Goal: Task Accomplishment & Management: Use online tool/utility

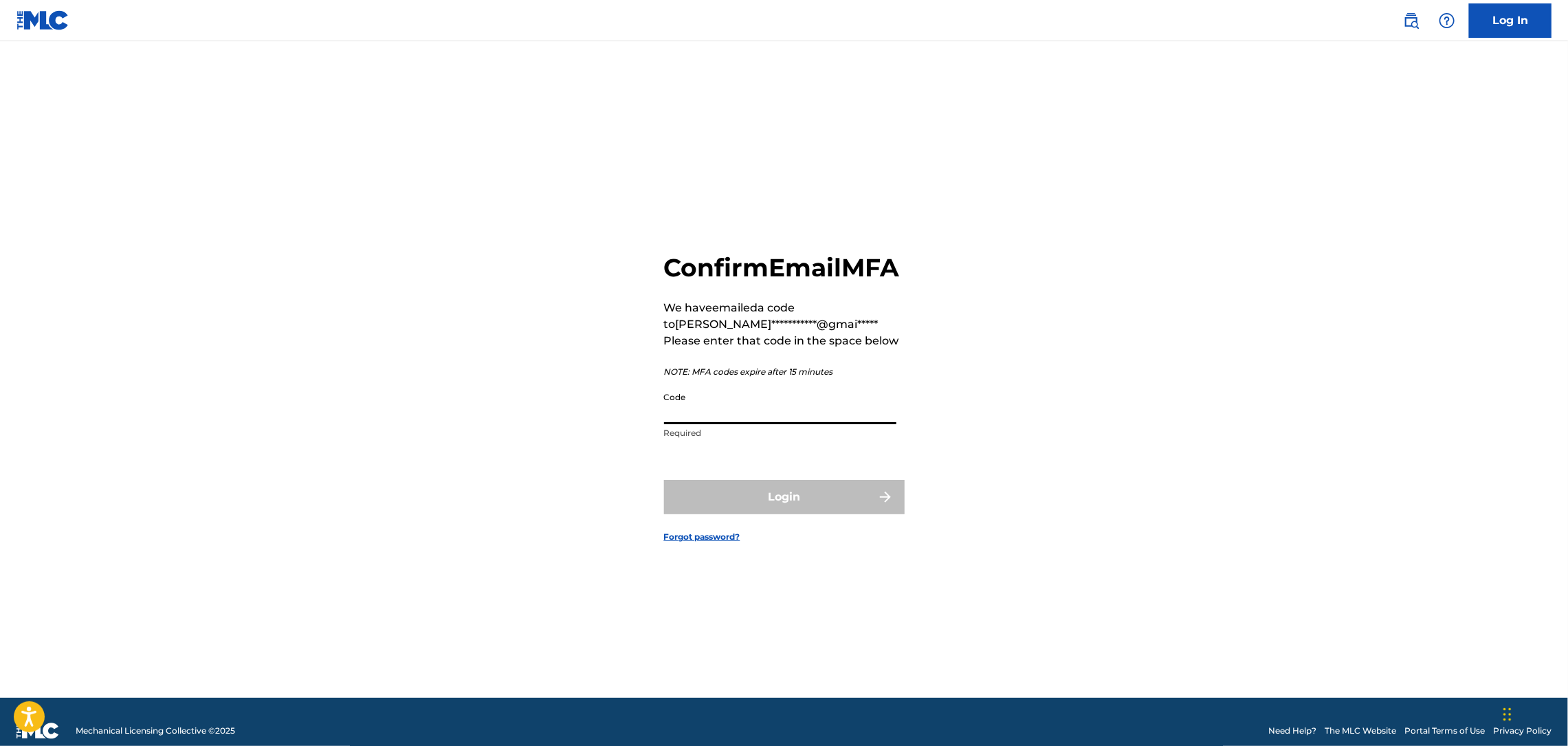
click at [844, 419] on input "Code" at bounding box center [780, 405] width 232 height 39
type input "440856"
click at [812, 515] on button "Login" at bounding box center [784, 497] width 241 height 35
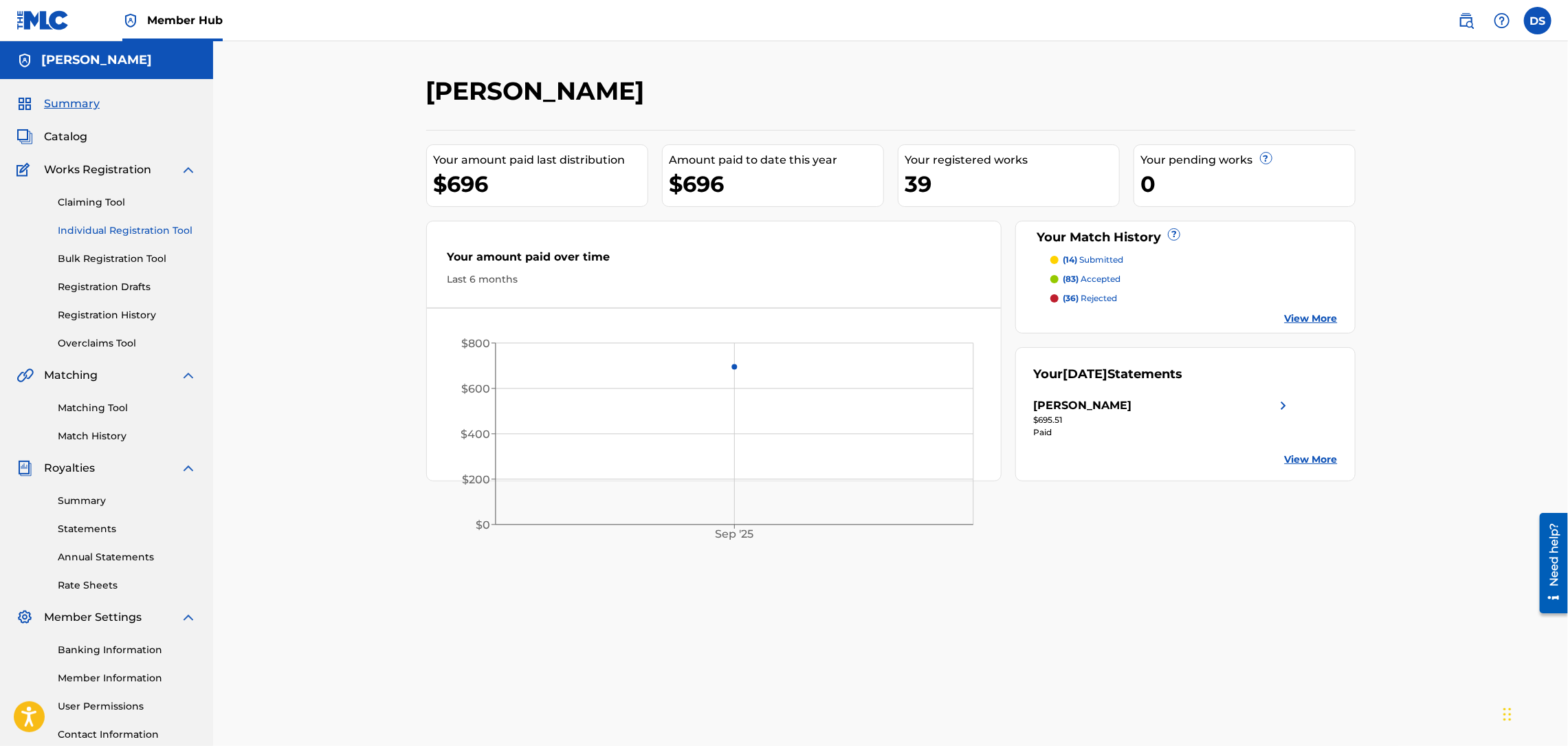
click at [95, 227] on link "Individual Registration Tool" at bounding box center [127, 230] width 139 height 14
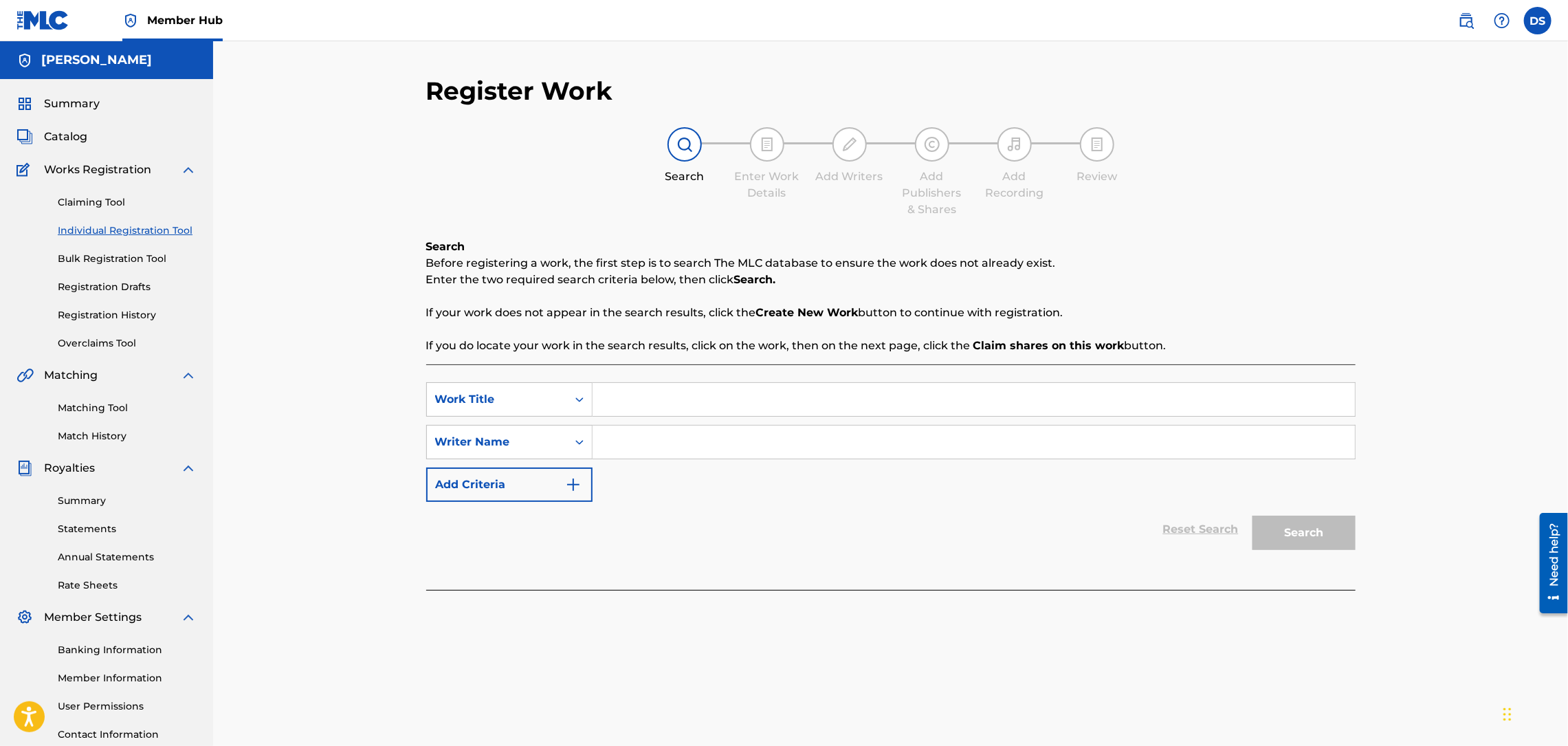
click at [633, 393] on input "Search Form" at bounding box center [973, 399] width 762 height 33
type input "While She Talking"
click at [654, 442] on input "Search Form" at bounding box center [973, 441] width 762 height 33
type input "[PERSON_NAME]"
click at [1295, 532] on button "Search" at bounding box center [1304, 532] width 103 height 35
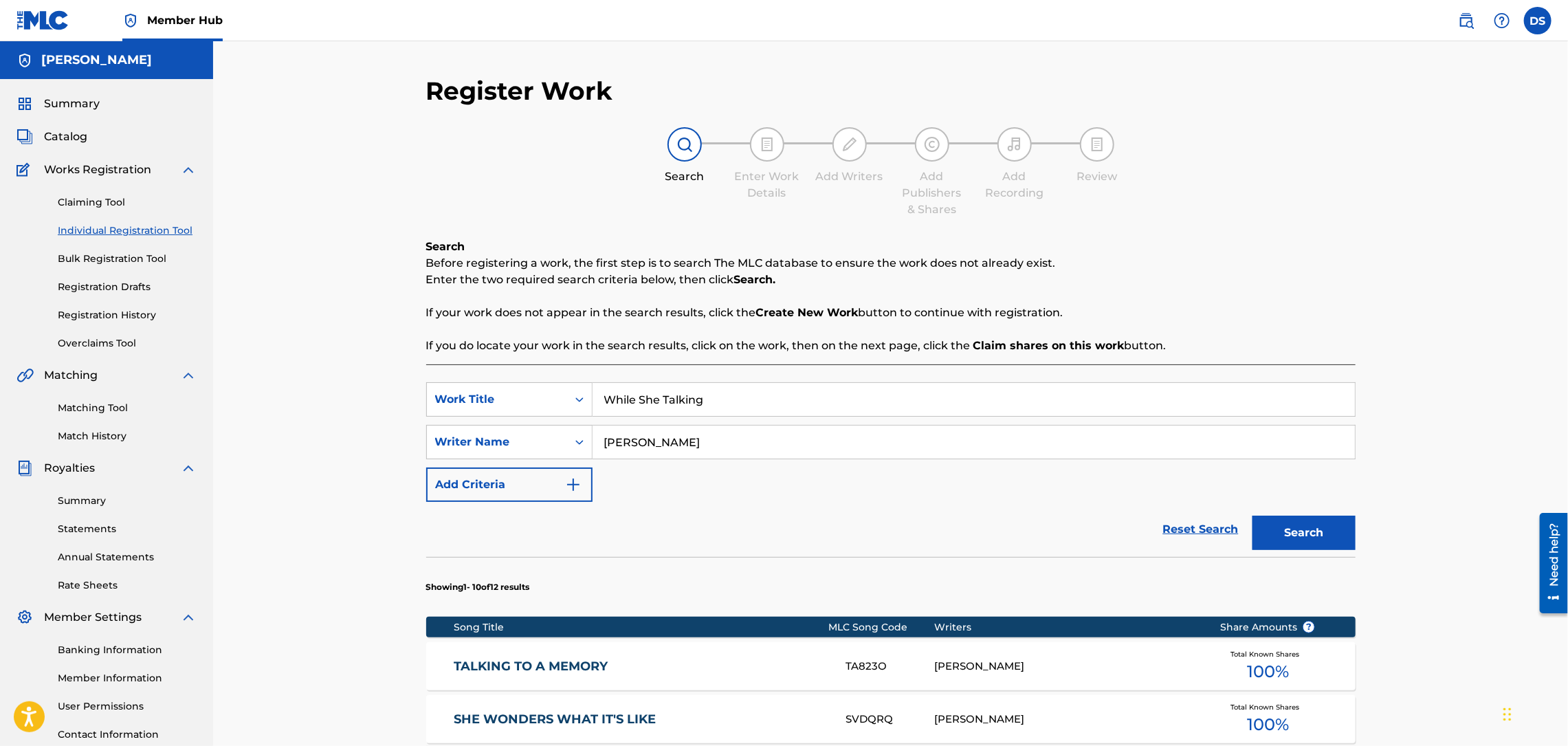
click at [1438, 571] on div "Register Work Search Enter Work Details Add Writers Add Publishers & Shares Add…" at bounding box center [890, 691] width 1355 height 1300
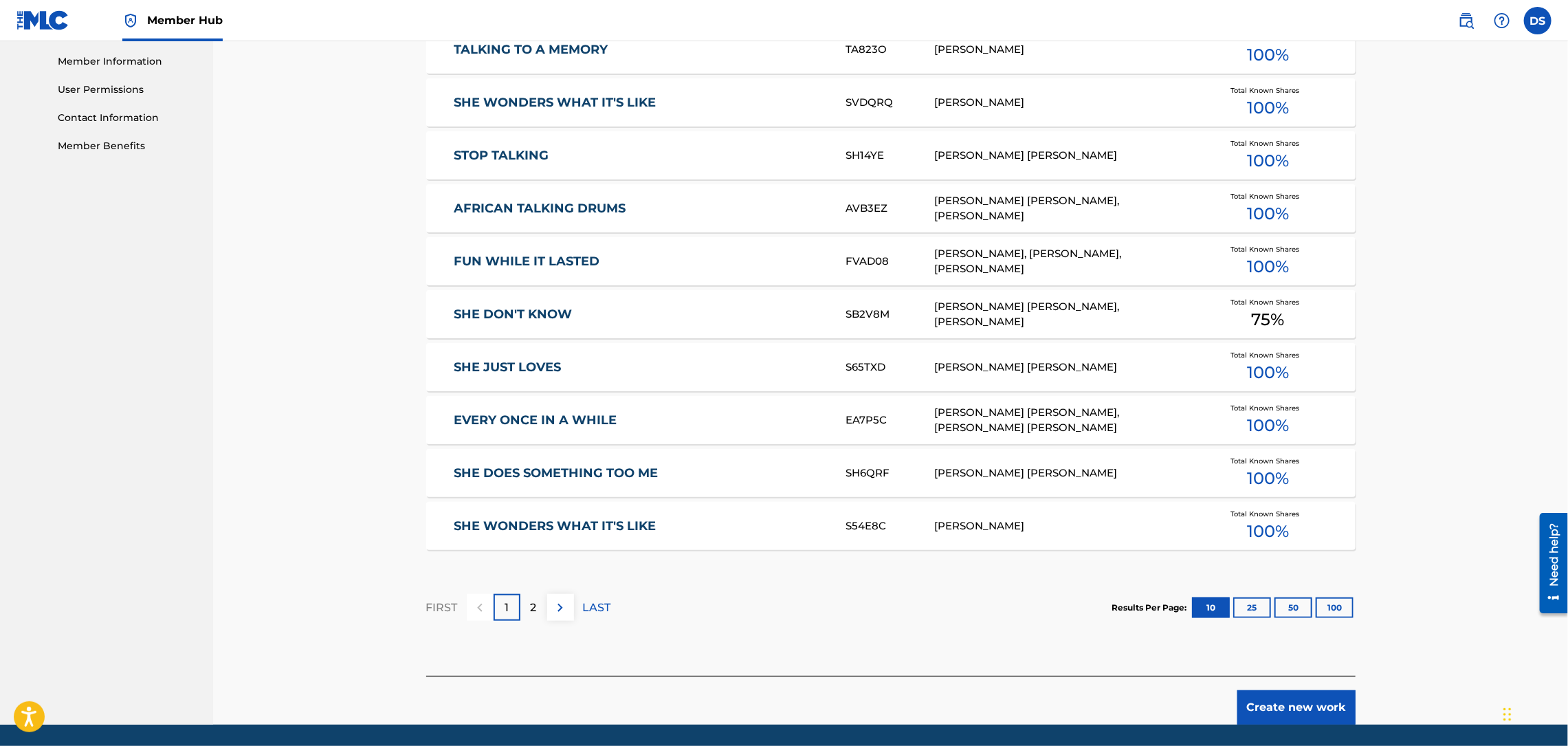
scroll to position [662, 0]
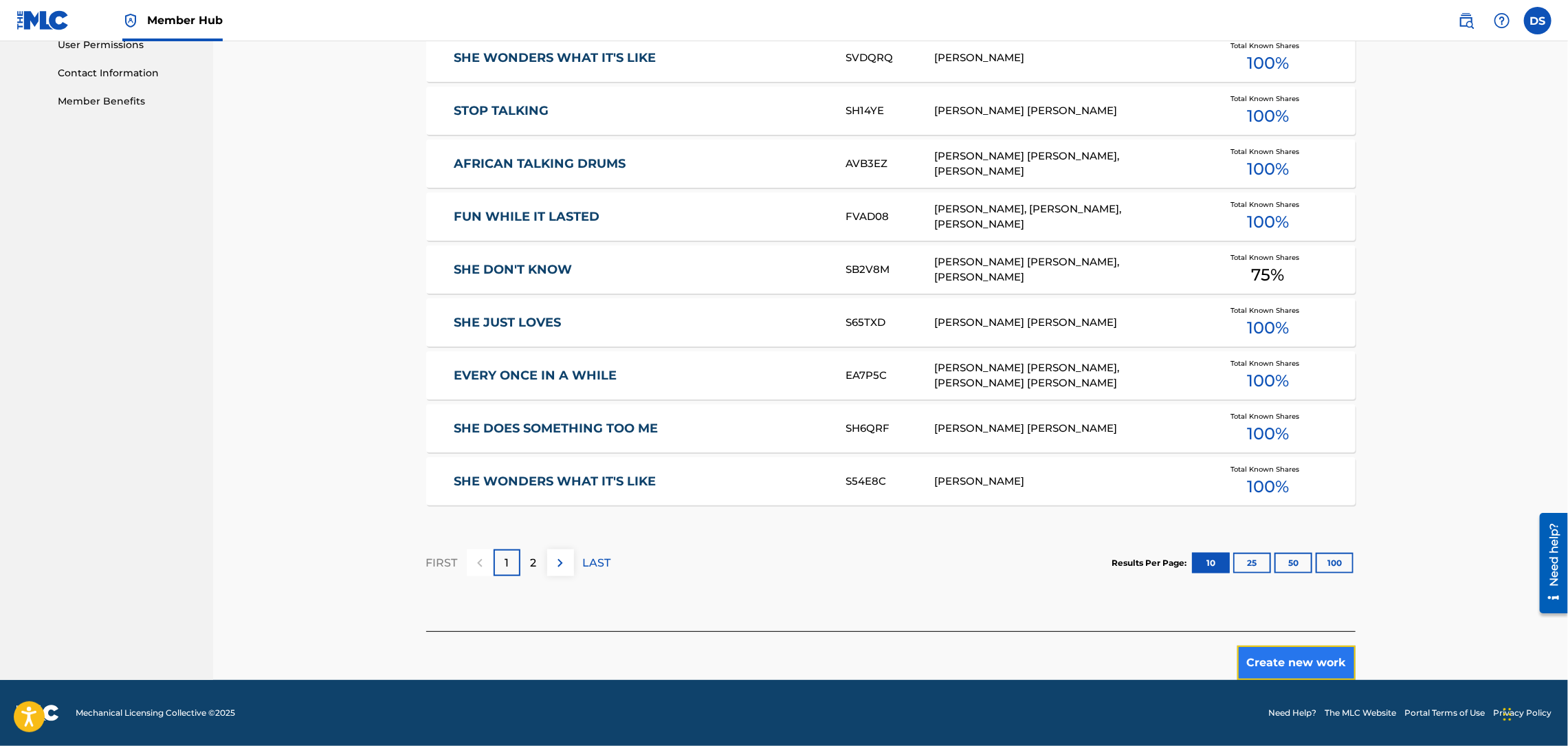
click at [1295, 667] on button "Create new work" at bounding box center [1296, 663] width 118 height 35
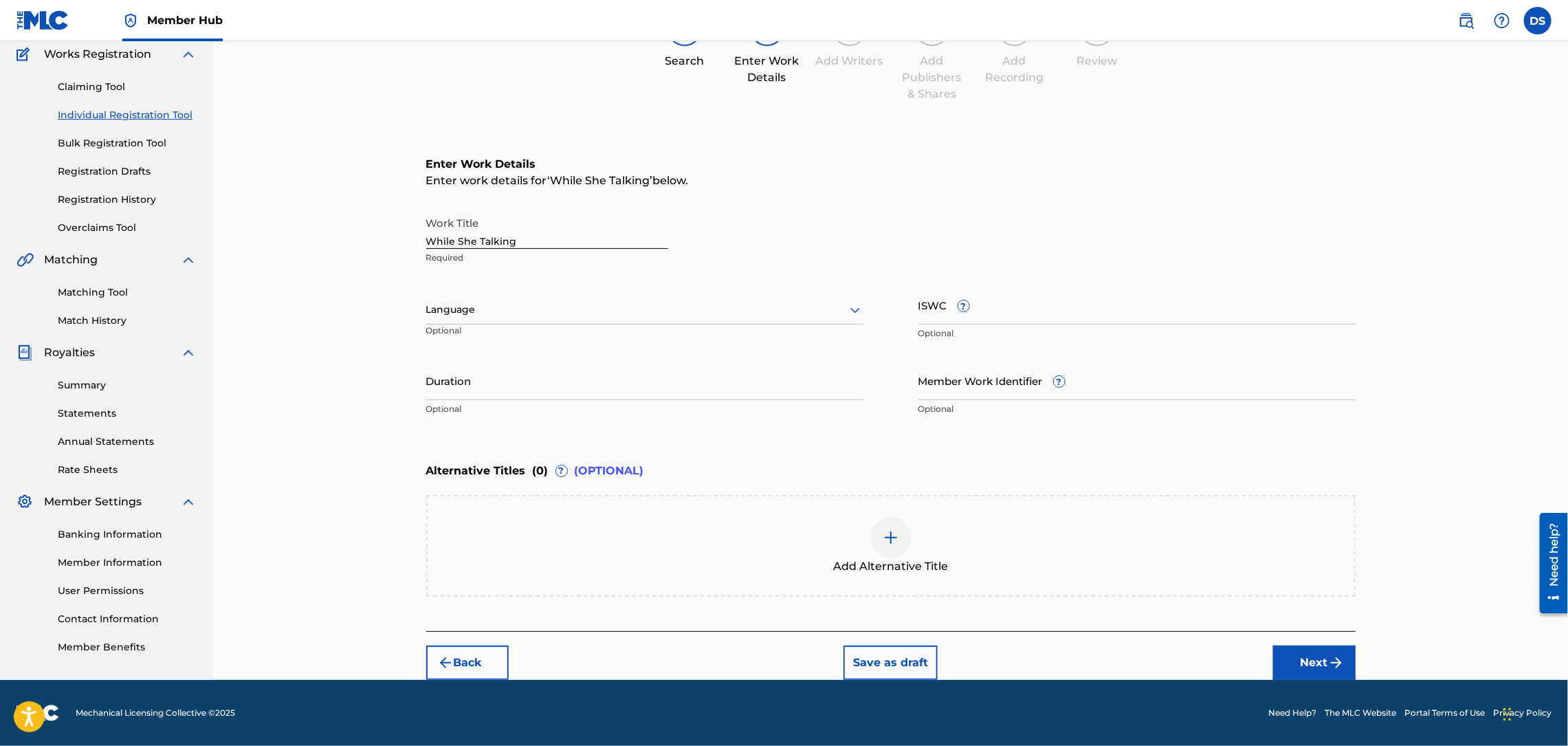
scroll to position [113, 0]
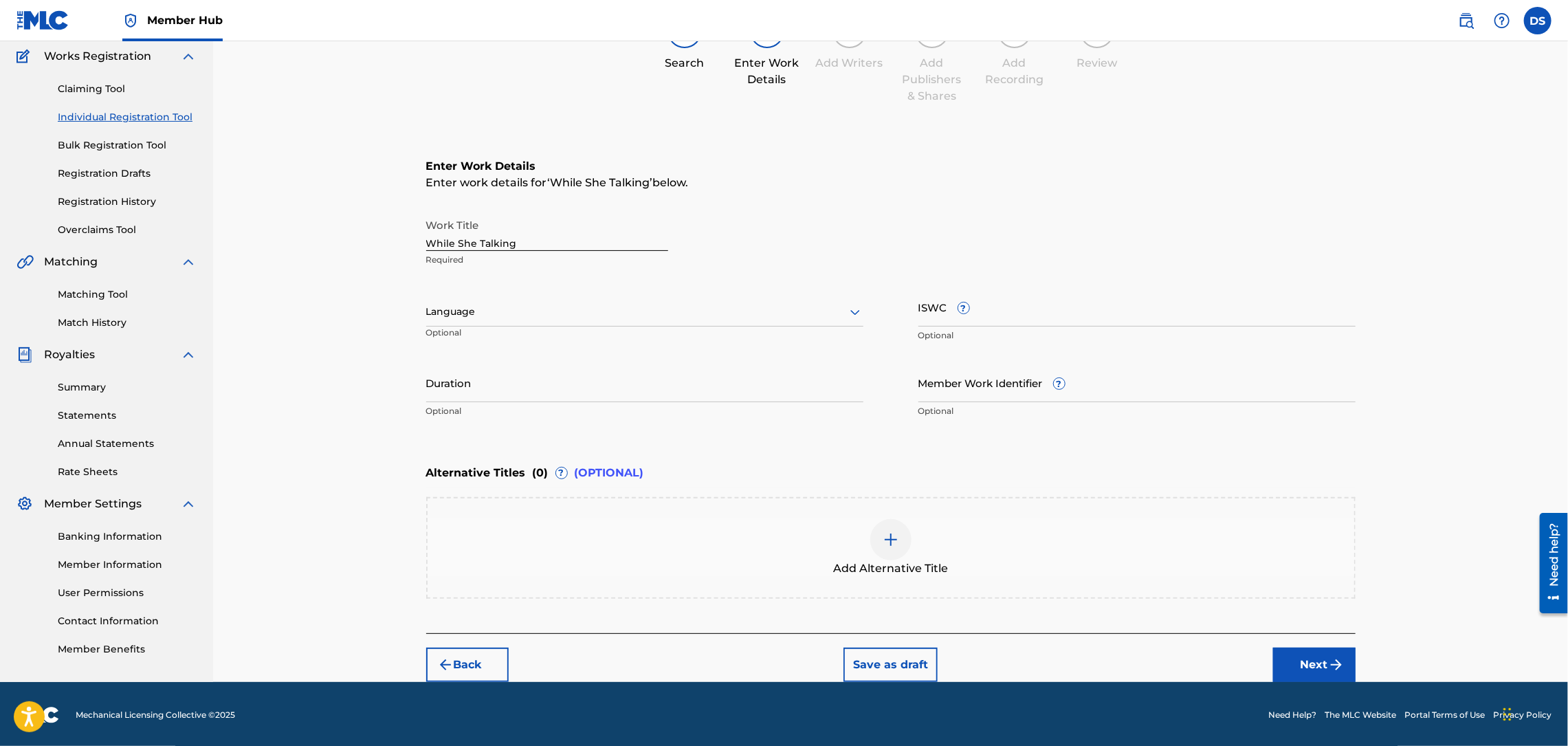
click at [503, 309] on div at bounding box center [645, 311] width 437 height 17
click at [466, 339] on div "English" at bounding box center [644, 341] width 436 height 31
click at [940, 397] on input "Member Work Identifier ?" at bounding box center [1137, 382] width 437 height 39
type input "P358QM"
click at [1293, 653] on button "Next" at bounding box center [1314, 664] width 82 height 35
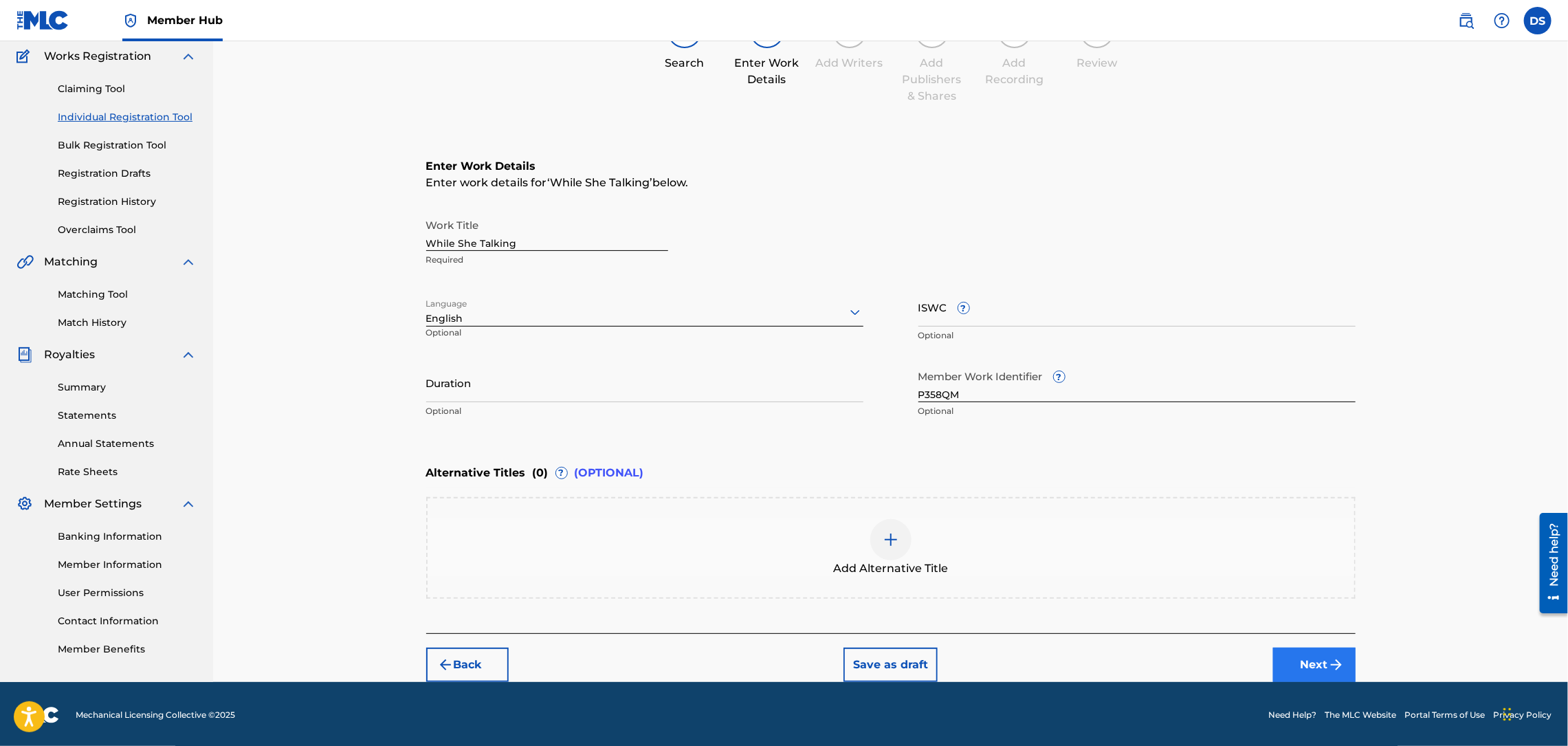
scroll to position [62, 0]
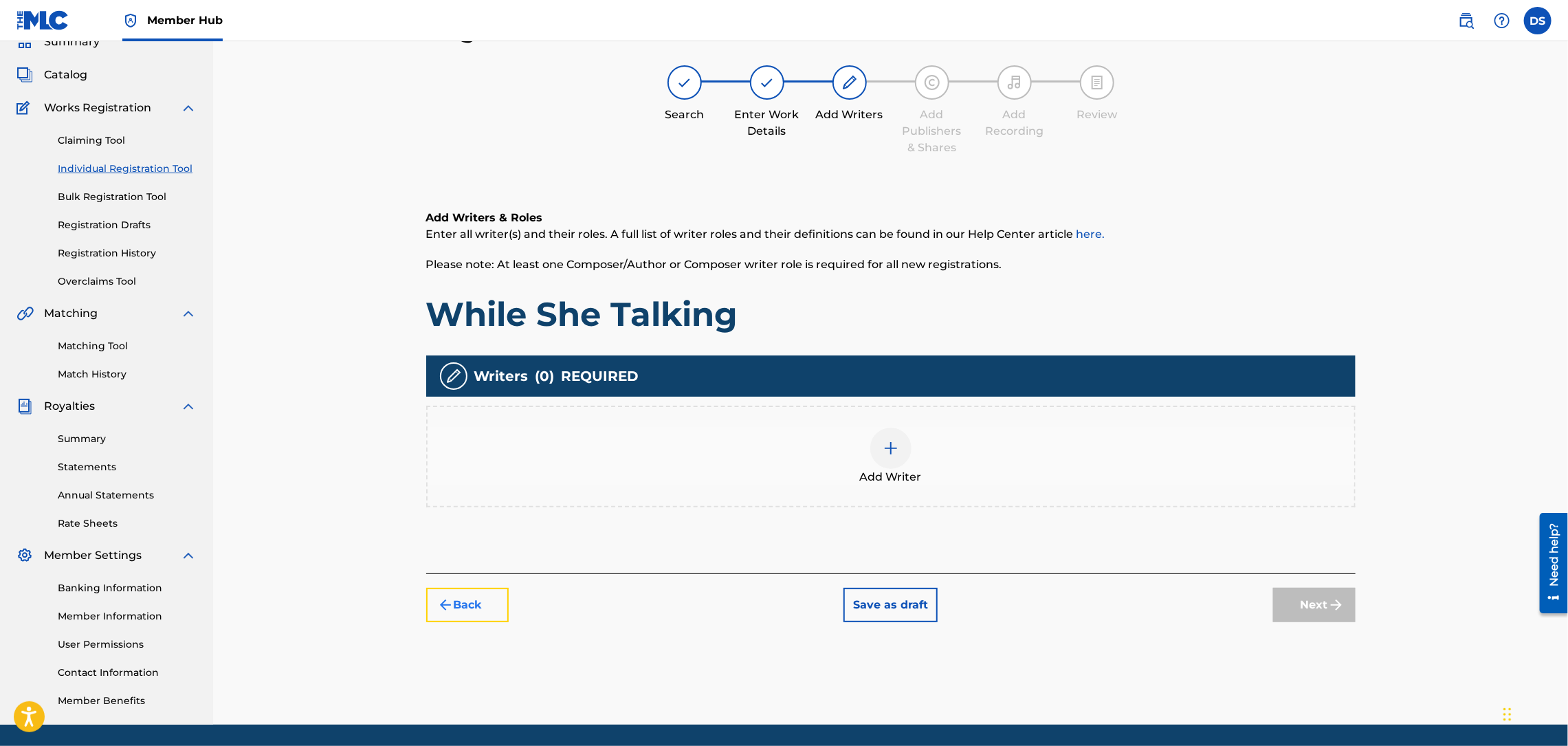
click at [474, 594] on button "Back" at bounding box center [468, 604] width 82 height 35
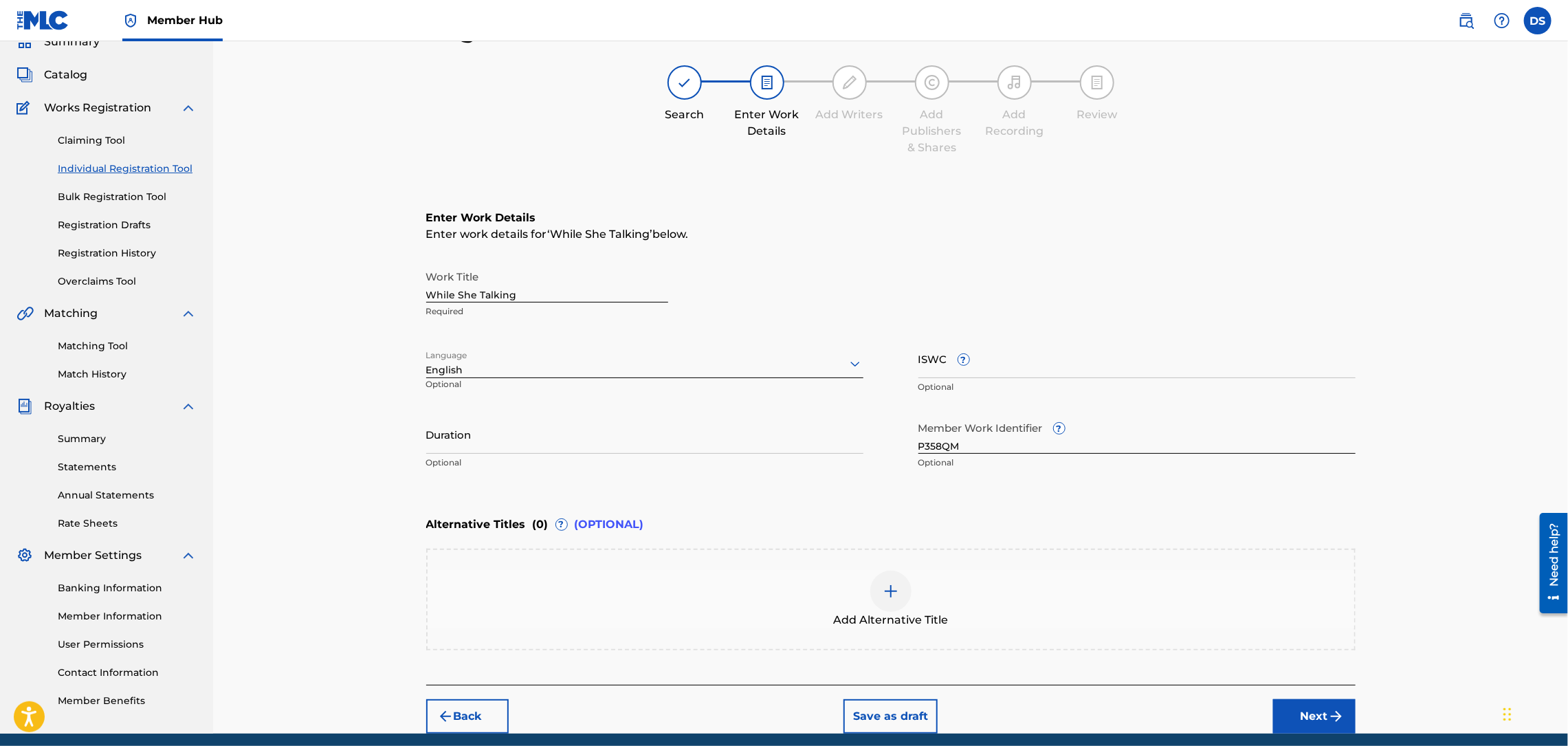
click at [522, 291] on input "While She Talking" at bounding box center [547, 283] width 242 height 39
type input "While She Talking (REMIX)"
click at [1316, 711] on button "Next" at bounding box center [1314, 716] width 82 height 35
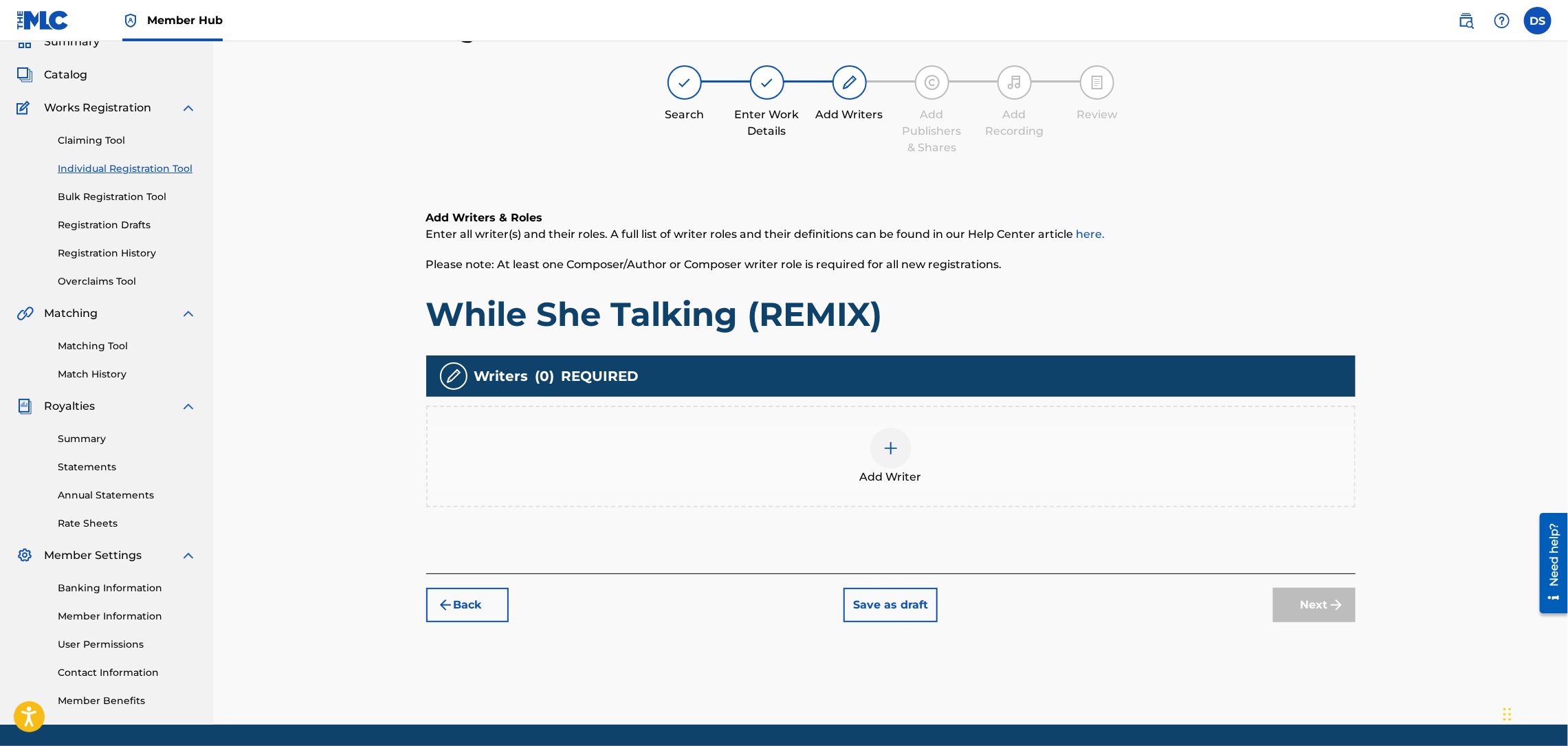
click at [890, 445] on img at bounding box center [891, 448] width 17 height 17
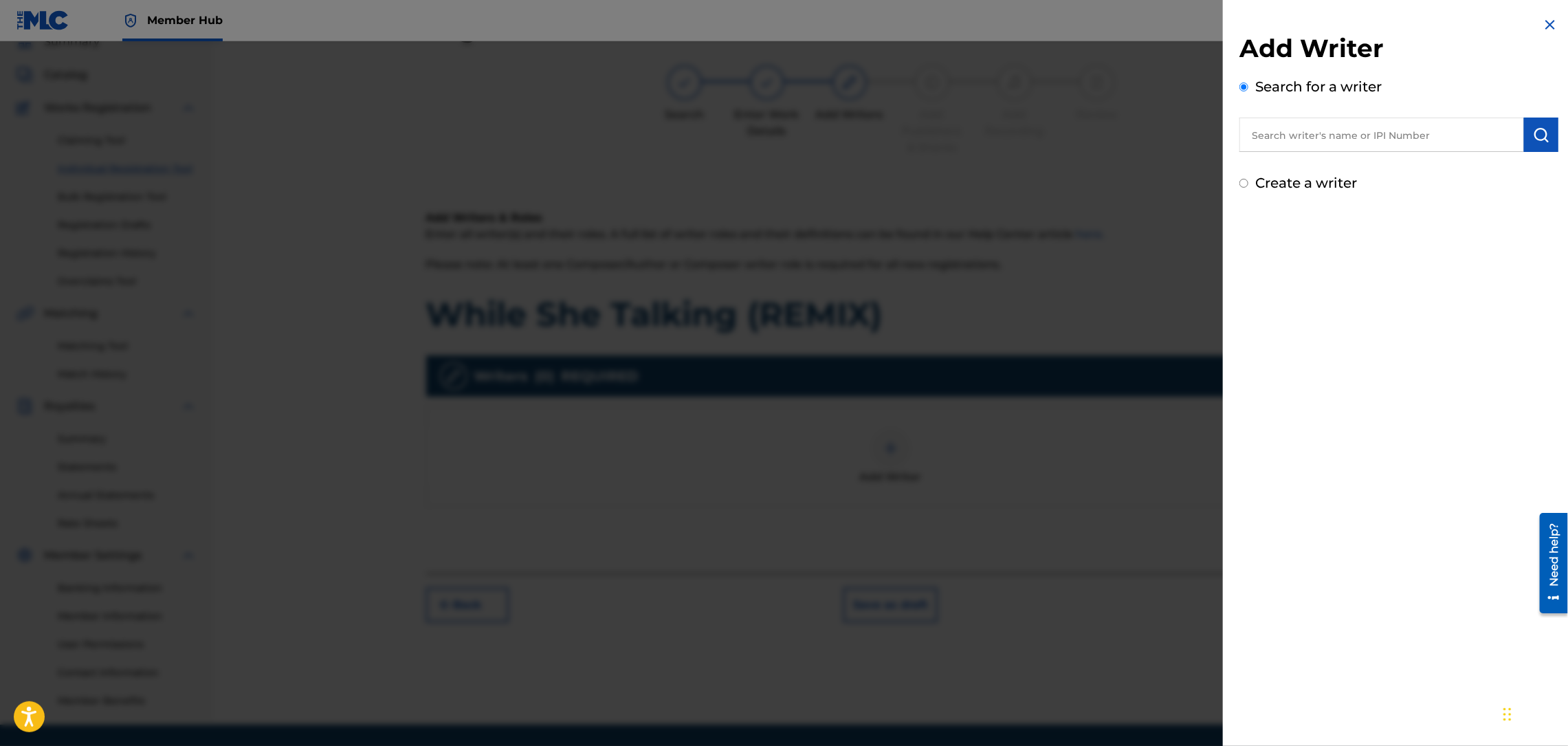
click at [1259, 133] on input "text" at bounding box center [1381, 134] width 285 height 35
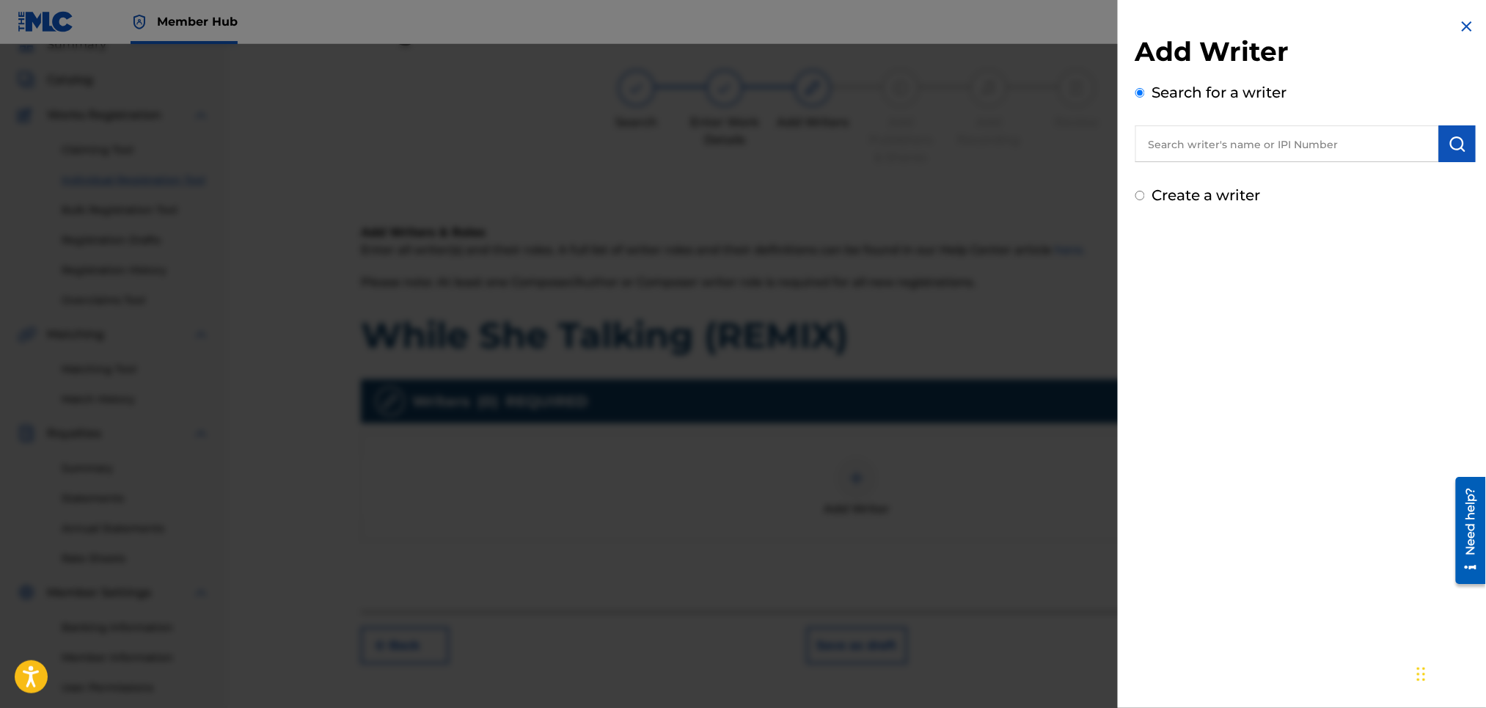
click at [1168, 143] on input "text" at bounding box center [1287, 143] width 304 height 37
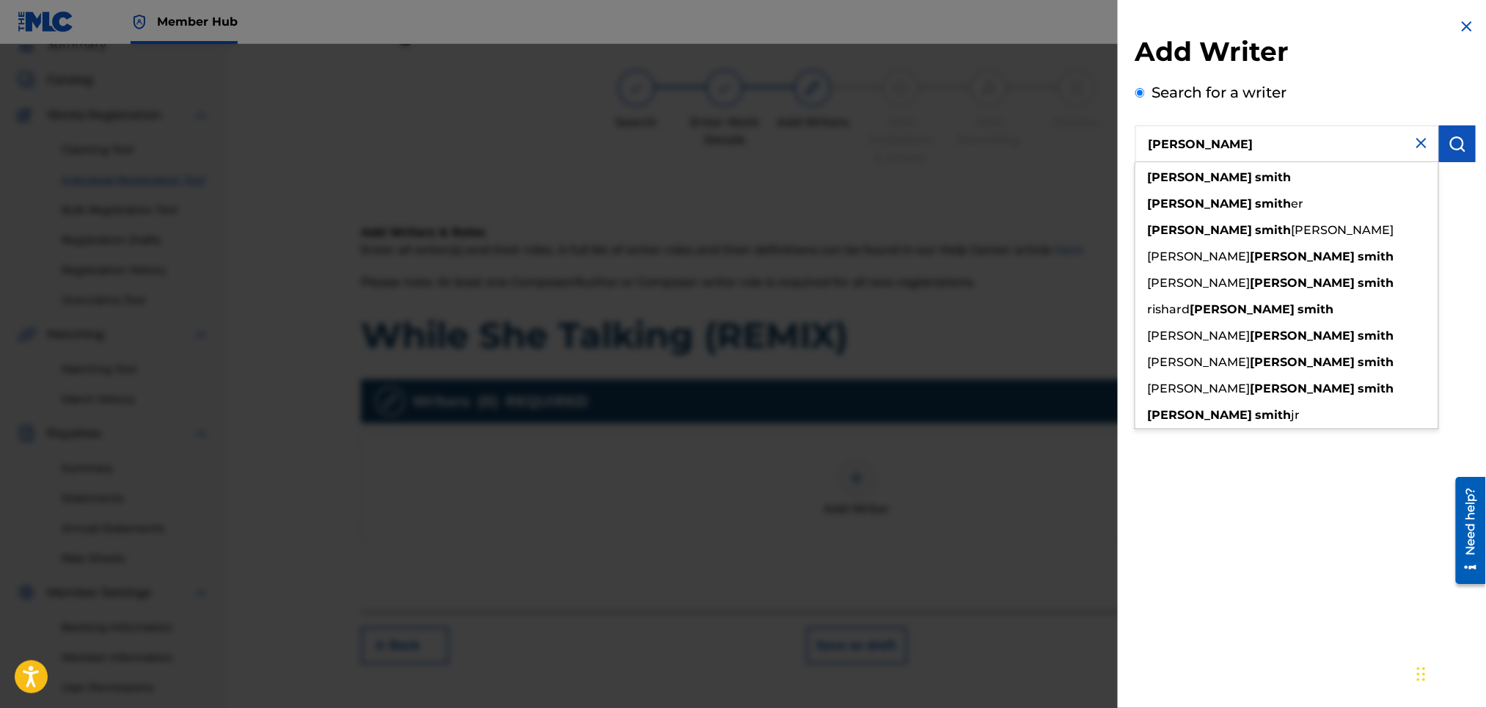
type input "[PERSON_NAME]"
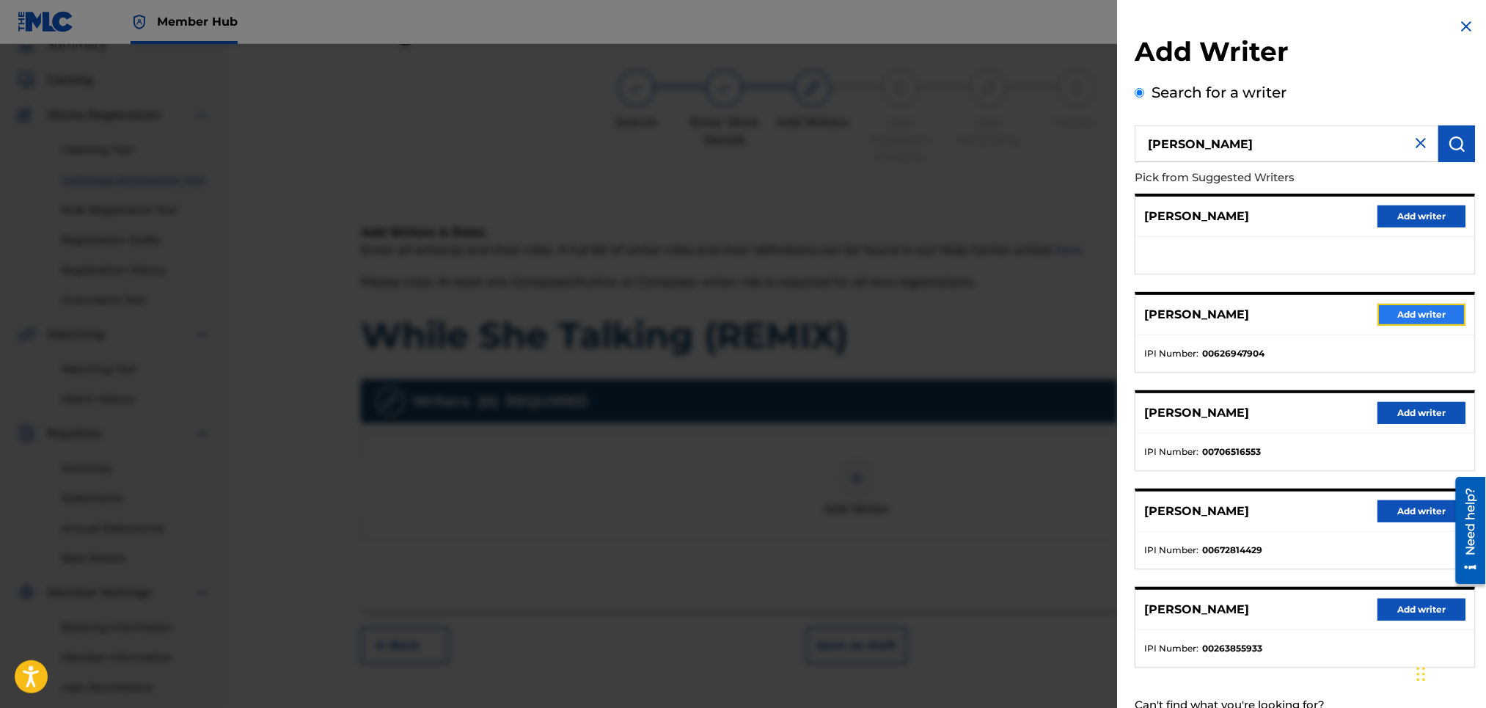
click at [1426, 320] on button "Add writer" at bounding box center [1422, 315] width 88 height 22
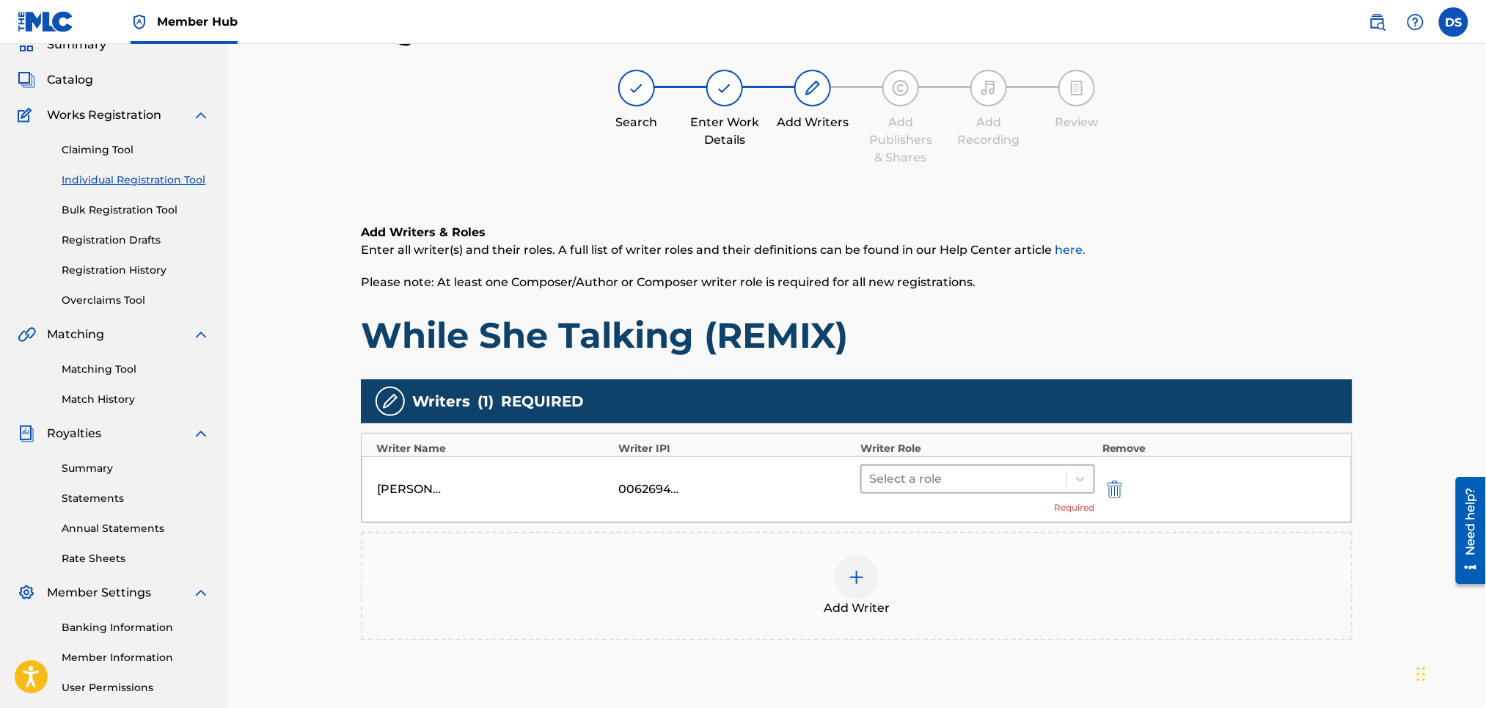
click at [918, 470] on div at bounding box center [964, 479] width 190 height 21
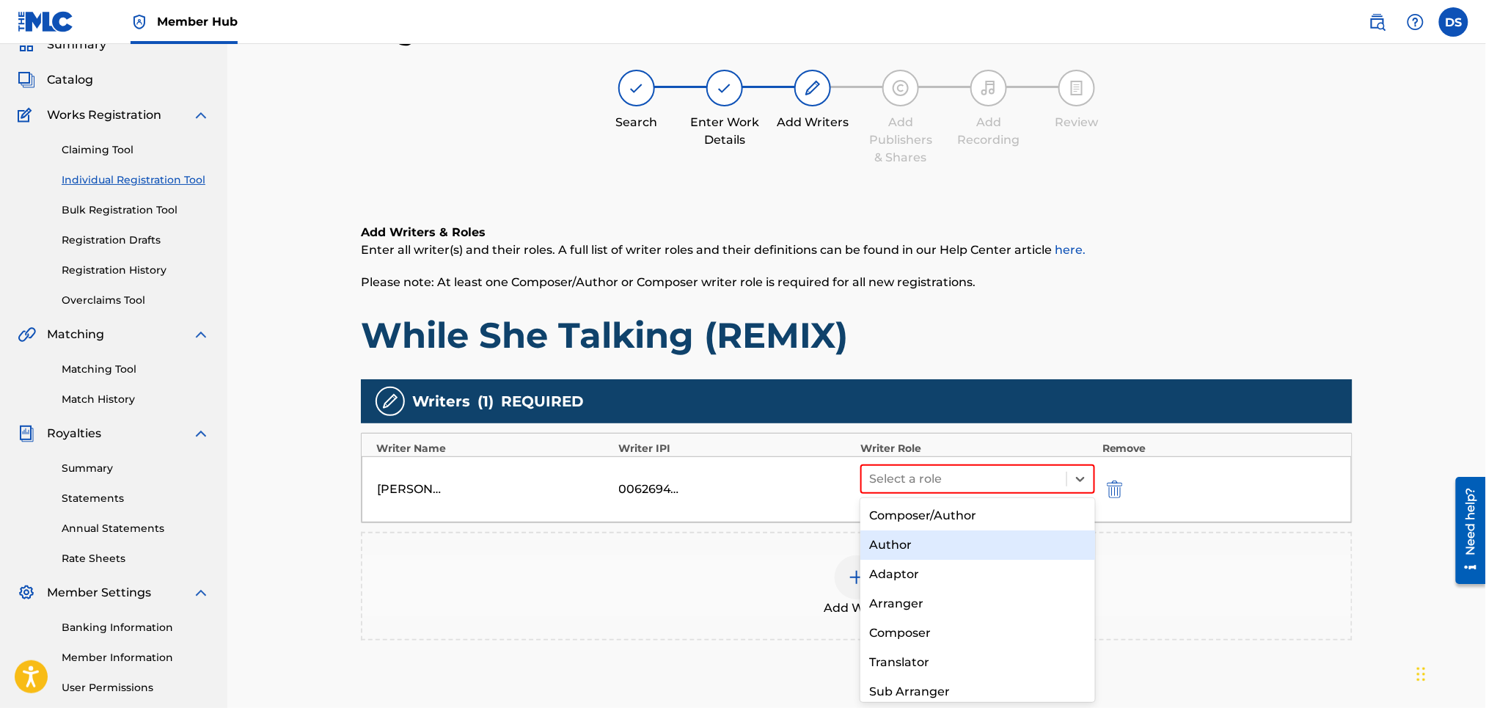
click at [890, 546] on div "Author" at bounding box center [977, 544] width 234 height 29
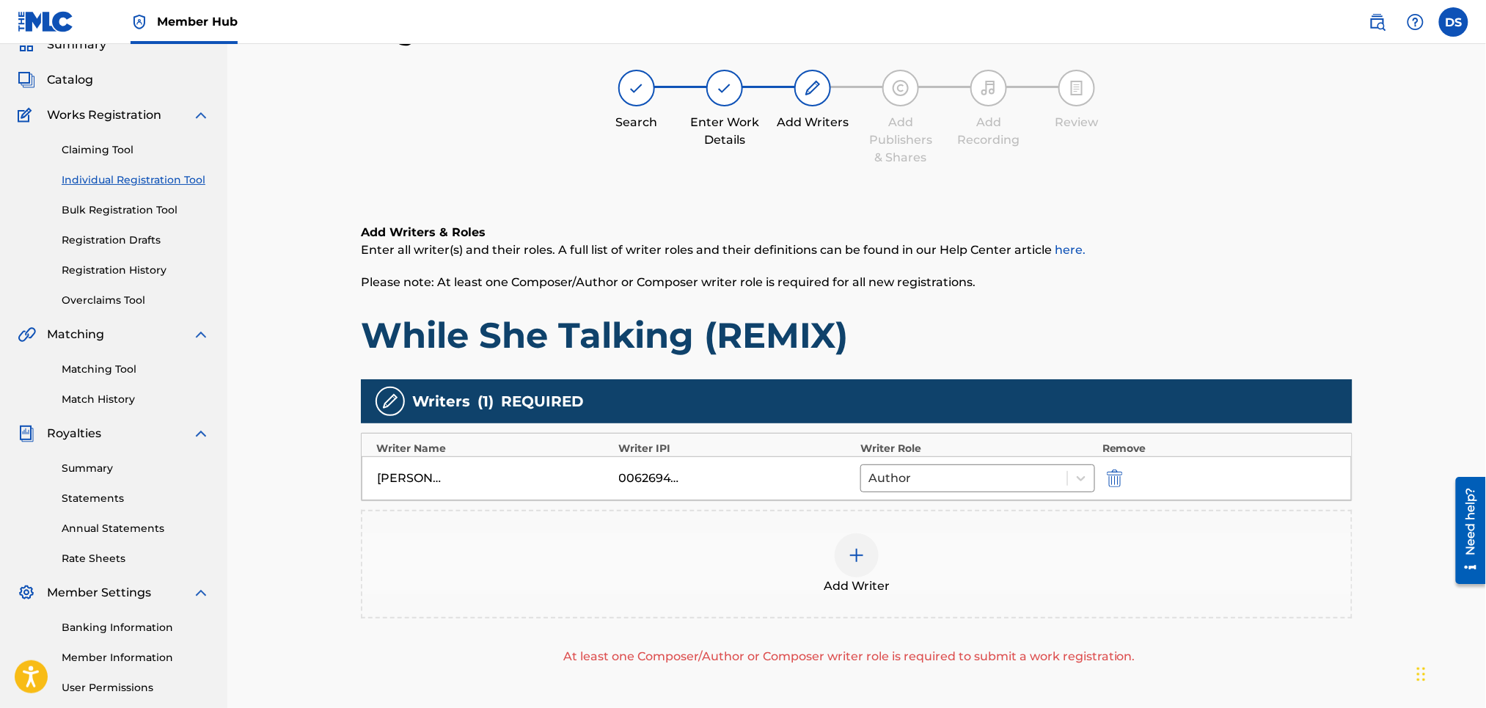
click at [857, 555] on img at bounding box center [857, 555] width 18 height 18
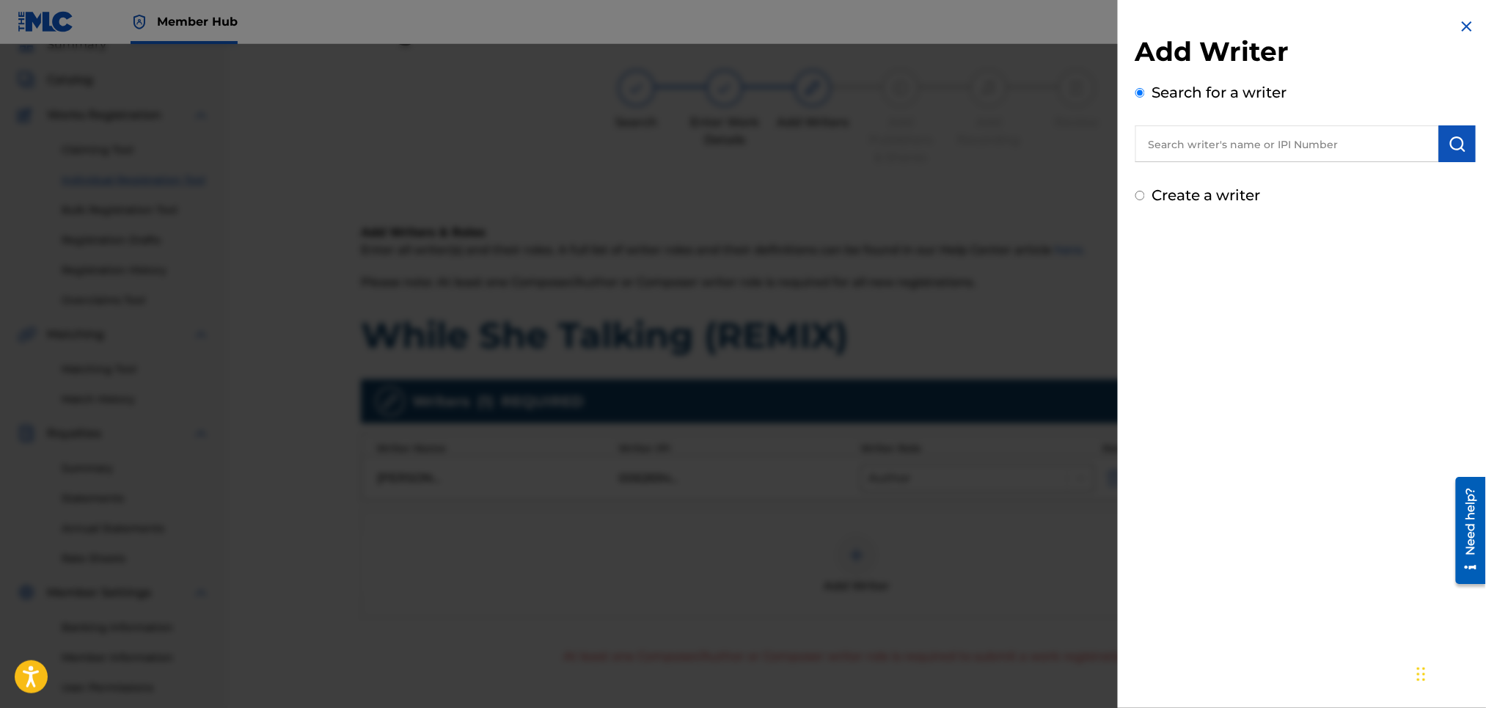
click at [1179, 146] on input "text" at bounding box center [1287, 143] width 304 height 37
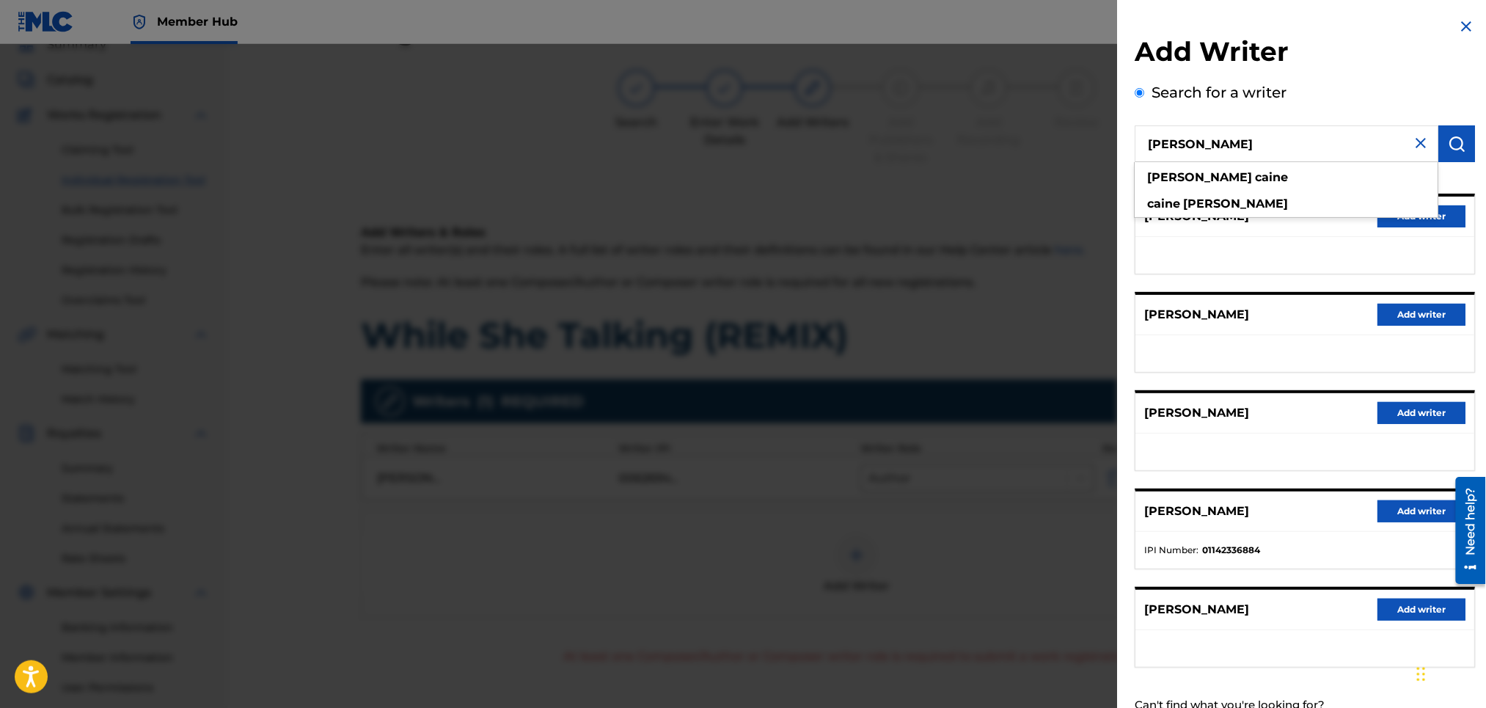
type input "jarvis caine"
click at [1335, 379] on div "CAINE Add writer JARVIS JARVIS Add writer CAINE JARVIS Add writer JARVIS JARVIS…" at bounding box center [1305, 431] width 340 height 474
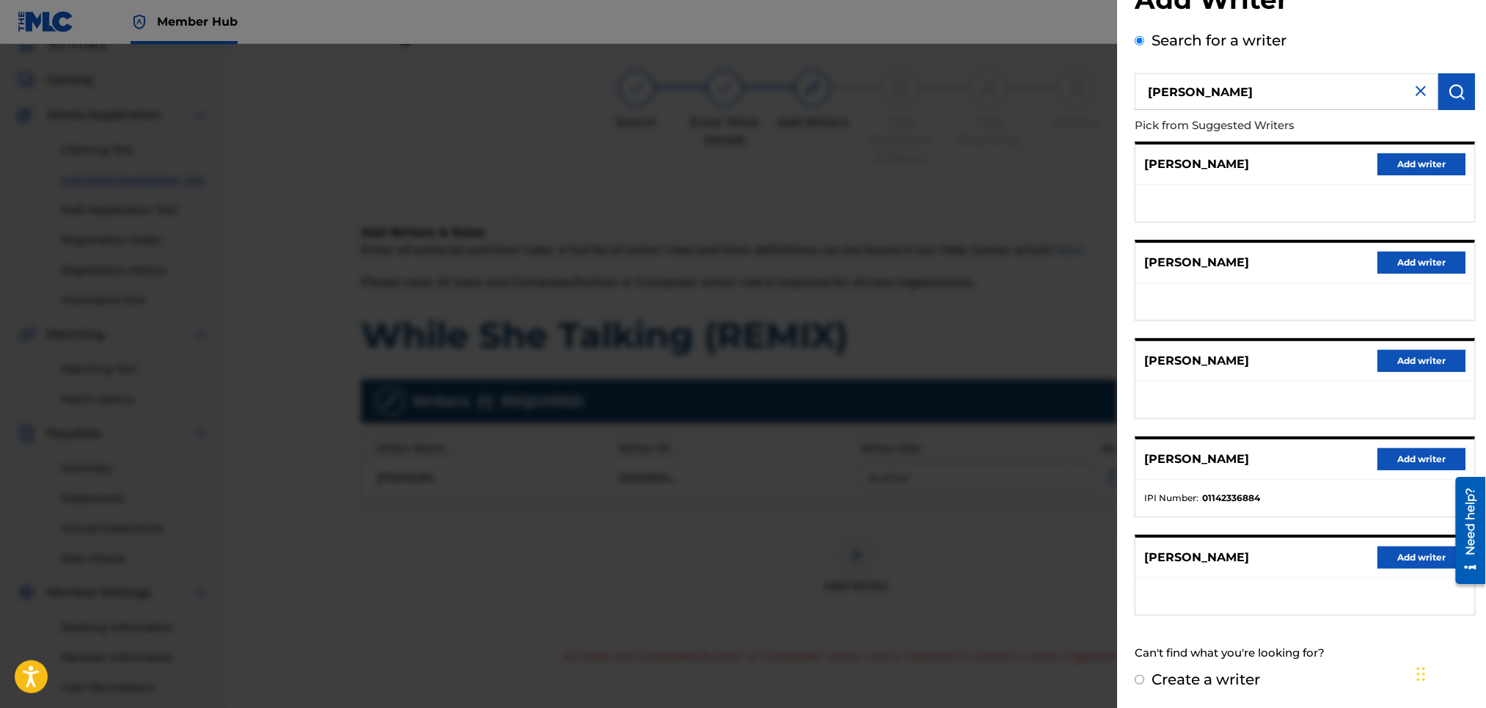
scroll to position [105, 0]
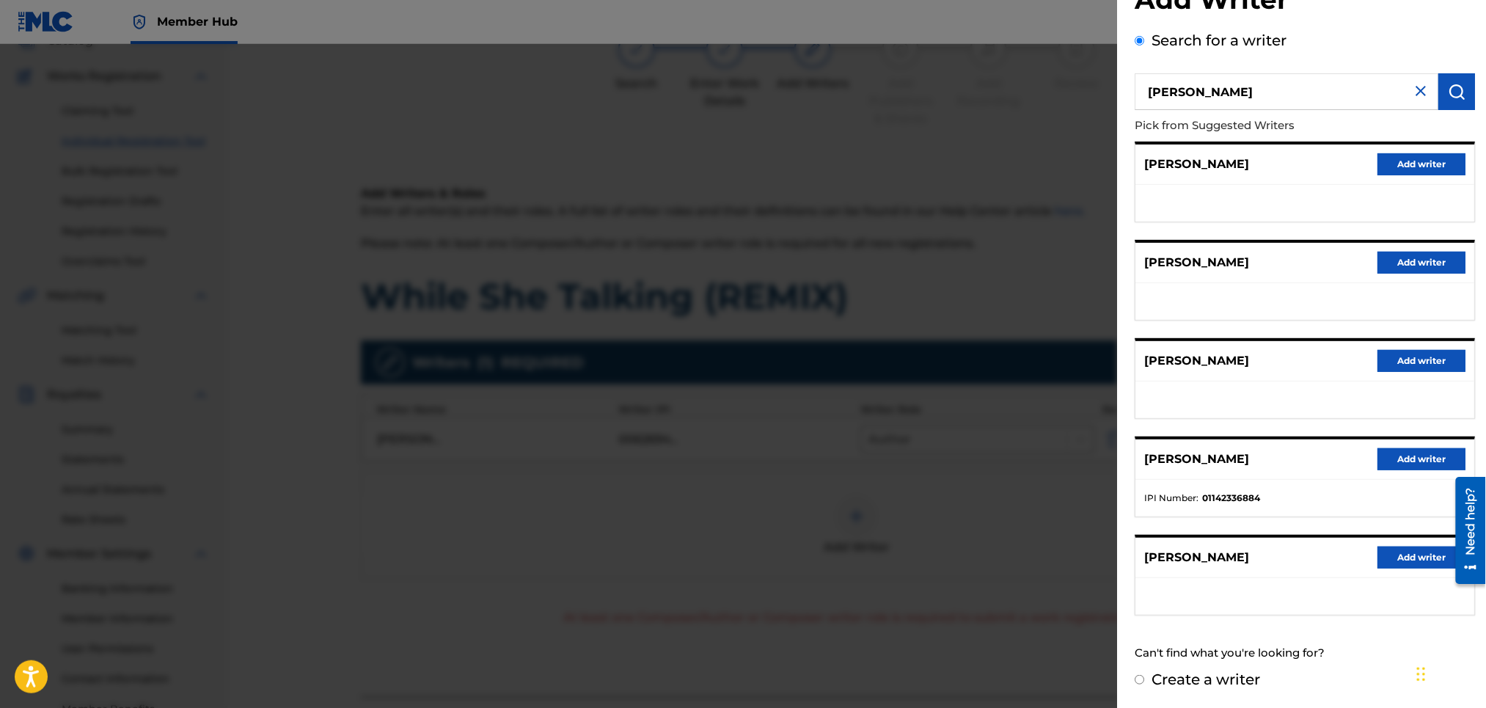
click at [1139, 676] on input "Create a writer" at bounding box center [1140, 680] width 10 height 10
radio input "false"
radio input "true"
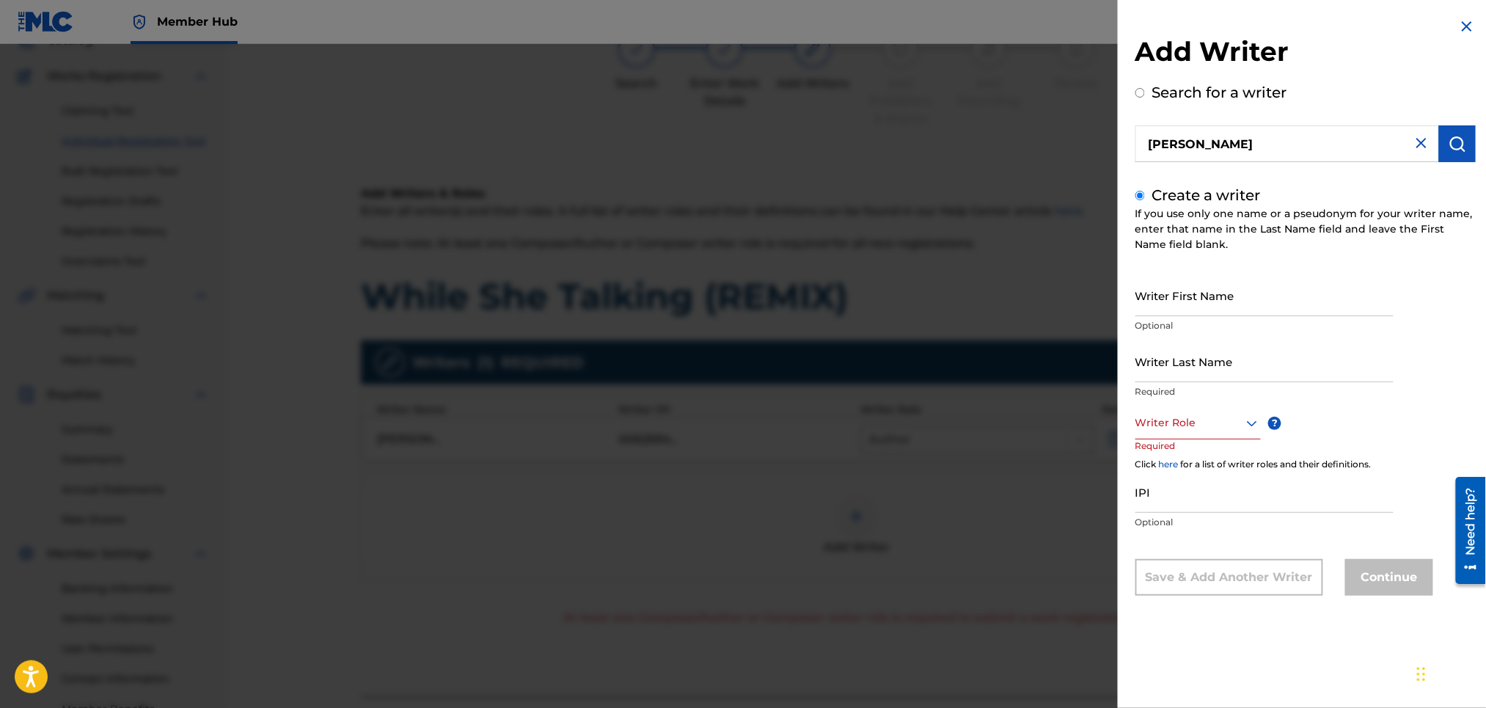
scroll to position [0, 0]
click at [1191, 306] on input "Writer First Name" at bounding box center [1264, 295] width 258 height 42
type input "JARVIS"
type input "CAINE"
click at [1168, 428] on div at bounding box center [1197, 423] width 125 height 18
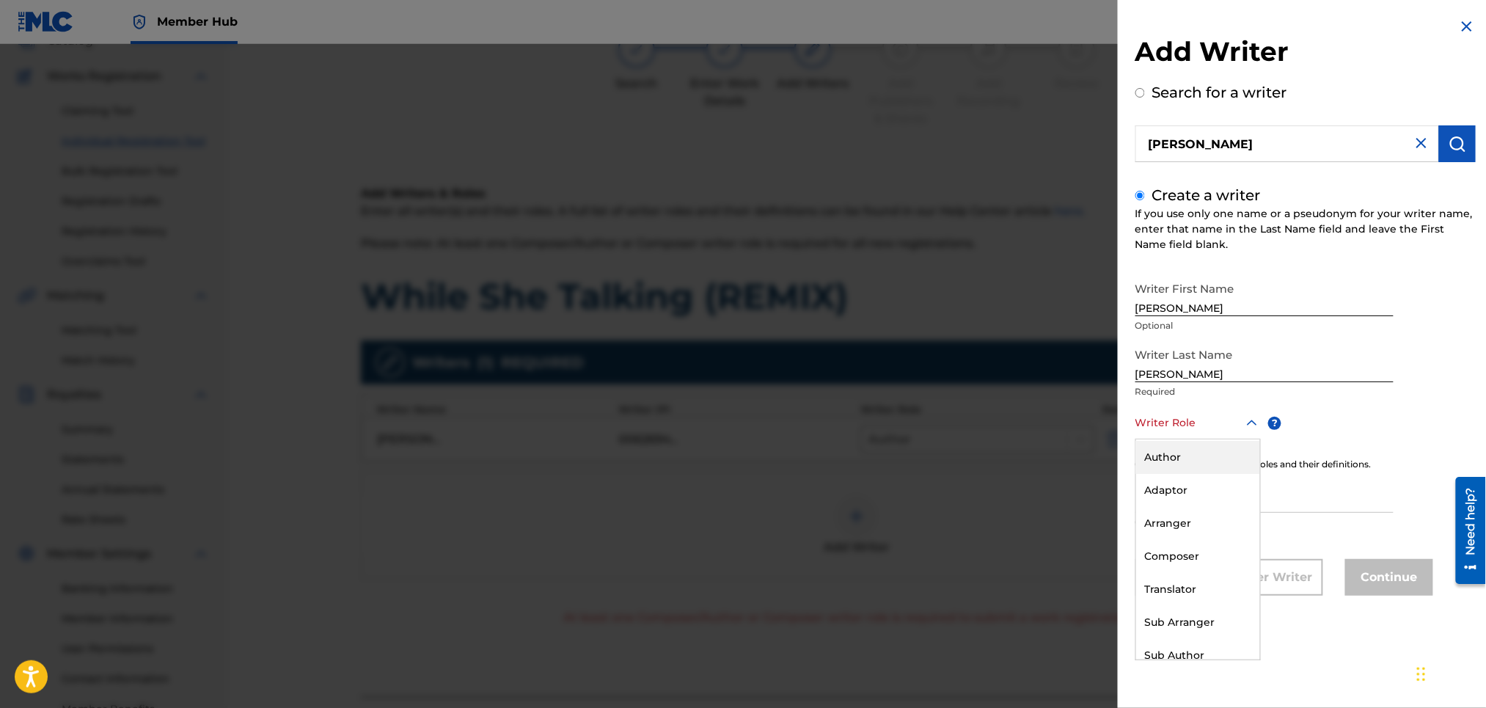
scroll to position [43, 0]
click at [1188, 639] on div "Sub Author" at bounding box center [1198, 643] width 124 height 33
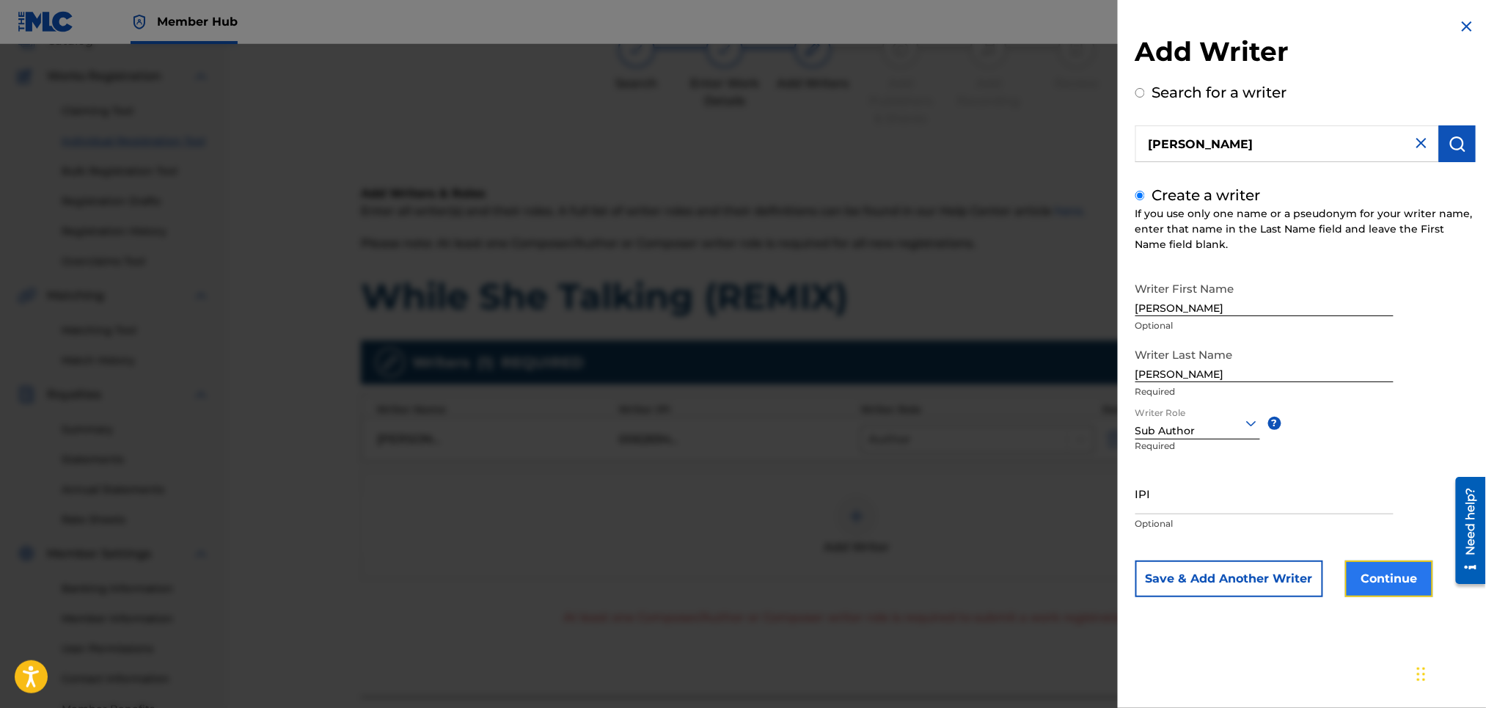
click at [1402, 574] on button "Continue" at bounding box center [1389, 578] width 88 height 37
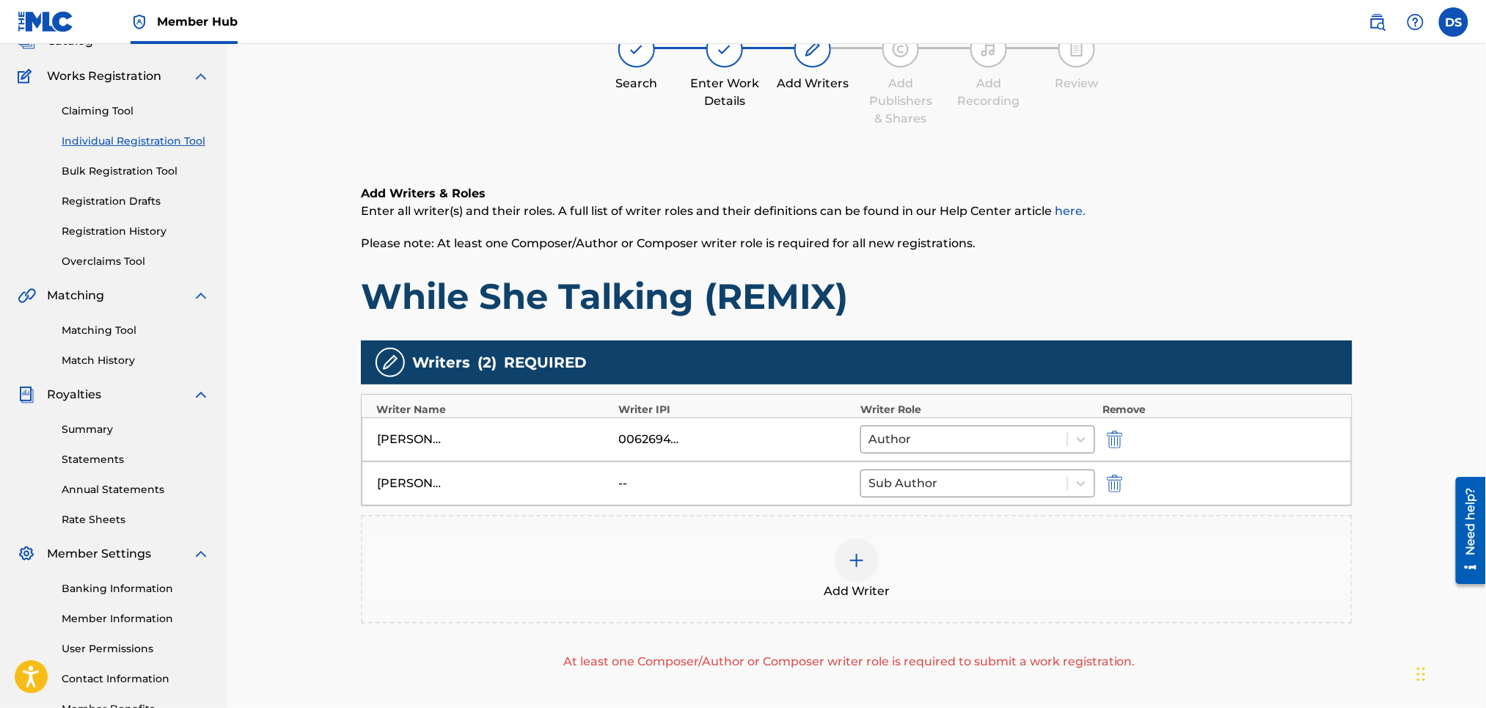
click at [854, 560] on img at bounding box center [857, 561] width 18 height 18
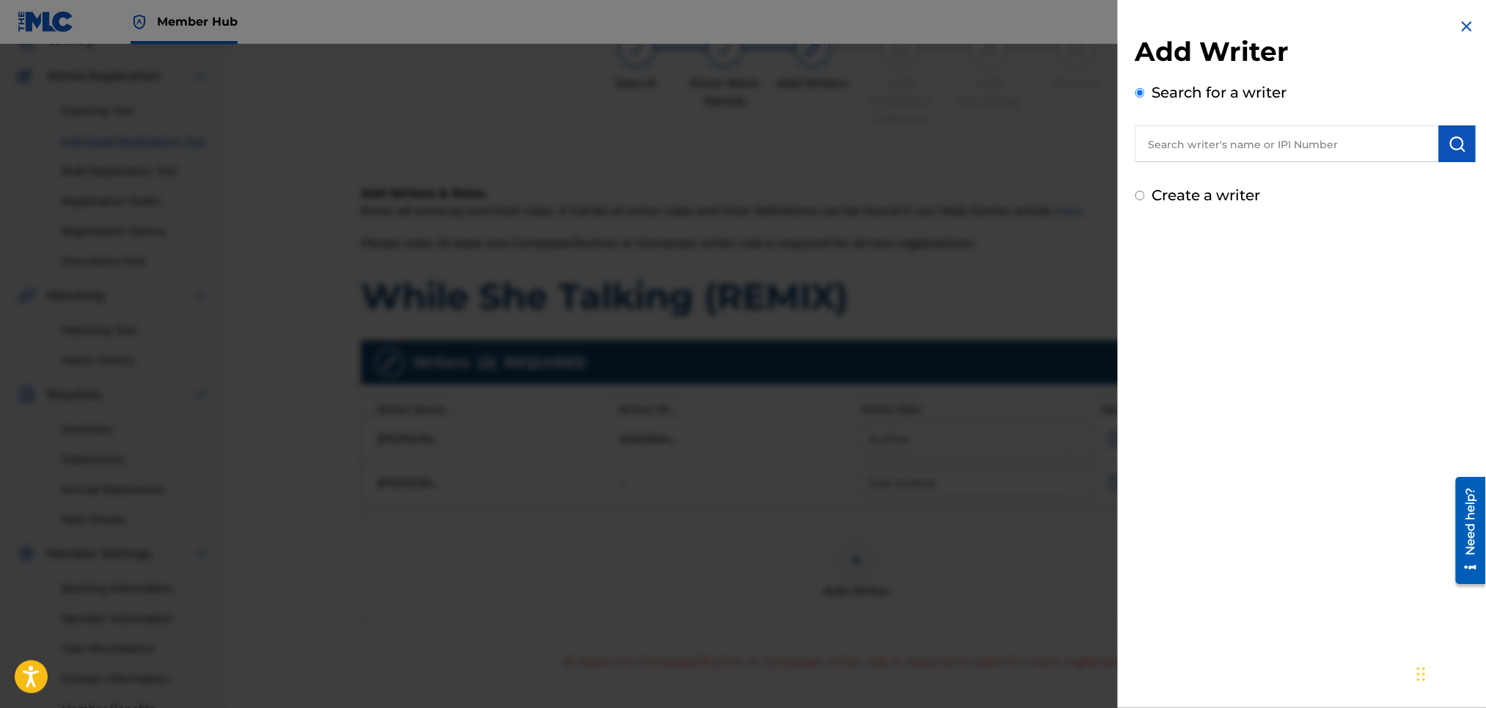
click at [1186, 150] on input "text" at bounding box center [1287, 143] width 304 height 37
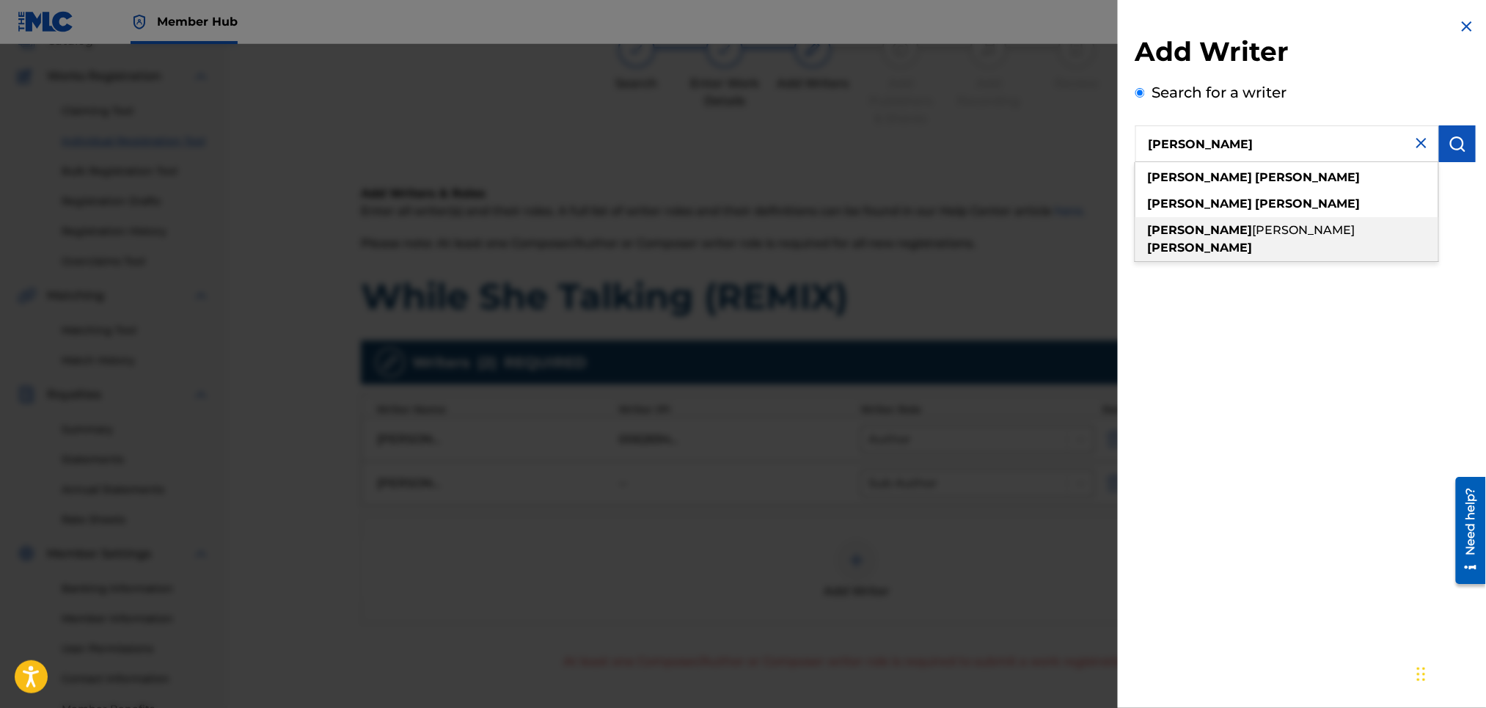
click at [1230, 241] on strong "gilyard" at bounding box center [1200, 248] width 105 height 14
type input "kevin jerome gilyard"
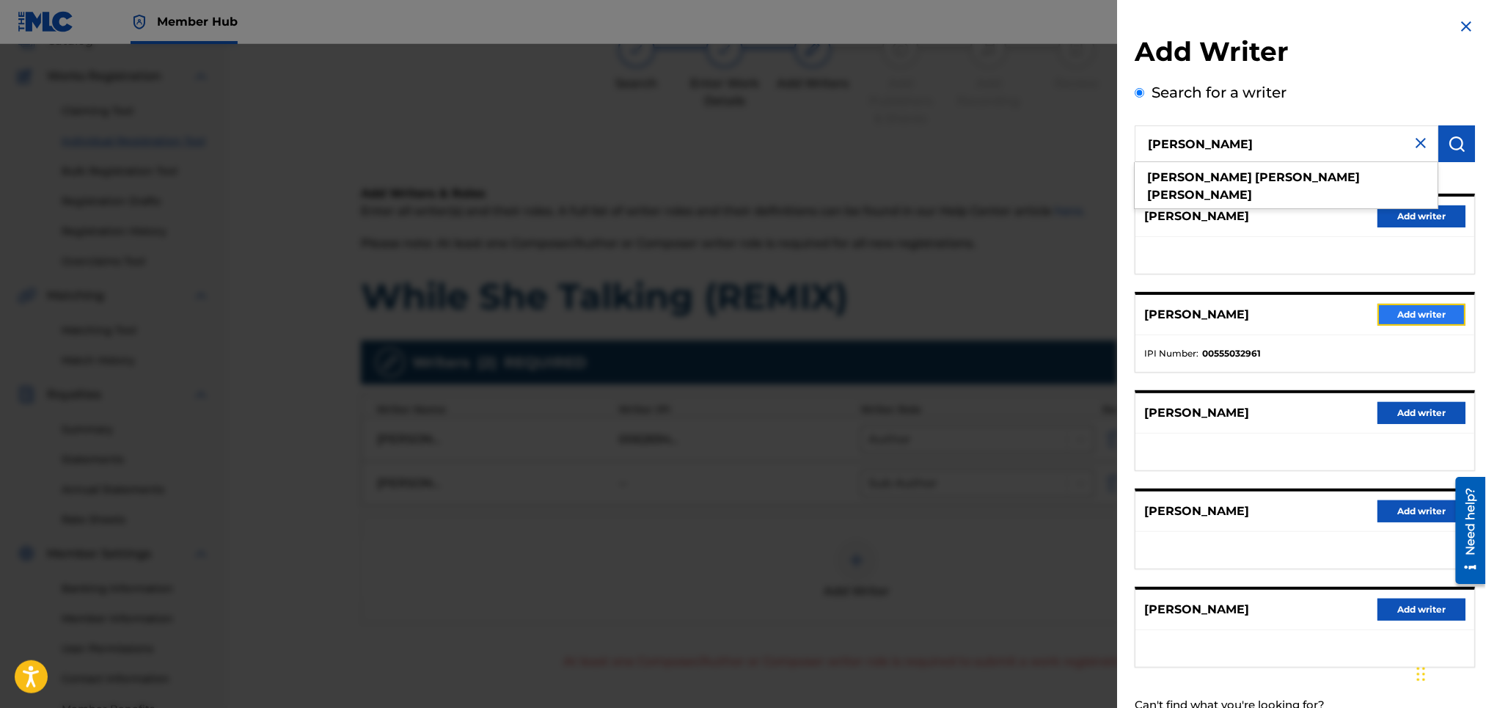
click at [1422, 307] on button "Add writer" at bounding box center [1422, 315] width 88 height 22
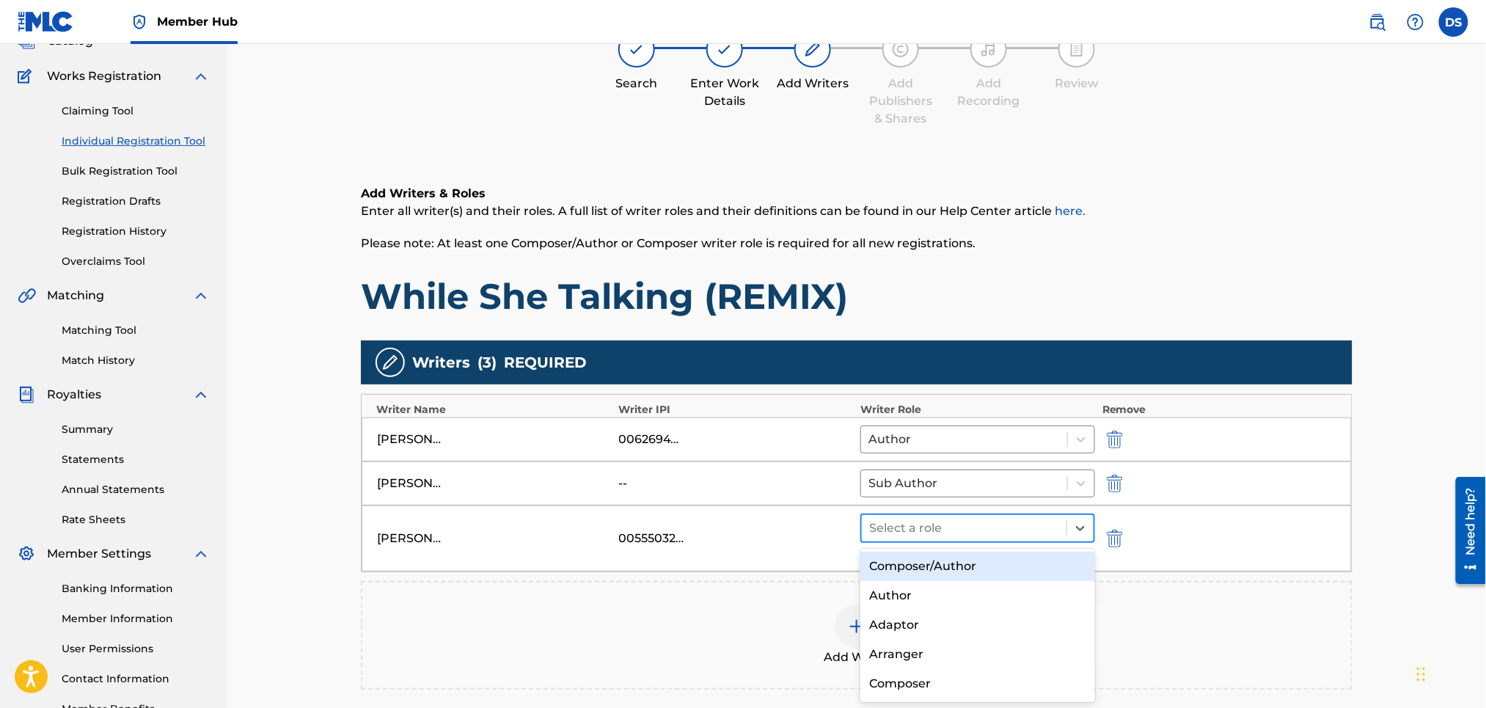
click at [967, 528] on div at bounding box center [964, 528] width 190 height 21
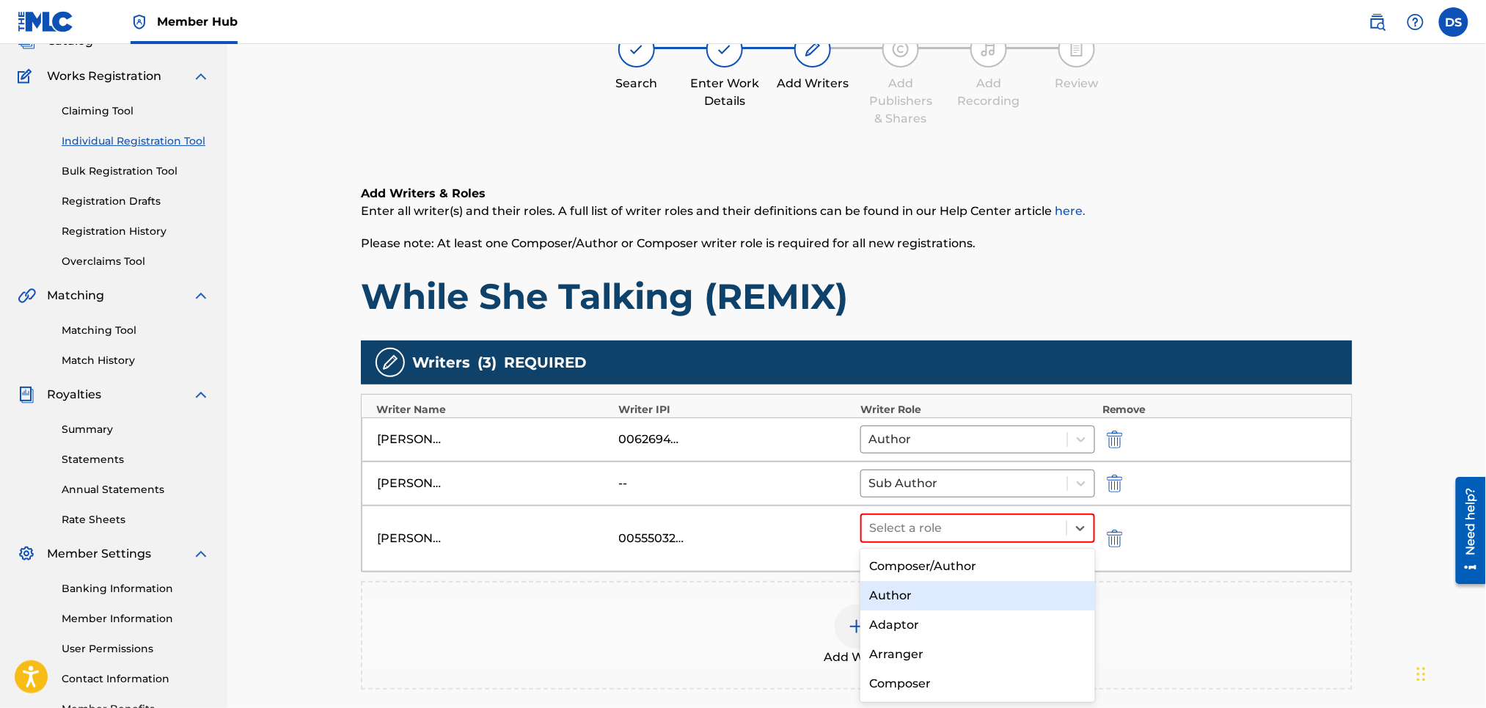
click at [914, 588] on div "Author" at bounding box center [977, 595] width 234 height 29
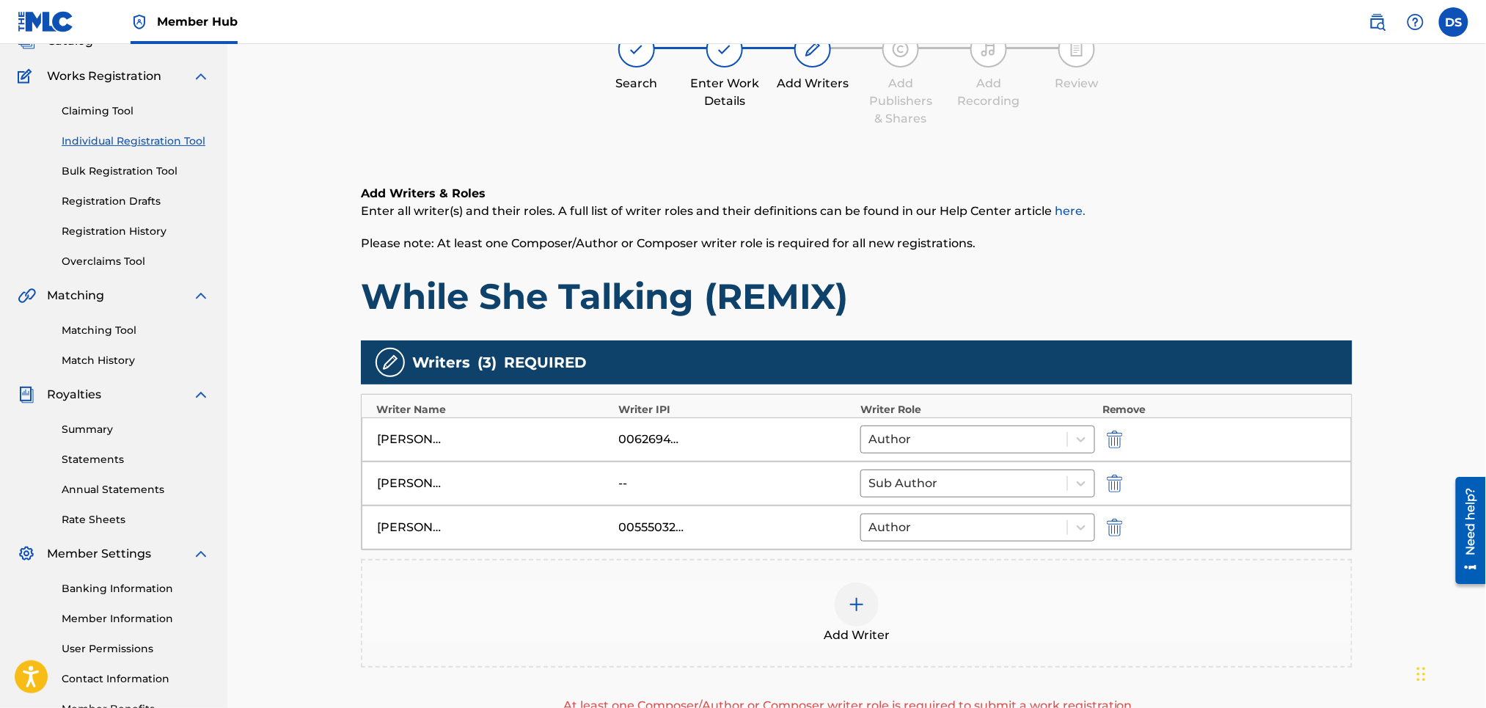
click at [857, 609] on img at bounding box center [857, 605] width 18 height 18
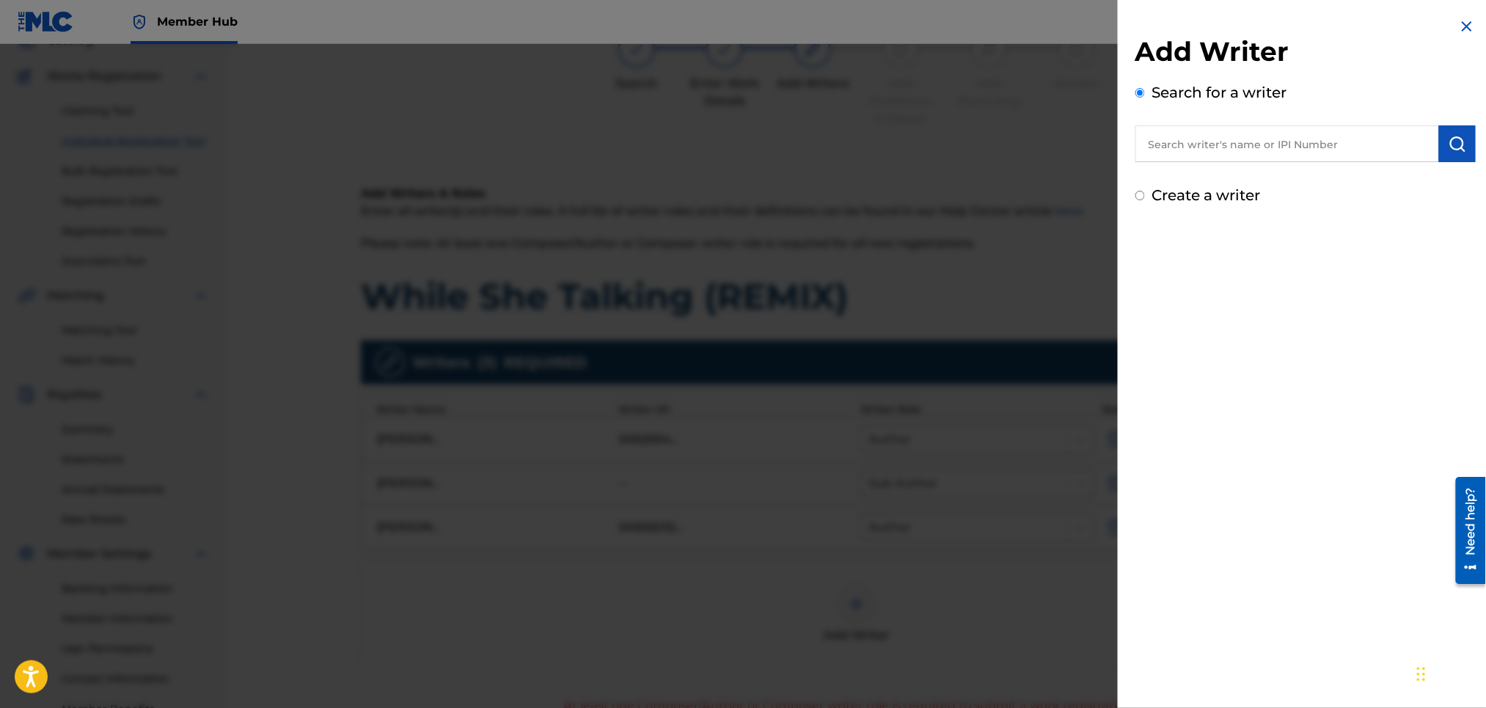
click at [1171, 145] on input "text" at bounding box center [1287, 143] width 304 height 37
drag, startPoint x: 1153, startPoint y: 153, endPoint x: 1168, endPoint y: 143, distance: 17.9
click at [1153, 153] on input "ZA" at bounding box center [1287, 143] width 304 height 37
click at [1168, 143] on input "ZA" at bounding box center [1287, 143] width 304 height 37
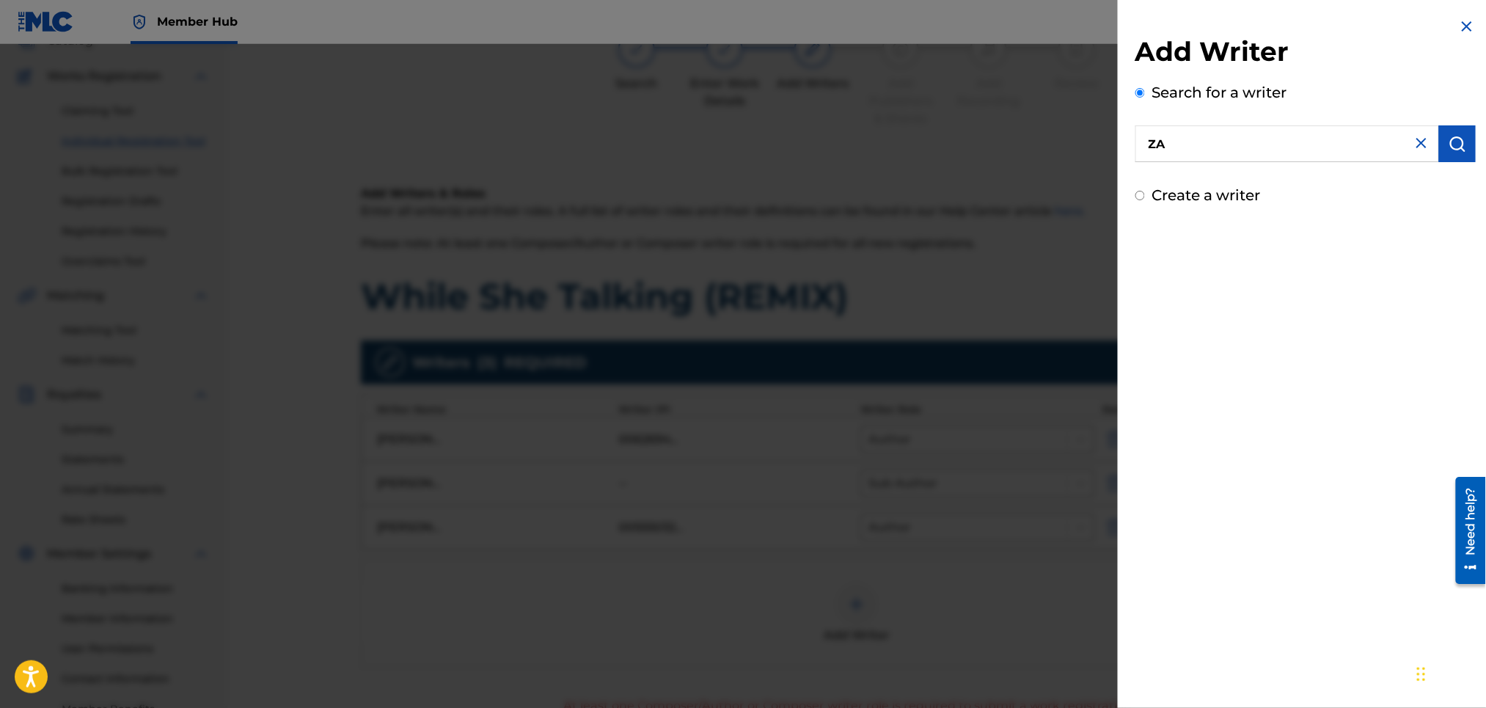
click at [1168, 143] on input "ZA" at bounding box center [1287, 143] width 304 height 37
type input "Y"
type input "ZAYTOVEN DOTSON"
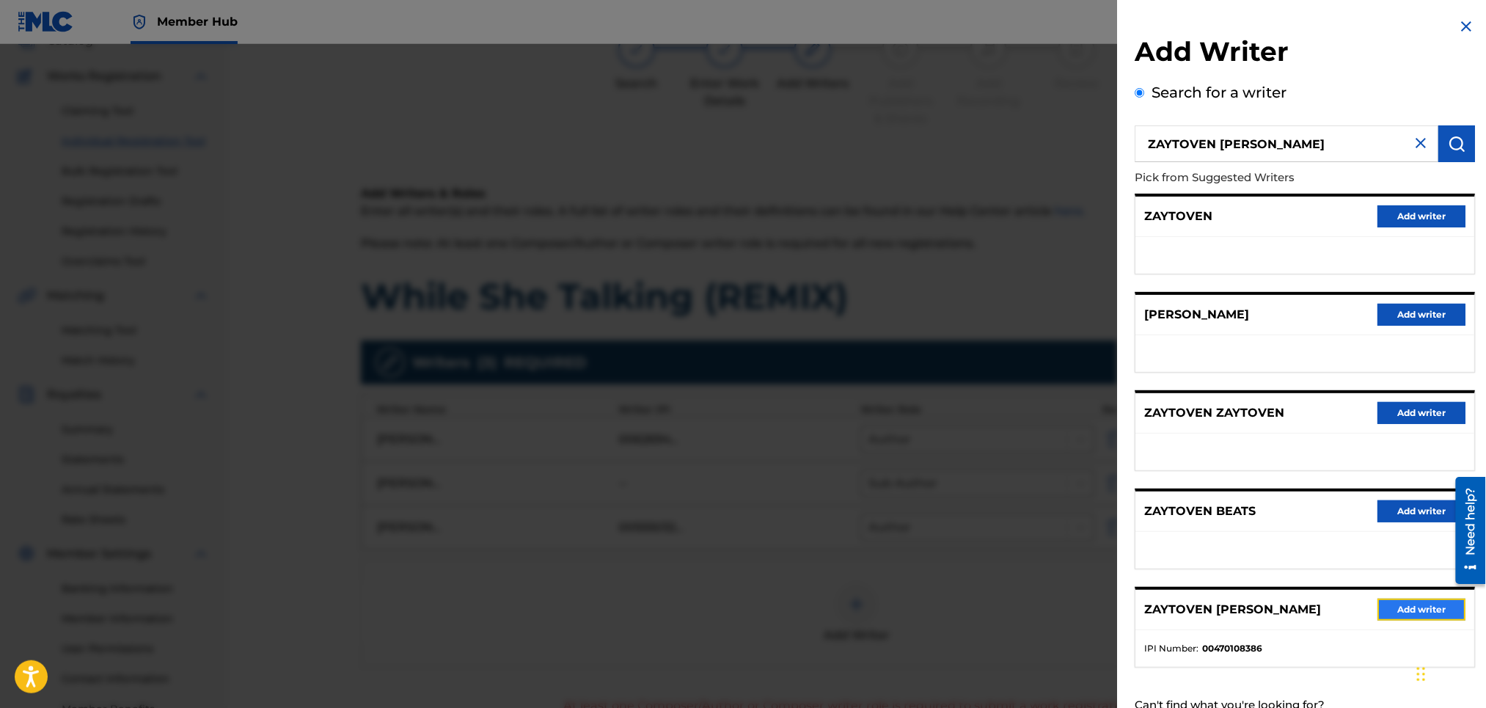
click at [1409, 615] on button "Add writer" at bounding box center [1422, 609] width 88 height 22
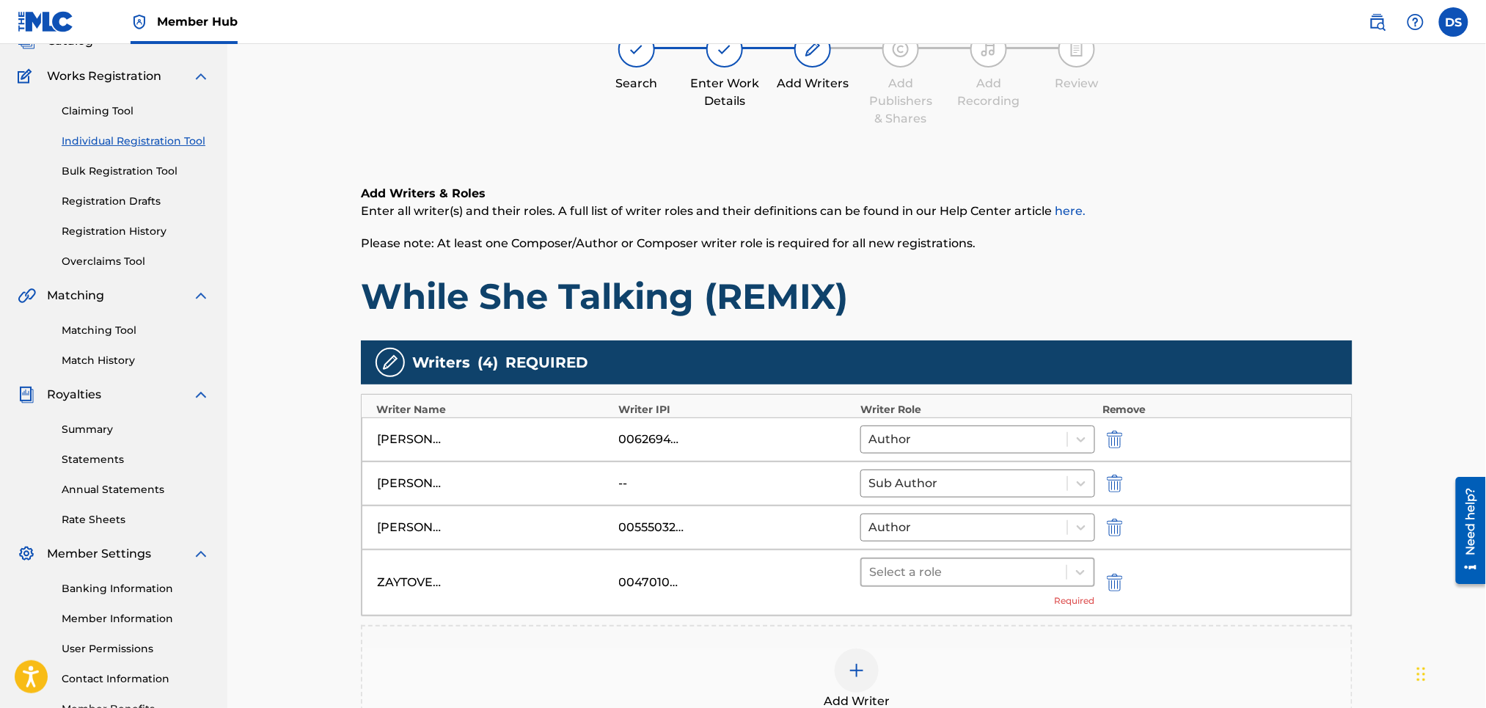
click at [951, 574] on div at bounding box center [964, 572] width 190 height 21
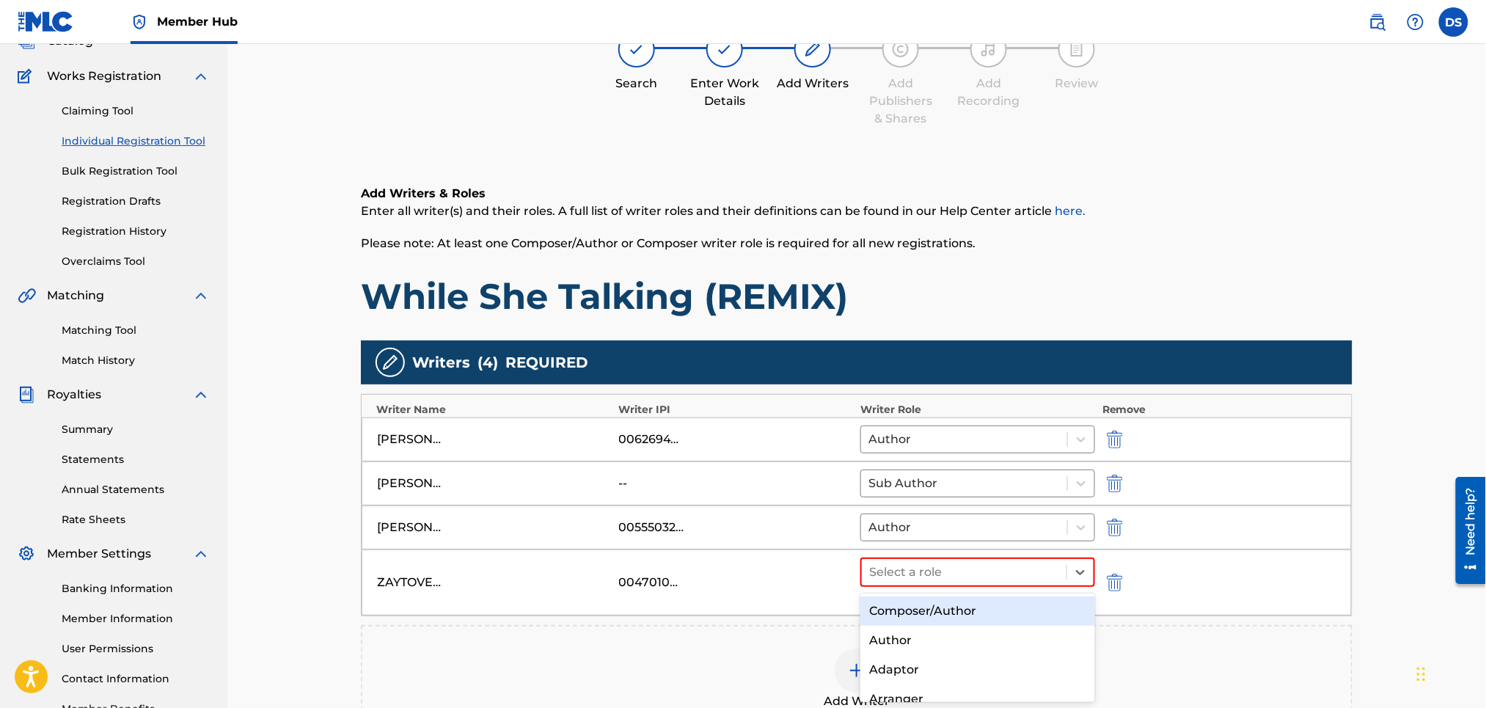
click at [939, 609] on div "Composer/Author" at bounding box center [977, 610] width 234 height 29
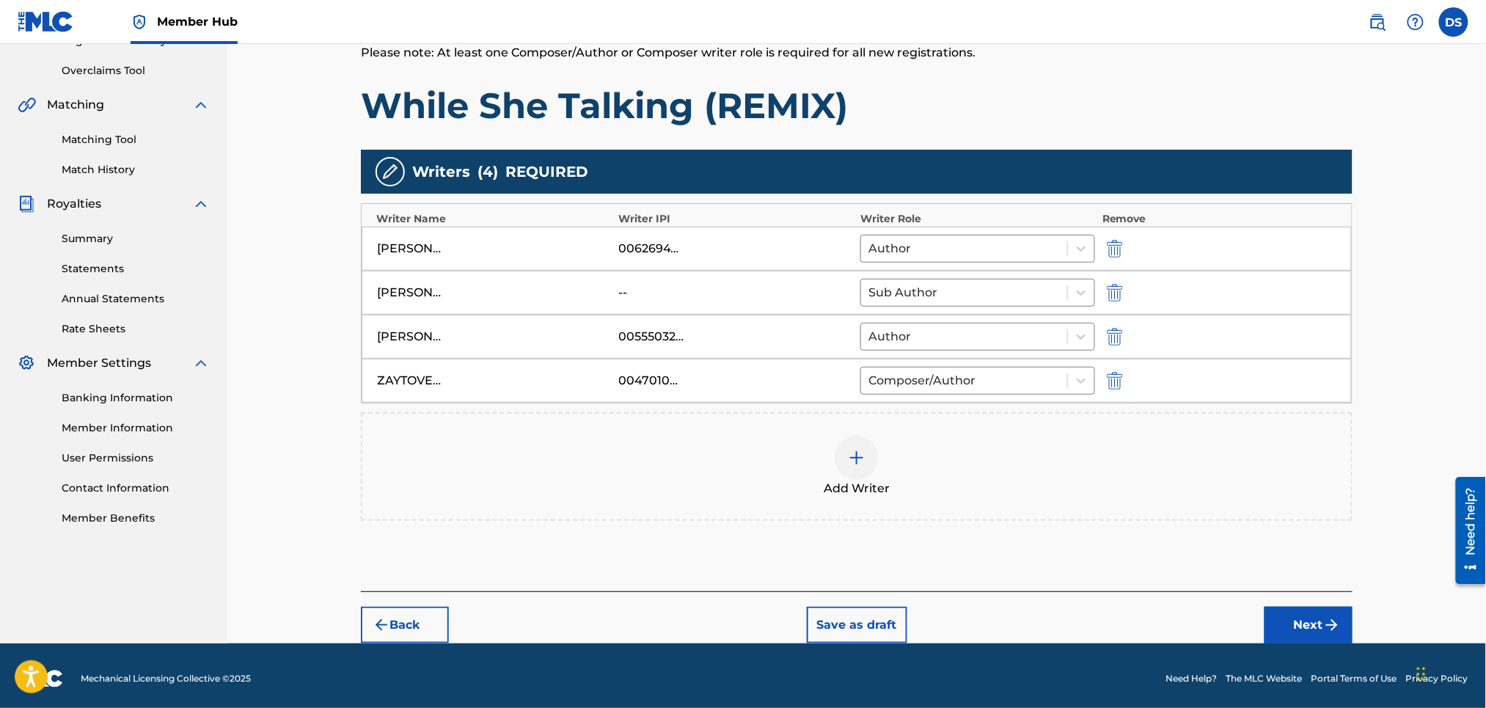
scroll to position [303, 0]
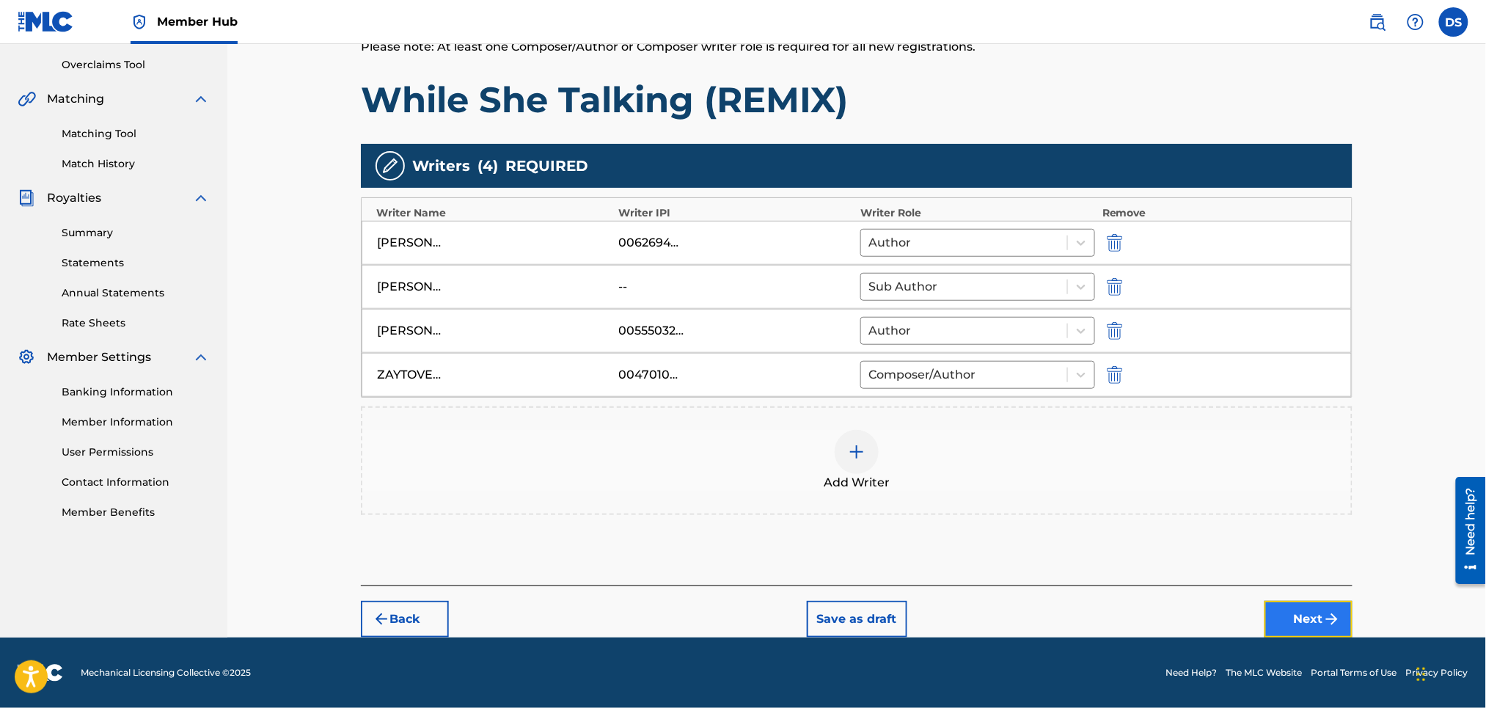
click at [1310, 615] on button "Next" at bounding box center [1308, 619] width 88 height 37
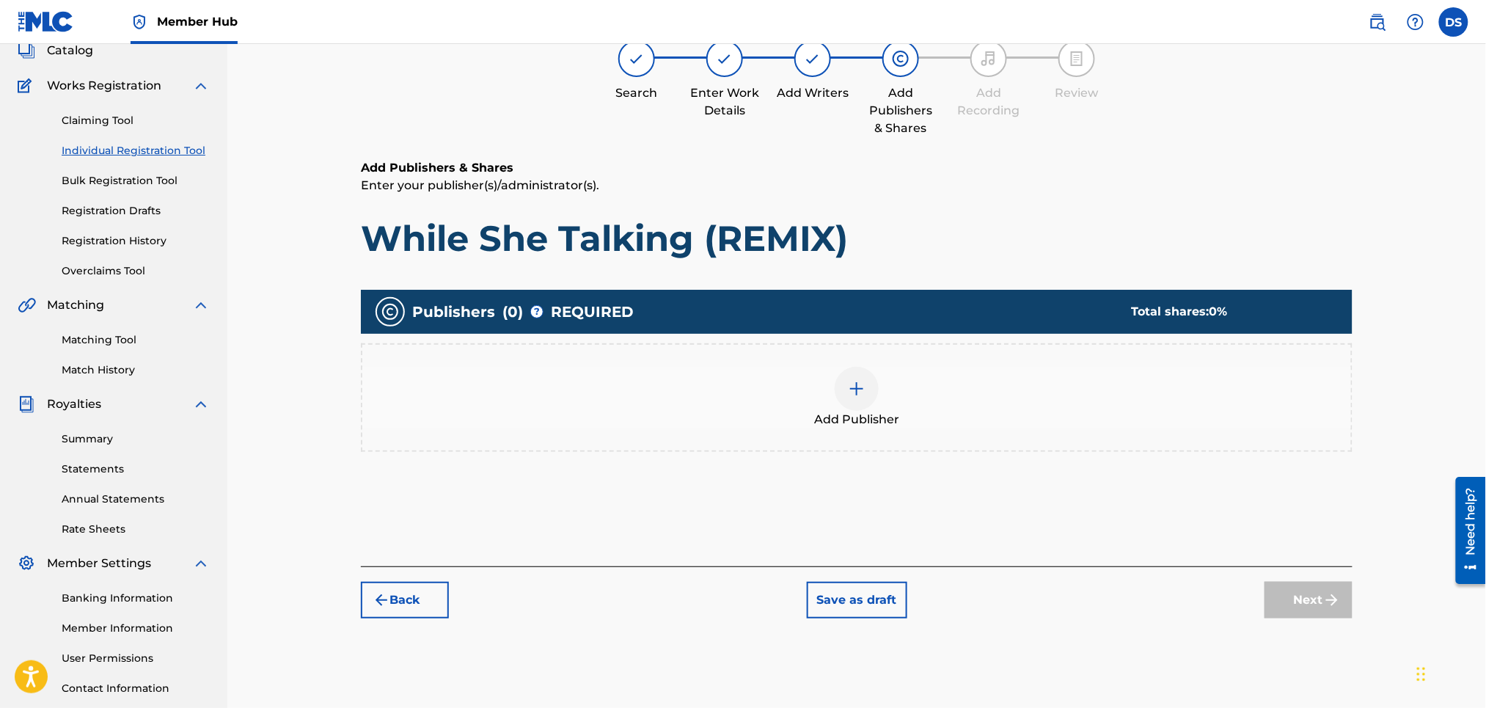
scroll to position [66, 0]
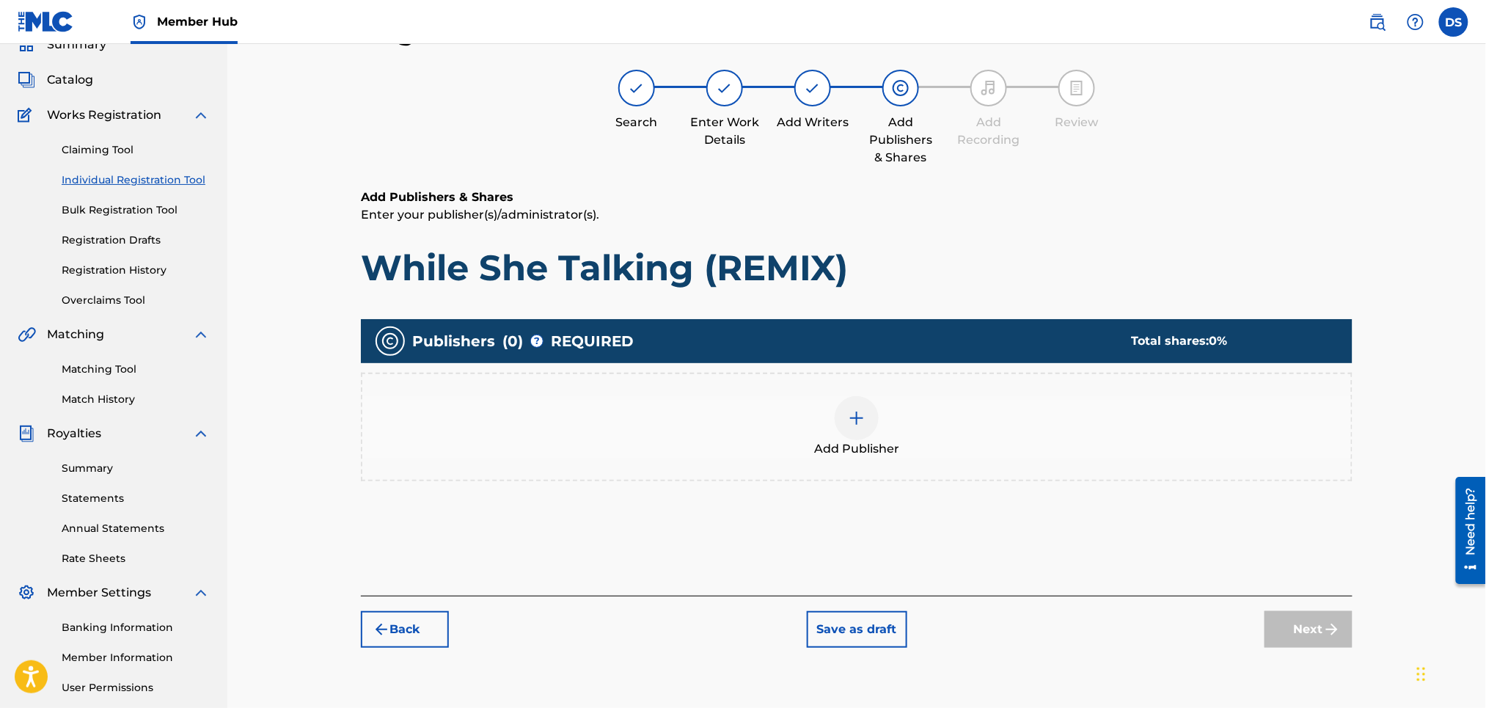
click at [857, 414] on img at bounding box center [857, 418] width 18 height 18
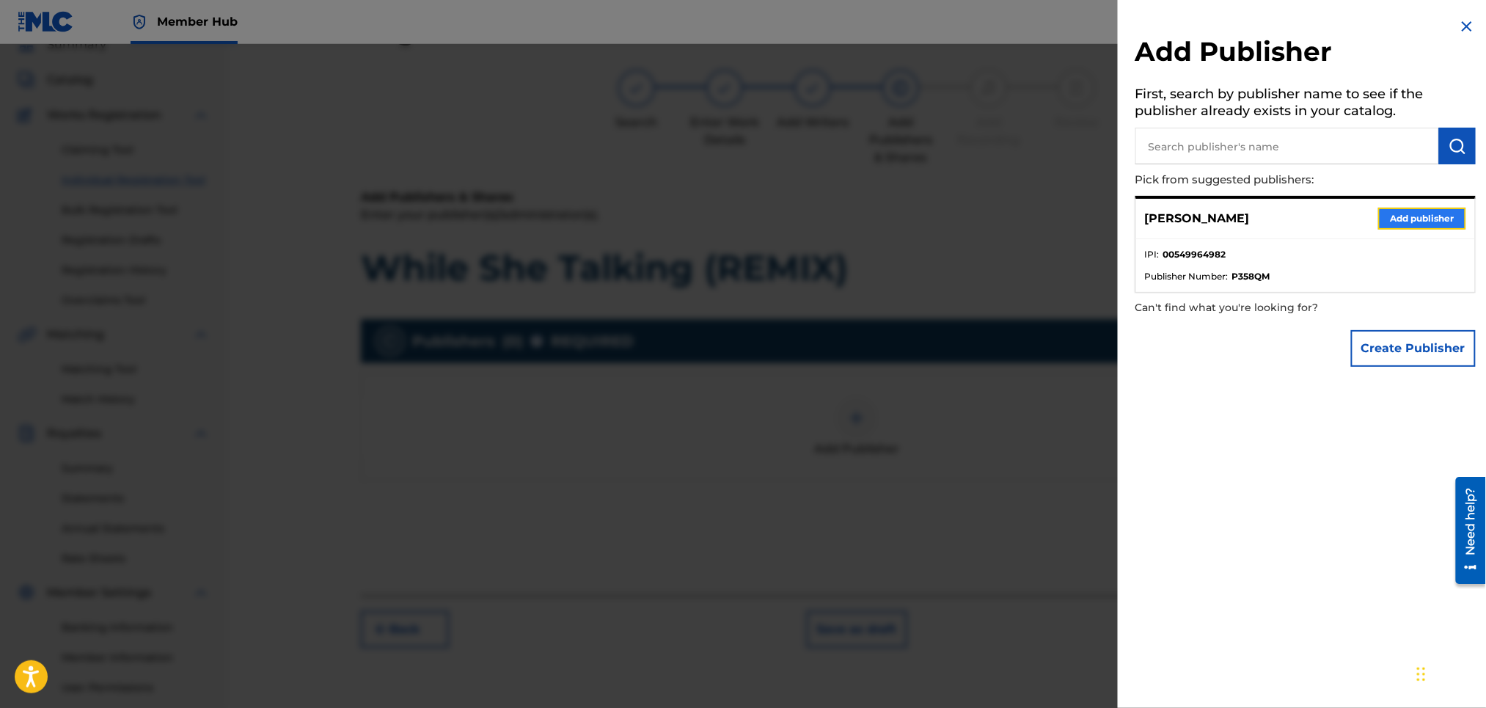
click at [1437, 216] on button "Add publisher" at bounding box center [1422, 219] width 88 height 22
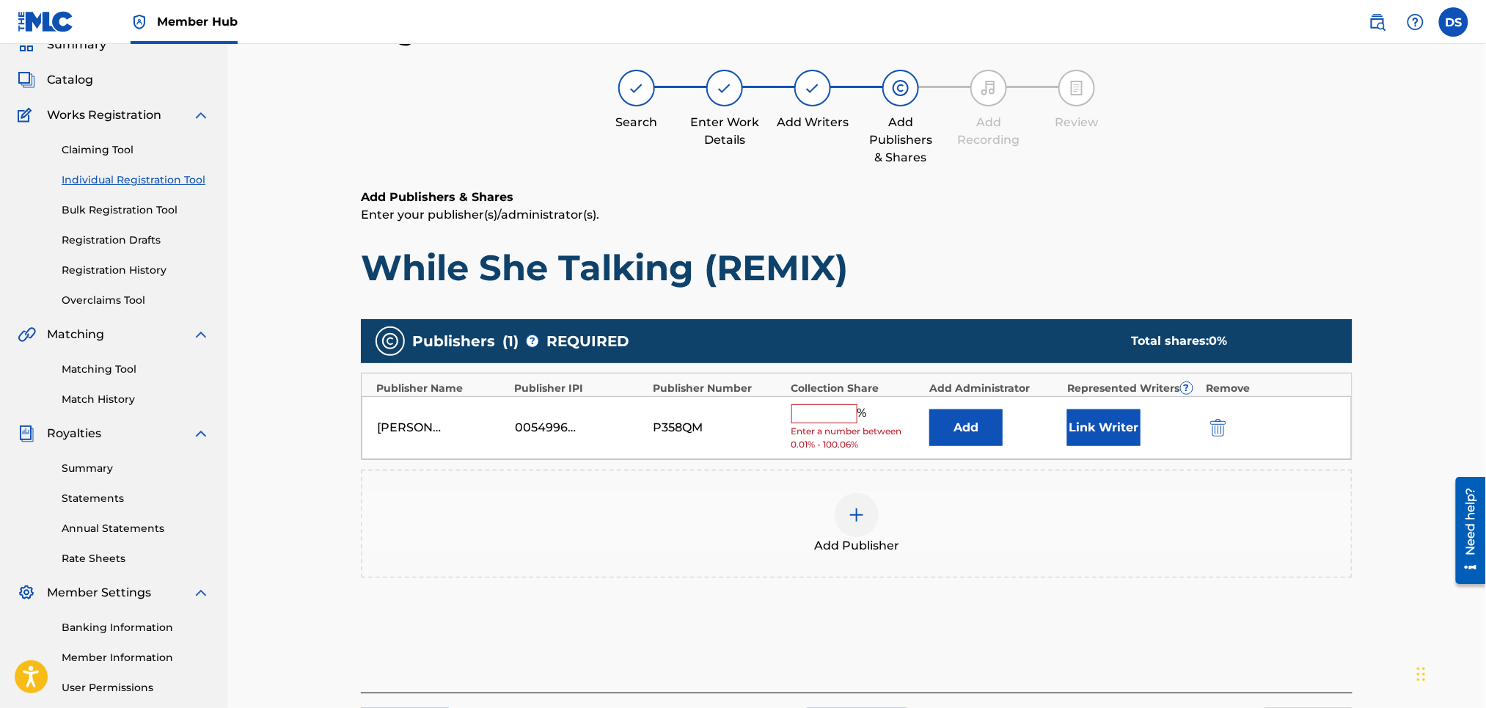
click at [818, 418] on input "text" at bounding box center [824, 413] width 66 height 19
type input "40"
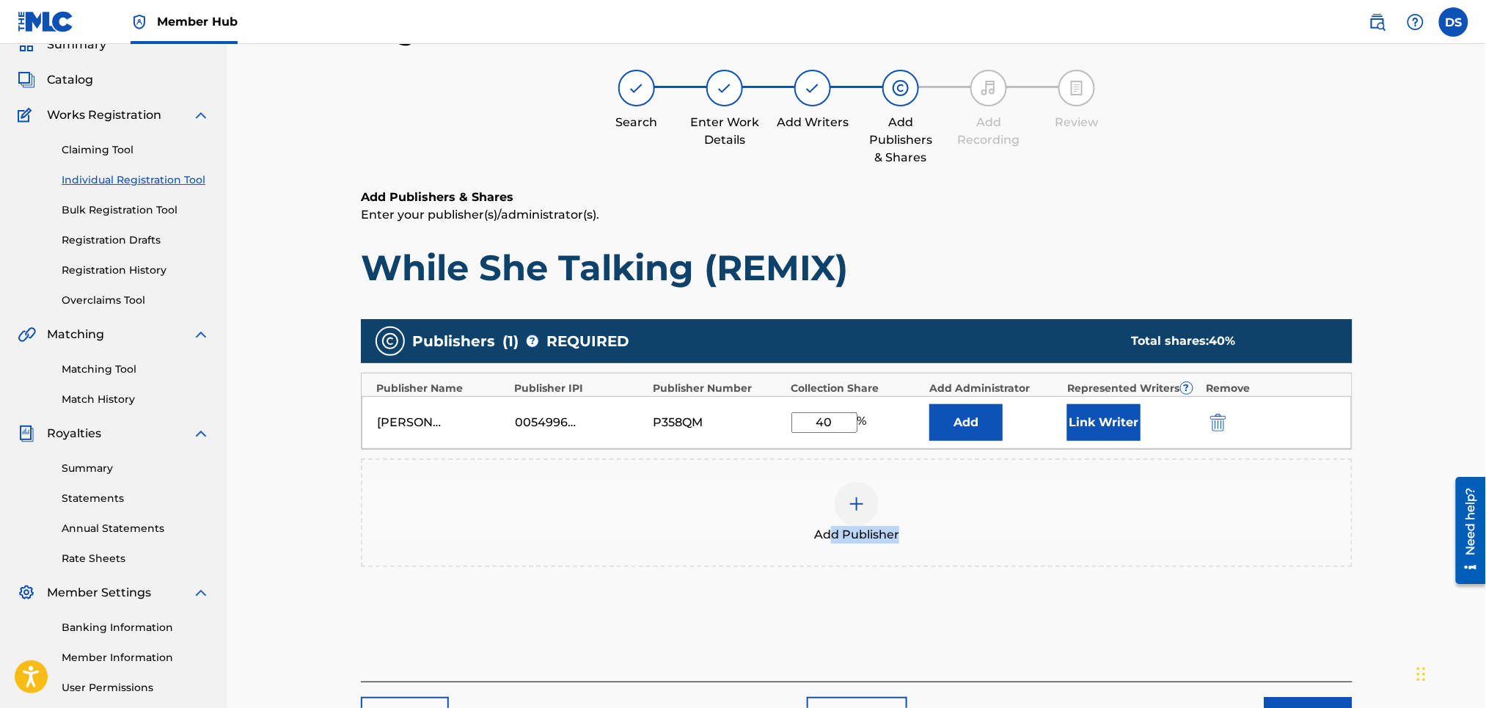
drag, startPoint x: 831, startPoint y: 560, endPoint x: 1077, endPoint y: 447, distance: 271.4
click at [1077, 447] on div "Publishers ( 1 ) ? REQUIRED Total shares: 40 % Publisher Name Publisher IPI Pub…" at bounding box center [857, 443] width 992 height 248
click at [1093, 426] on button "Link Writer" at bounding box center [1103, 422] width 73 height 37
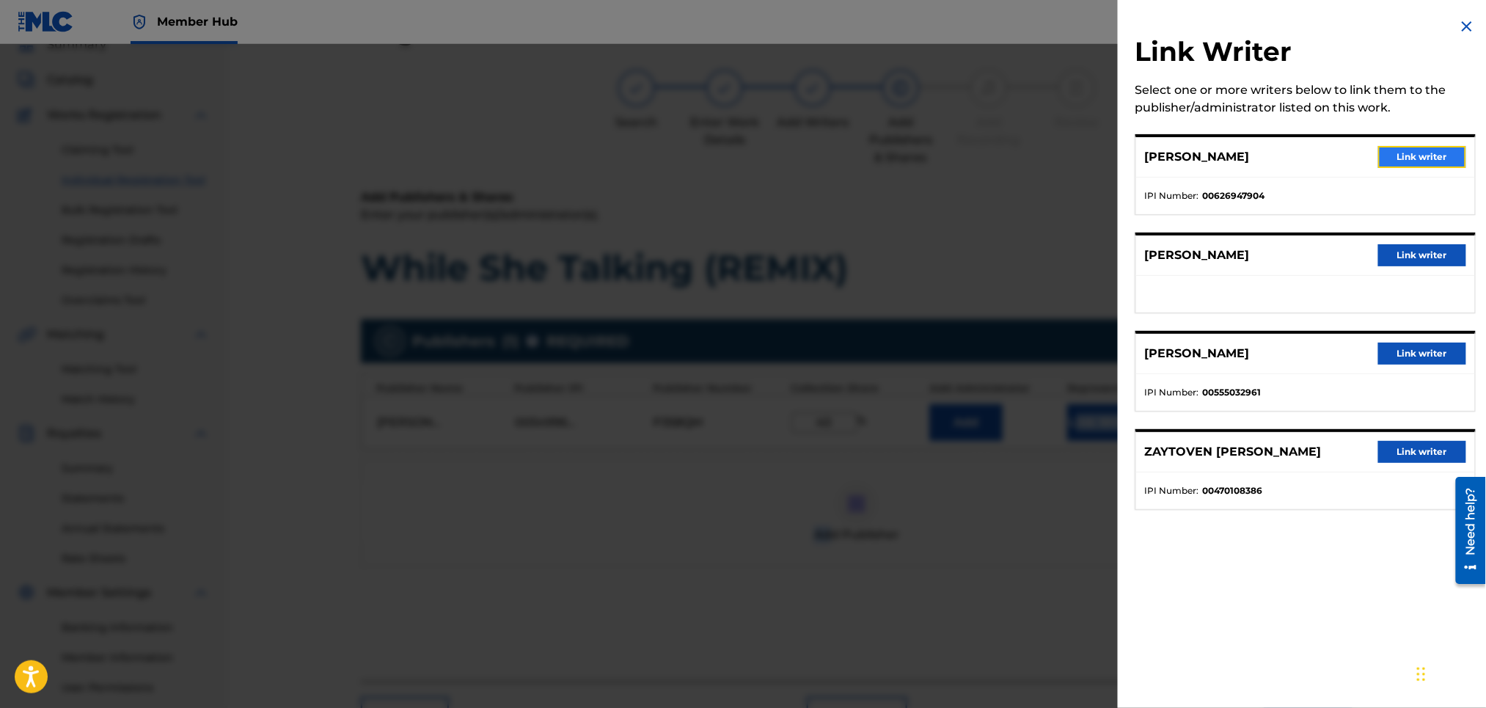
click at [1417, 155] on button "Link writer" at bounding box center [1422, 157] width 88 height 22
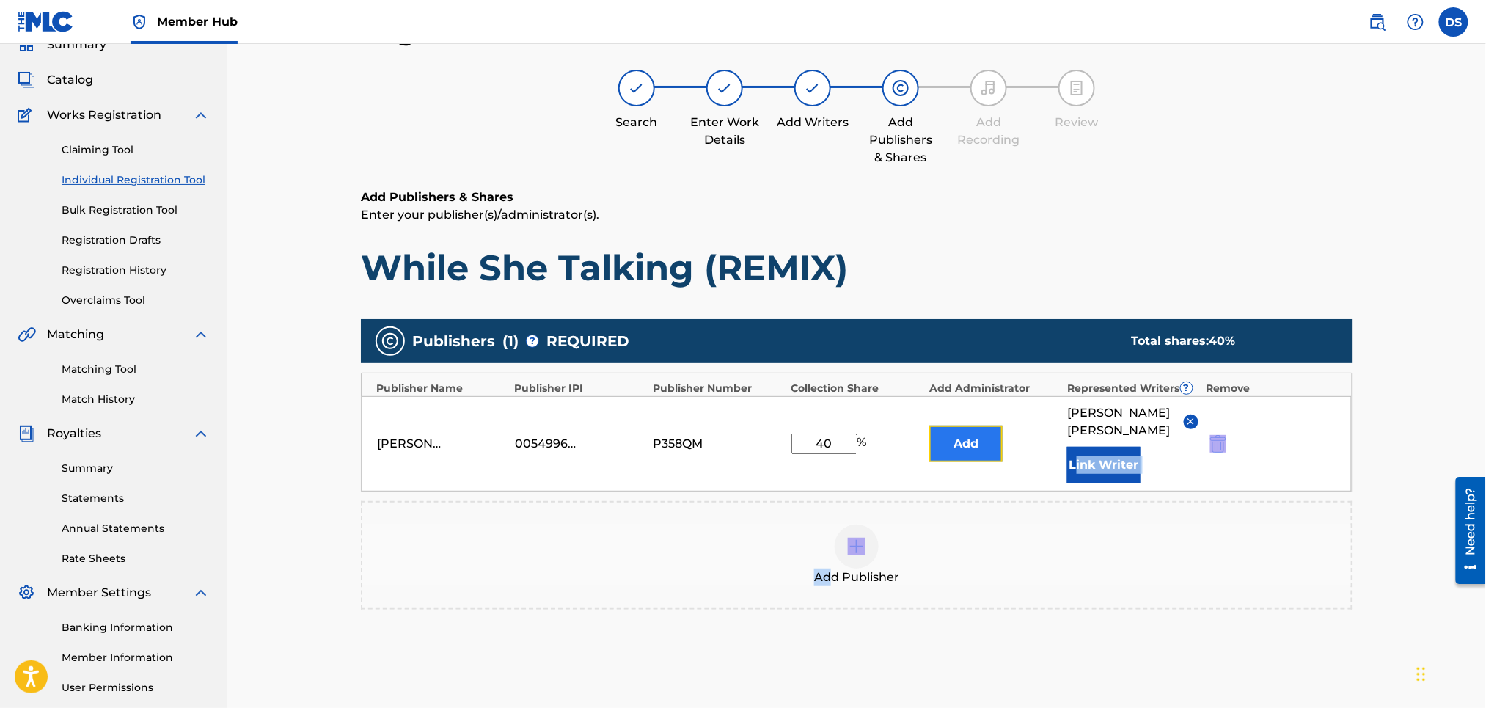
click at [971, 432] on button "Add" at bounding box center [965, 443] width 73 height 37
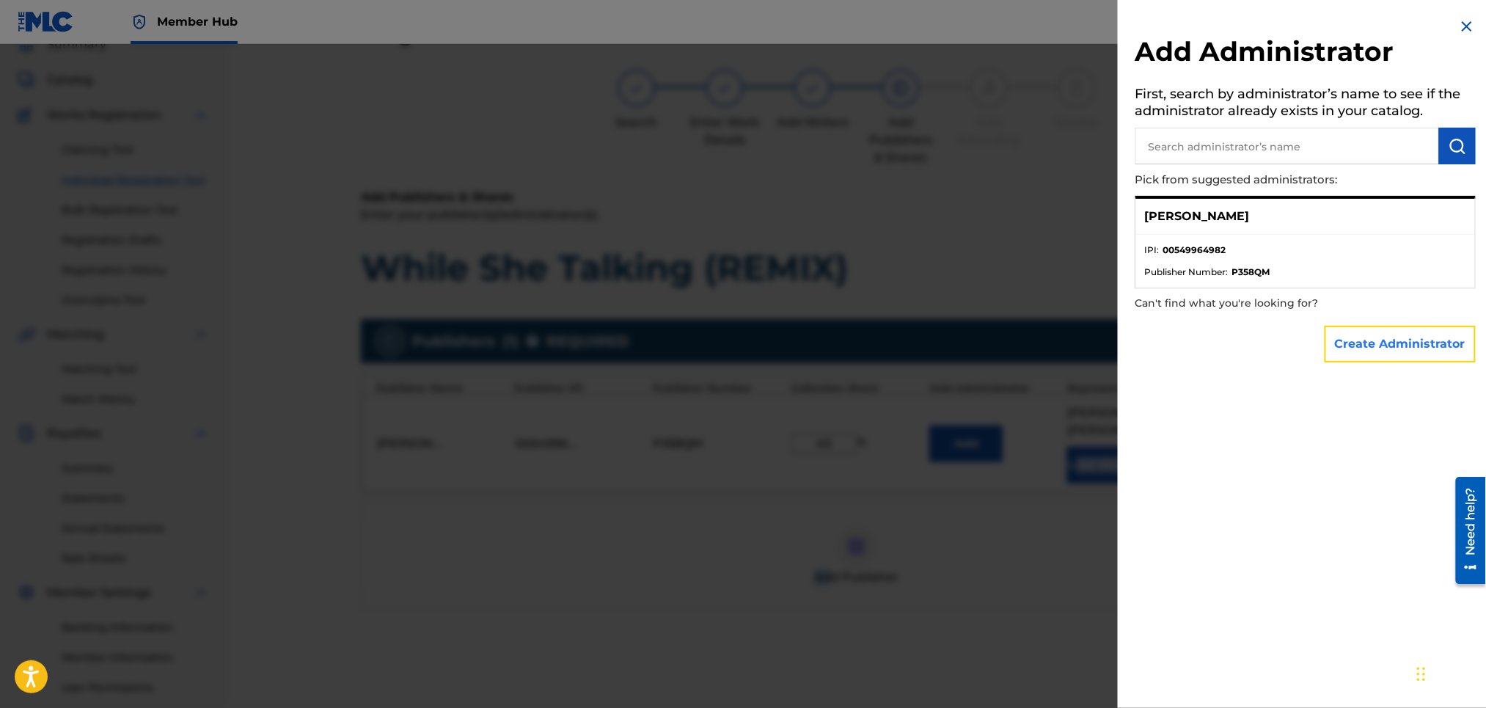
click at [1396, 339] on button "Create Administrator" at bounding box center [1400, 344] width 151 height 37
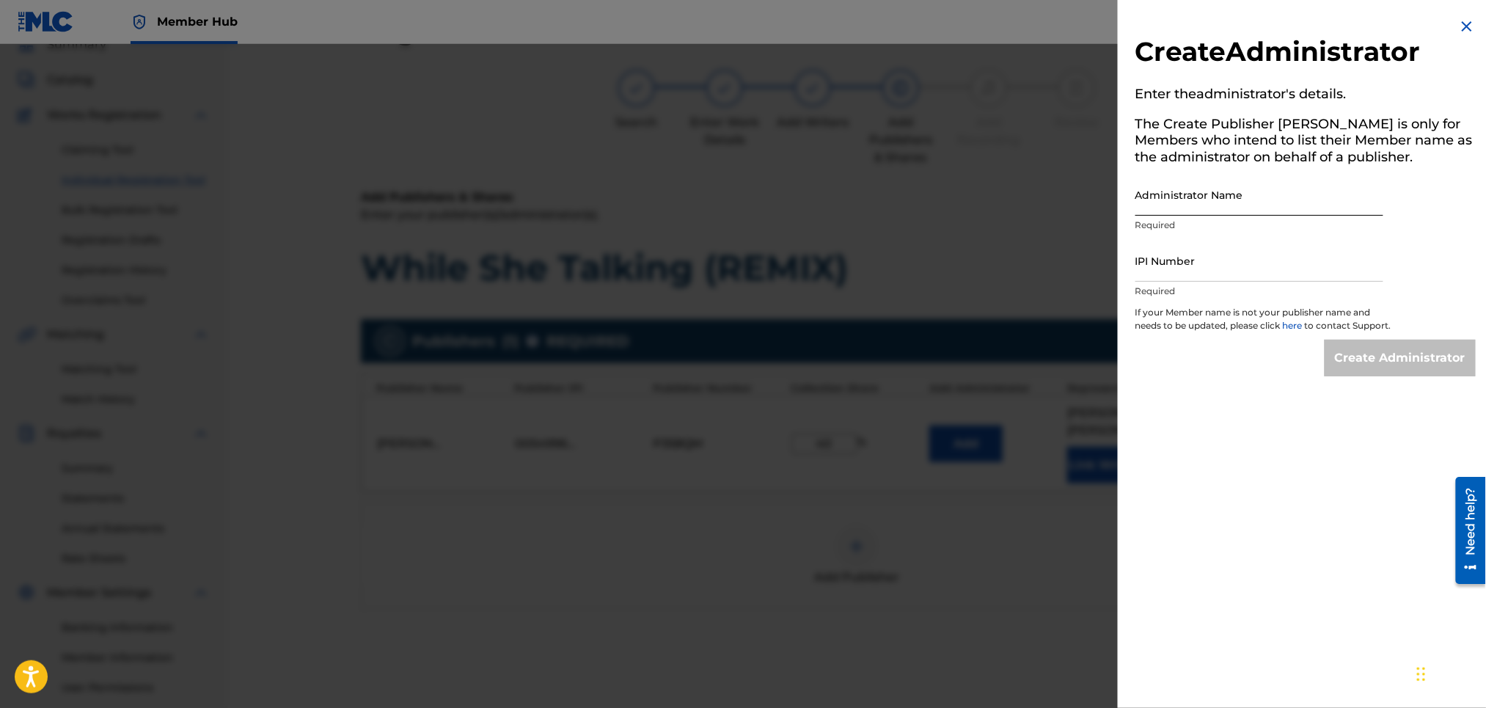
click at [1224, 194] on input "Administrator Name" at bounding box center [1259, 195] width 248 height 42
type input "MONTANADAMAC MUSIC PUBLISHING"
click at [1179, 276] on input "IPI Number" at bounding box center [1259, 261] width 248 height 42
type input "00549964982"
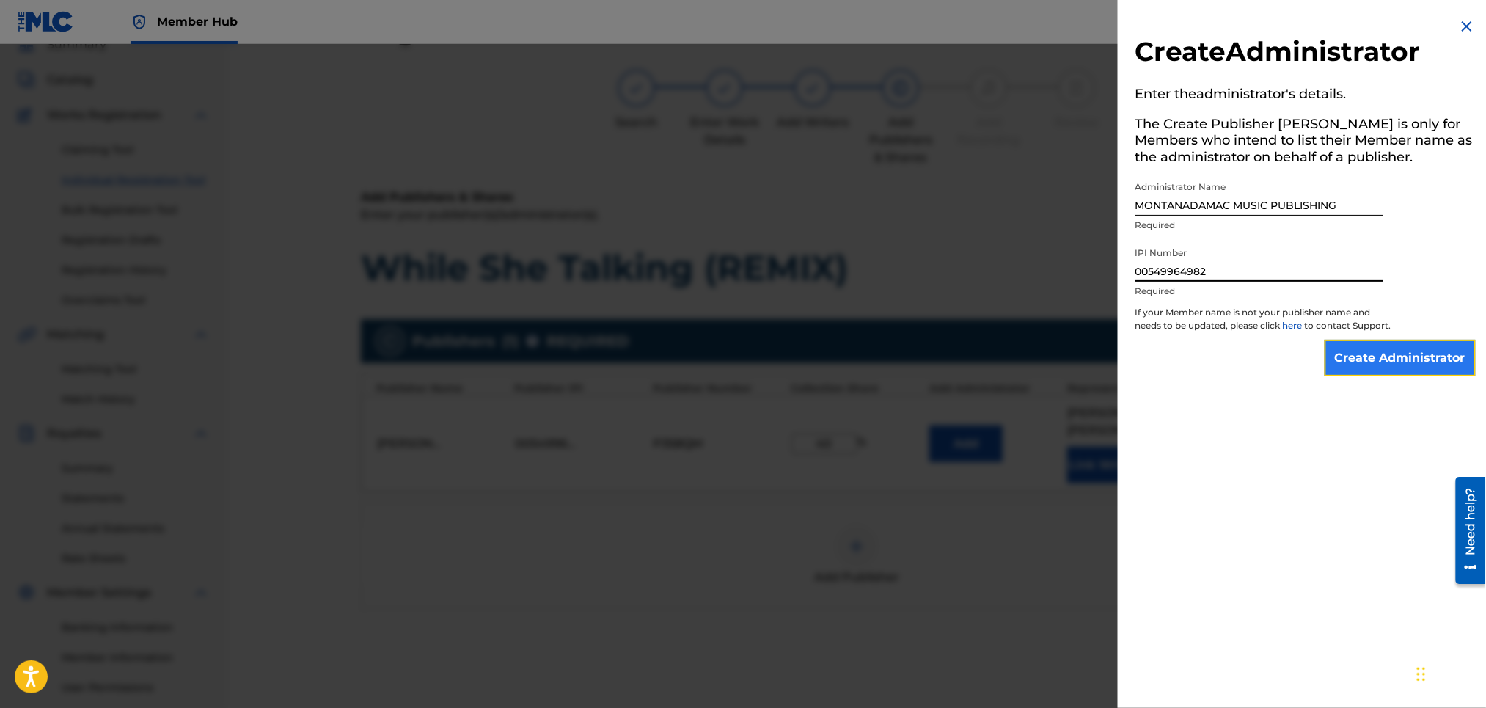
click at [1419, 373] on input "Create Administrator" at bounding box center [1400, 358] width 151 height 37
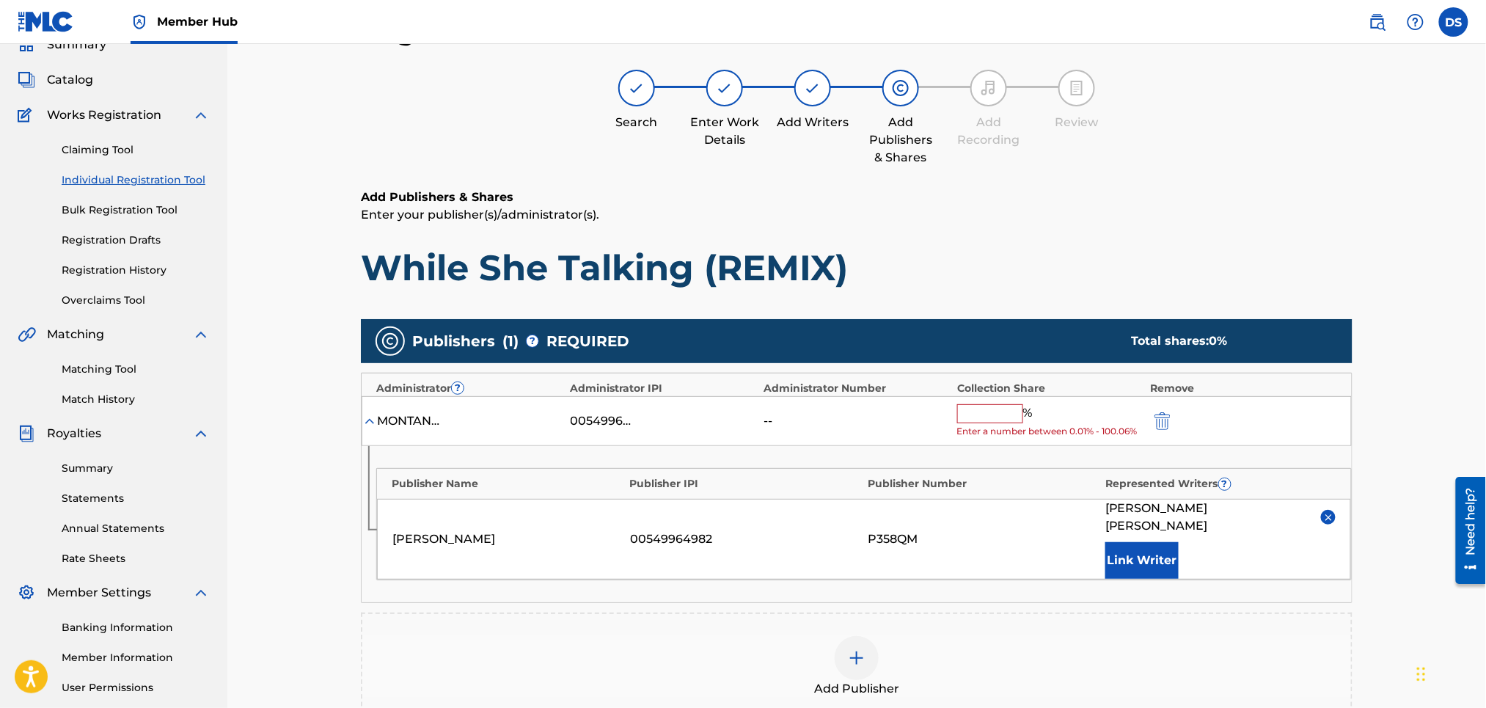
click at [855, 649] on img at bounding box center [857, 658] width 18 height 18
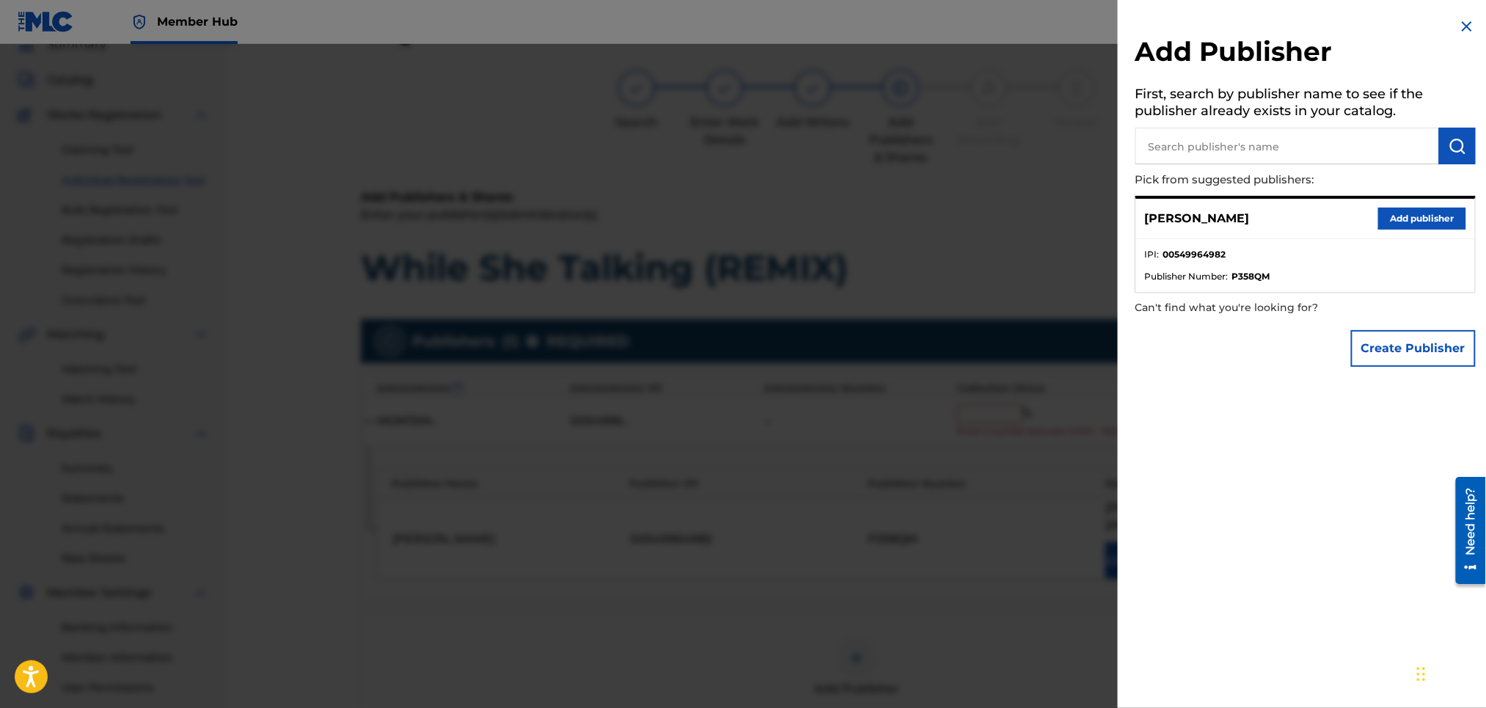
click at [1175, 142] on input "text" at bounding box center [1287, 146] width 304 height 37
type input "ZAYTOVEN DOTSON"
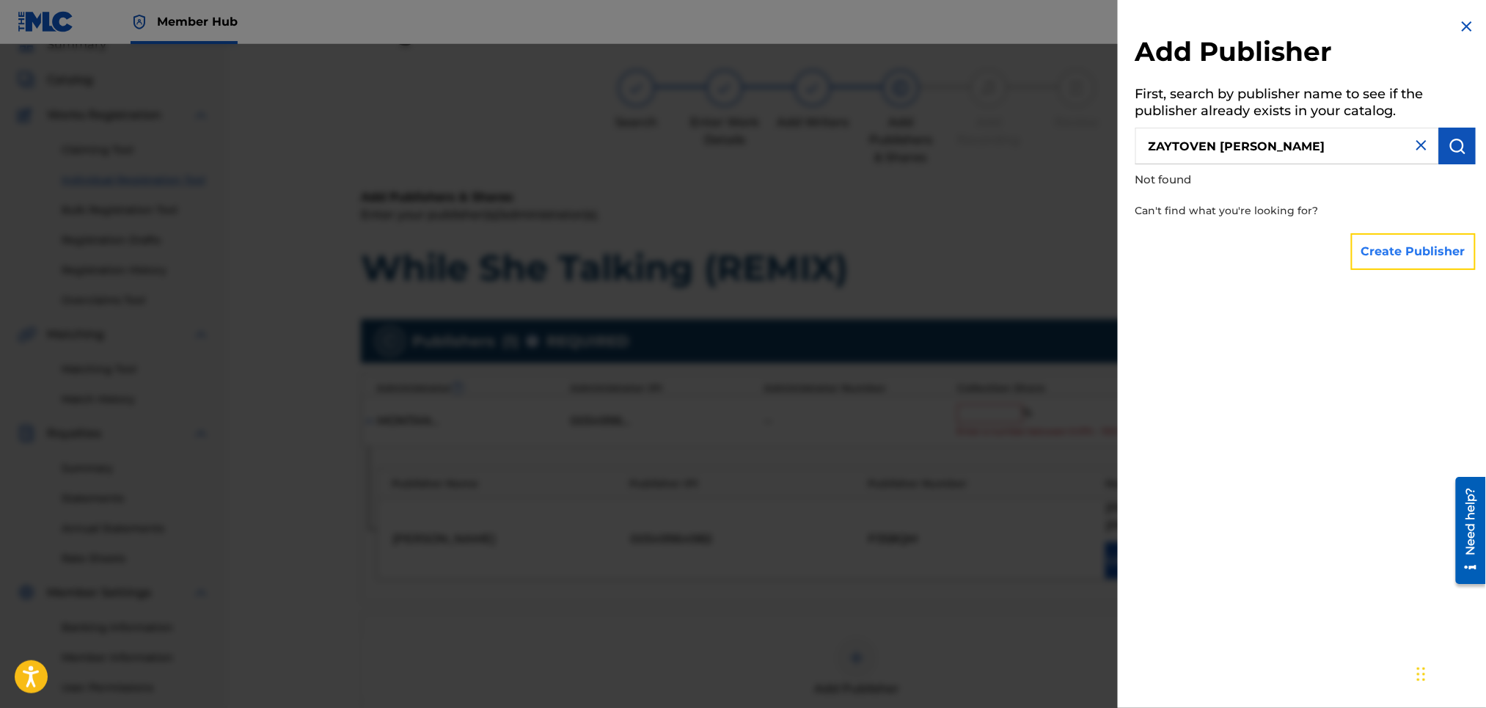
click at [1385, 247] on button "Create Publisher" at bounding box center [1413, 251] width 125 height 37
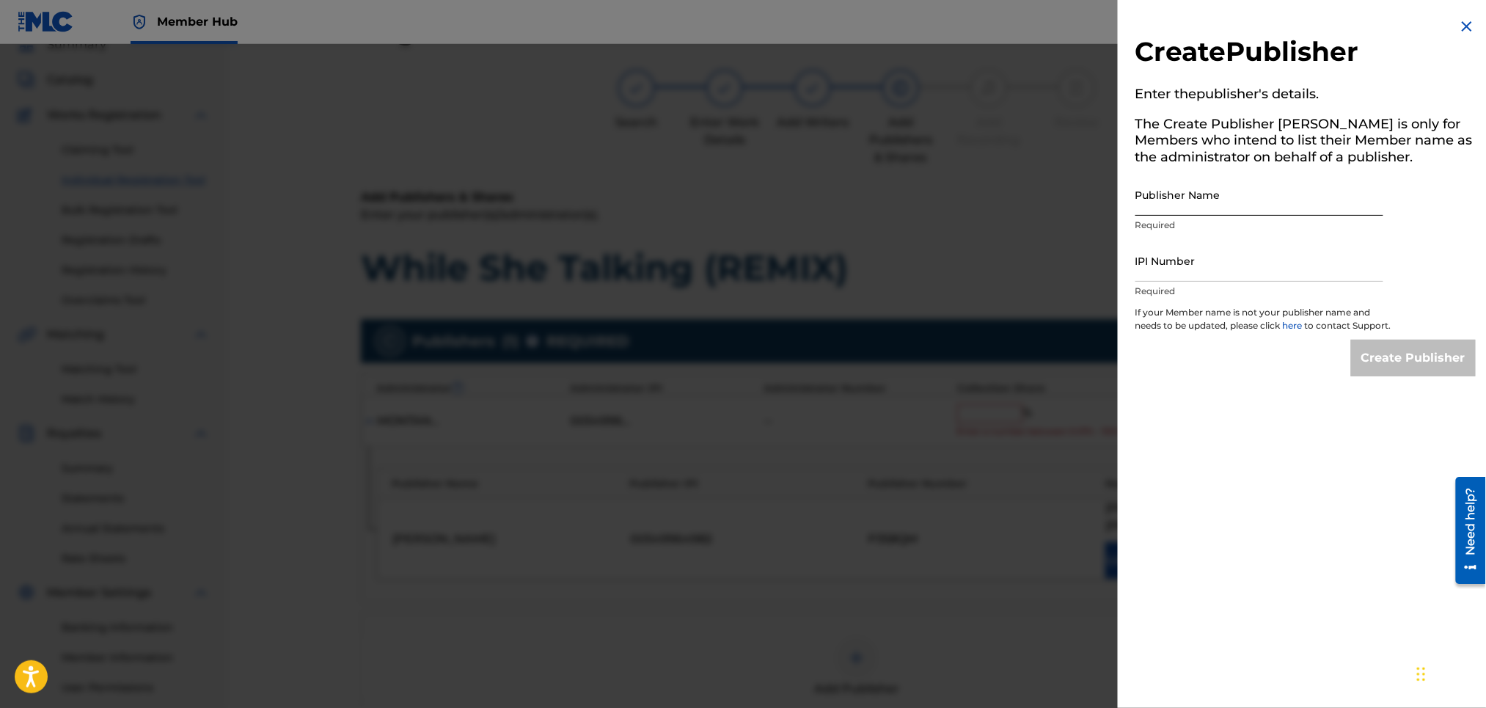
click at [1207, 202] on input "Publisher Name" at bounding box center [1259, 195] width 248 height 42
type input "ZAYTOVEN GLOBAL"
click at [1190, 266] on input "IPI Number" at bounding box center [1259, 261] width 248 height 42
paste input "845068718"
type input "845068718"
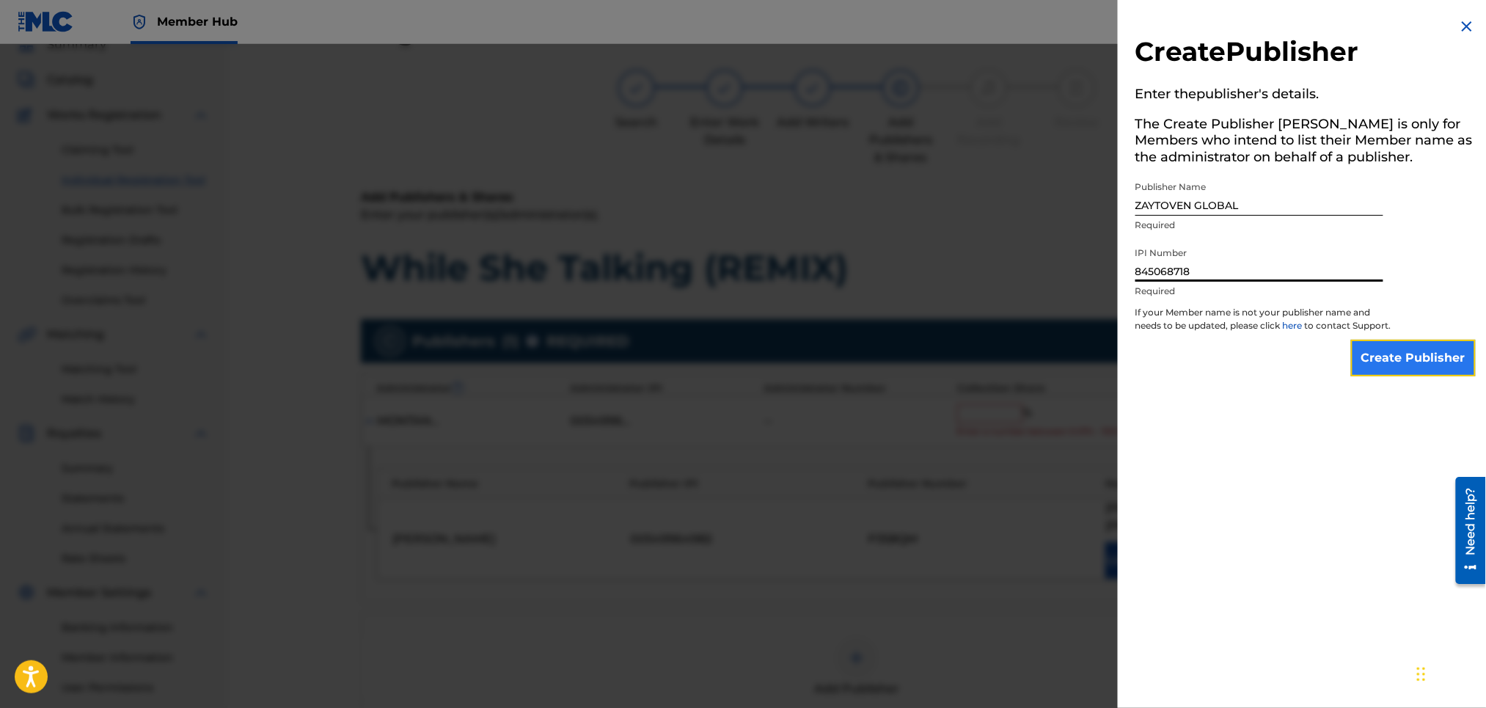
click at [1413, 369] on input "Create Publisher" at bounding box center [1413, 358] width 125 height 37
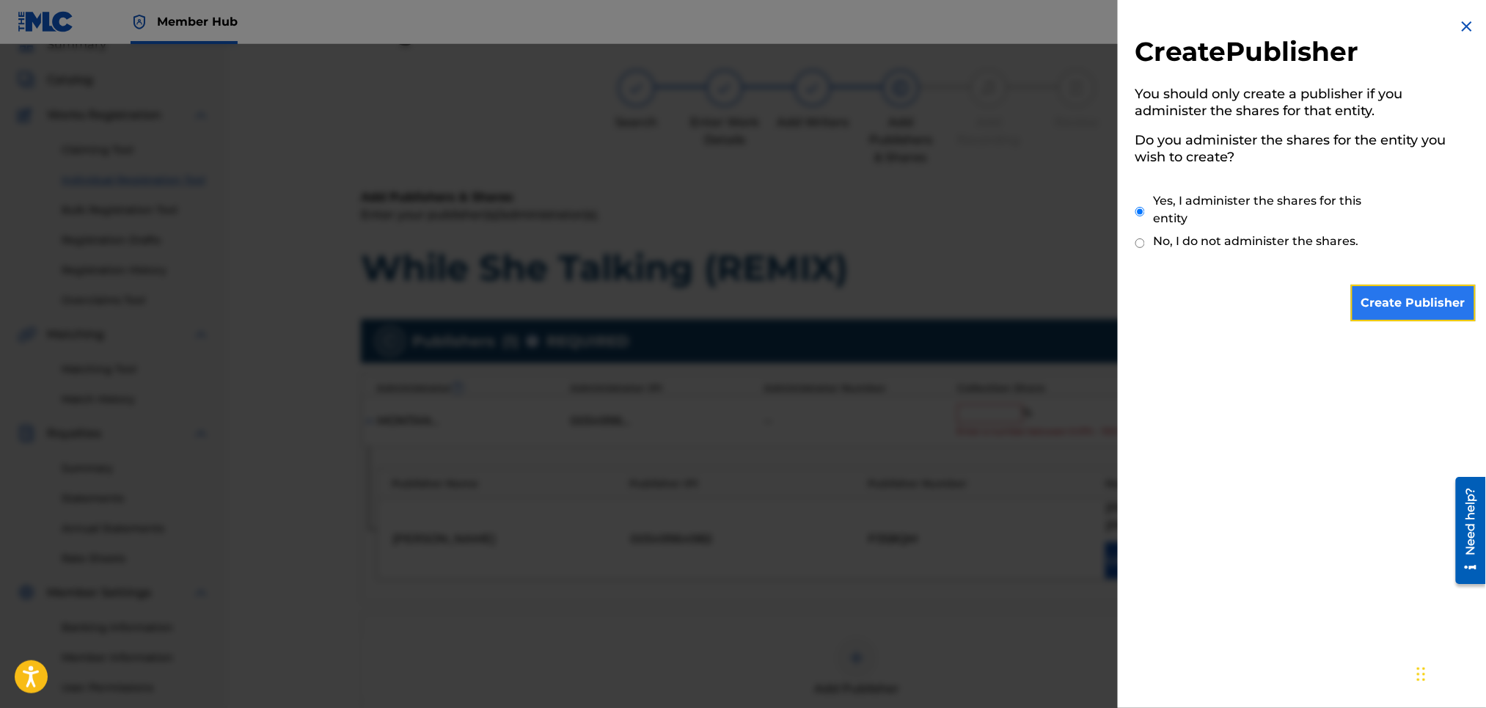
click at [1395, 306] on input "Create Publisher" at bounding box center [1413, 303] width 125 height 37
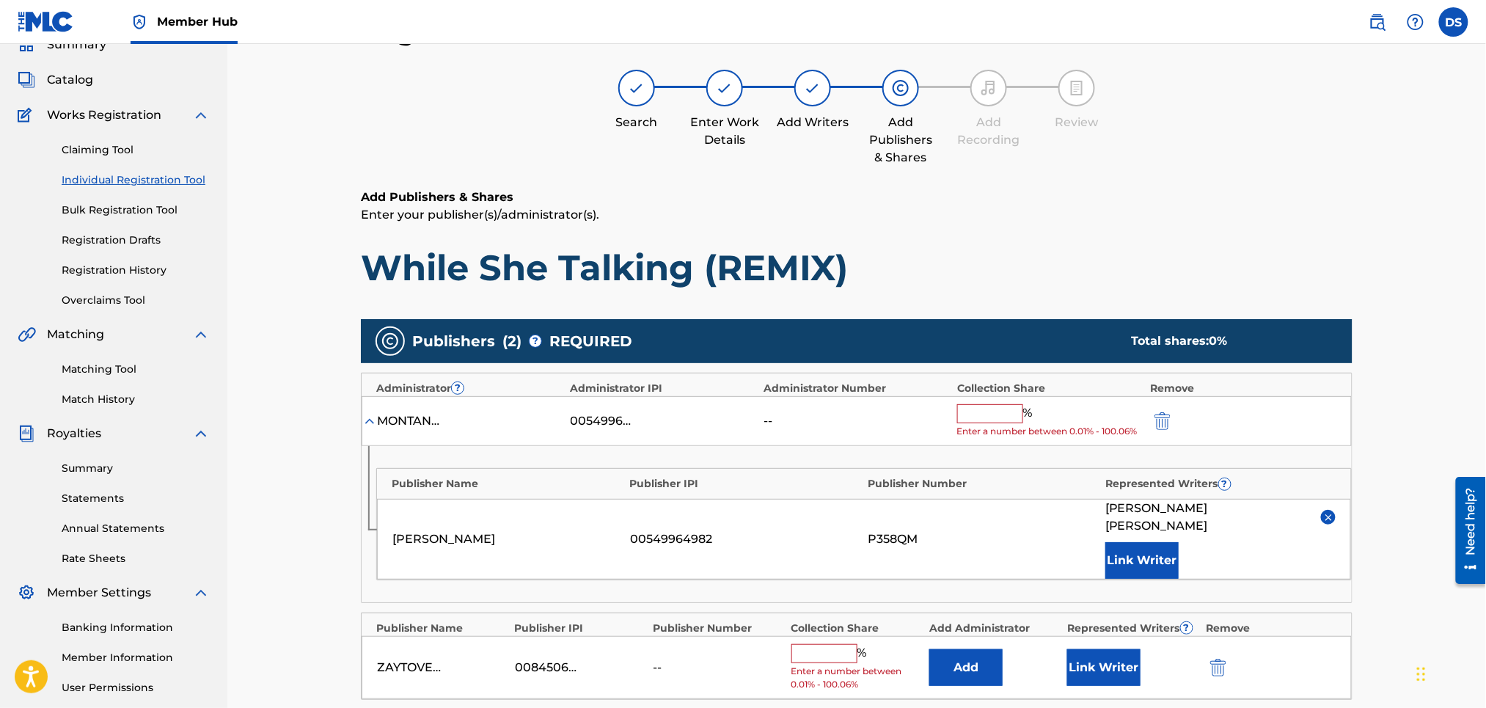
click at [809, 644] on input "text" at bounding box center [824, 653] width 66 height 19
type input "50"
click at [1399, 422] on div "Register Work Search Enter Work Details Add Writers Add Publishers & Shares Add…" at bounding box center [856, 475] width 1259 height 995
click at [1002, 415] on input "text" at bounding box center [990, 413] width 66 height 19
type input "30"
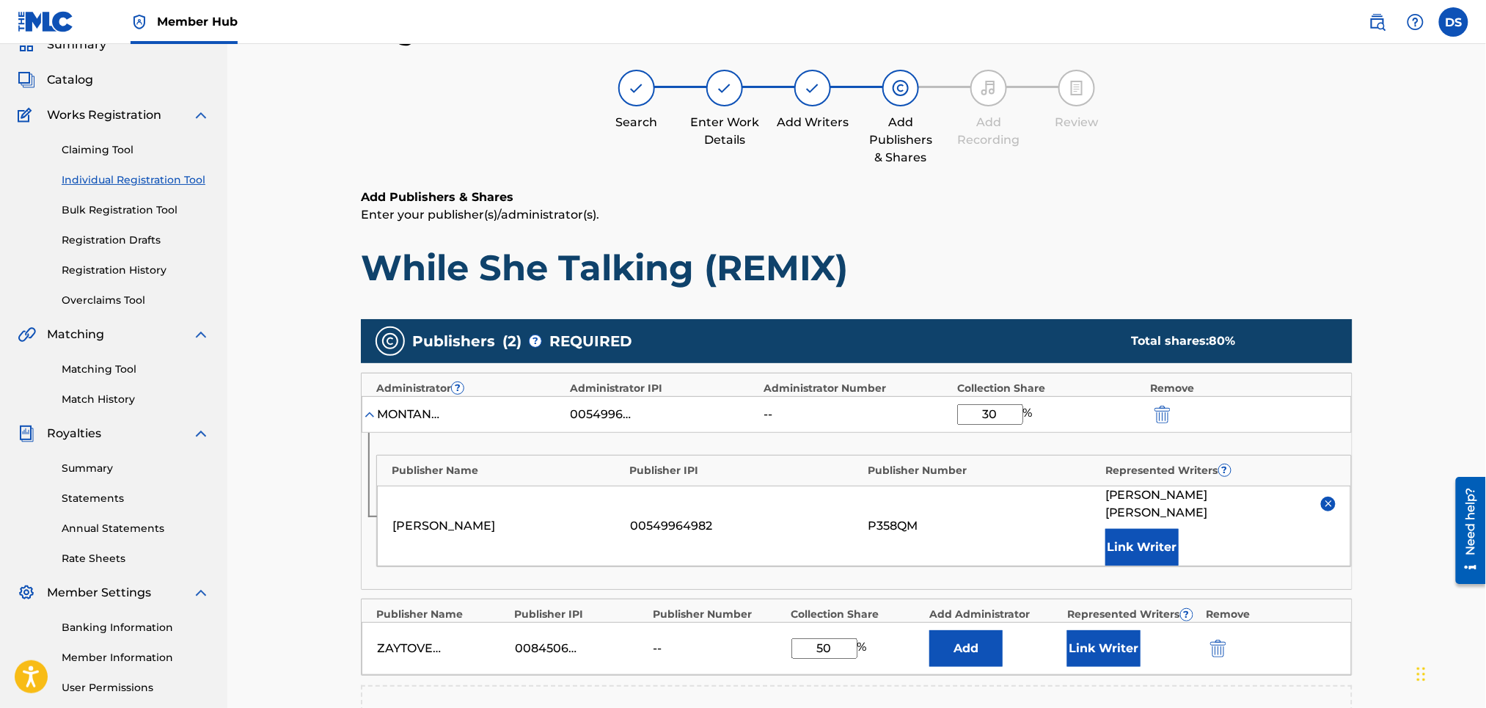
click at [1399, 430] on div "Register Work Search Enter Work Details Add Writers Add Publishers & Shares Add…" at bounding box center [856, 469] width 1259 height 982
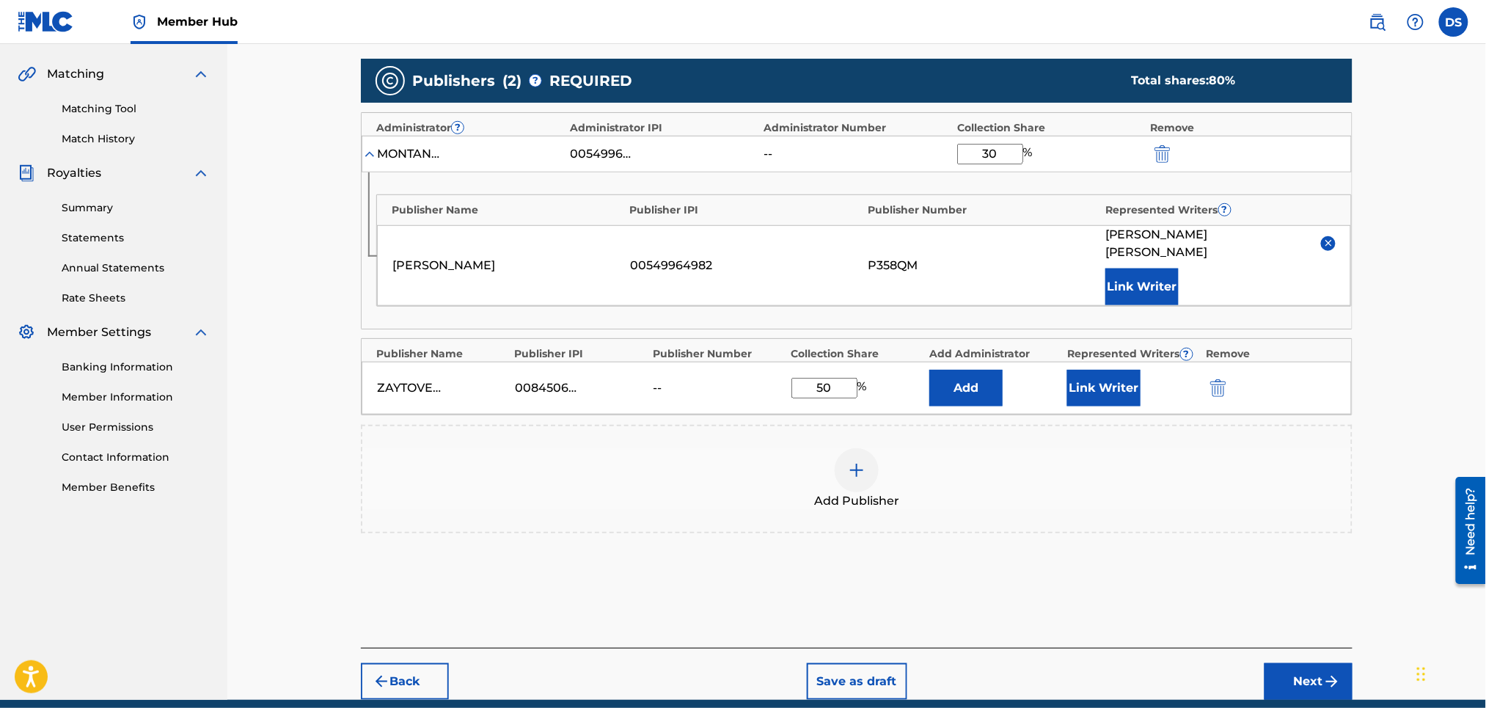
scroll to position [370, 0]
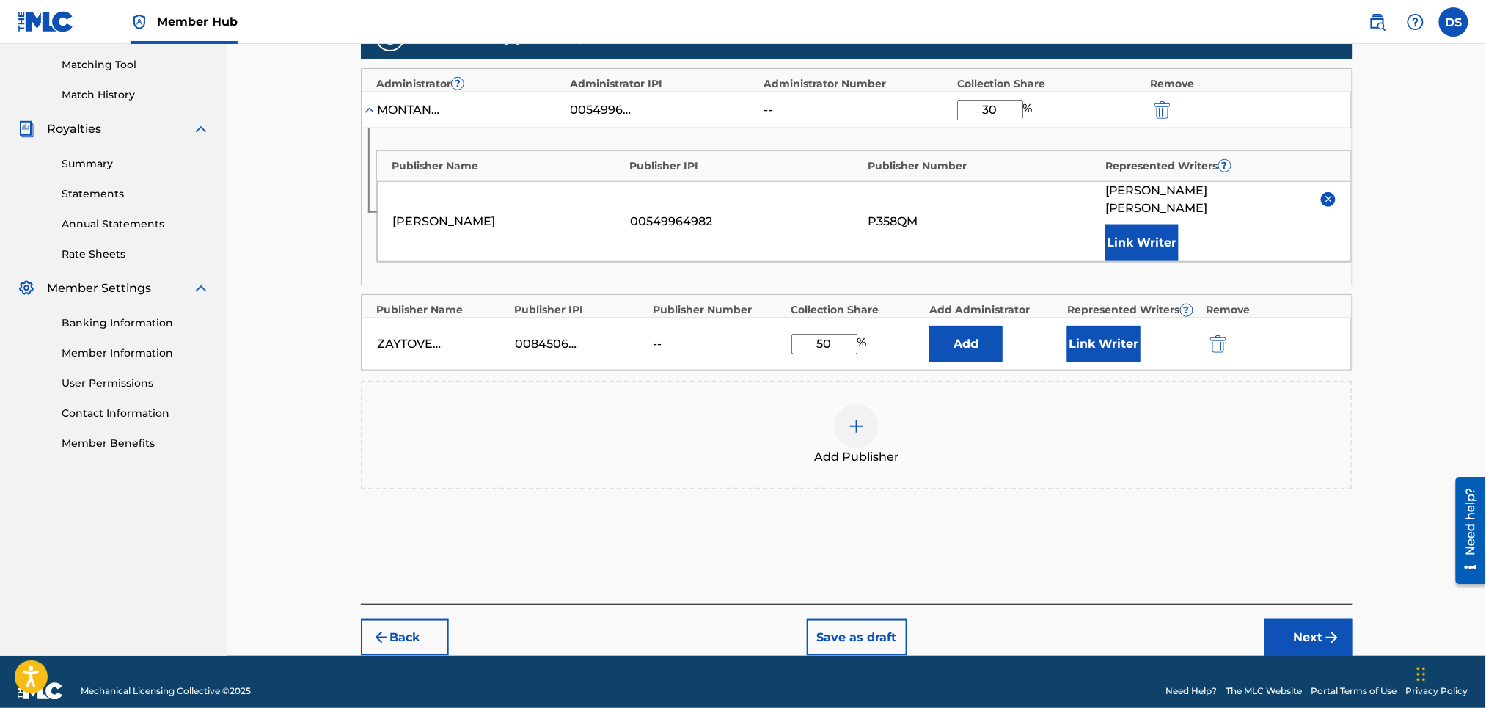
click at [854, 417] on img at bounding box center [857, 426] width 18 height 18
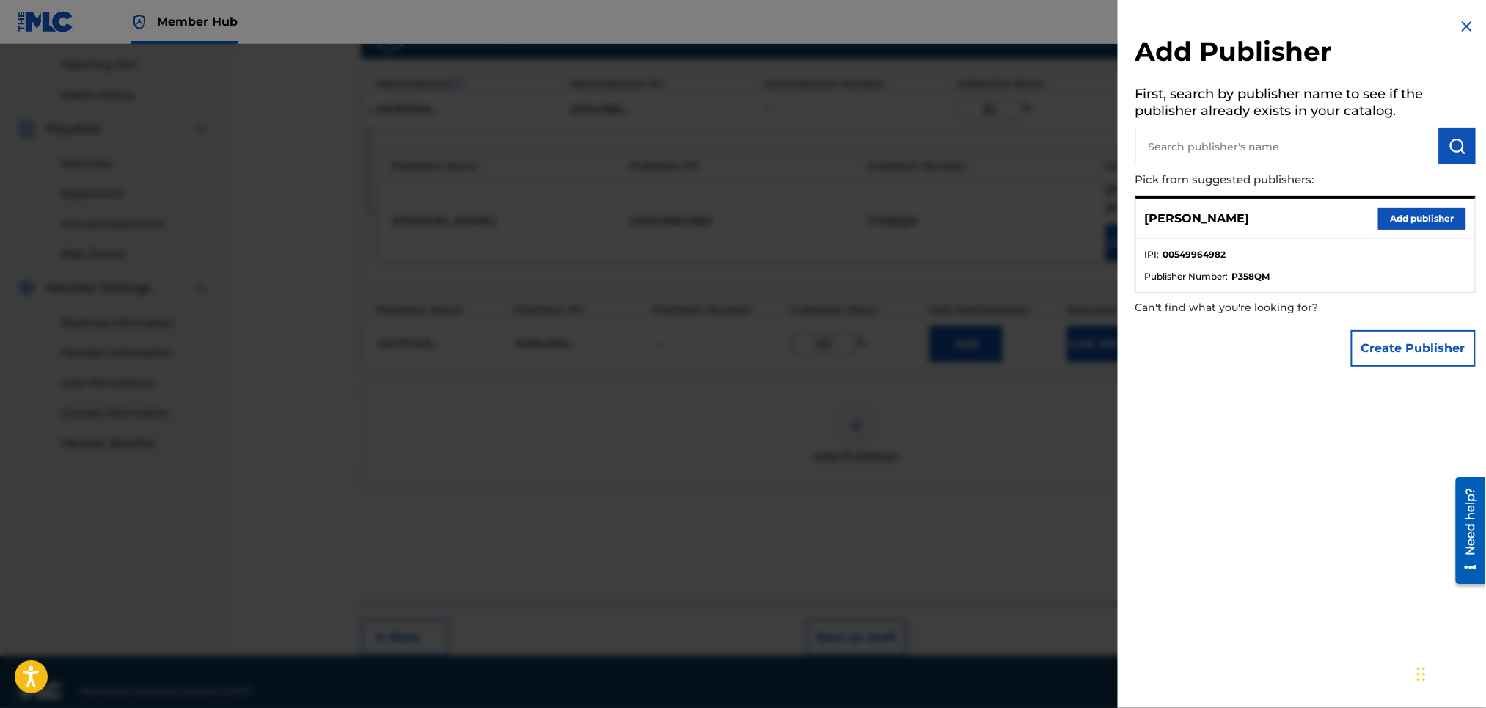
click at [1223, 136] on input "text" at bounding box center [1287, 146] width 304 height 37
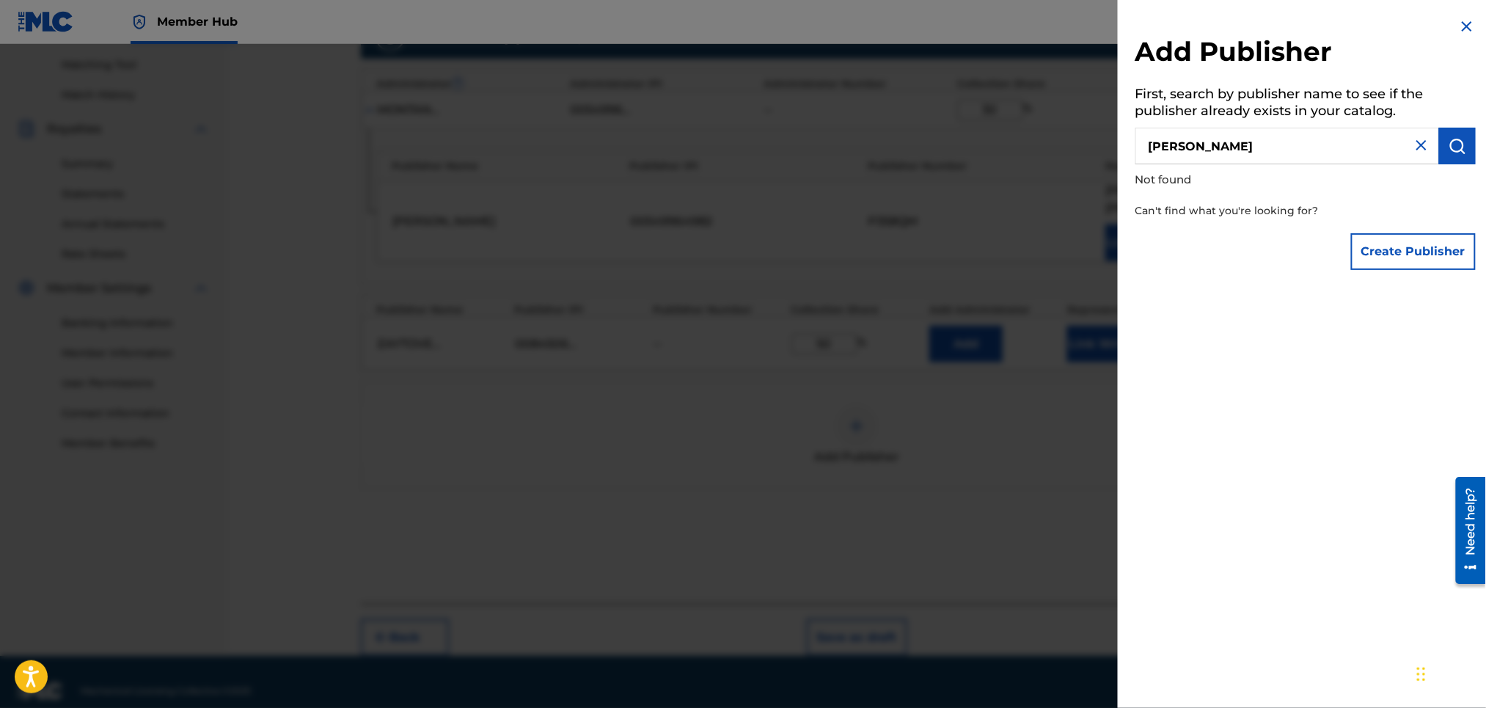
type input "KEVIN JEROME GILYARD"
click at [1396, 253] on button "Create Publisher" at bounding box center [1413, 251] width 125 height 37
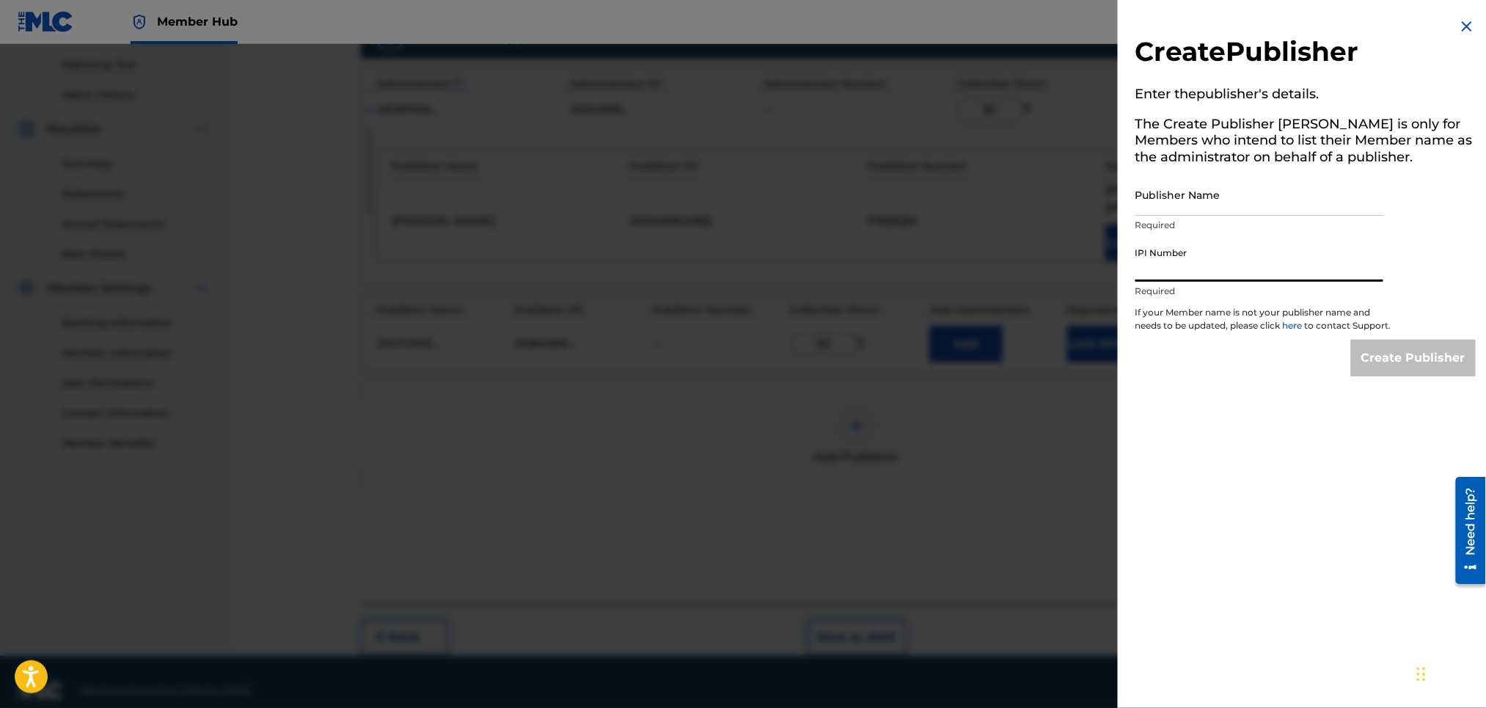
click at [1174, 273] on input "IPI Number" at bounding box center [1259, 261] width 248 height 42
paste input "194835334"
type input "194835334"
click at [1182, 205] on input "Publisher Name" at bounding box center [1259, 195] width 248 height 42
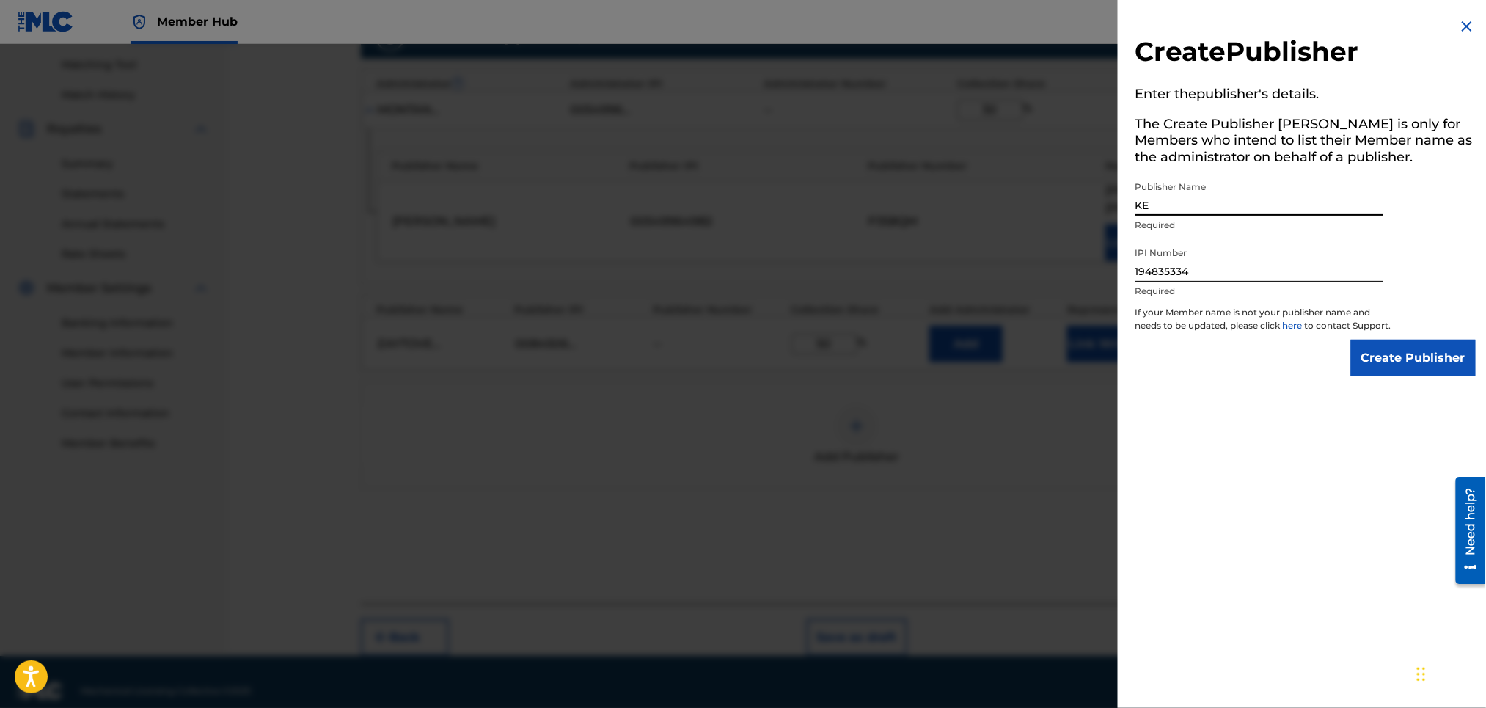
type input "KEVIN JEROME GILYARD"
click at [1393, 376] on input "Create Publisher" at bounding box center [1413, 358] width 125 height 37
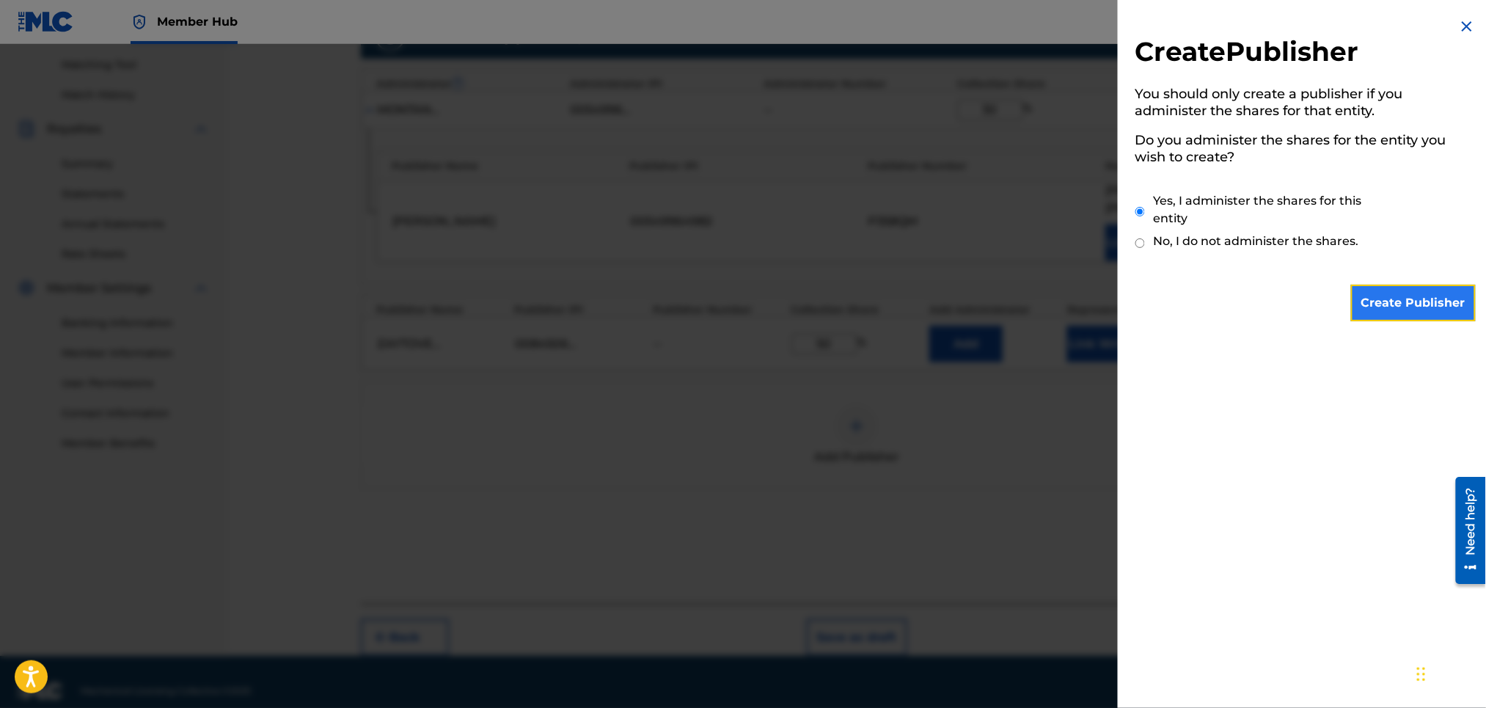
click at [1388, 298] on input "Create Publisher" at bounding box center [1413, 303] width 125 height 37
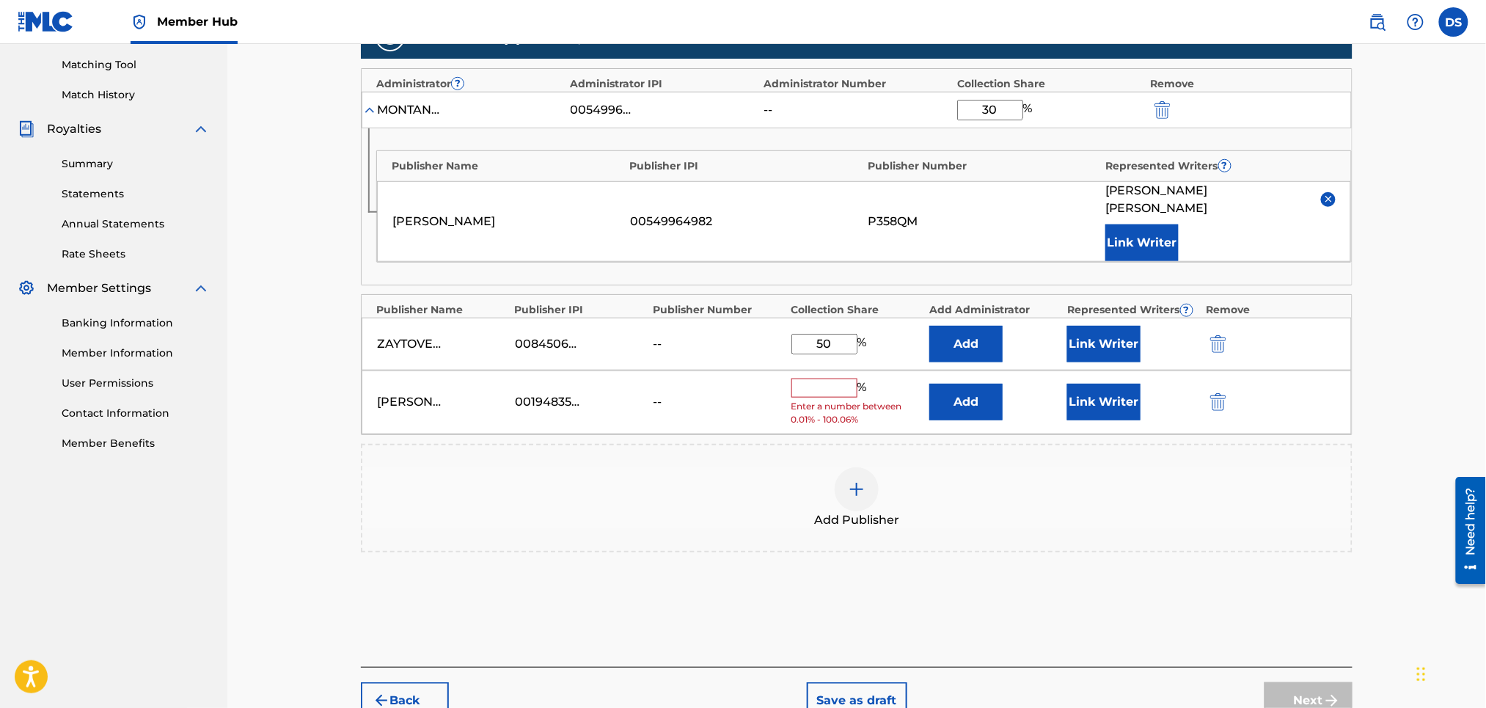
click at [813, 378] on input "text" at bounding box center [824, 387] width 66 height 19
type input "15"
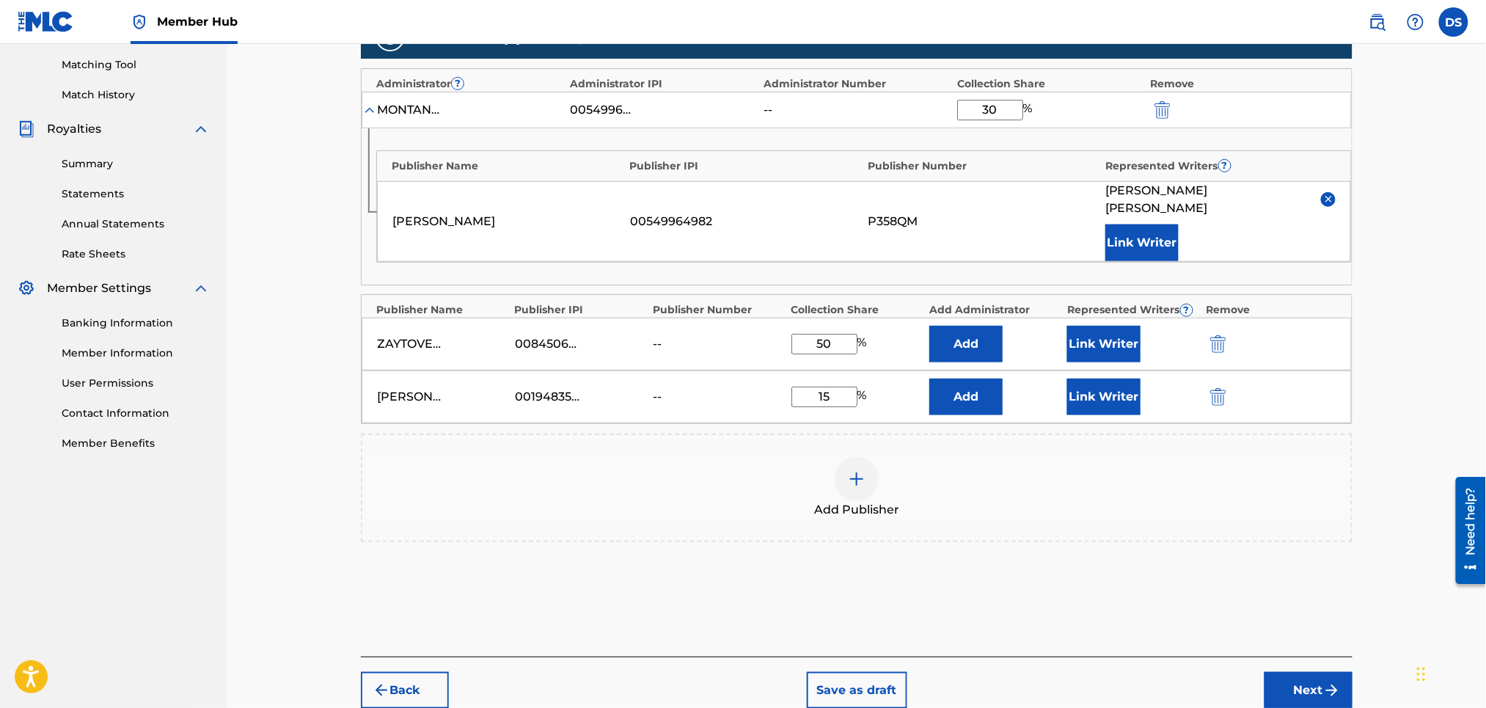
click at [857, 470] on img at bounding box center [857, 479] width 18 height 18
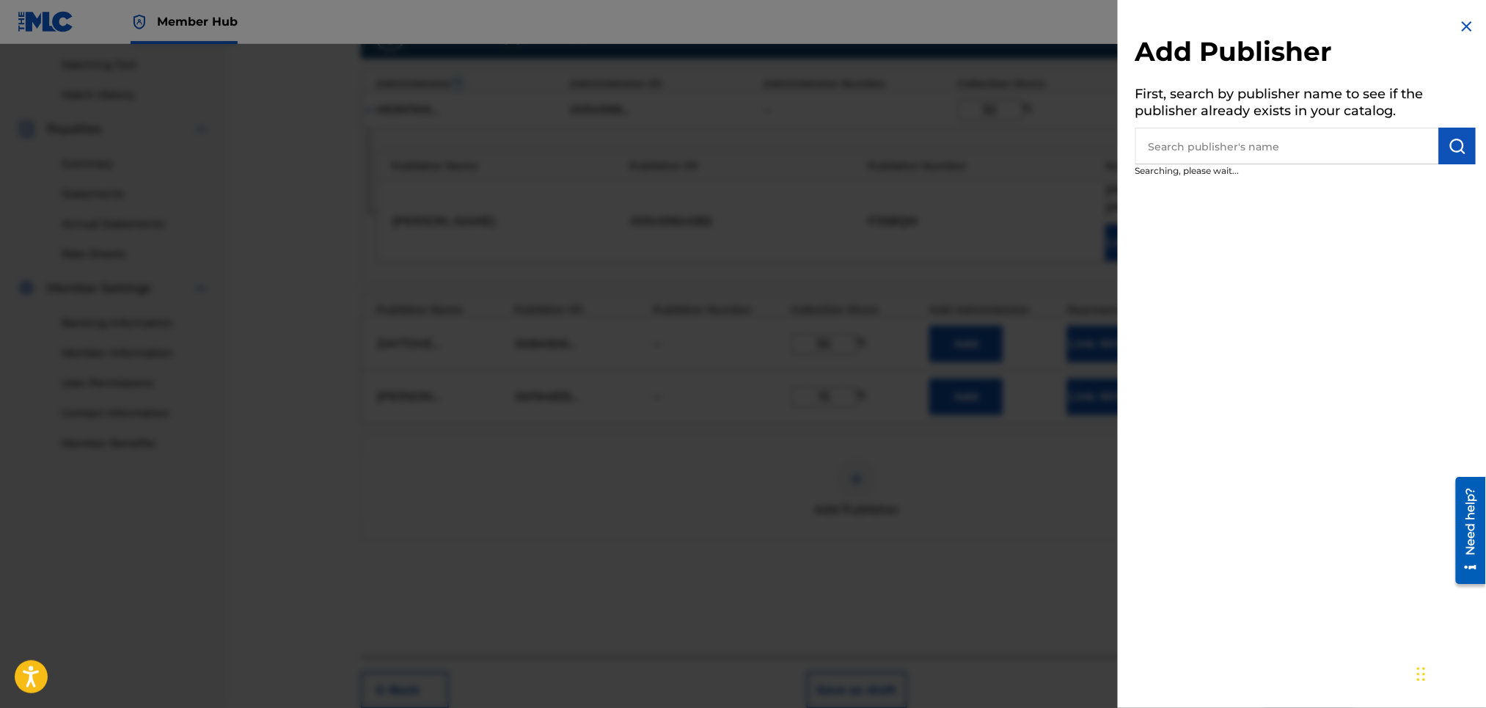
click at [1151, 150] on input "text" at bounding box center [1287, 146] width 304 height 37
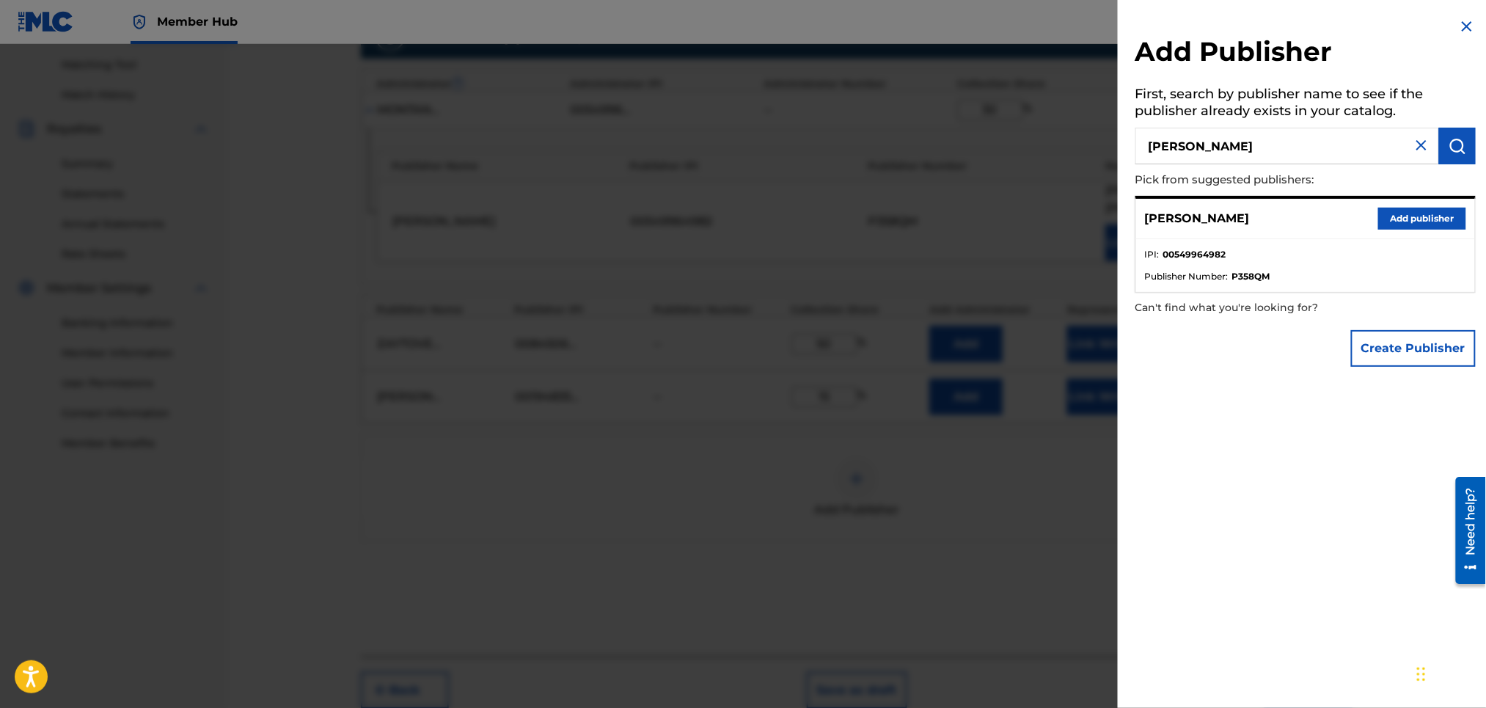
type input "JARVIS CAINE"
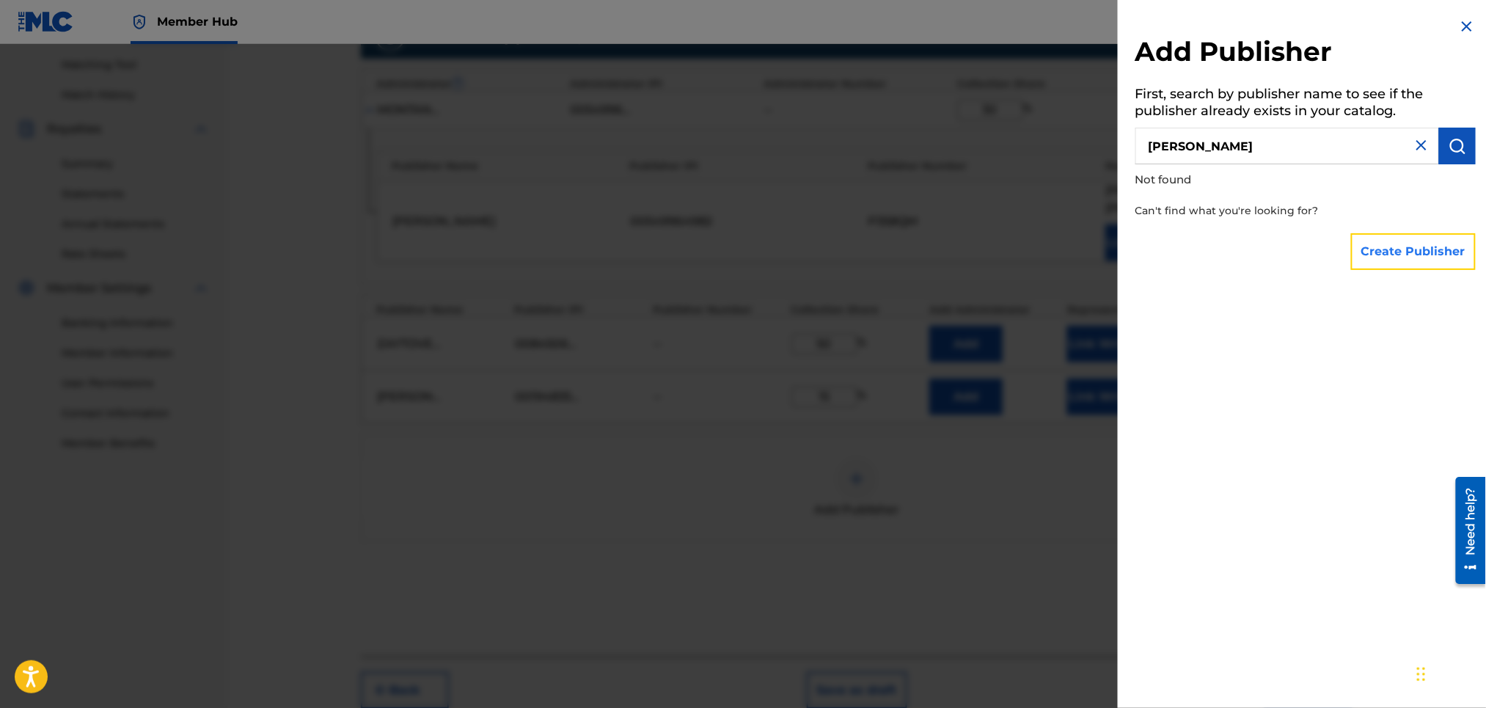
click at [1407, 249] on button "Create Publisher" at bounding box center [1413, 251] width 125 height 37
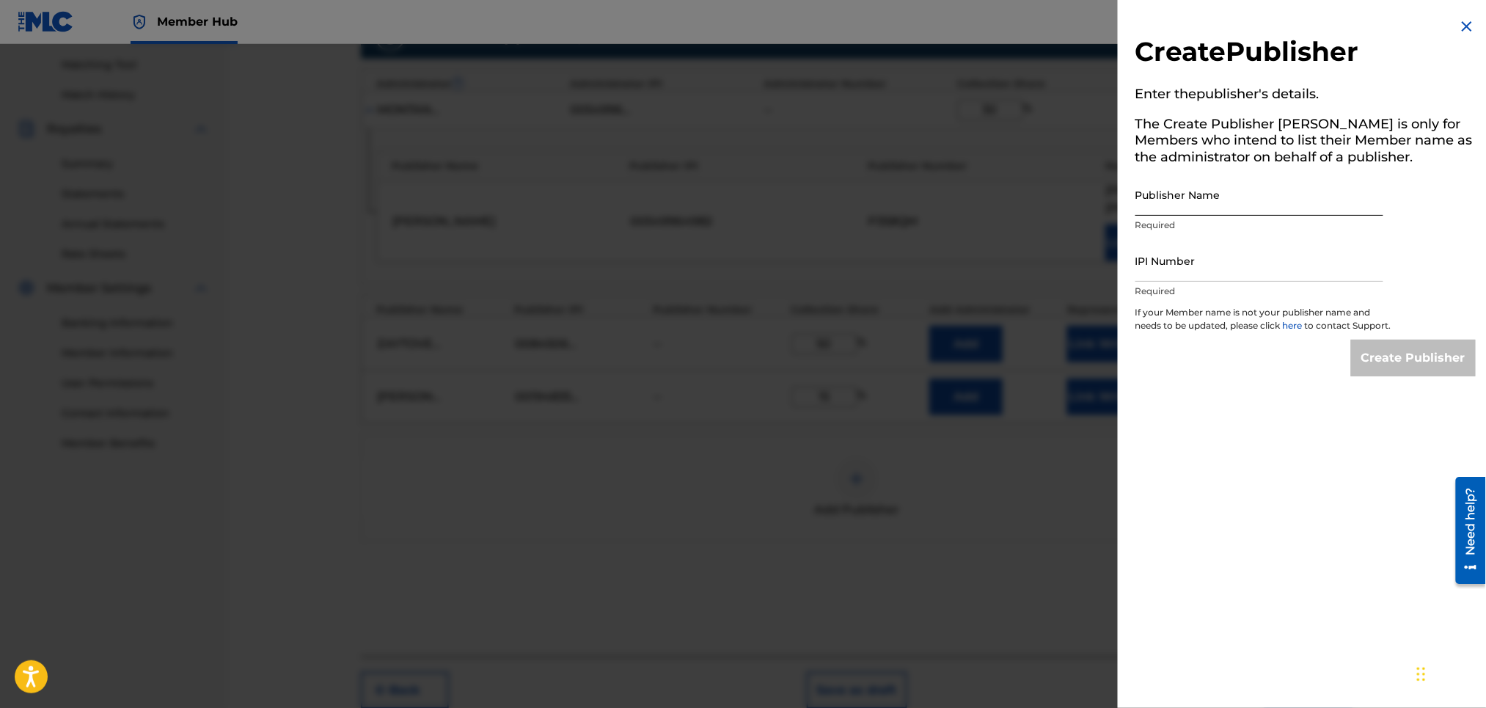
click at [1189, 198] on input "Publisher Name" at bounding box center [1259, 195] width 248 height 42
click at [1162, 265] on input "IPI Number" at bounding box center [1259, 261] width 248 height 42
click at [1164, 210] on input "Publisher Name" at bounding box center [1259, 195] width 248 height 42
click at [1460, 26] on img at bounding box center [1467, 27] width 18 height 18
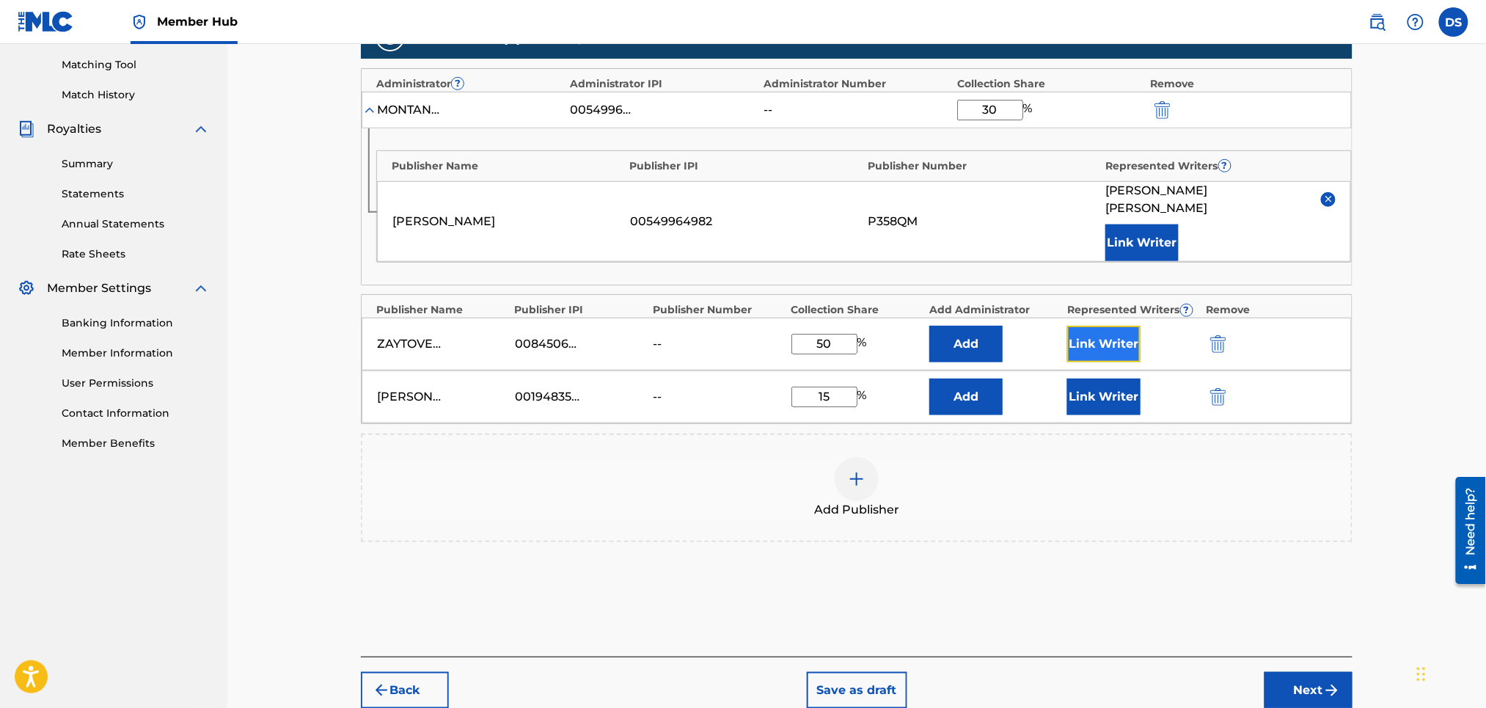
click at [1096, 326] on button "Link Writer" at bounding box center [1103, 344] width 73 height 37
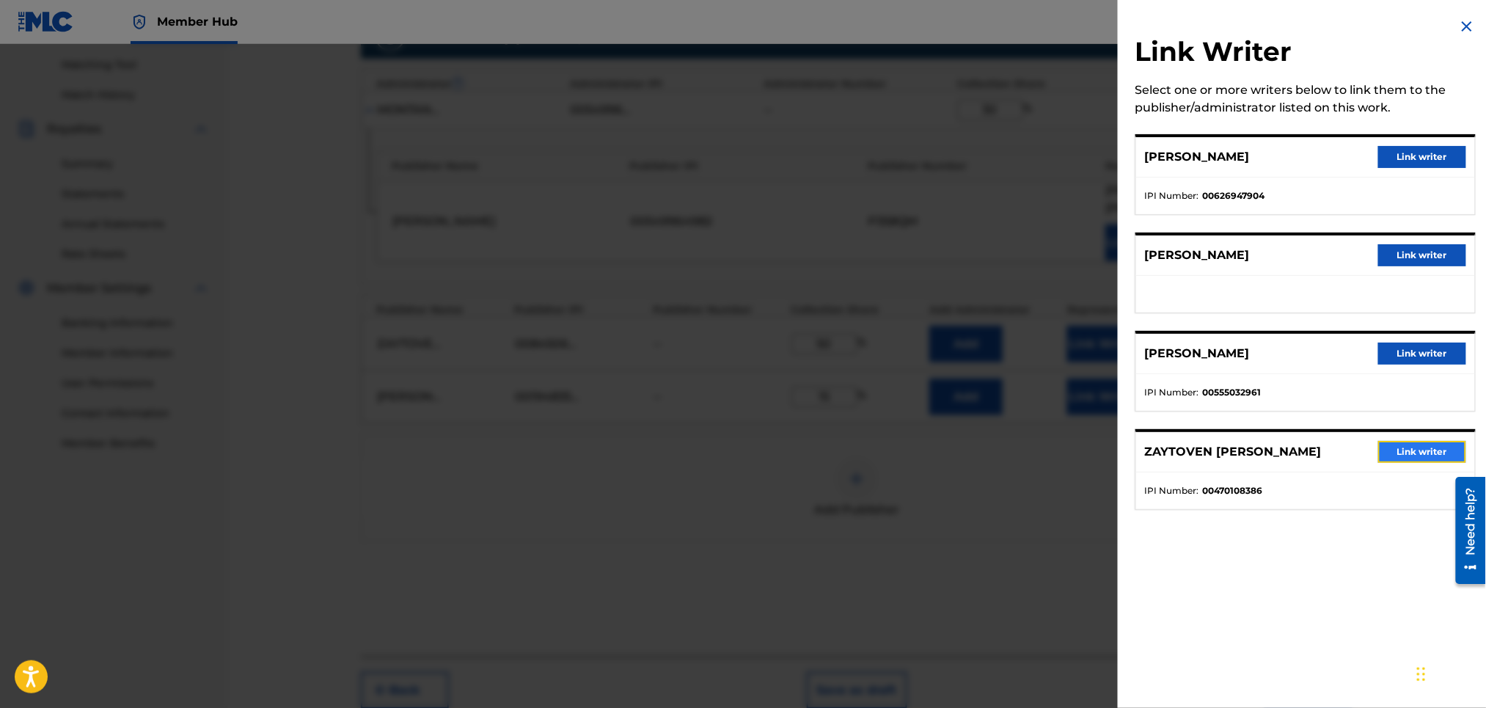
click at [1417, 447] on button "Link writer" at bounding box center [1422, 452] width 88 height 22
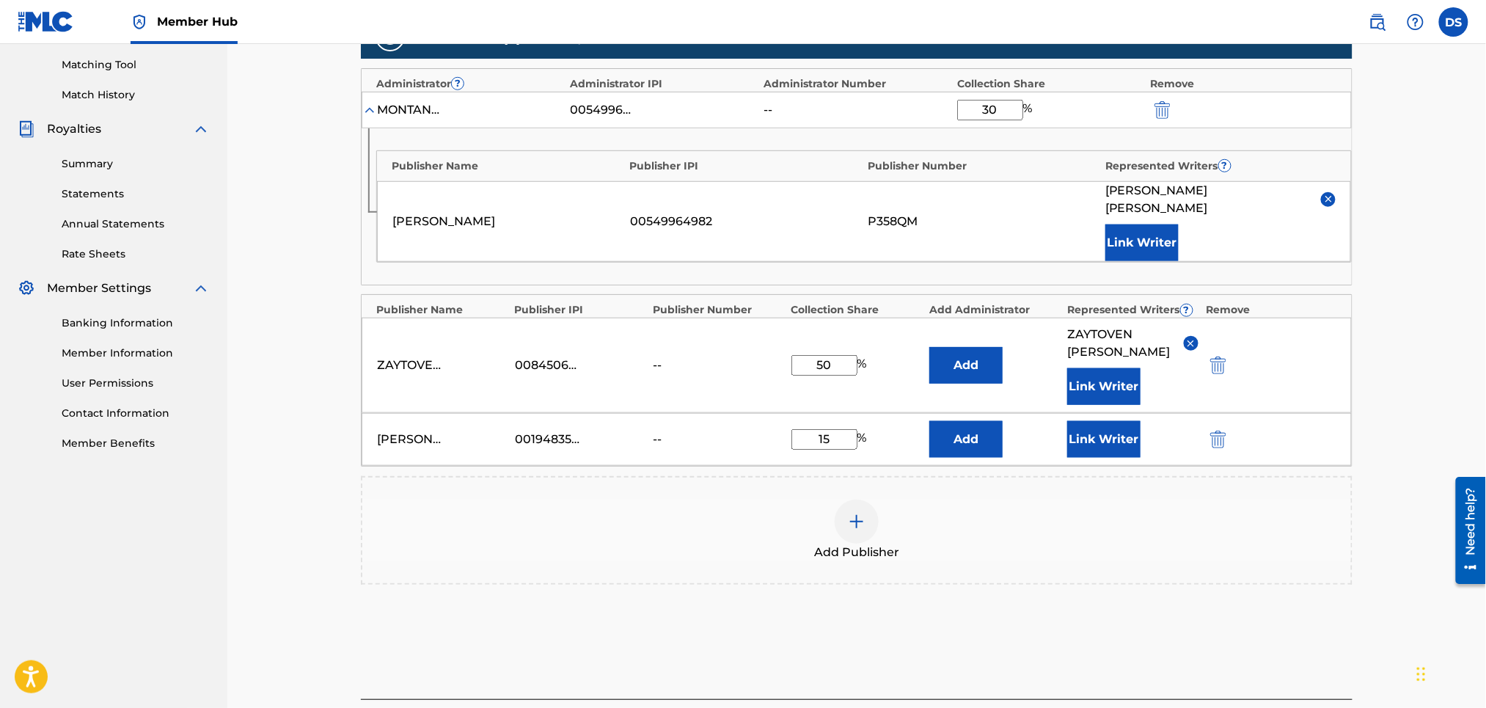
drag, startPoint x: 1085, startPoint y: 143, endPoint x: 1064, endPoint y: 139, distance: 21.7
click at [1085, 143] on div "Publisher Name Publisher IPI Publisher Number Represented Writers ? David A. Sm…" at bounding box center [857, 206] width 990 height 156
click at [1079, 143] on div "Publisher Name Publisher IPI Publisher Number Represented Writers ? David A. Sm…" at bounding box center [857, 206] width 990 height 156
drag, startPoint x: 1064, startPoint y: 139, endPoint x: 813, endPoint y: 27, distance: 274.5
click at [892, 60] on div "Publishers ( 3 ) ? REQUIRED Total shares: 95 % Administrator ? Administrator IP…" at bounding box center [857, 300] width 992 height 570
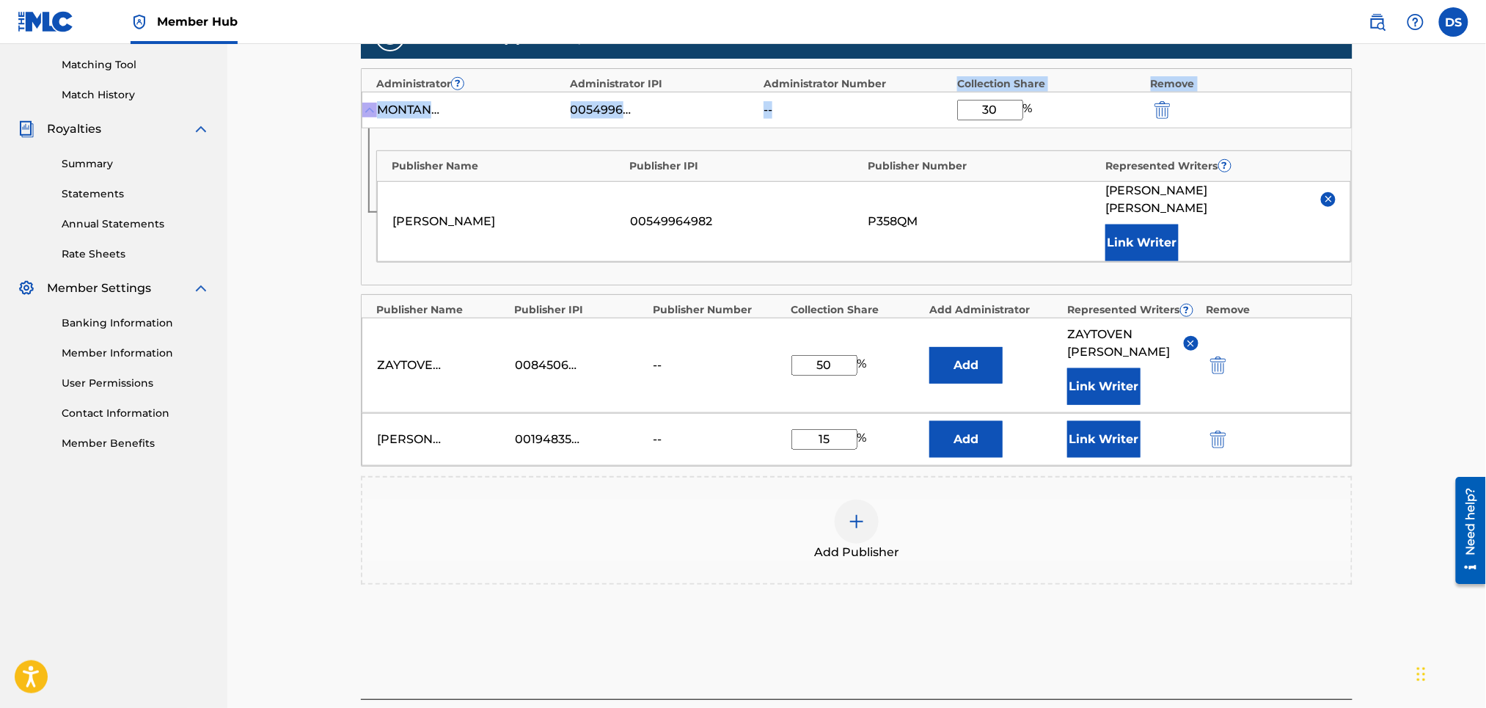
click at [908, 106] on div "--" at bounding box center [856, 110] width 186 height 18
click at [1409, 328] on div "Register Work Search Enter Work Details Add Writers Add Publishers & Shares Add…" at bounding box center [856, 212] width 1259 height 1077
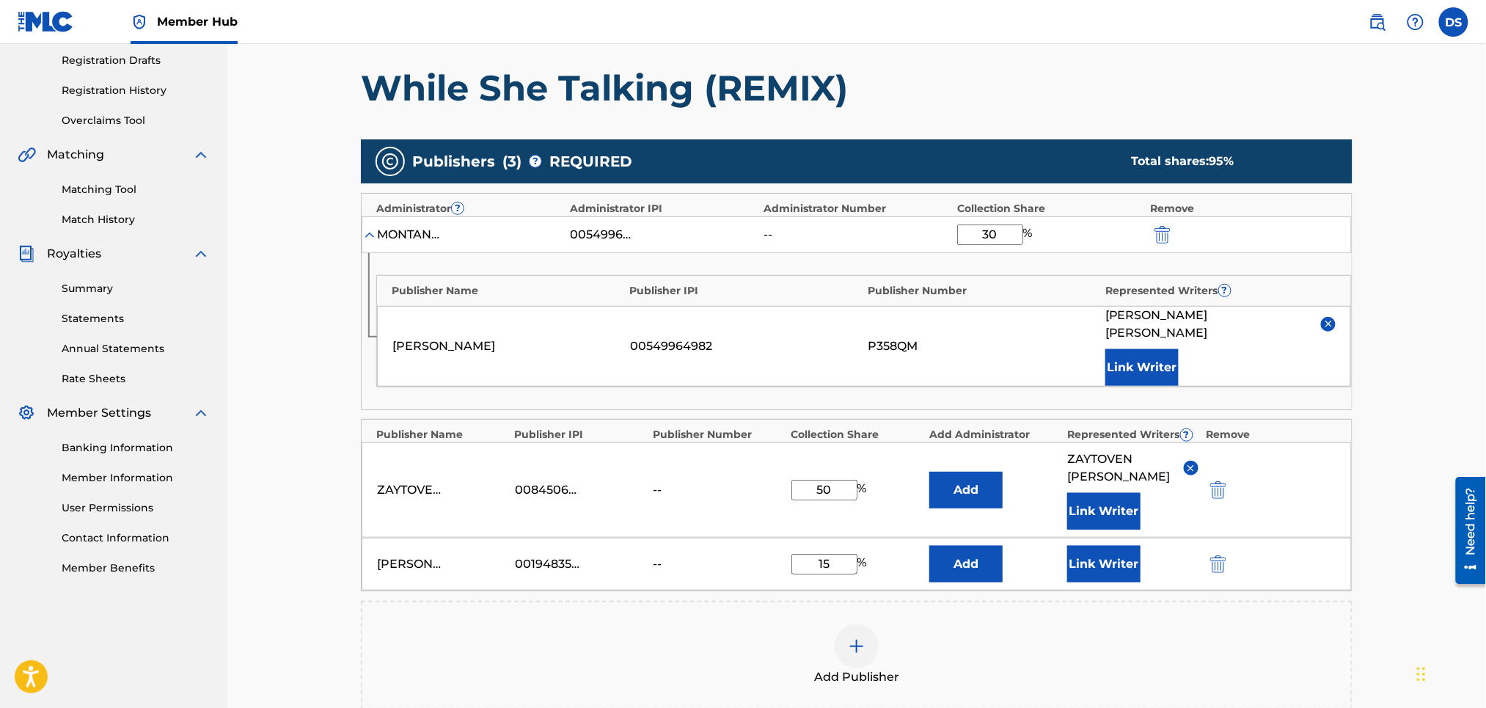
scroll to position [175, 0]
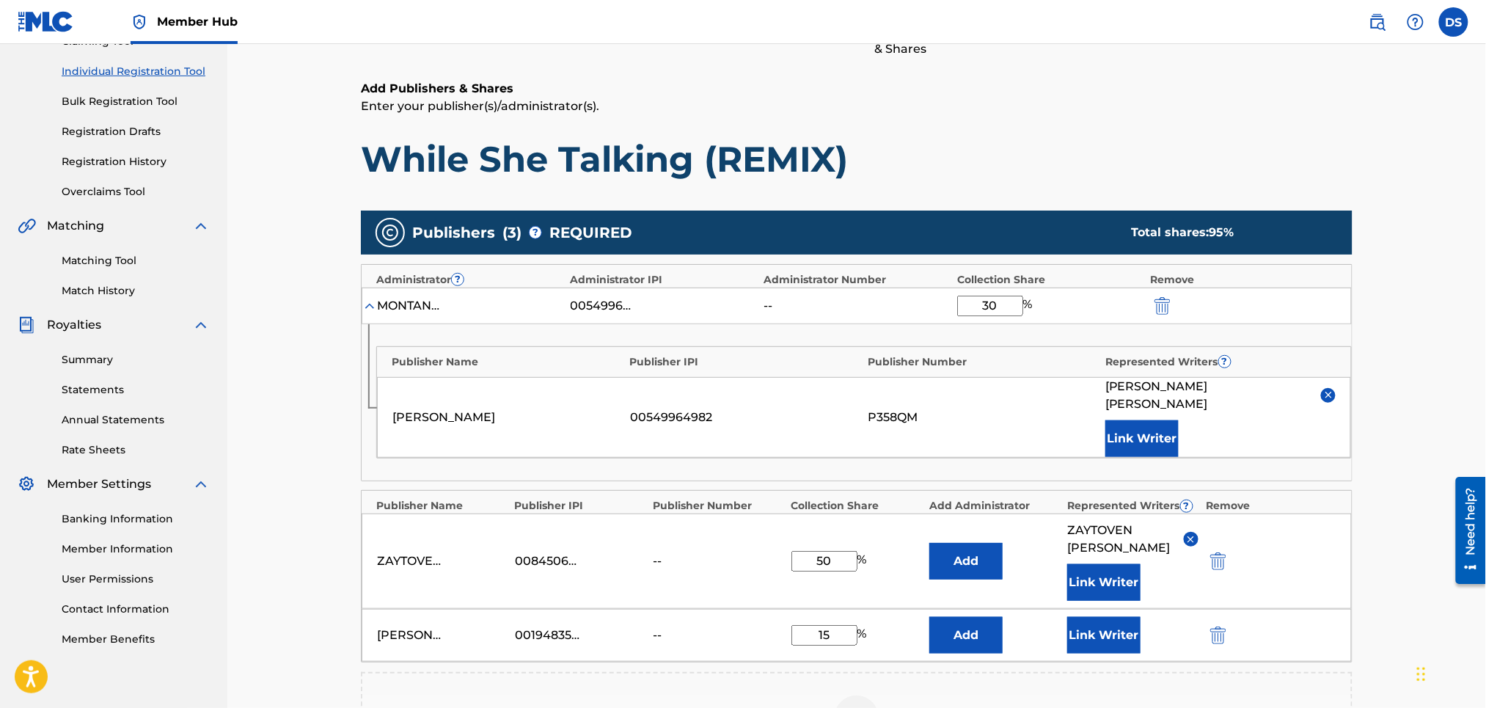
click at [834, 625] on input "15" at bounding box center [824, 635] width 66 height 21
click at [835, 625] on input "10" at bounding box center [824, 635] width 66 height 21
type input "1"
type input "7.5"
click at [996, 302] on input "30" at bounding box center [990, 306] width 66 height 21
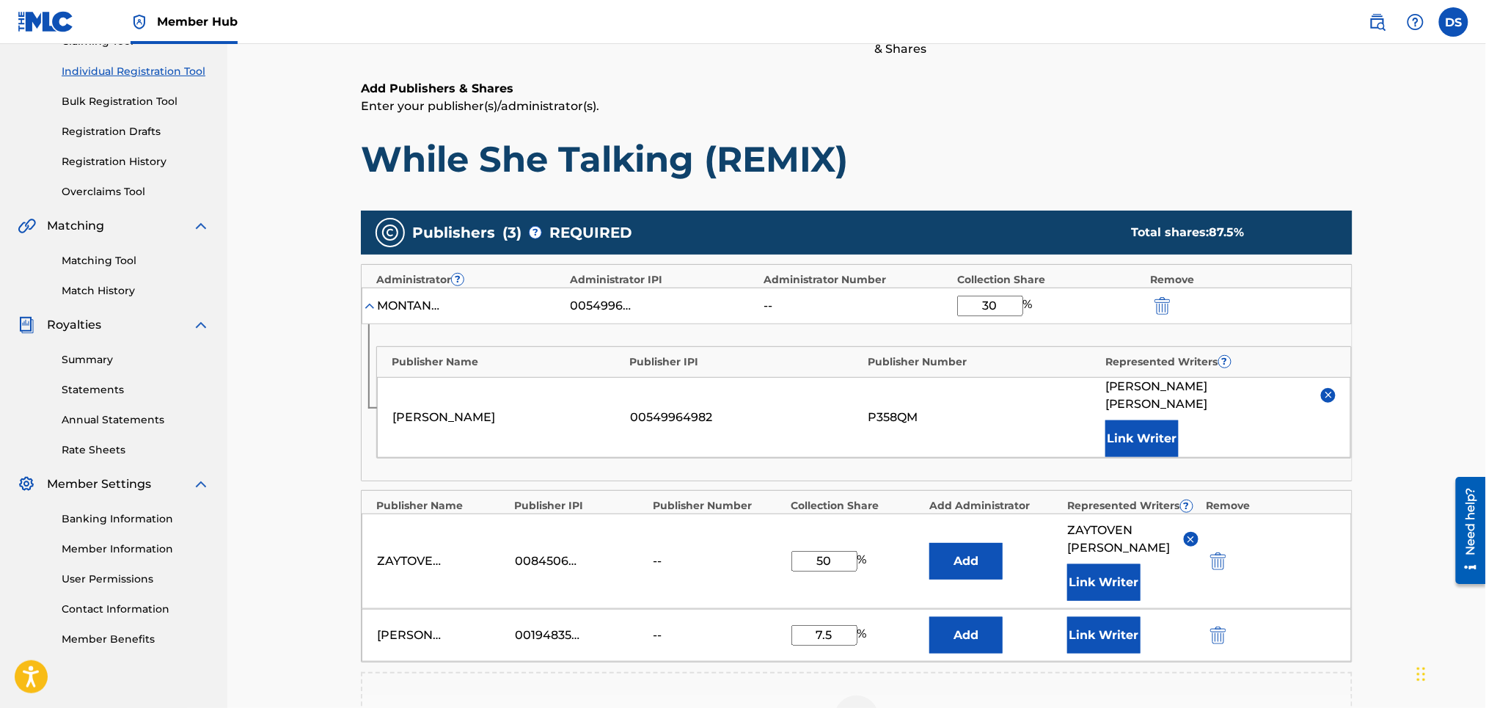
type input "3"
type input "40"
click at [1030, 188] on div "Add Publishers & Shares Enter your publisher(s)/administrator(s). While She Tal…" at bounding box center [857, 487] width 992 height 815
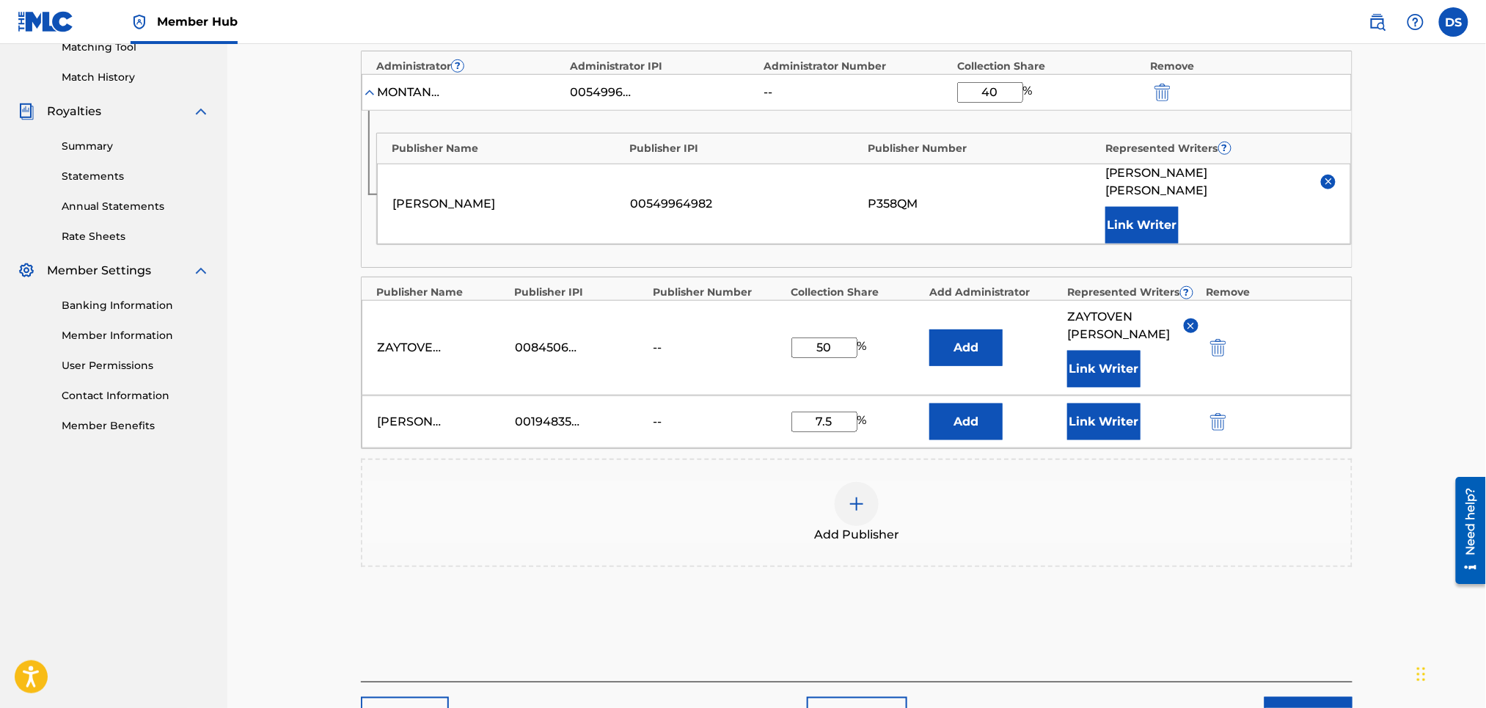
scroll to position [427, 0]
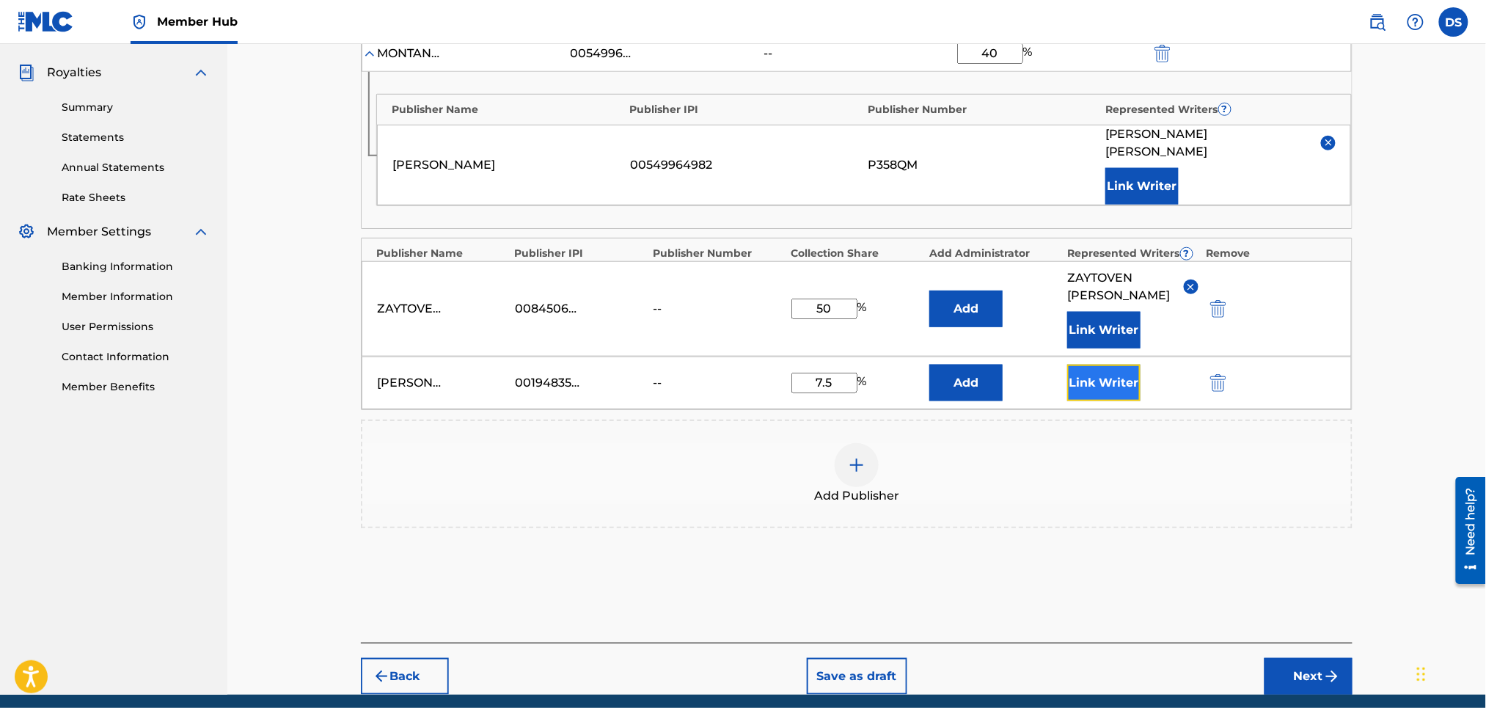
click at [1094, 365] on button "Link Writer" at bounding box center [1103, 383] width 73 height 37
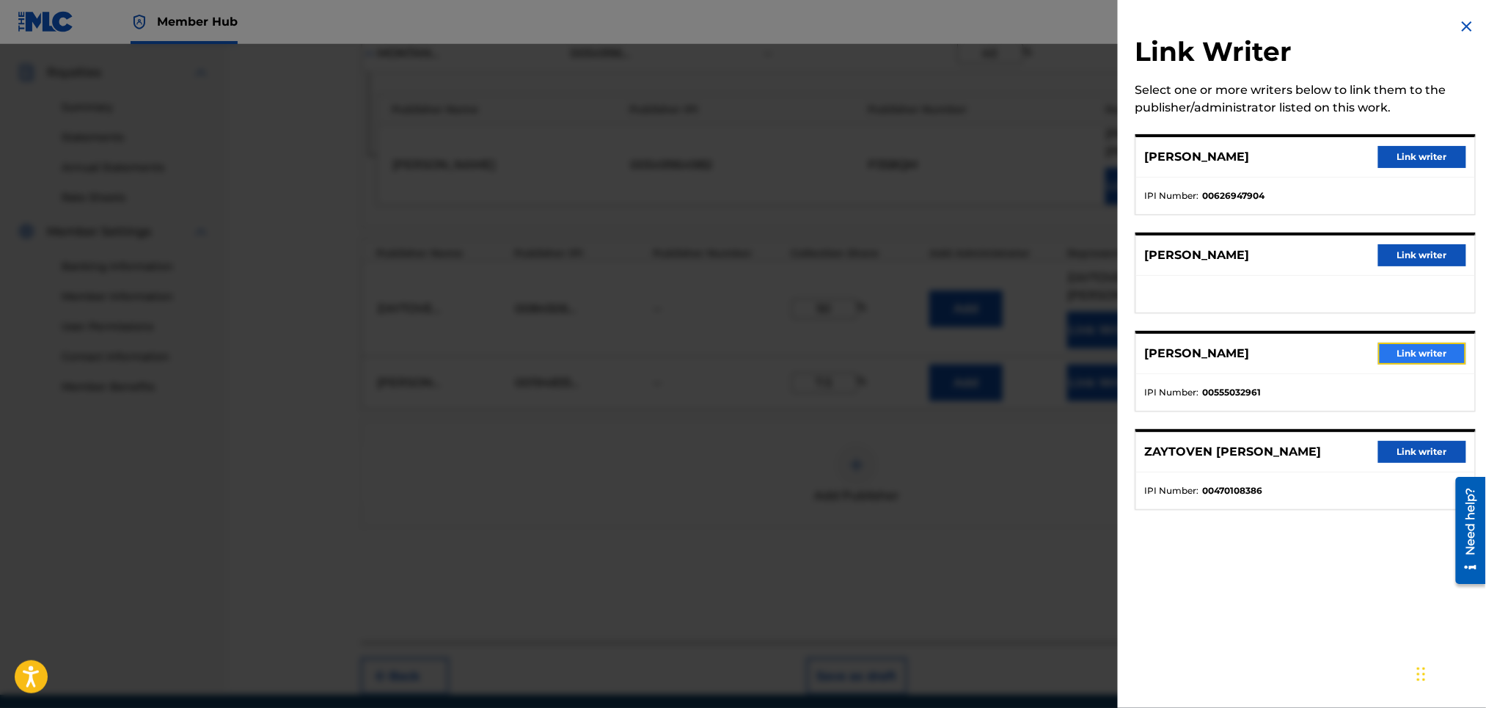
click at [1400, 350] on button "Link writer" at bounding box center [1422, 353] width 88 height 22
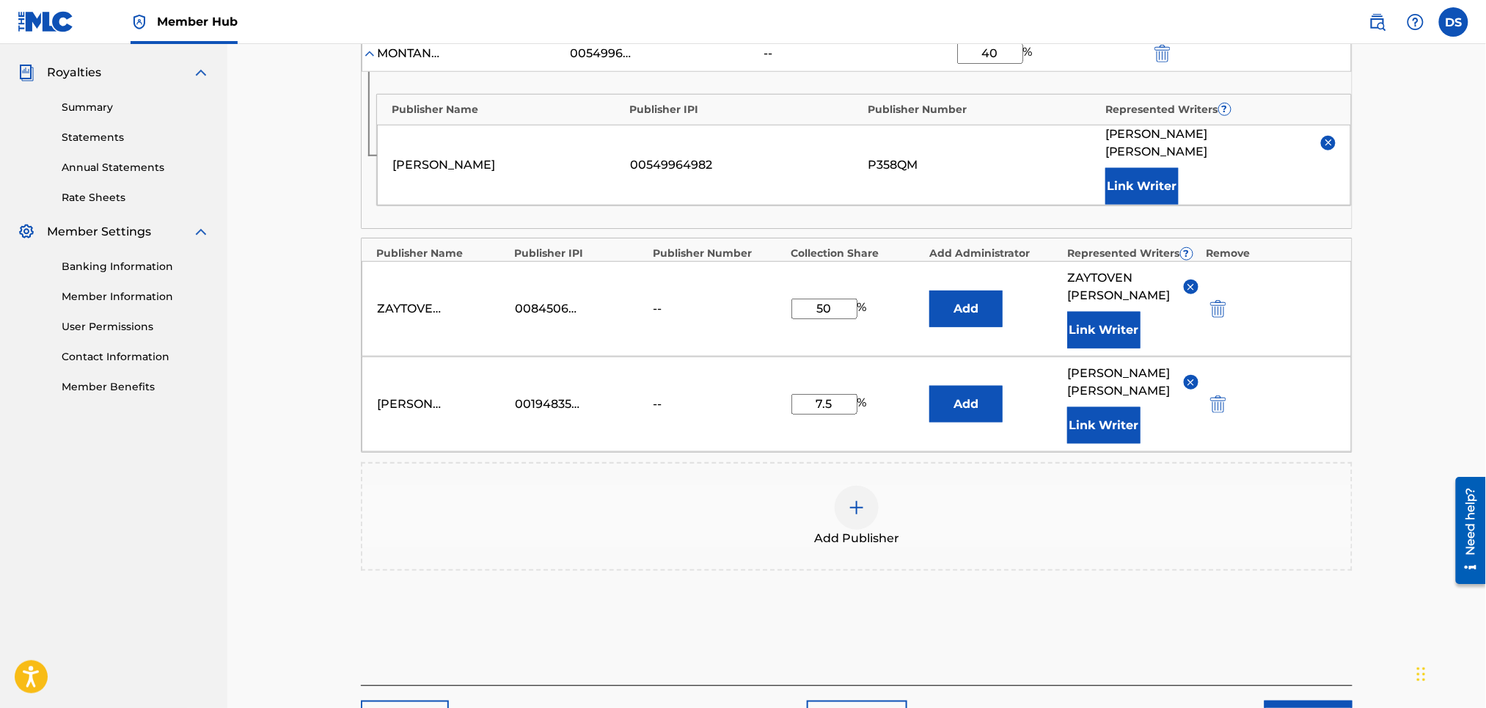
click at [867, 486] on div at bounding box center [857, 508] width 44 height 44
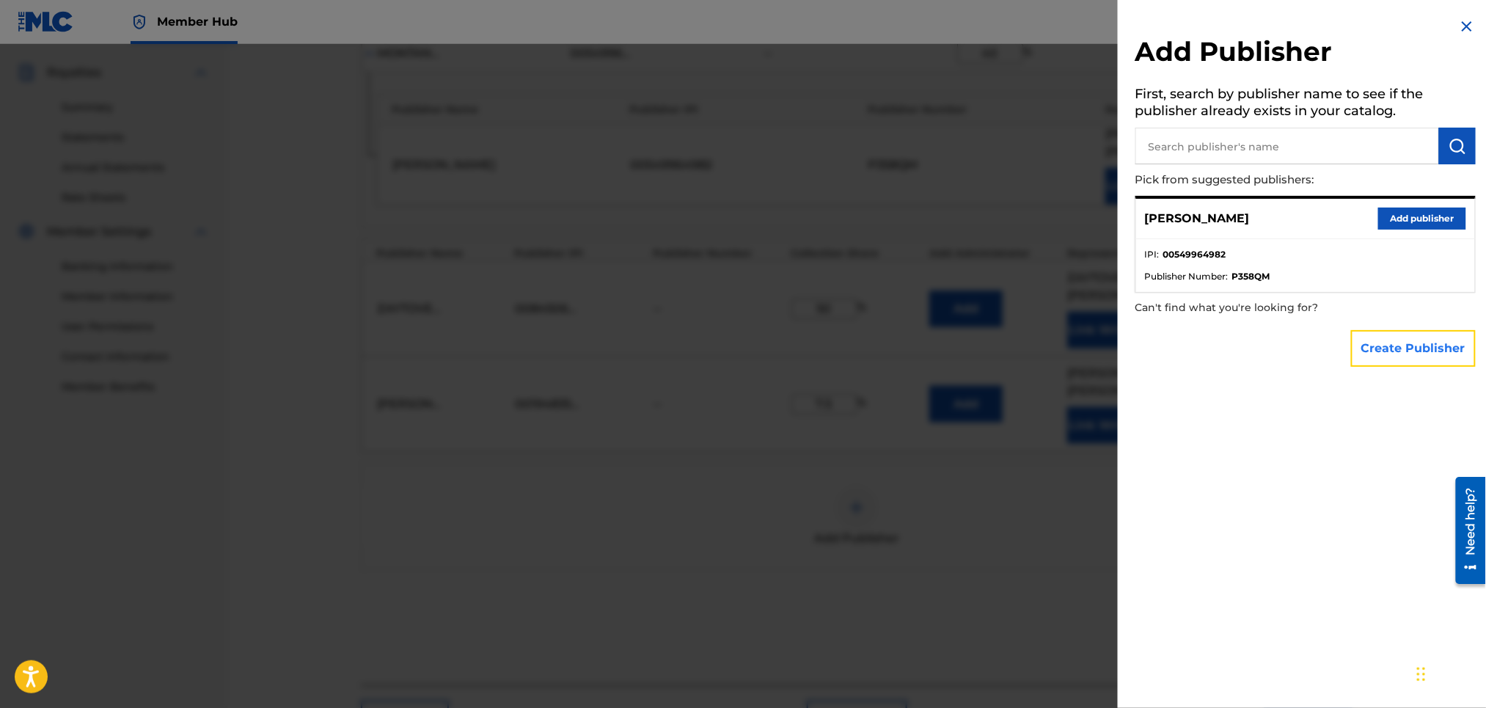
click at [1392, 353] on button "Create Publisher" at bounding box center [1413, 348] width 125 height 37
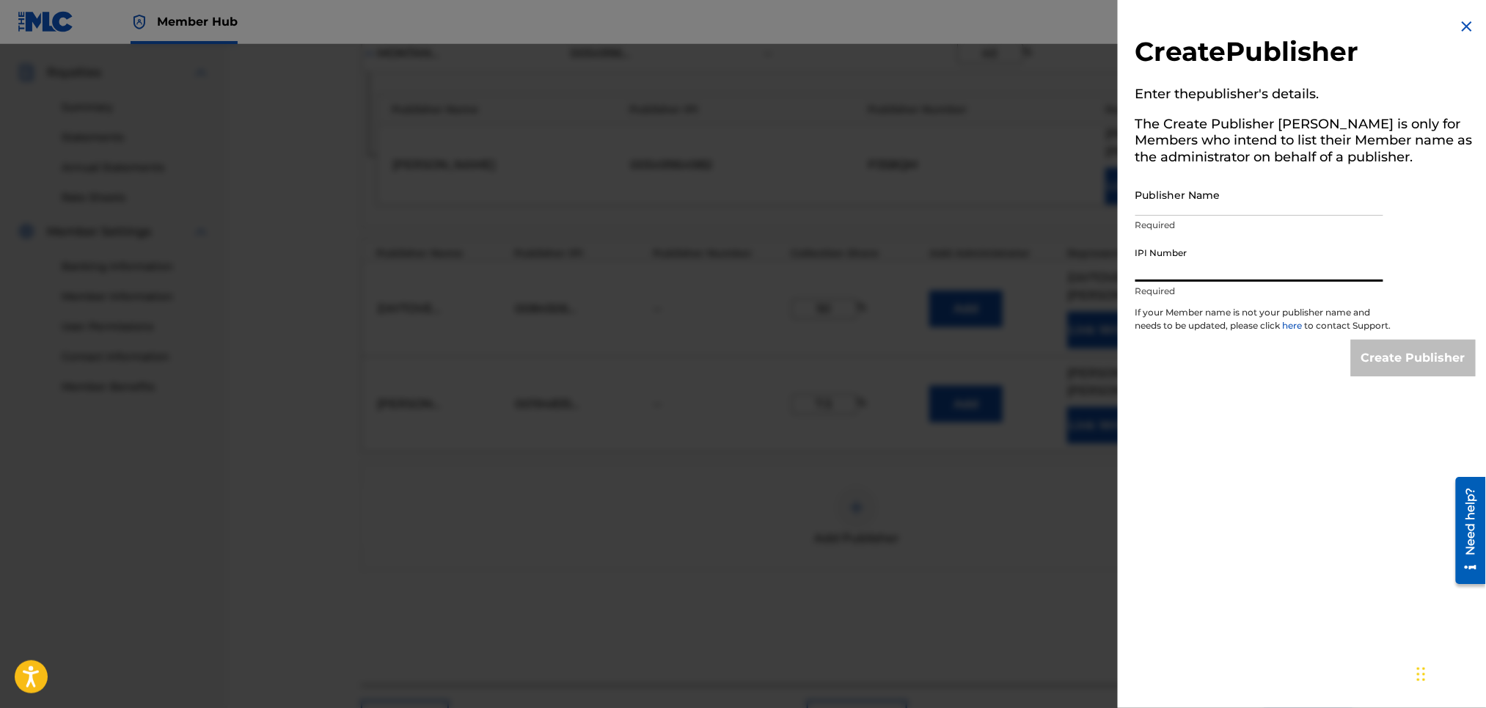
paste input "194835334"
type input "194835334"
click at [1462, 25] on img at bounding box center [1467, 27] width 18 height 18
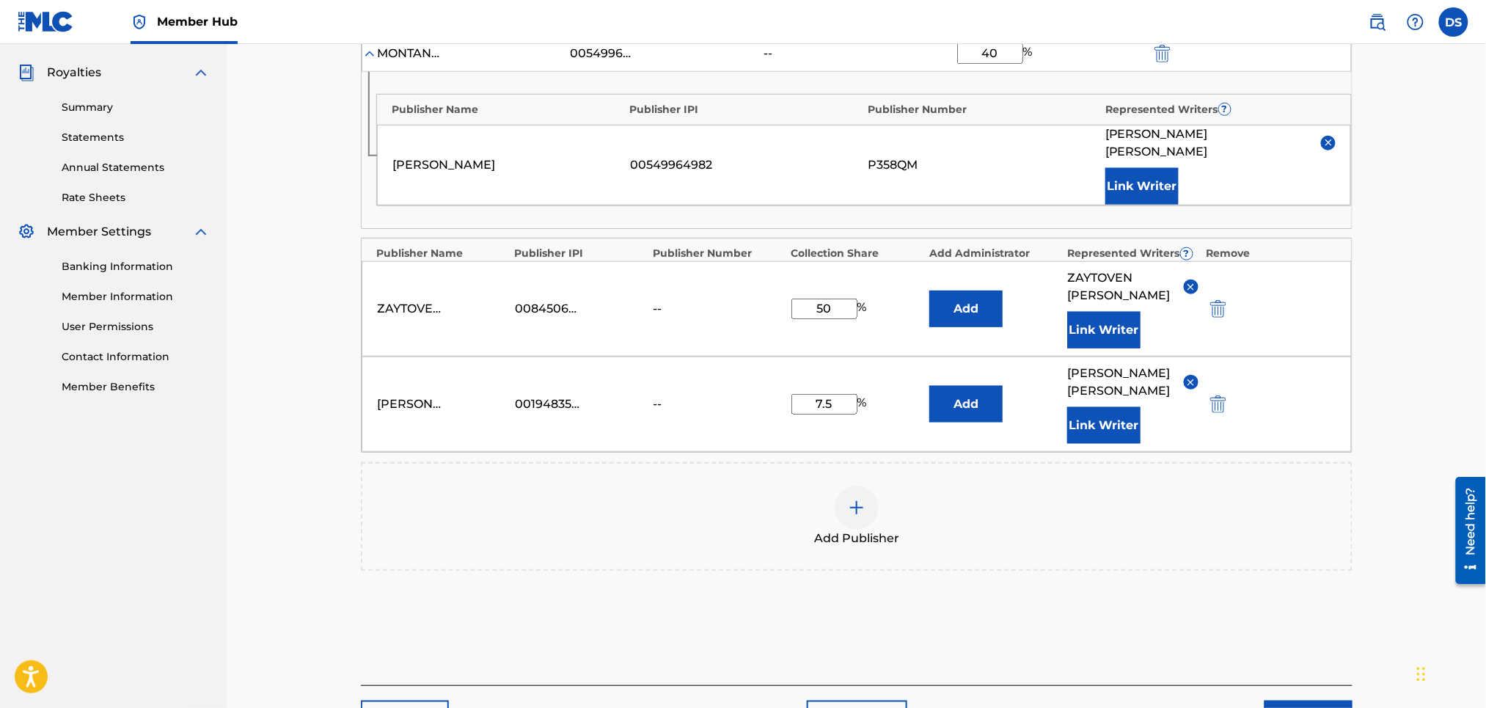
click at [870, 486] on div at bounding box center [857, 508] width 44 height 44
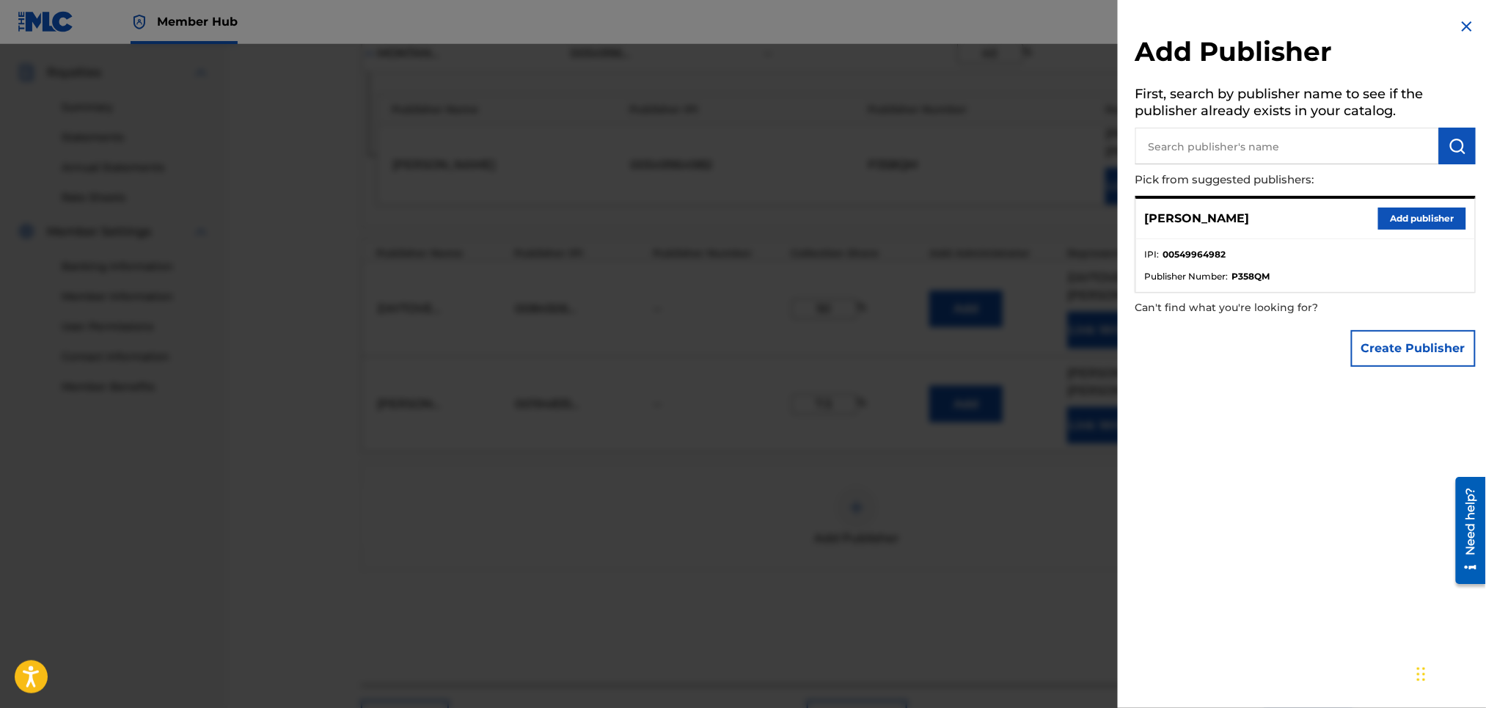
paste input "194835334"
type input "194835334"
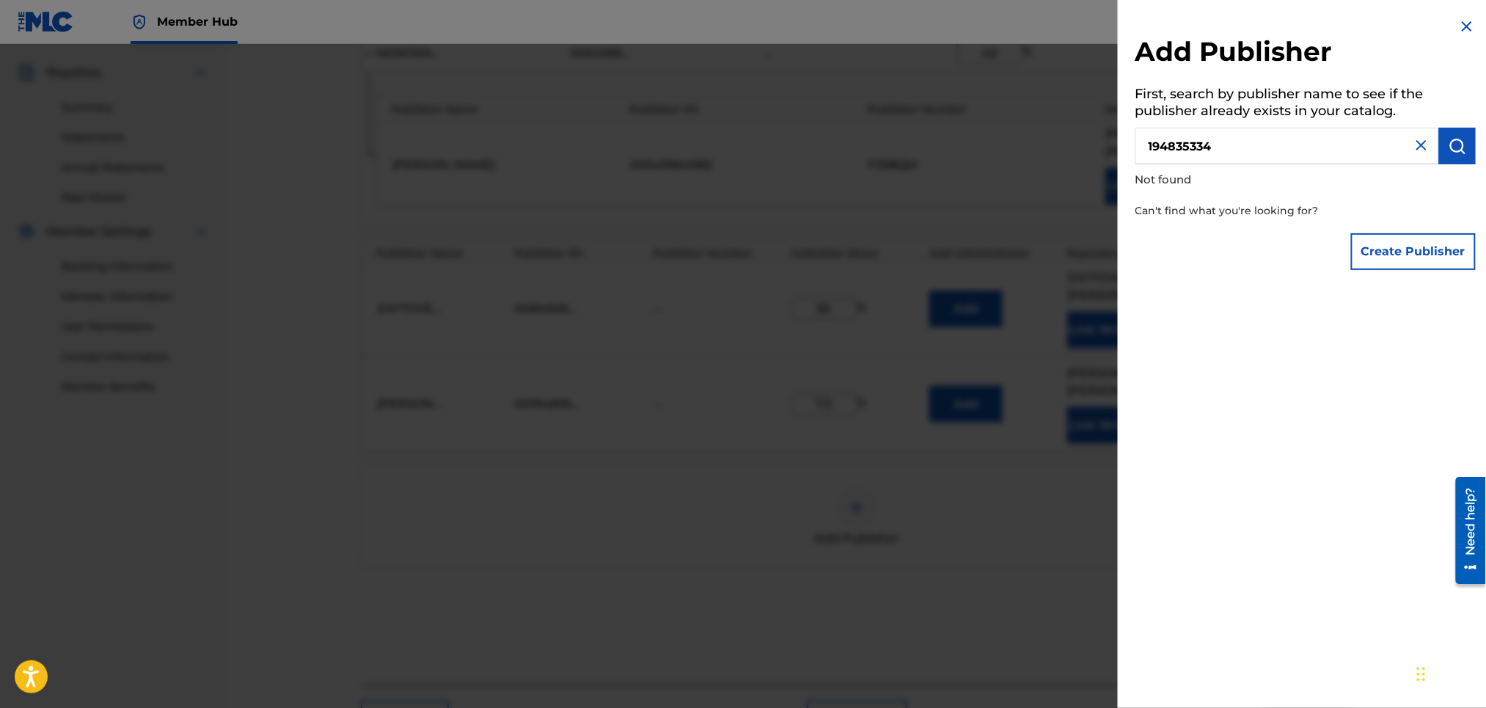
click at [1420, 145] on img at bounding box center [1422, 145] width 18 height 18
click at [1464, 21] on img at bounding box center [1467, 27] width 18 height 18
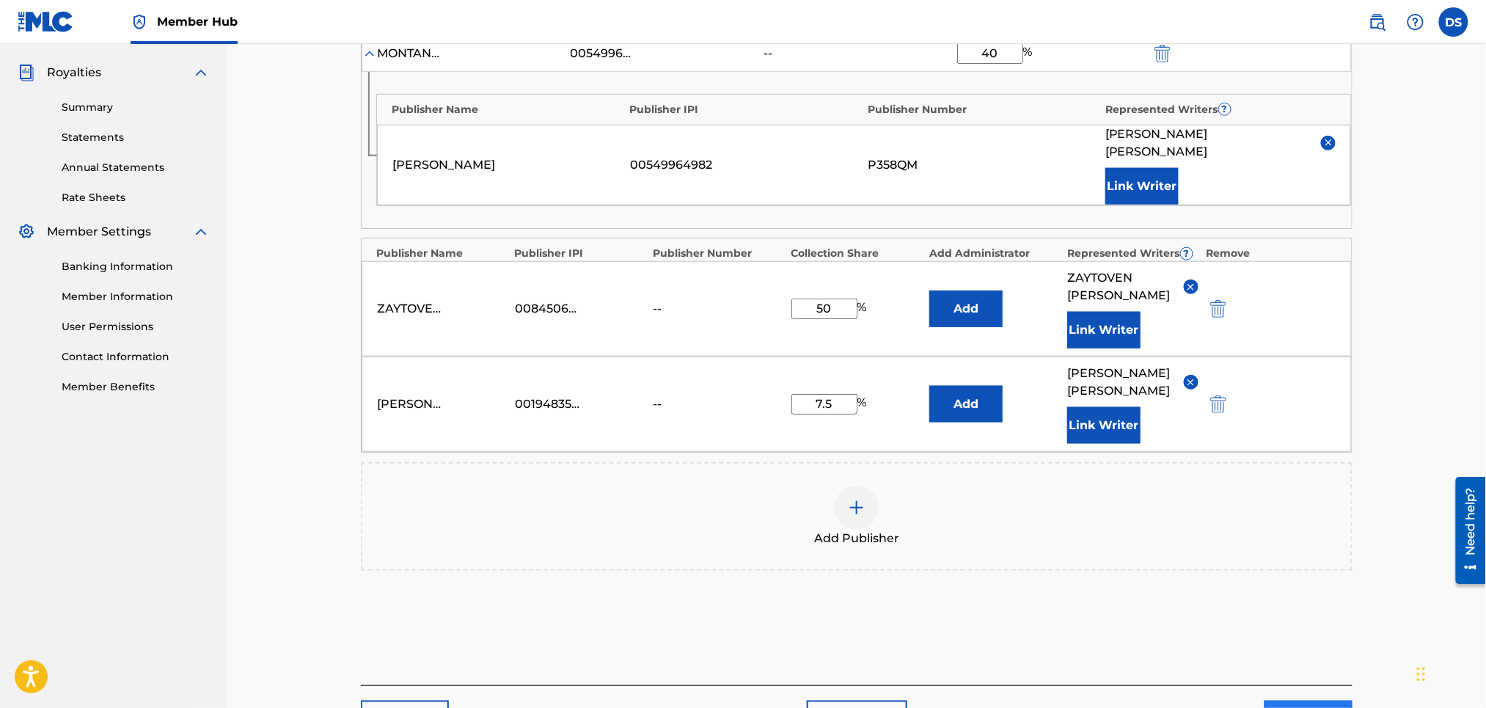
scroll to position [466, 0]
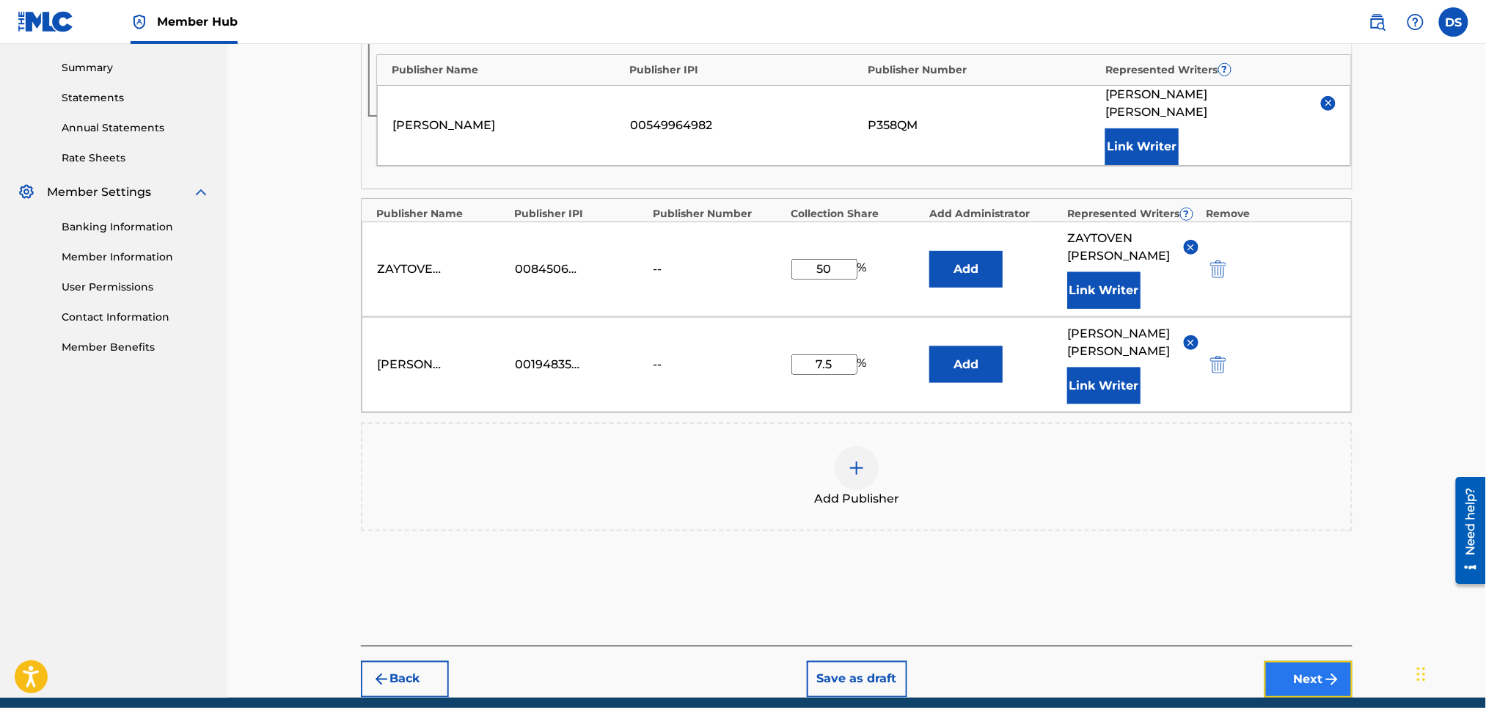
click at [1306, 661] on button "Next" at bounding box center [1308, 679] width 88 height 37
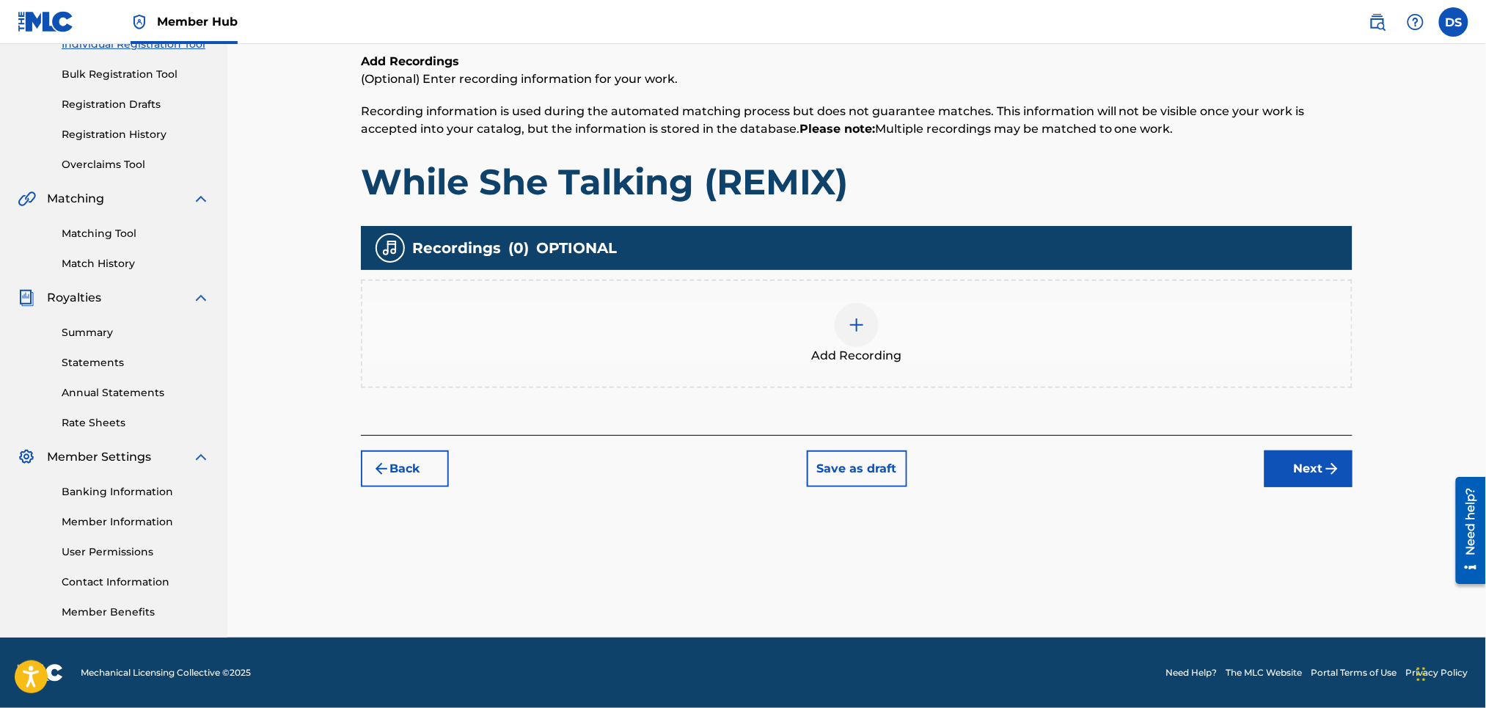
scroll to position [66, 0]
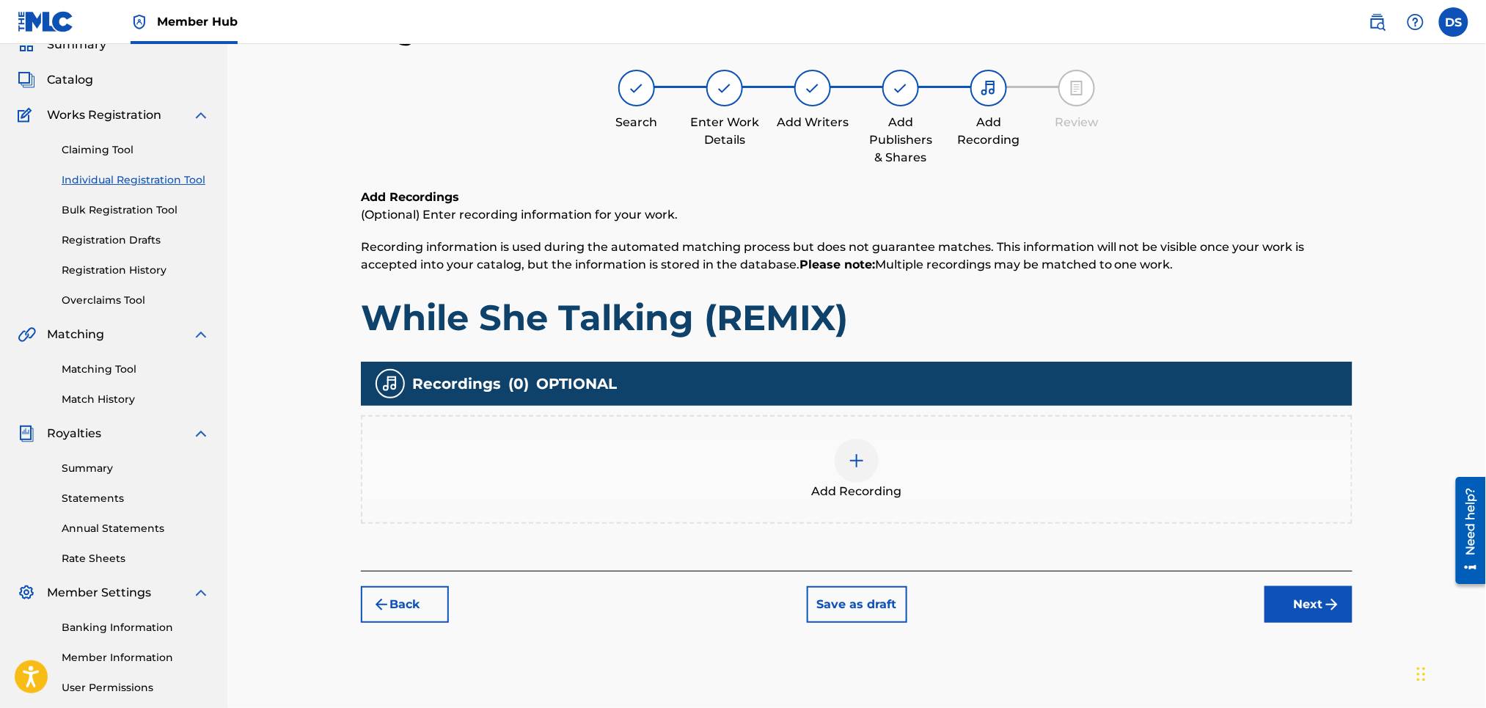
click at [857, 454] on img at bounding box center [857, 461] width 18 height 18
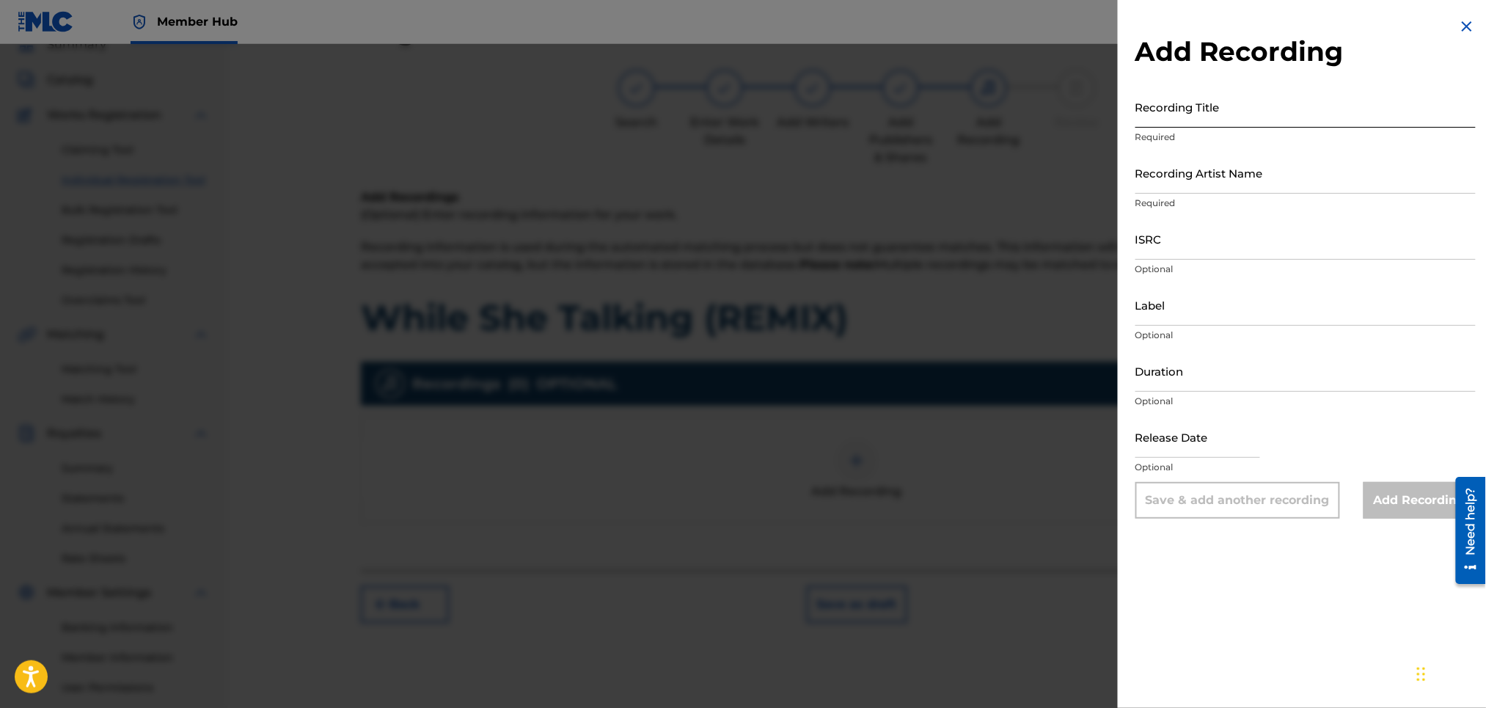
click at [1167, 110] on input "Recording Title" at bounding box center [1305, 107] width 340 height 42
type input "WHILE SHE TALKING (REMIX)"
click at [1160, 180] on input "Recording Artist Name" at bounding box center [1305, 173] width 340 height 42
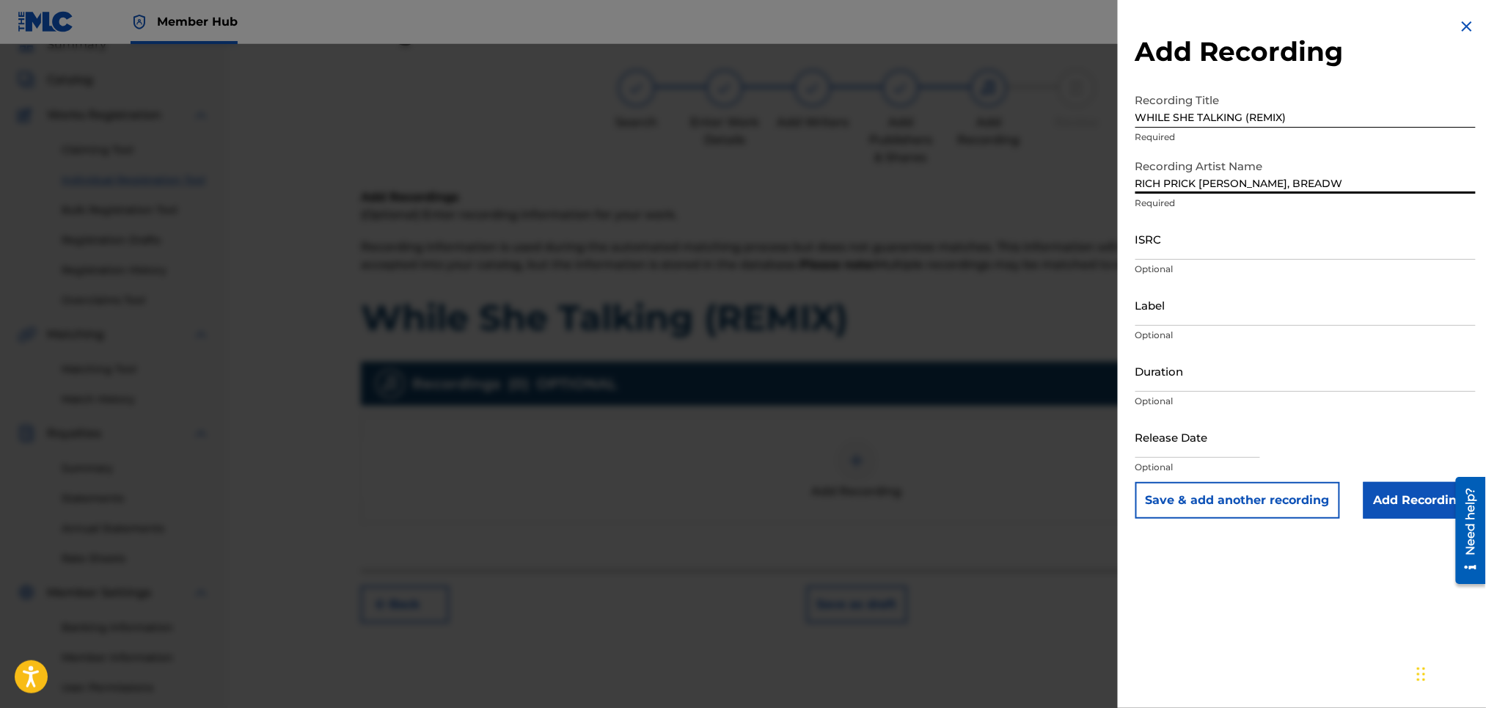
type input "RICH PRICK TANA, BREADWINNER KANE, KEVIN GATES"
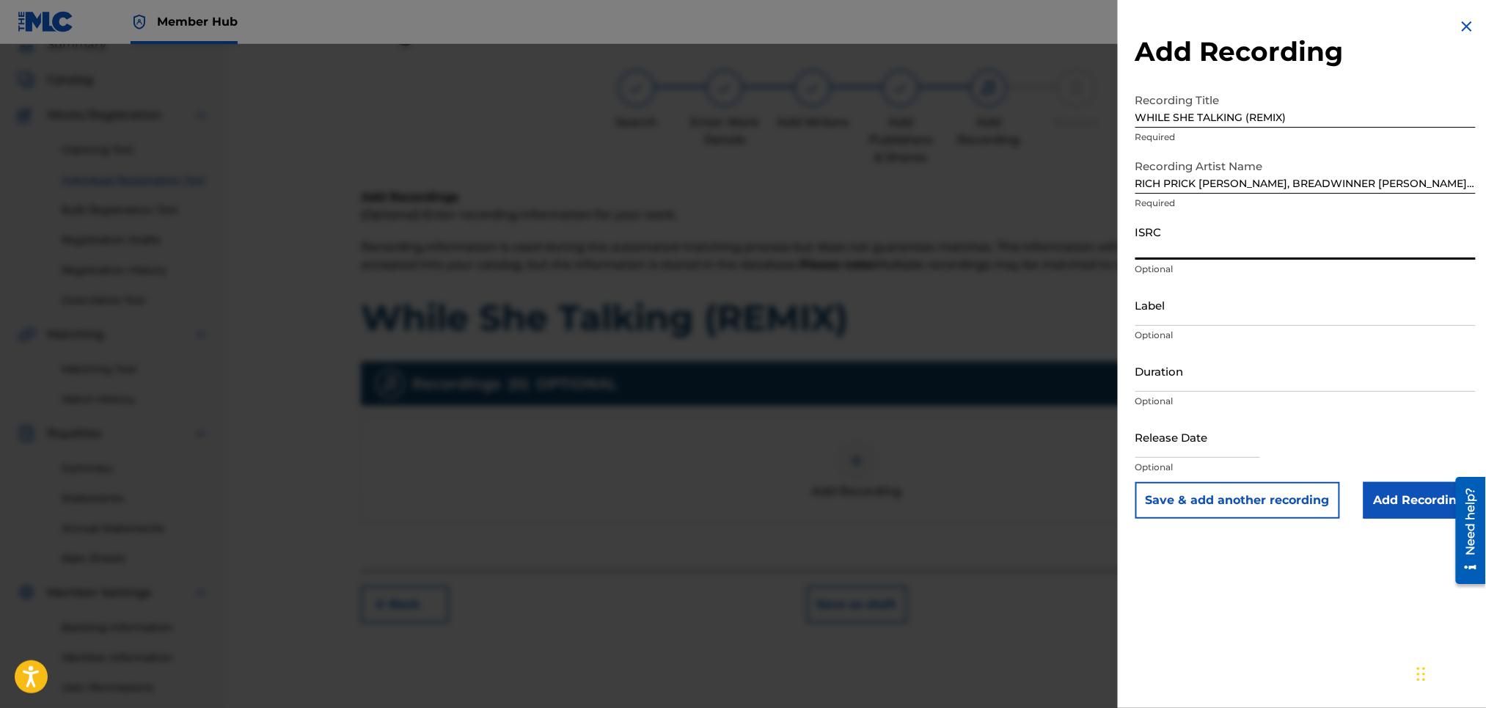
click at [1193, 257] on input "ISRC" at bounding box center [1305, 239] width 340 height 42
paste input "TCACK1506996"
type input "TCACK1506996"
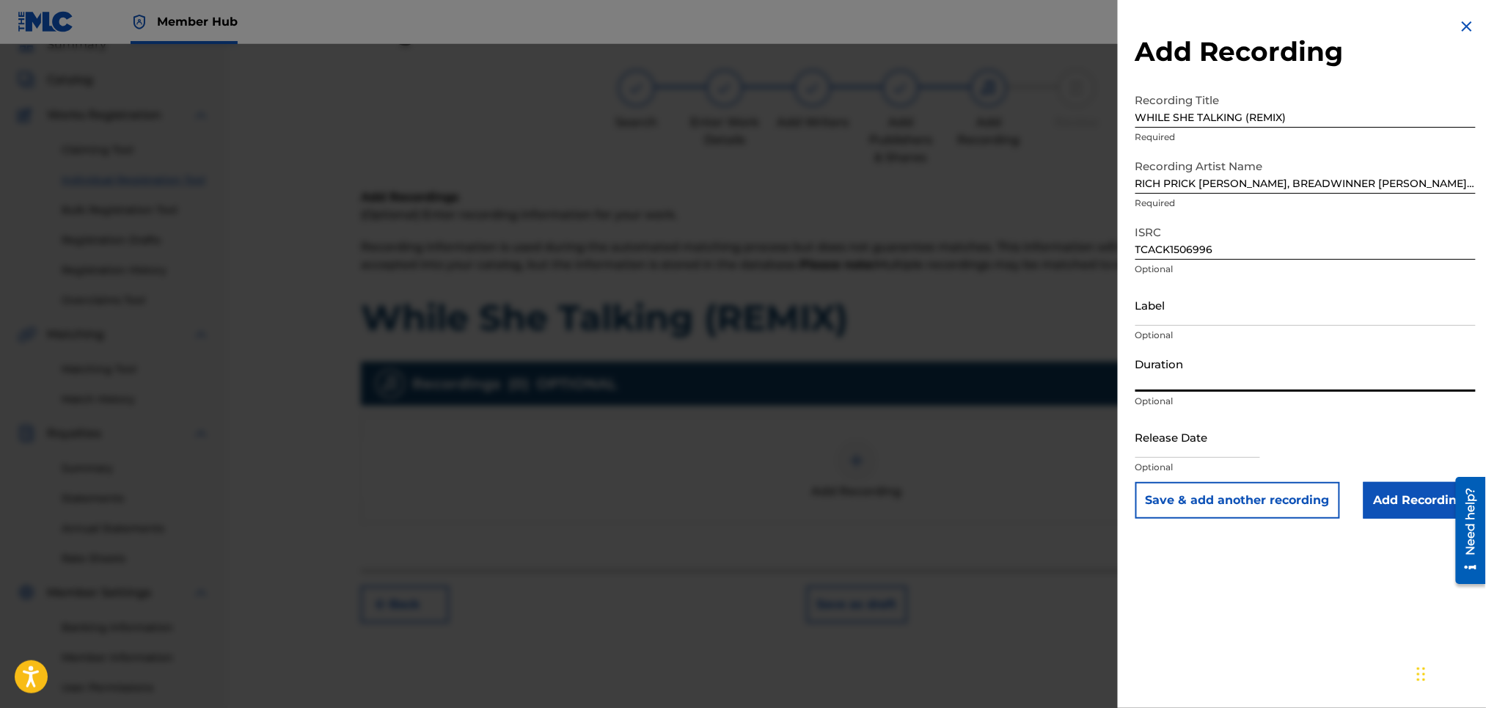
click at [1179, 376] on input "Duration" at bounding box center [1305, 371] width 340 height 42
type input "04:04"
click at [1157, 442] on input "text" at bounding box center [1197, 437] width 125 height 42
select select "8"
select select "2025"
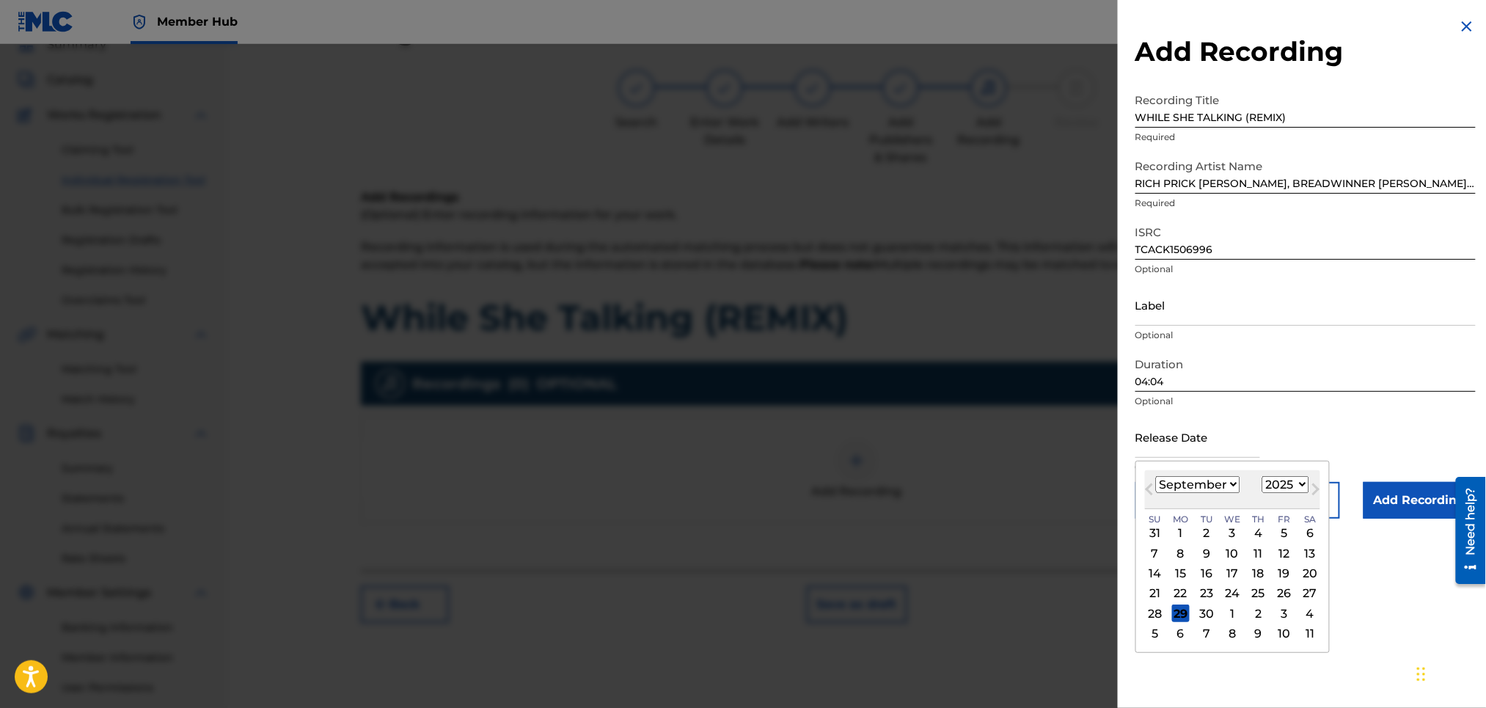
click at [1237, 481] on select "January February March April May June July August September October November De…" at bounding box center [1198, 484] width 84 height 17
select select "11"
click at [1156, 476] on select "January February March April May June July August September October November De…" at bounding box center [1198, 484] width 84 height 17
click at [1291, 532] on div "5" at bounding box center [1284, 533] width 18 height 18
type input "December 5 2025"
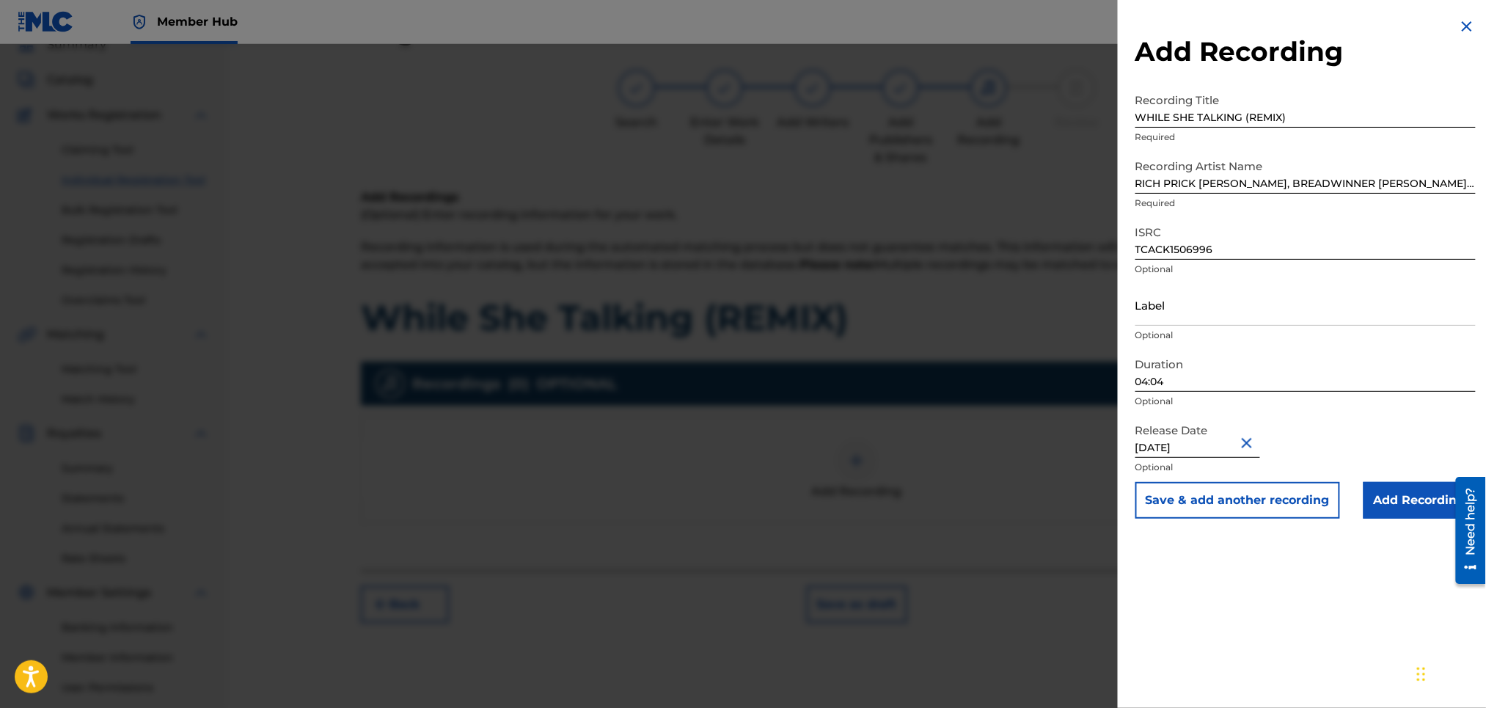
click at [1220, 447] on input "December 5 2025" at bounding box center [1197, 437] width 125 height 42
select select "11"
select select "2025"
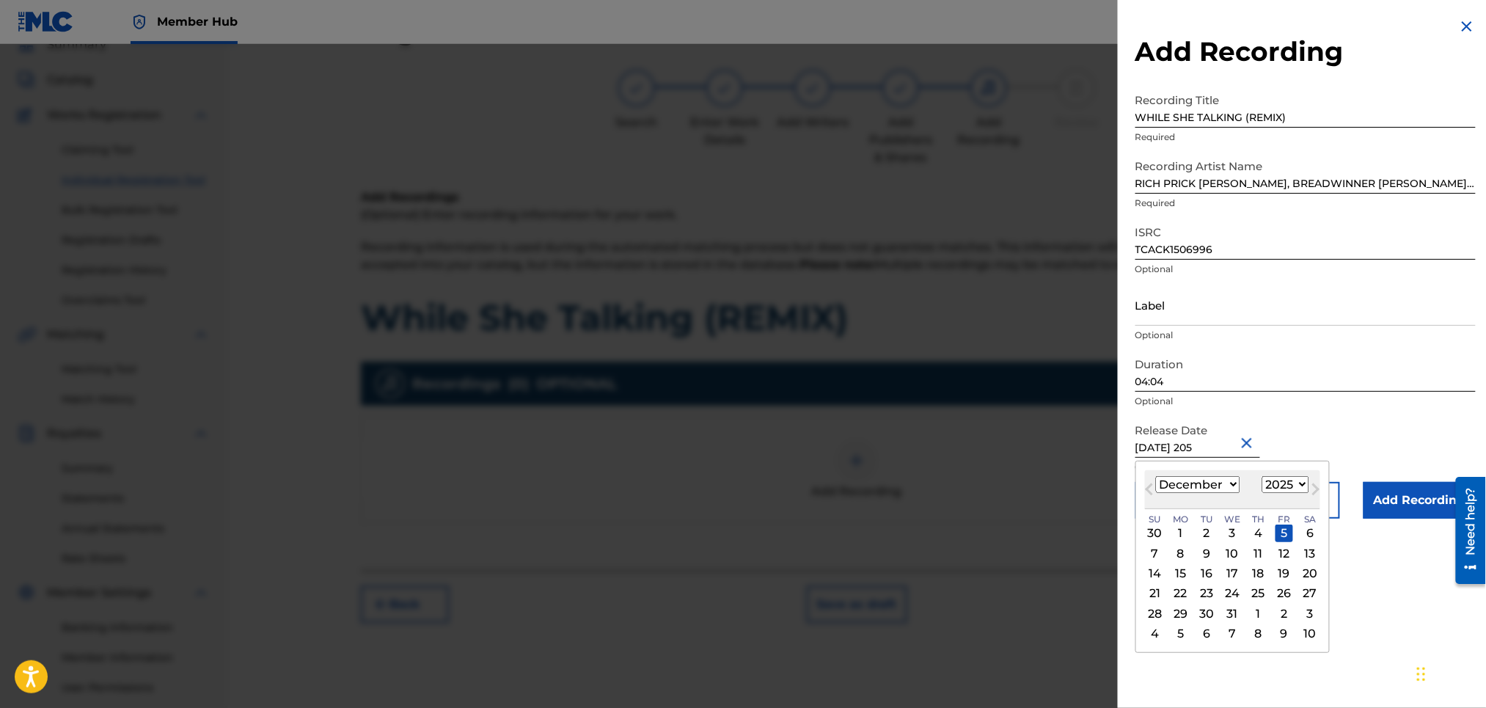
type input "December 5 2015"
select select "2015"
type input "December 5 2015"
click at [1319, 340] on p "Optional" at bounding box center [1305, 335] width 340 height 13
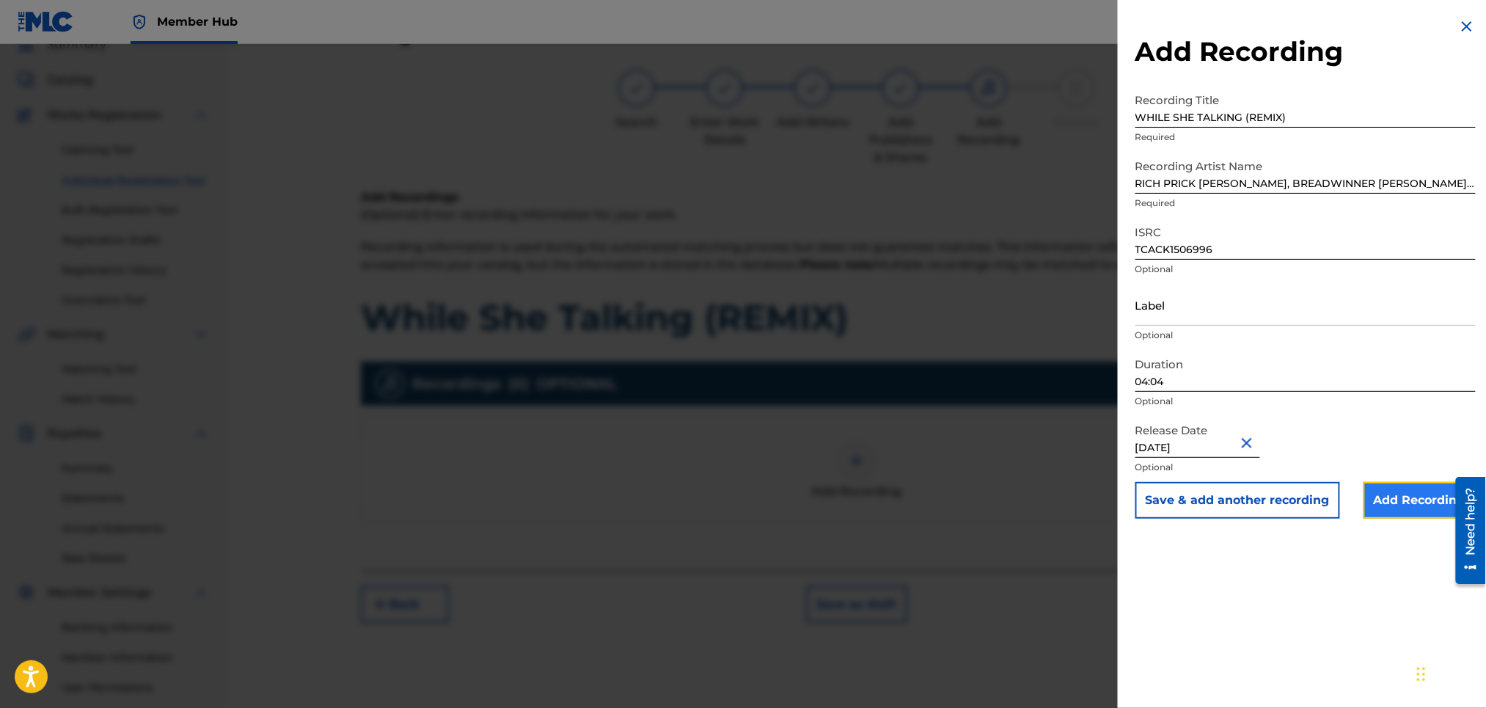
click at [1396, 499] on input "Add Recording" at bounding box center [1419, 500] width 112 height 37
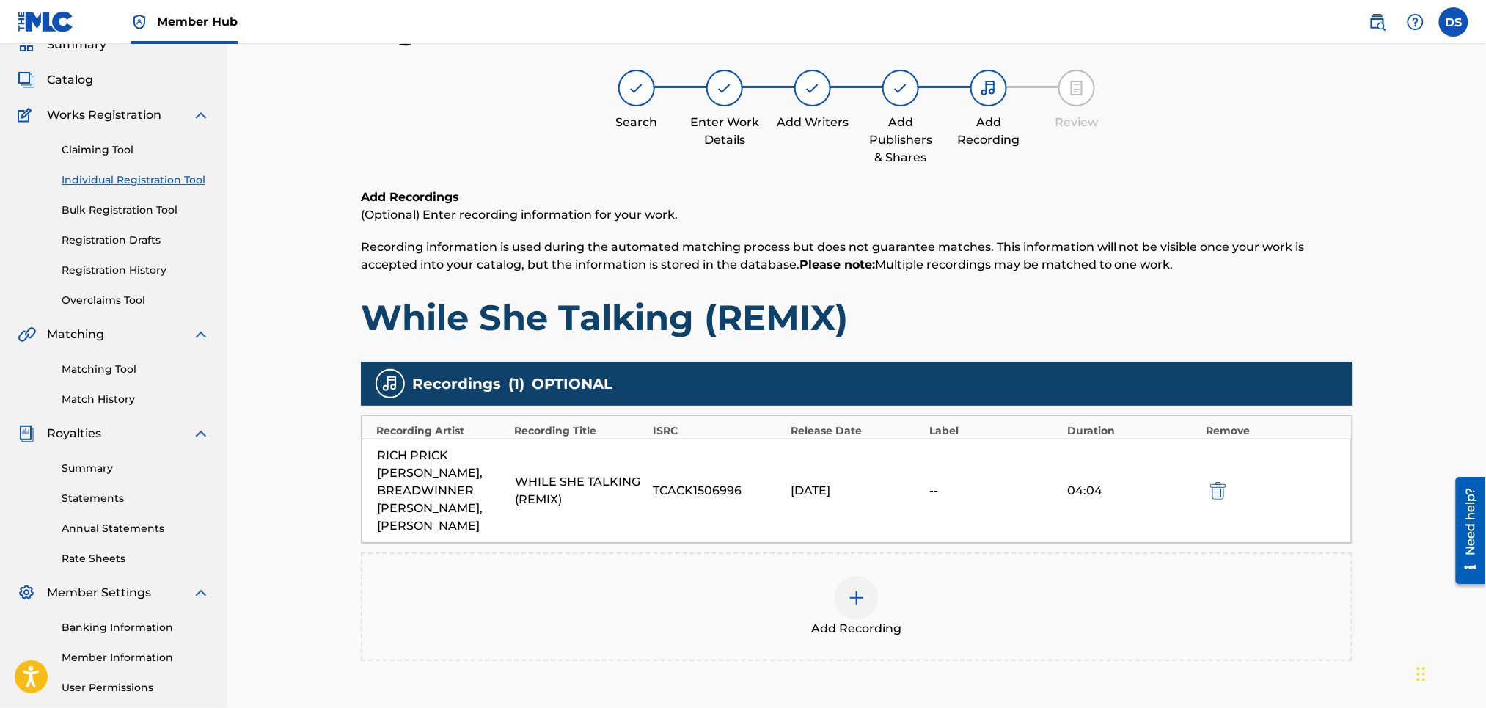
click at [1396, 499] on div "Register Work Search Enter Work Details Add Writers Add Publishers & Shares Add…" at bounding box center [856, 375] width 1259 height 795
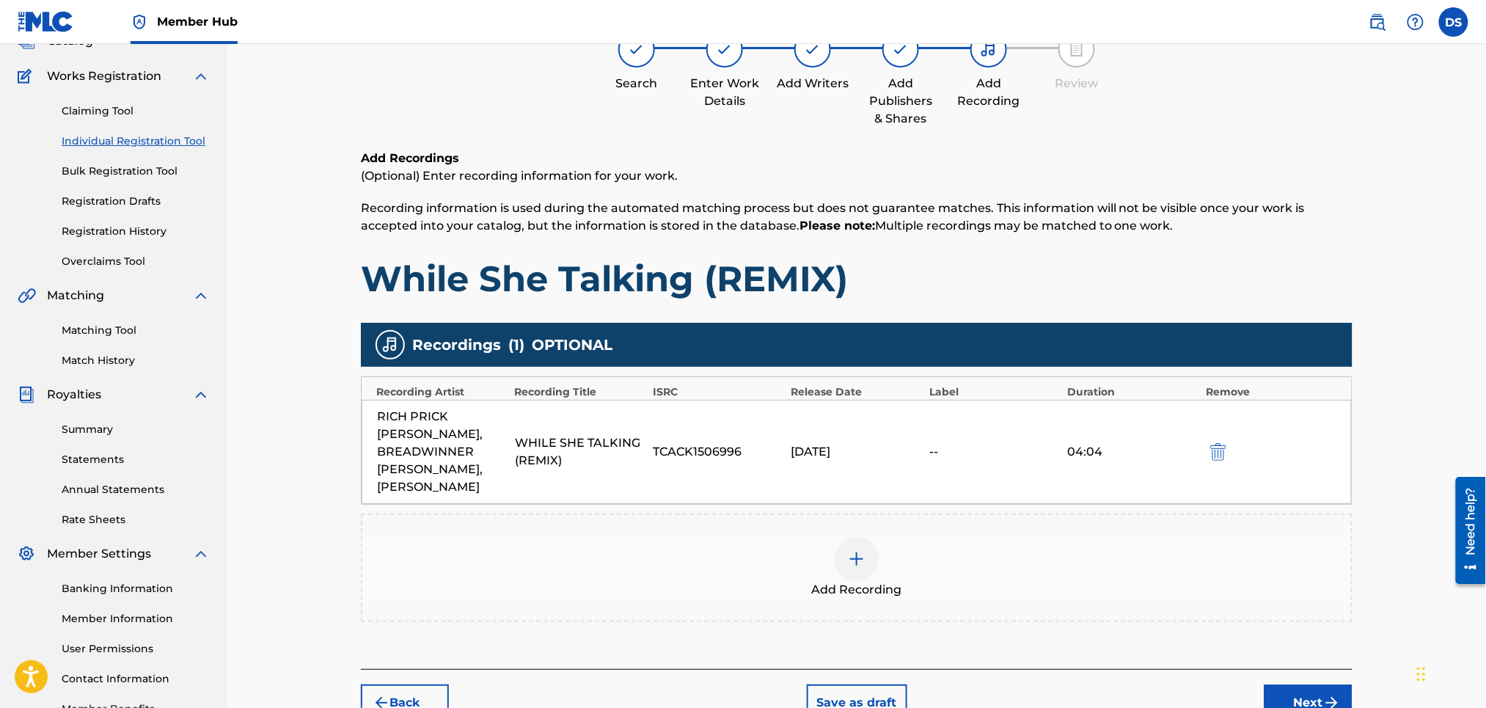
scroll to position [201, 0]
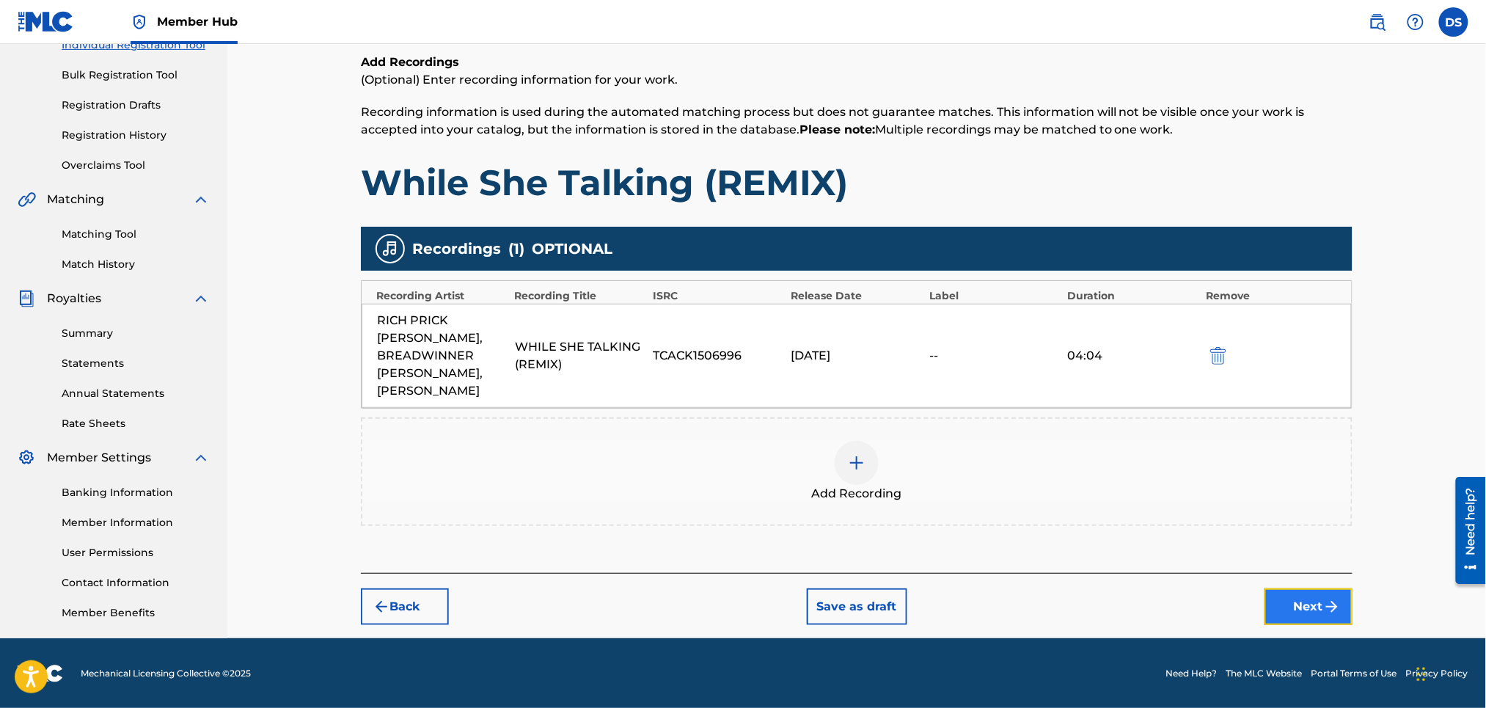
click at [1314, 588] on button "Next" at bounding box center [1308, 606] width 88 height 37
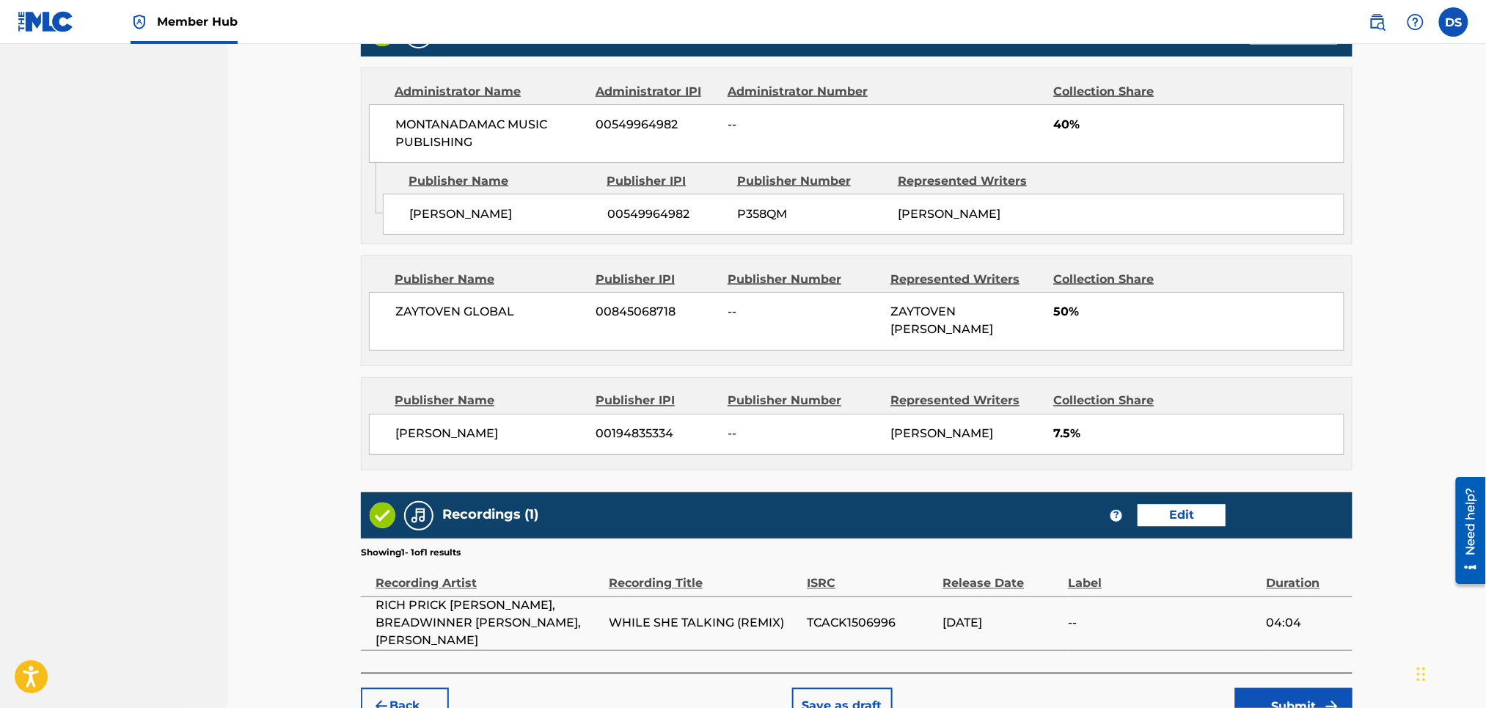
scroll to position [880, 0]
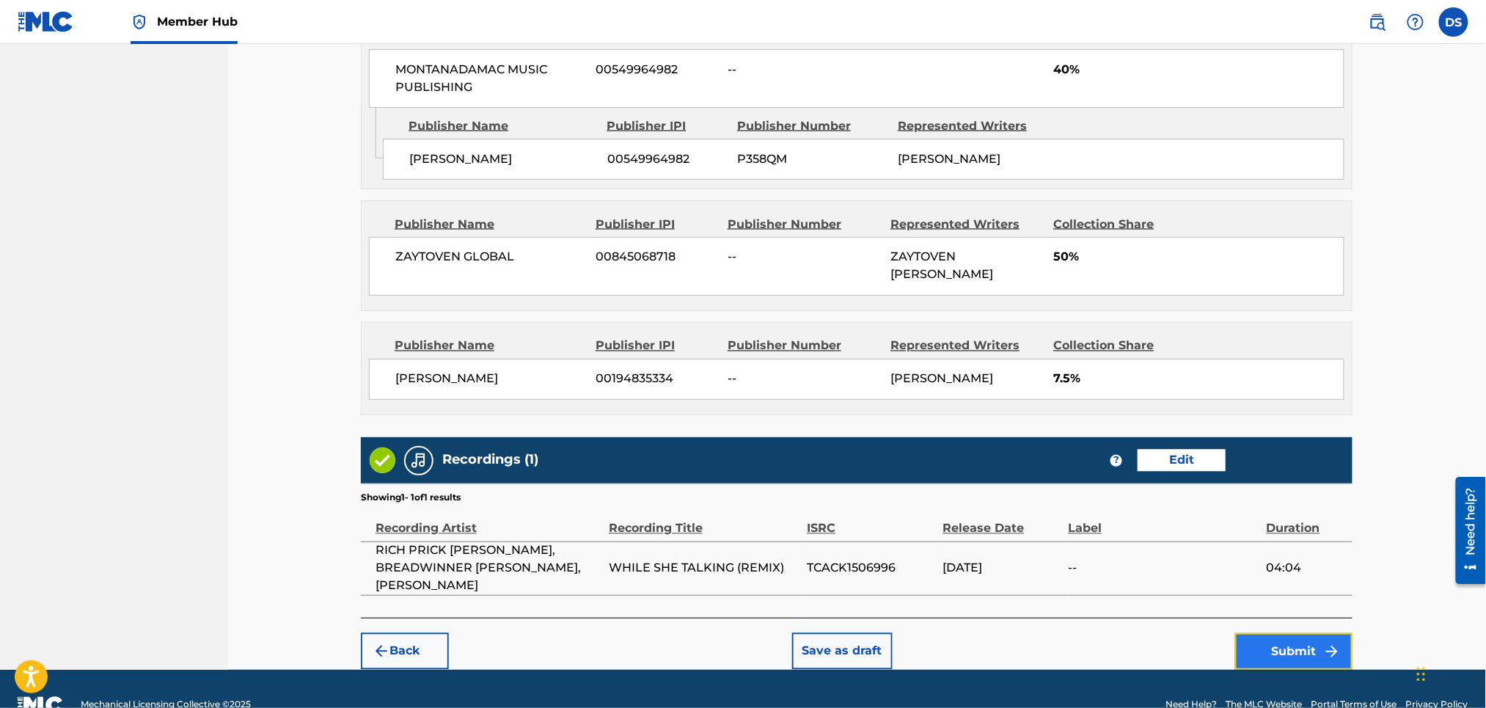
click at [1276, 633] on button "Submit" at bounding box center [1293, 651] width 117 height 37
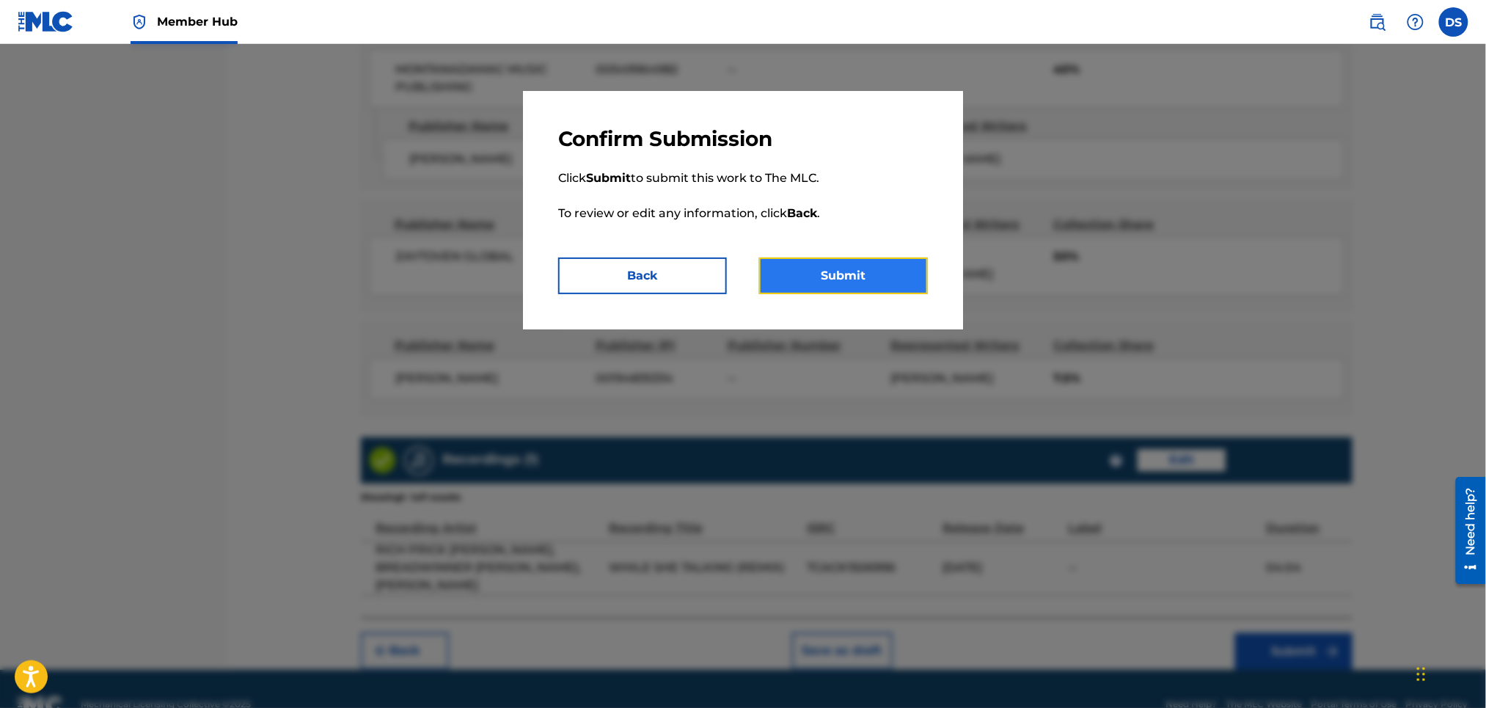
click at [851, 284] on button "Submit" at bounding box center [843, 275] width 169 height 37
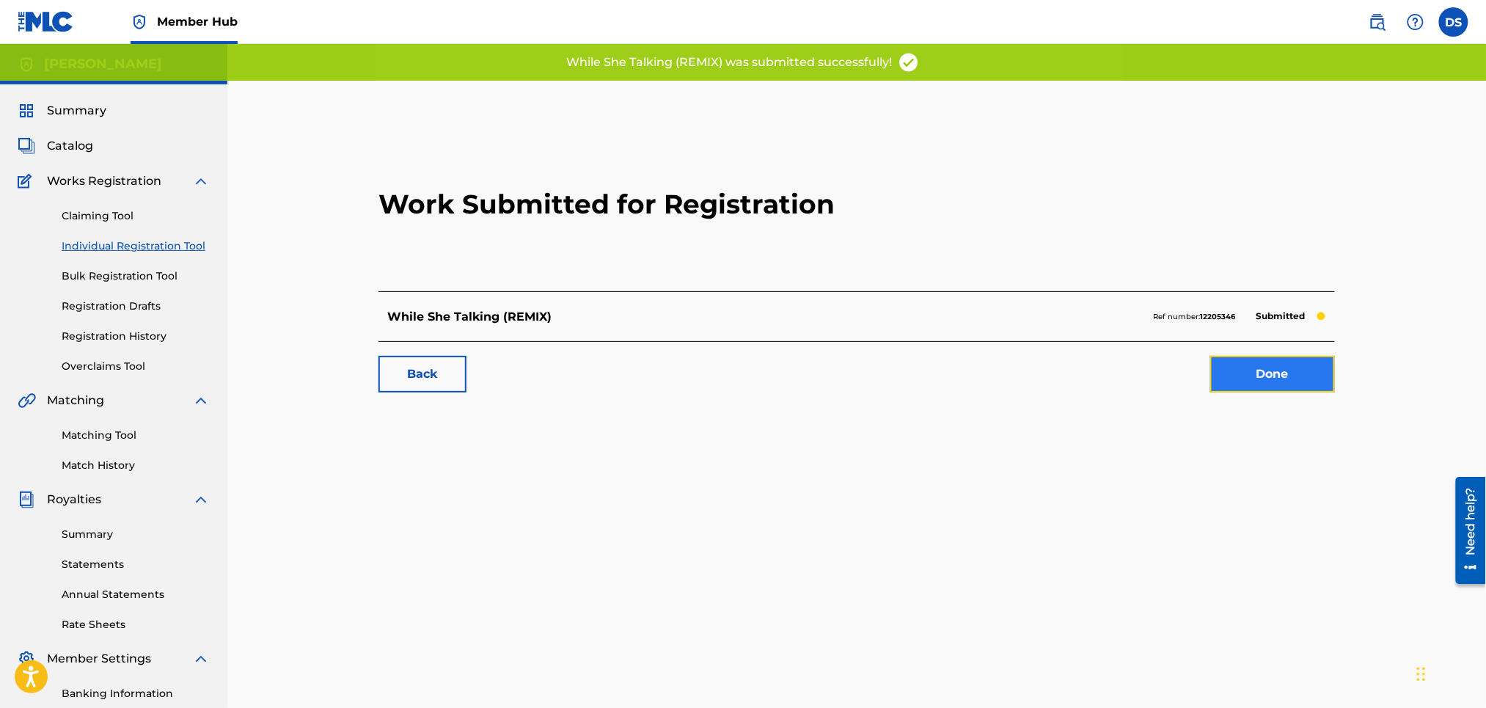
click at [1281, 373] on link "Done" at bounding box center [1272, 374] width 125 height 37
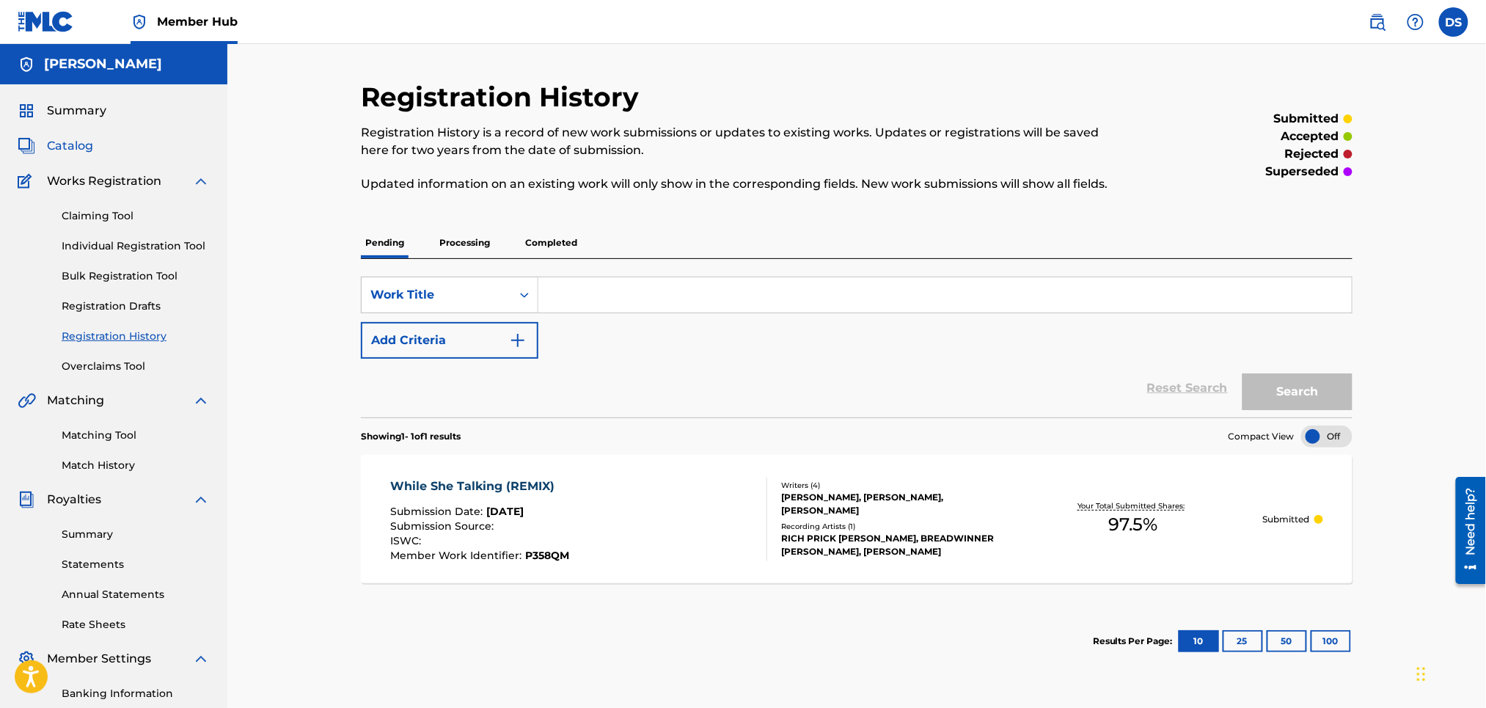
click at [59, 143] on span "Catalog" at bounding box center [70, 146] width 46 height 18
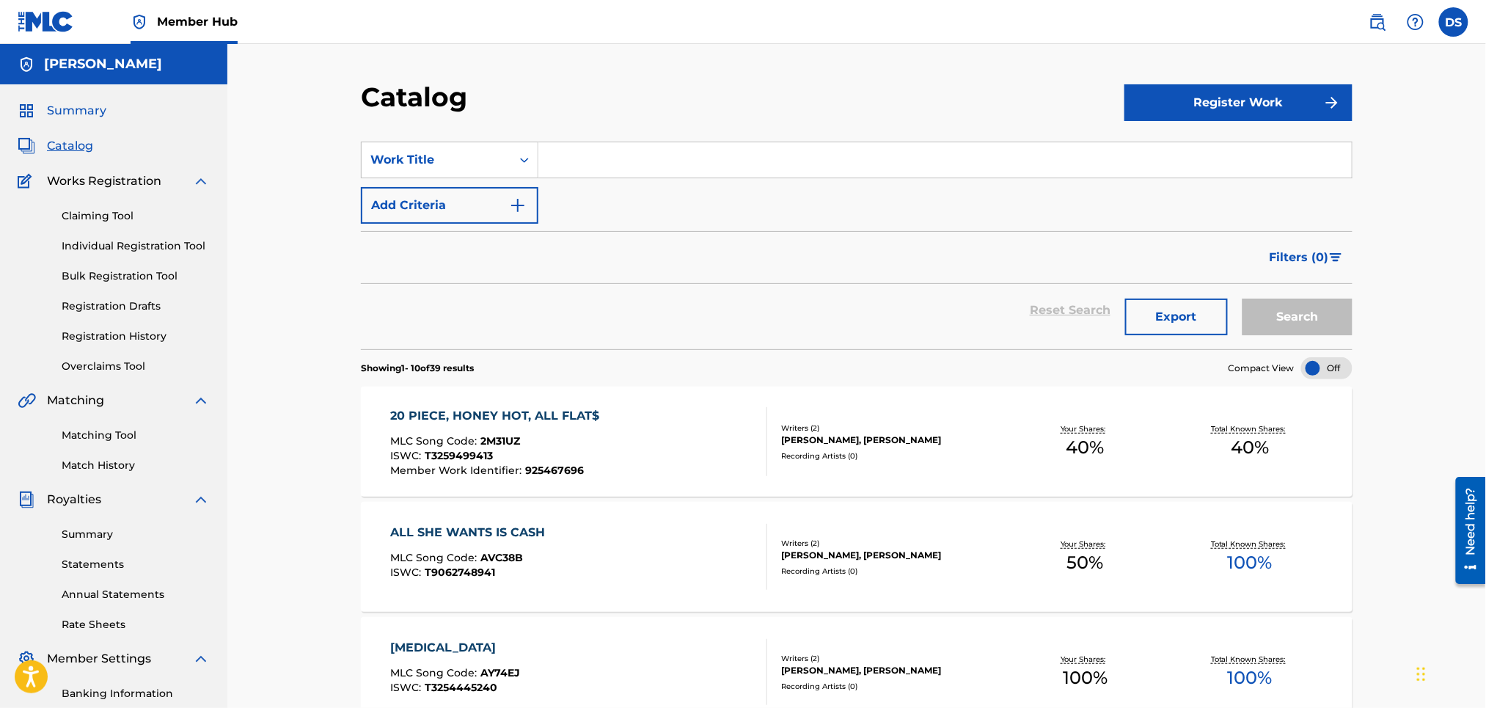
click at [64, 111] on span "Summary" at bounding box center [76, 111] width 59 height 18
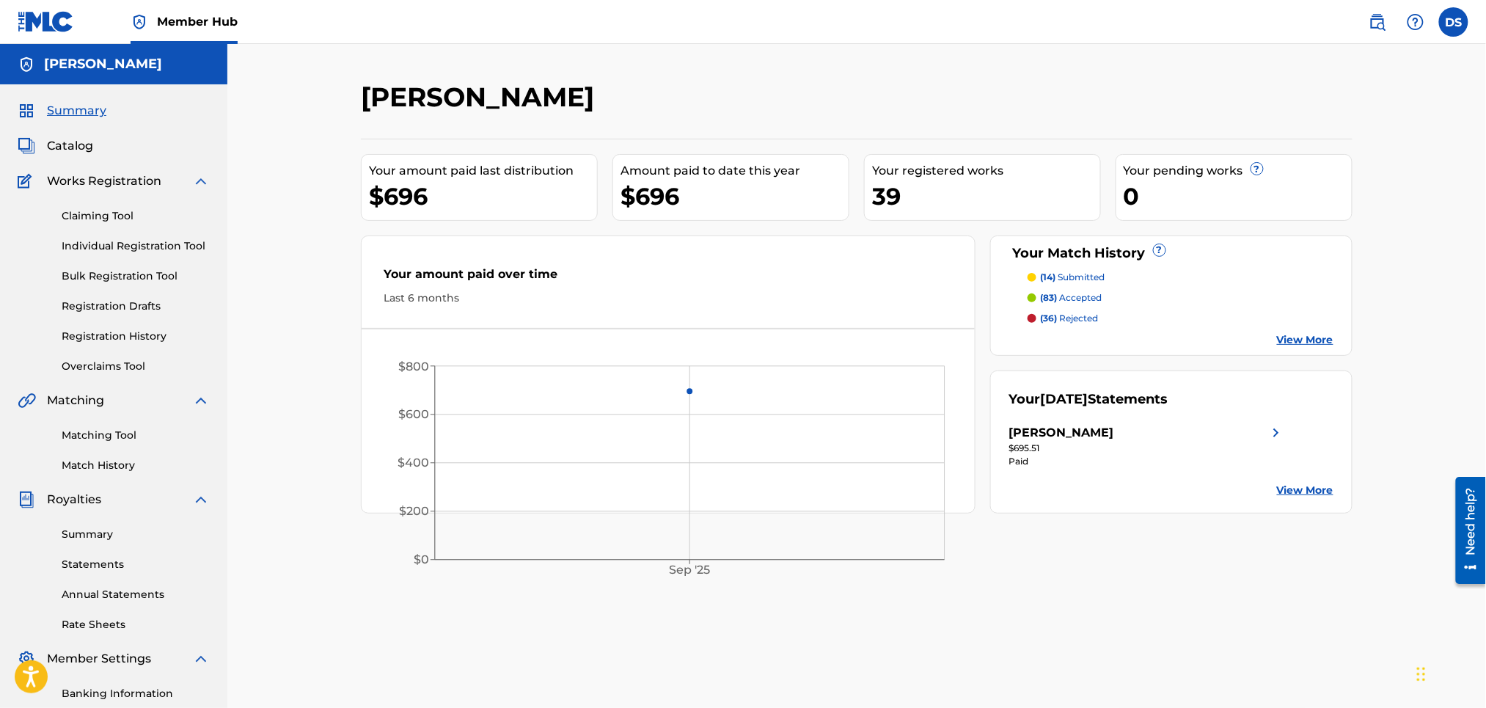
click at [1294, 336] on link "View More" at bounding box center [1305, 339] width 56 height 15
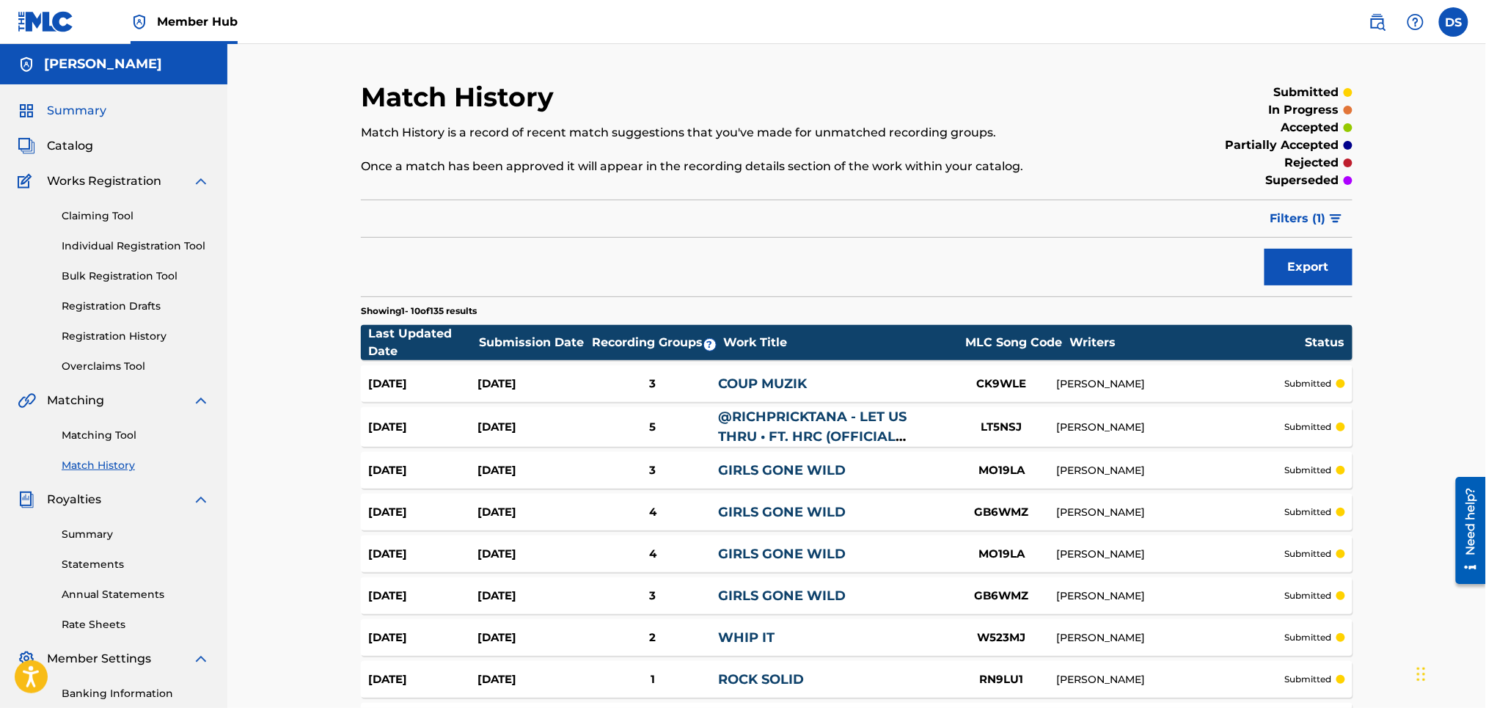
click at [65, 114] on span "Summary" at bounding box center [76, 111] width 59 height 18
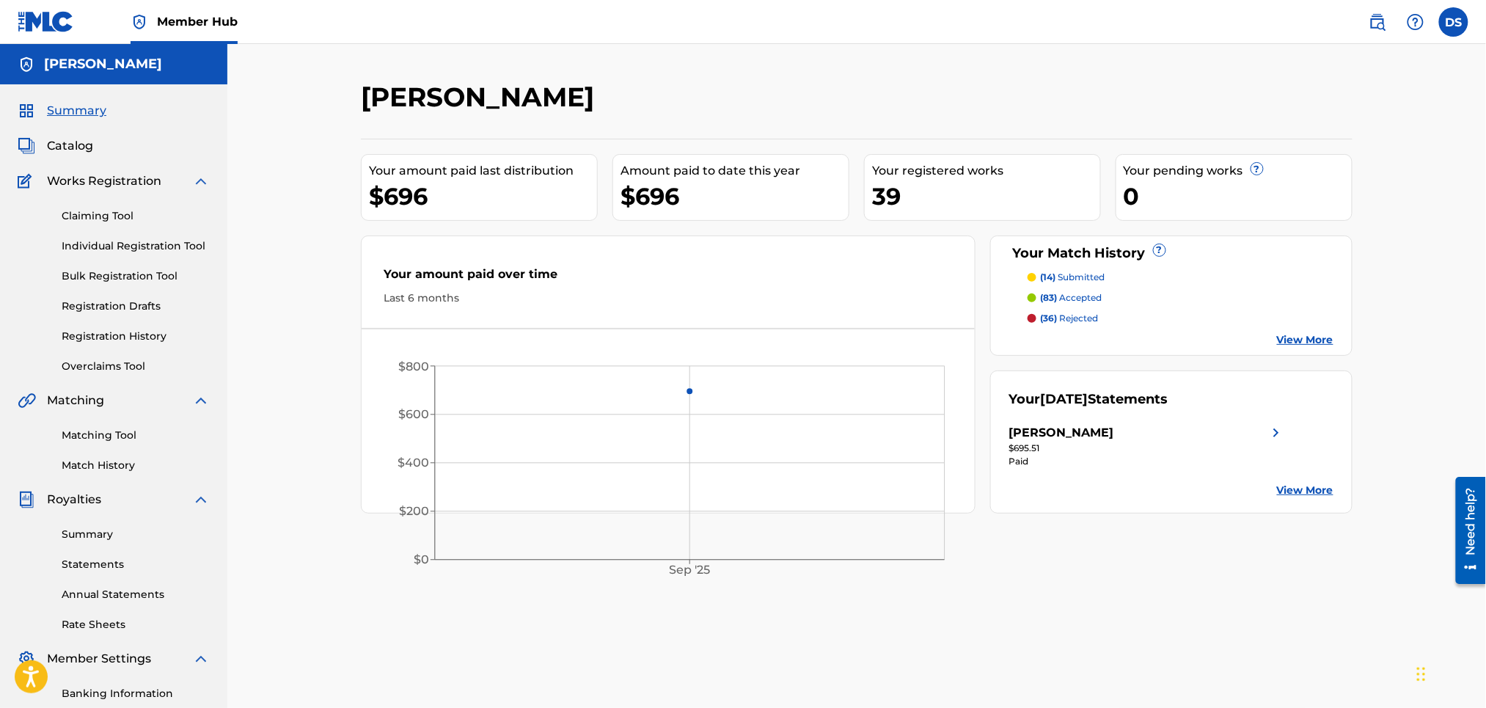
click at [1074, 319] on p "(36) rejected" at bounding box center [1070, 318] width 58 height 13
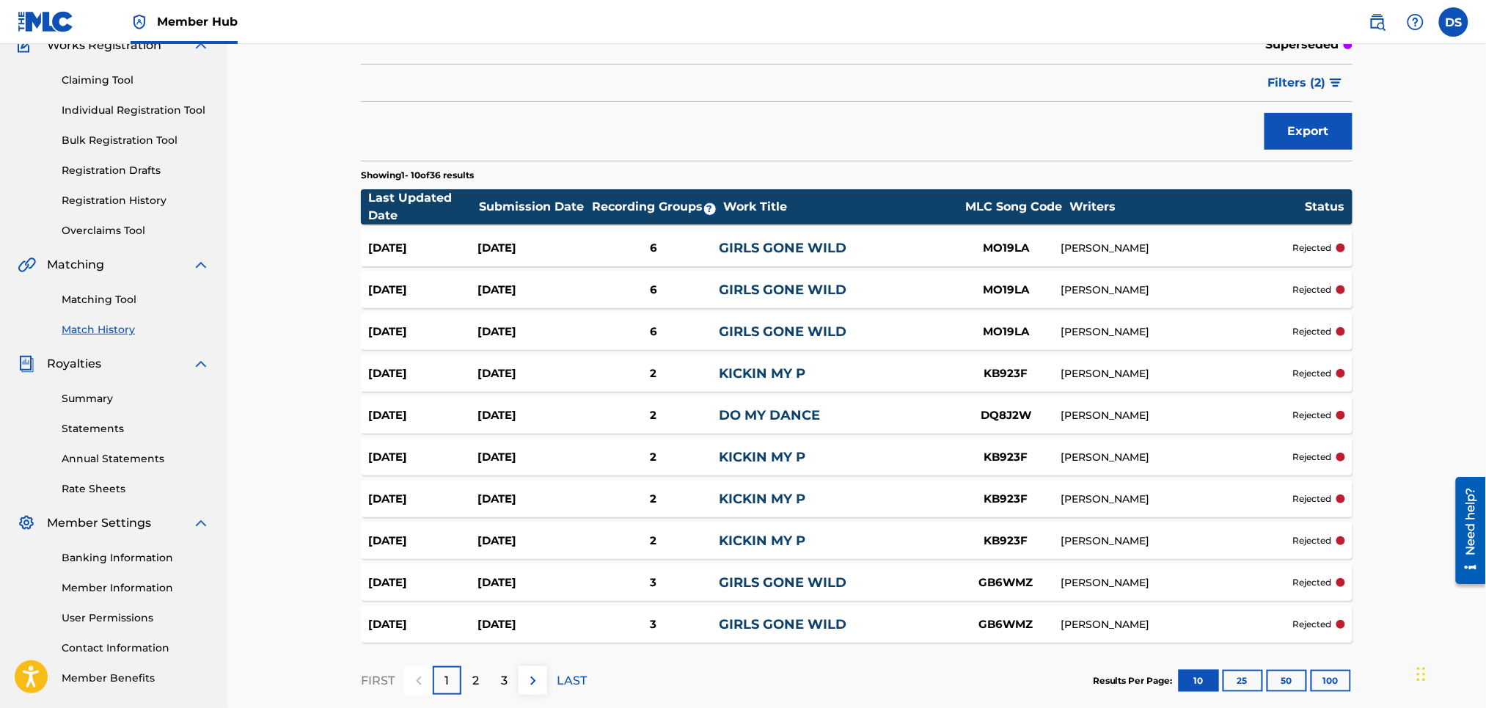
scroll to position [137, 0]
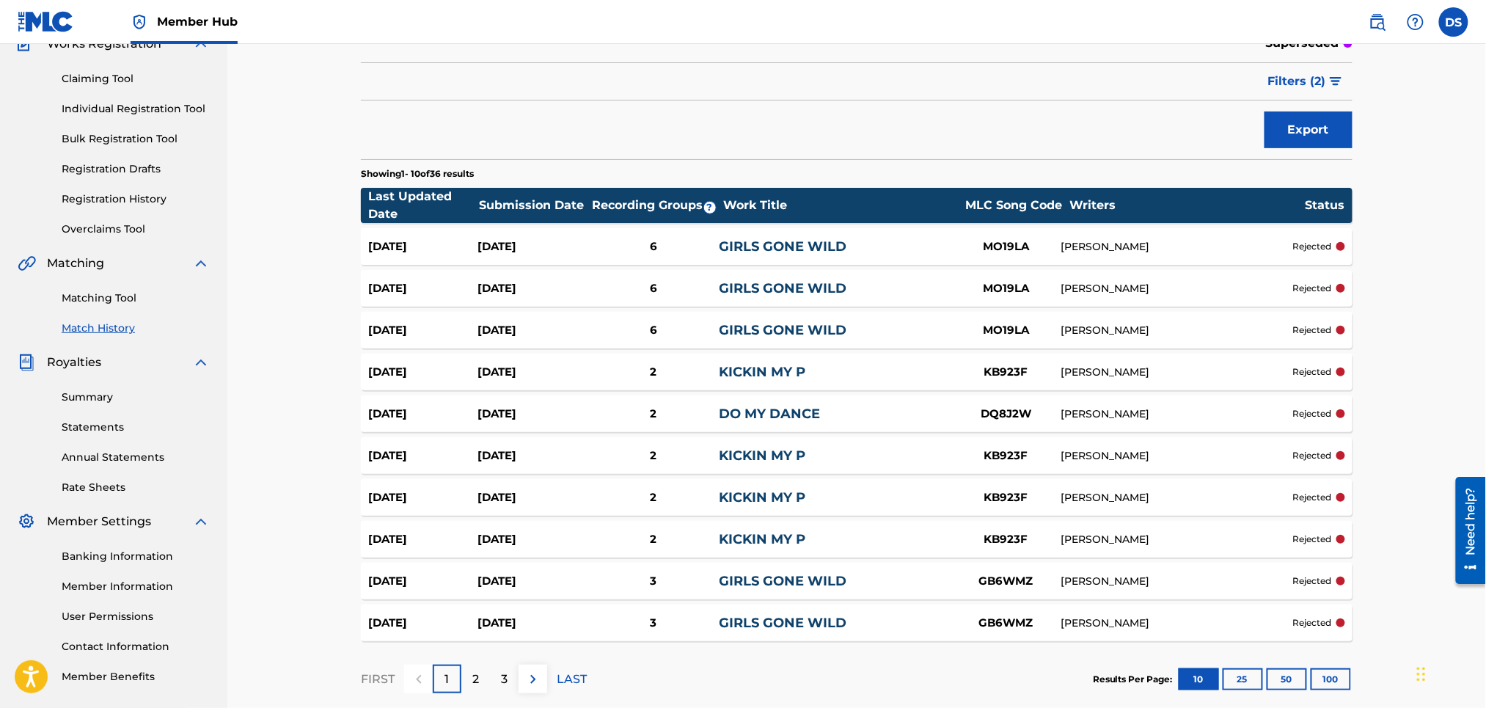
click at [805, 253] on link "GIRLS GONE WILD" at bounding box center [783, 246] width 128 height 16
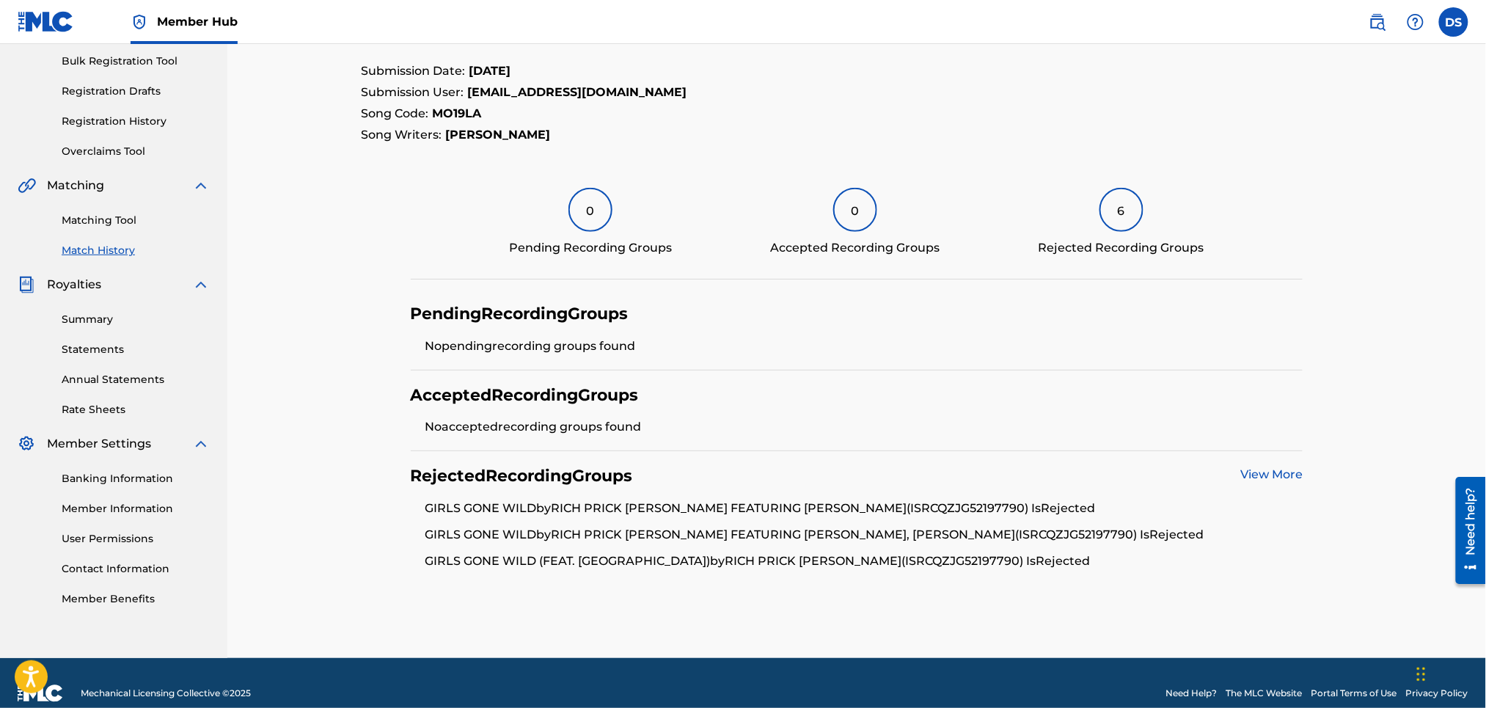
scroll to position [235, 0]
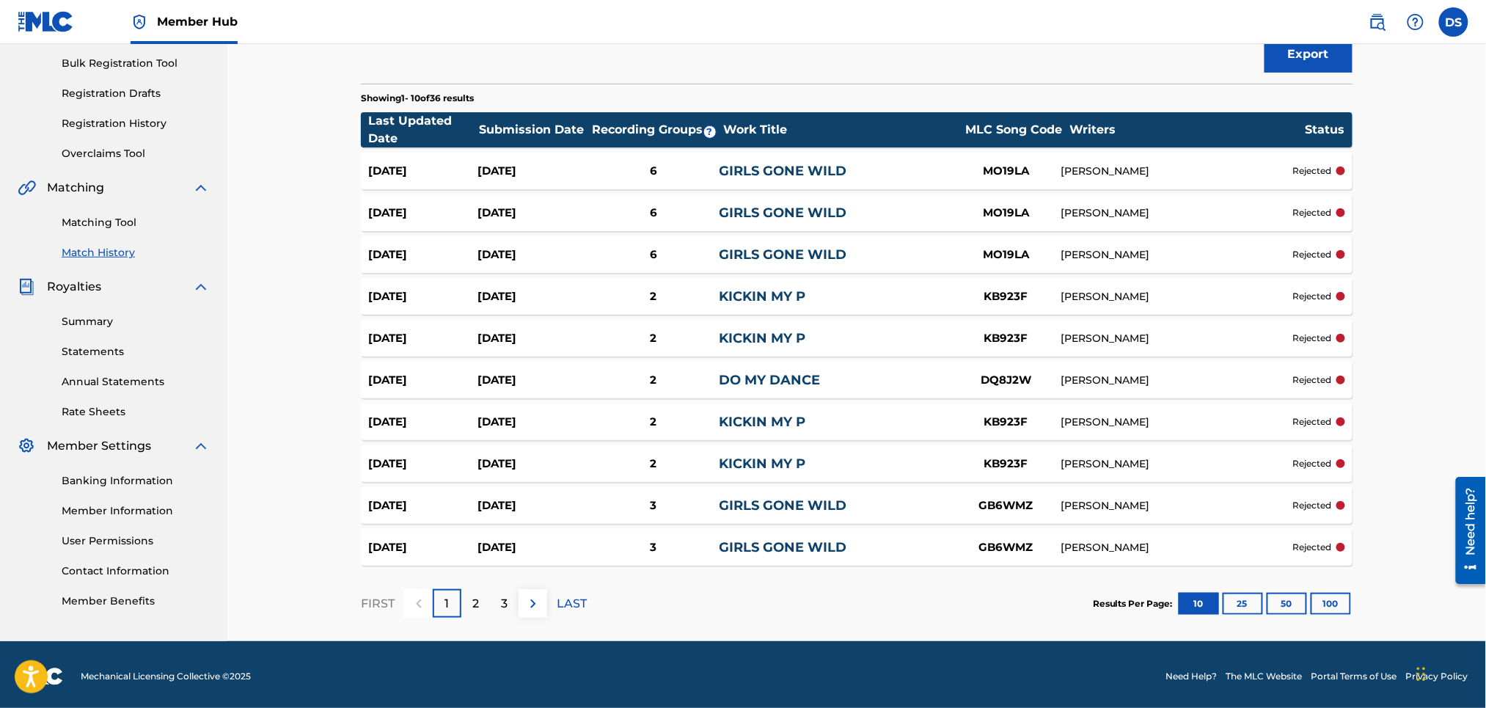
scroll to position [216, 0]
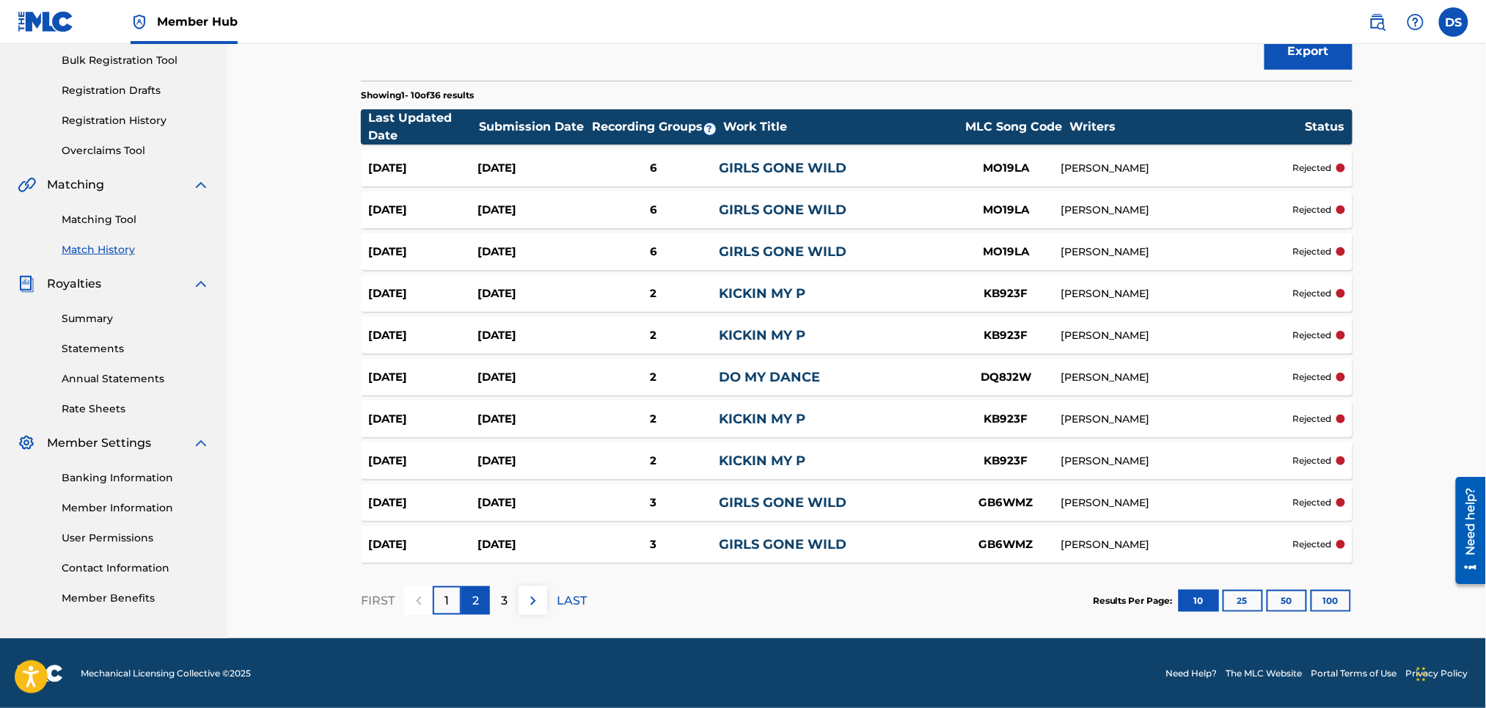
click at [474, 598] on p "2" at bounding box center [475, 601] width 7 height 18
click at [508, 596] on p "3" at bounding box center [504, 601] width 7 height 18
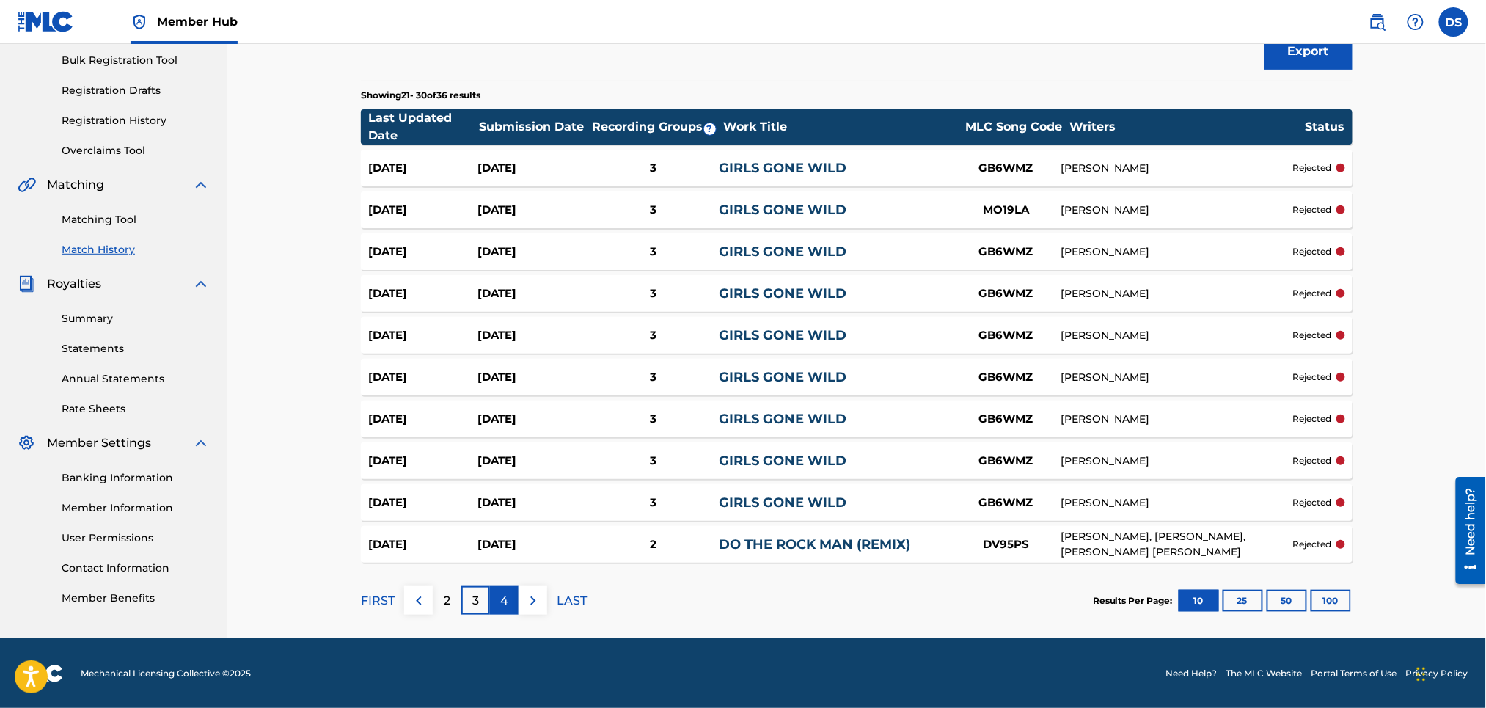
click at [506, 598] on p "4" at bounding box center [504, 601] width 8 height 18
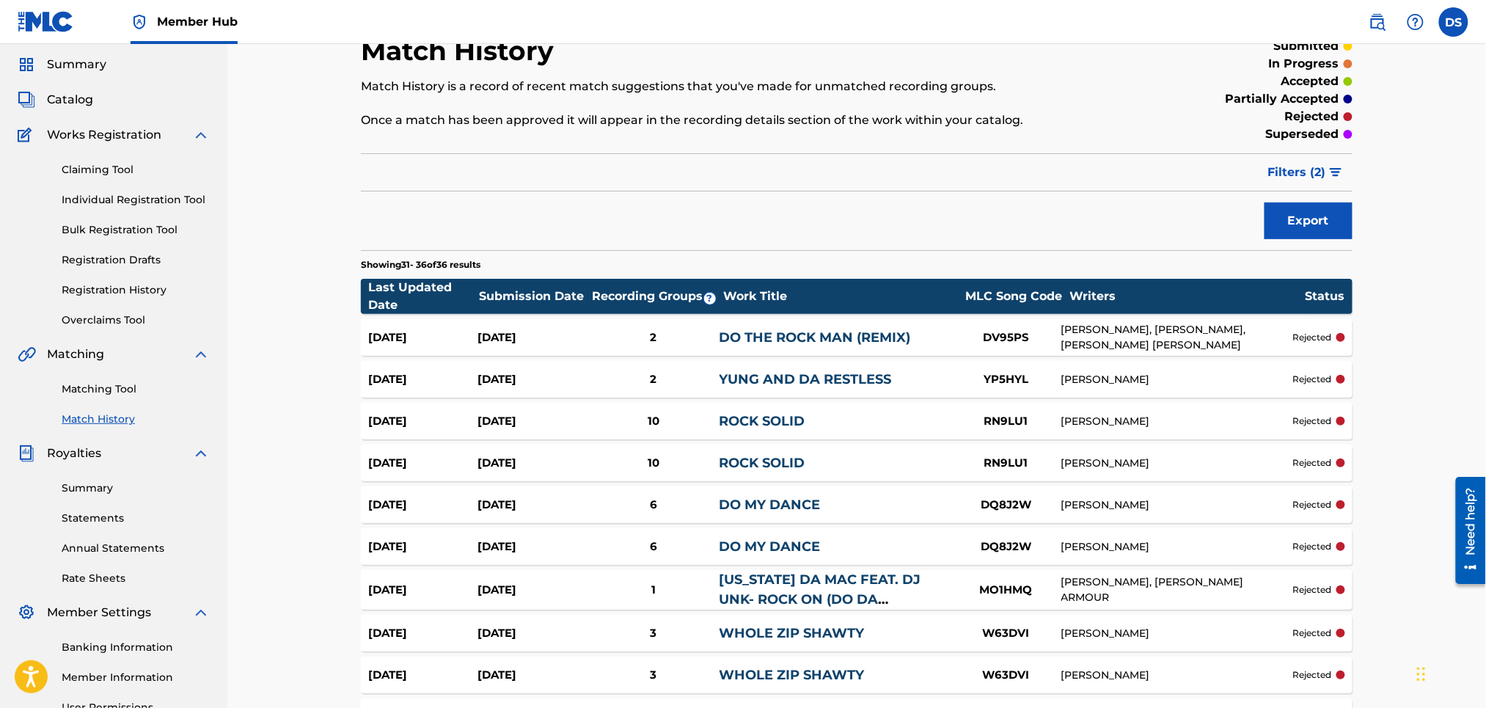
scroll to position [0, 0]
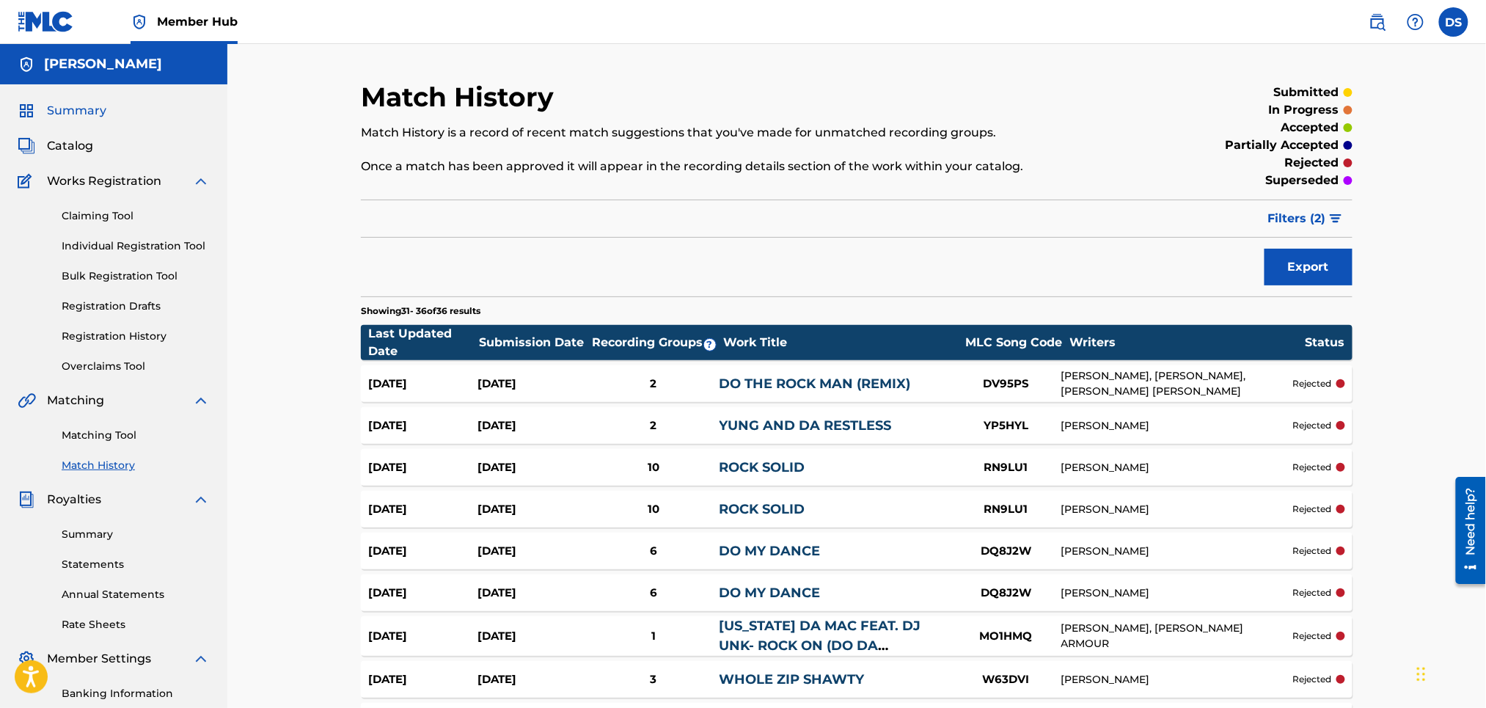
click at [87, 105] on span "Summary" at bounding box center [76, 111] width 59 height 18
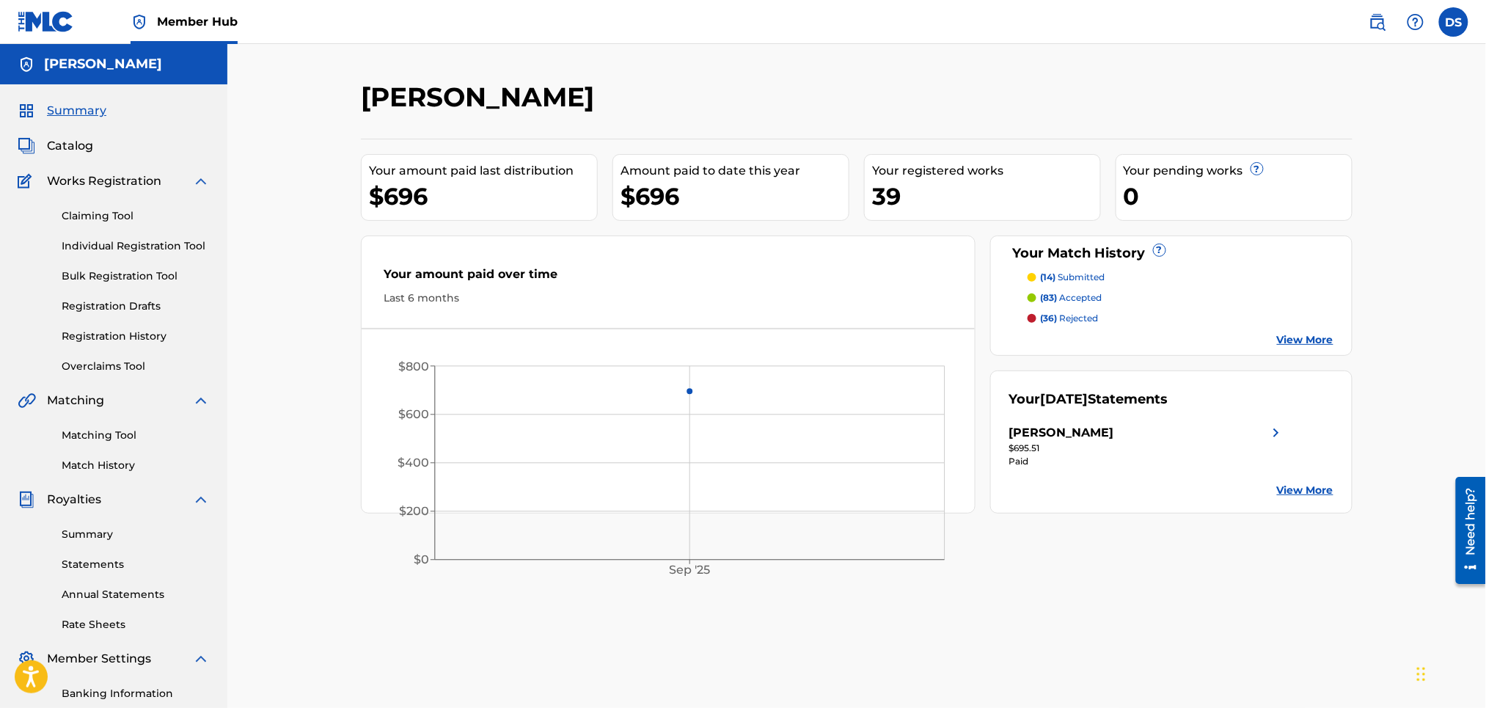
click at [1072, 279] on p "(14) submitted" at bounding box center [1073, 277] width 65 height 13
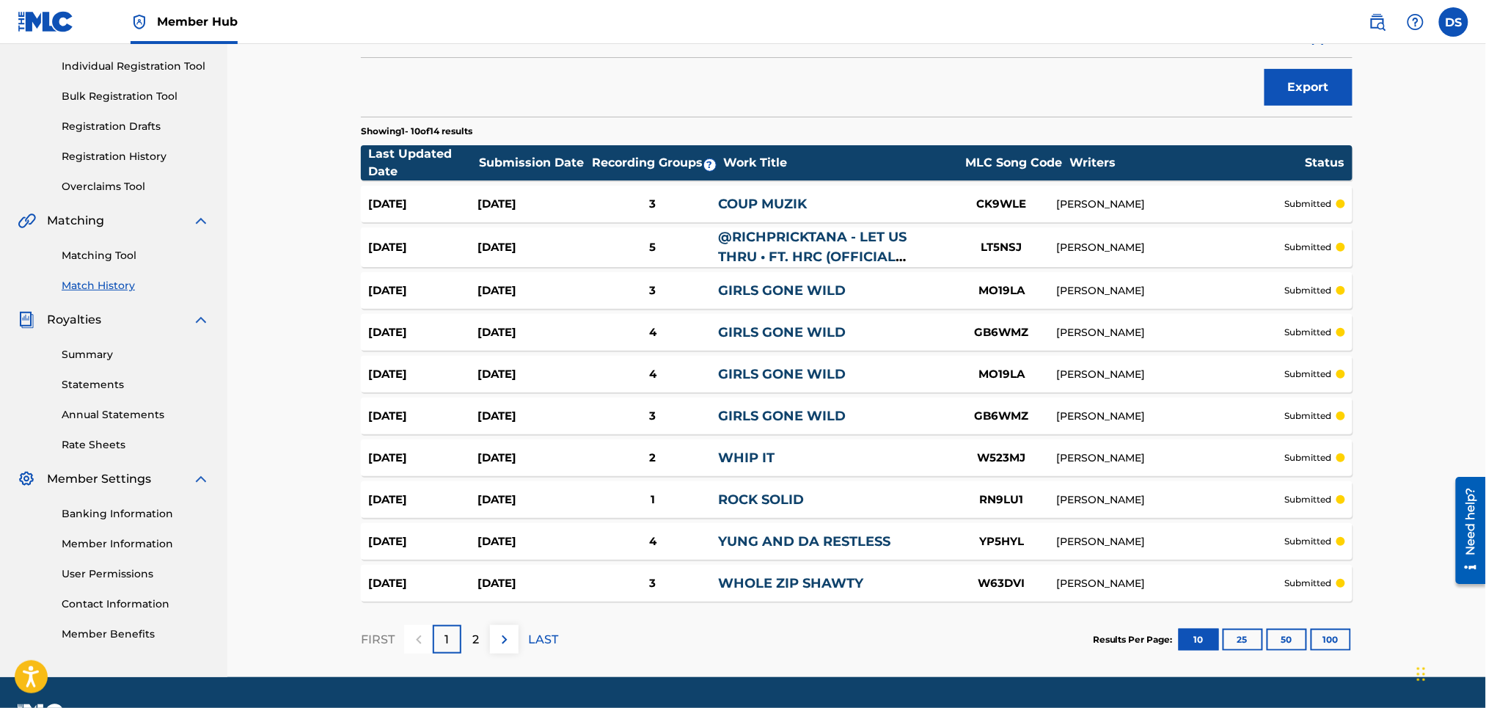
scroll to position [219, 0]
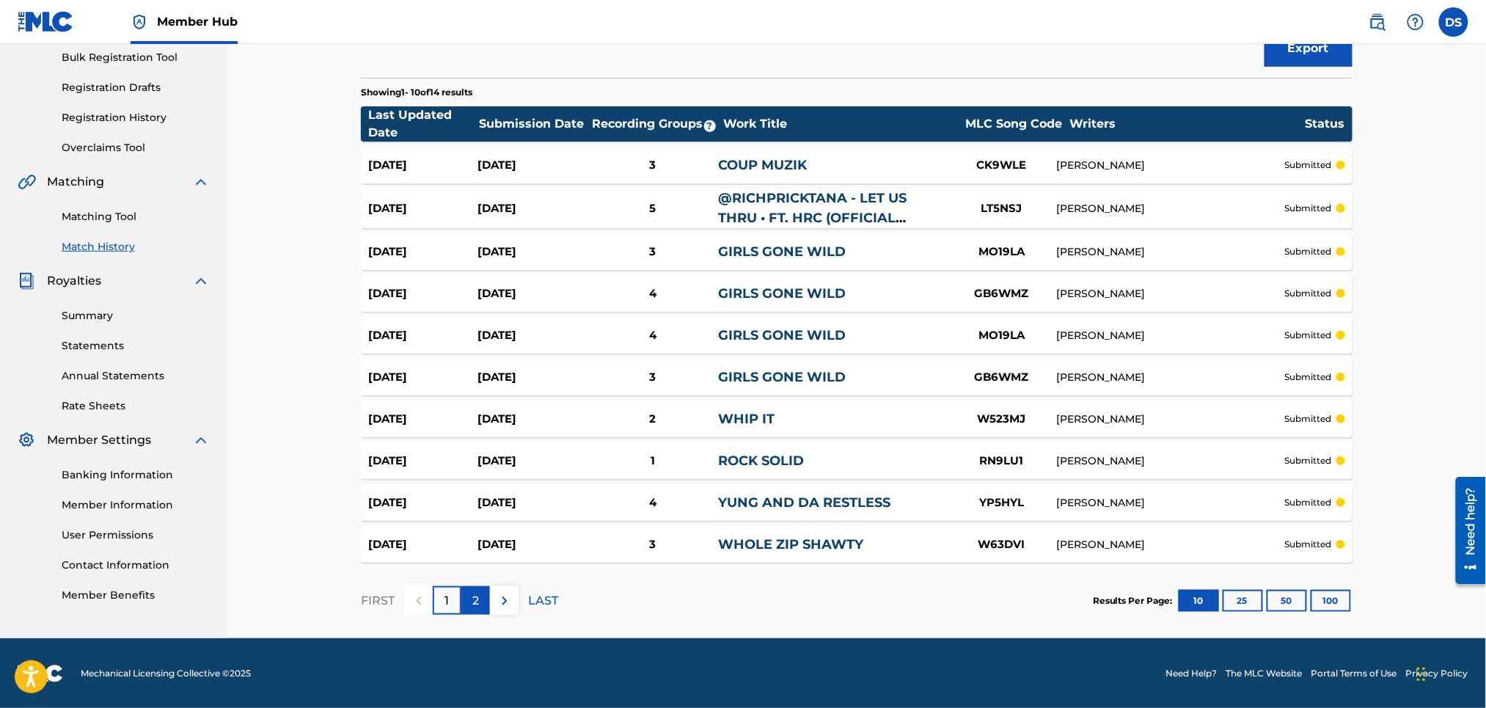
click at [480, 602] on div "2" at bounding box center [475, 600] width 29 height 29
click at [447, 596] on p "1" at bounding box center [447, 601] width 4 height 18
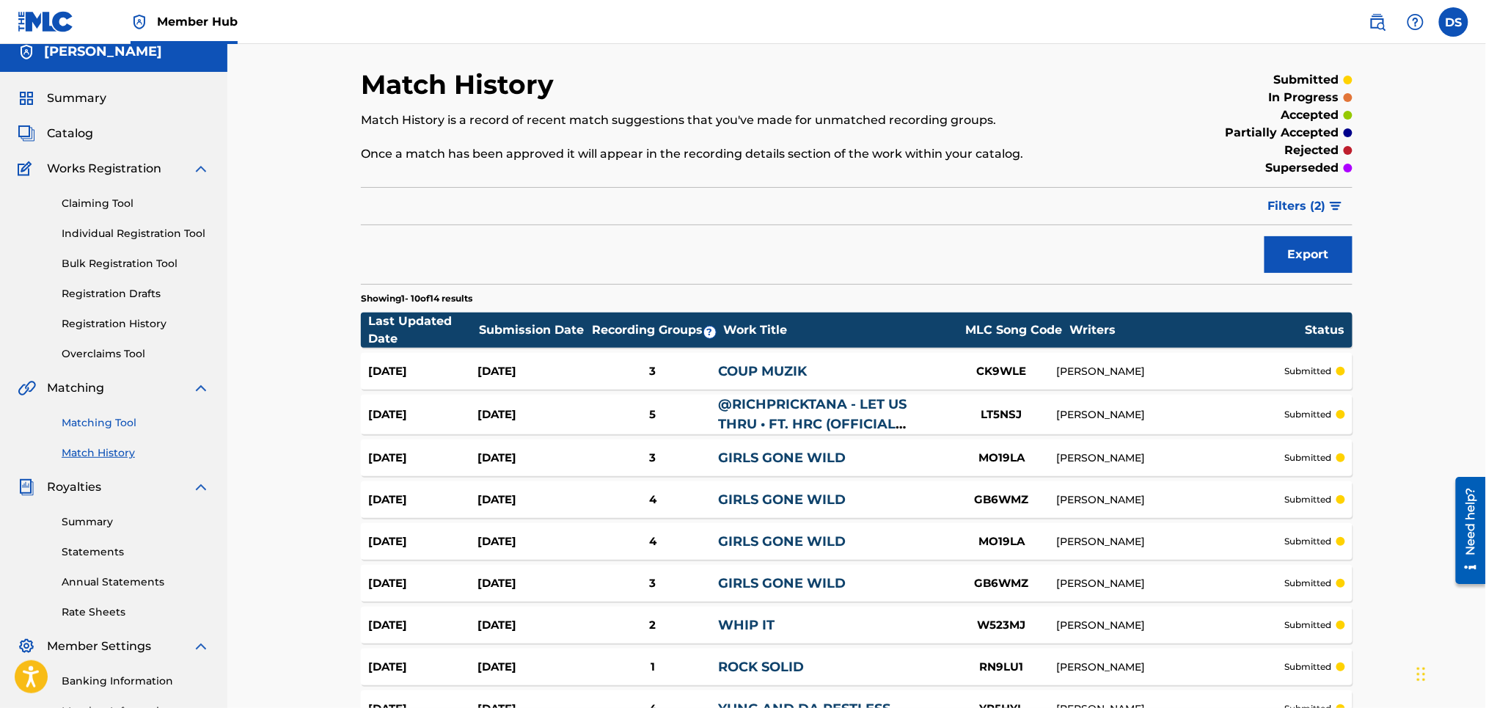
scroll to position [0, 0]
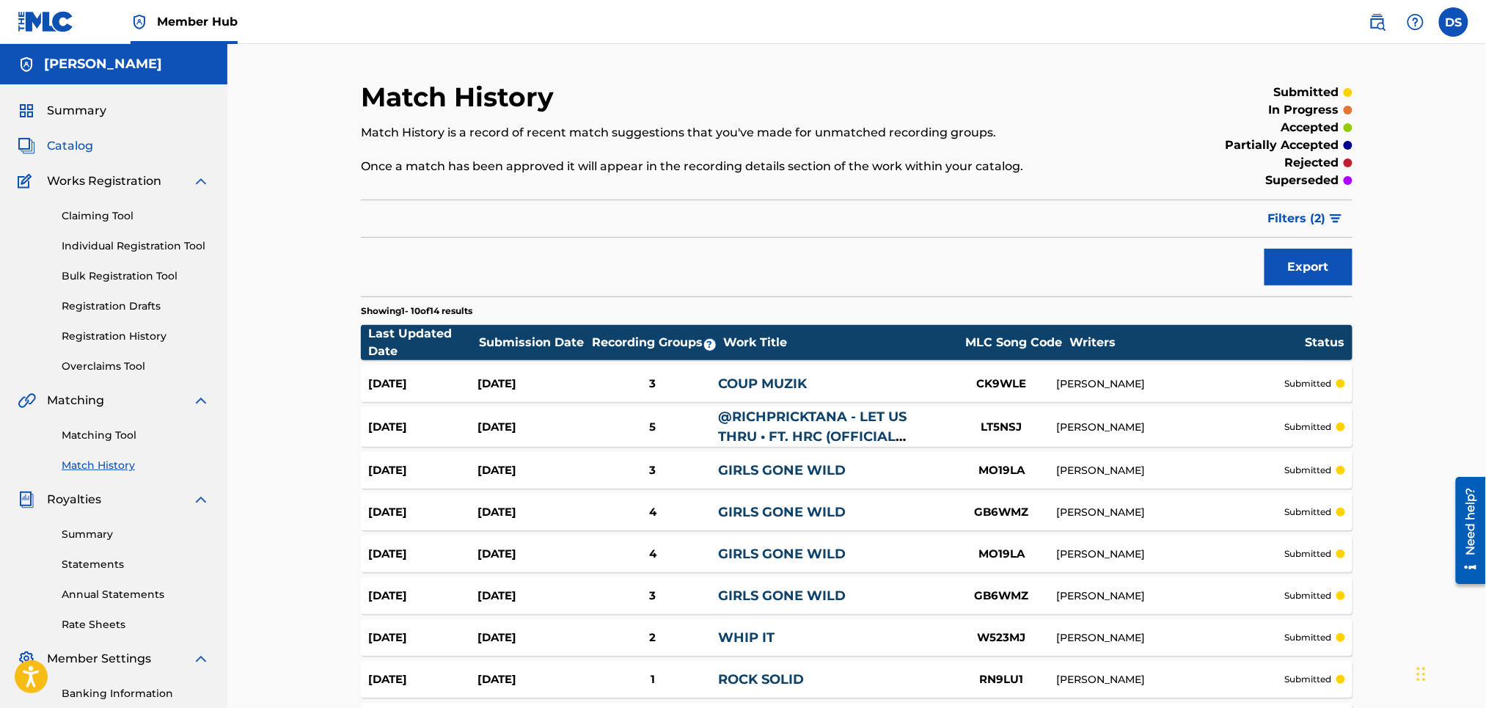
click at [67, 144] on span "Catalog" at bounding box center [70, 146] width 46 height 18
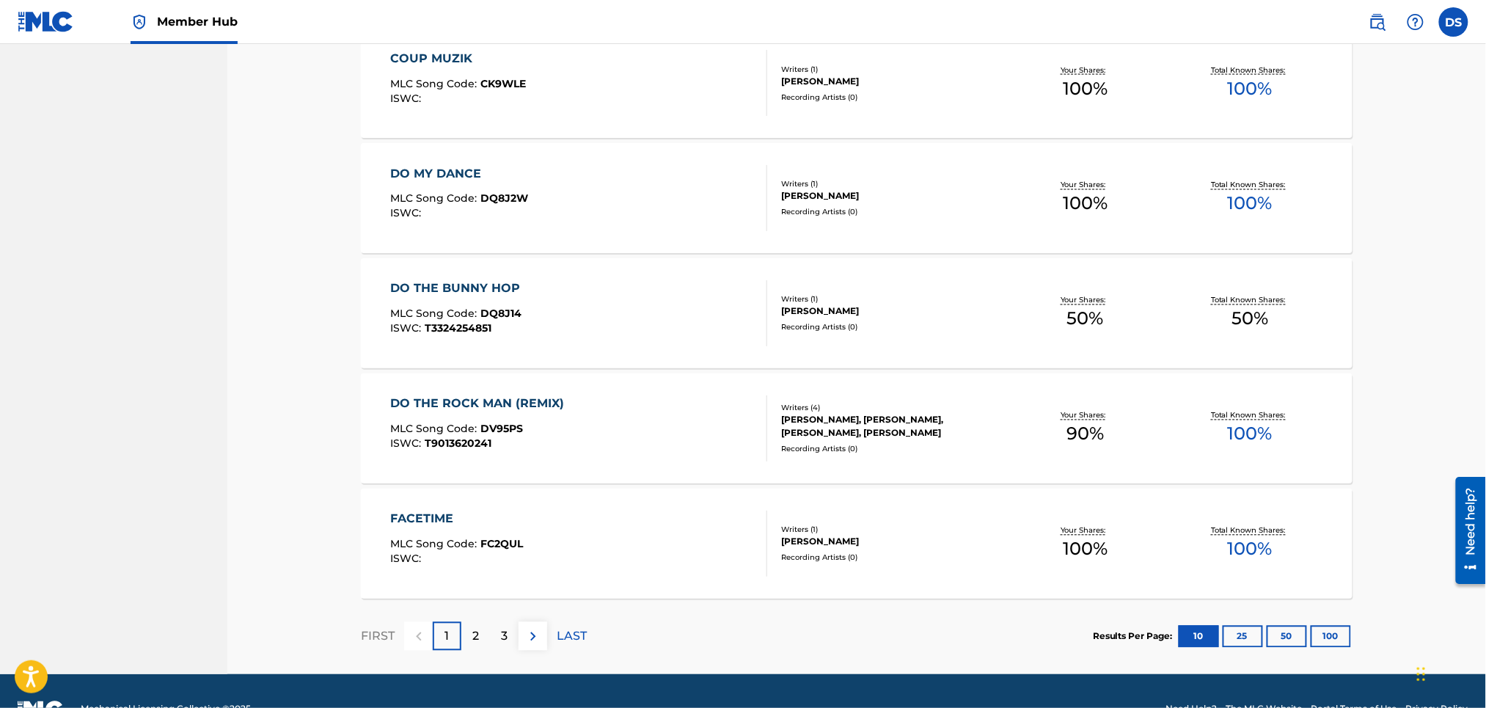
scroll to position [932, 0]
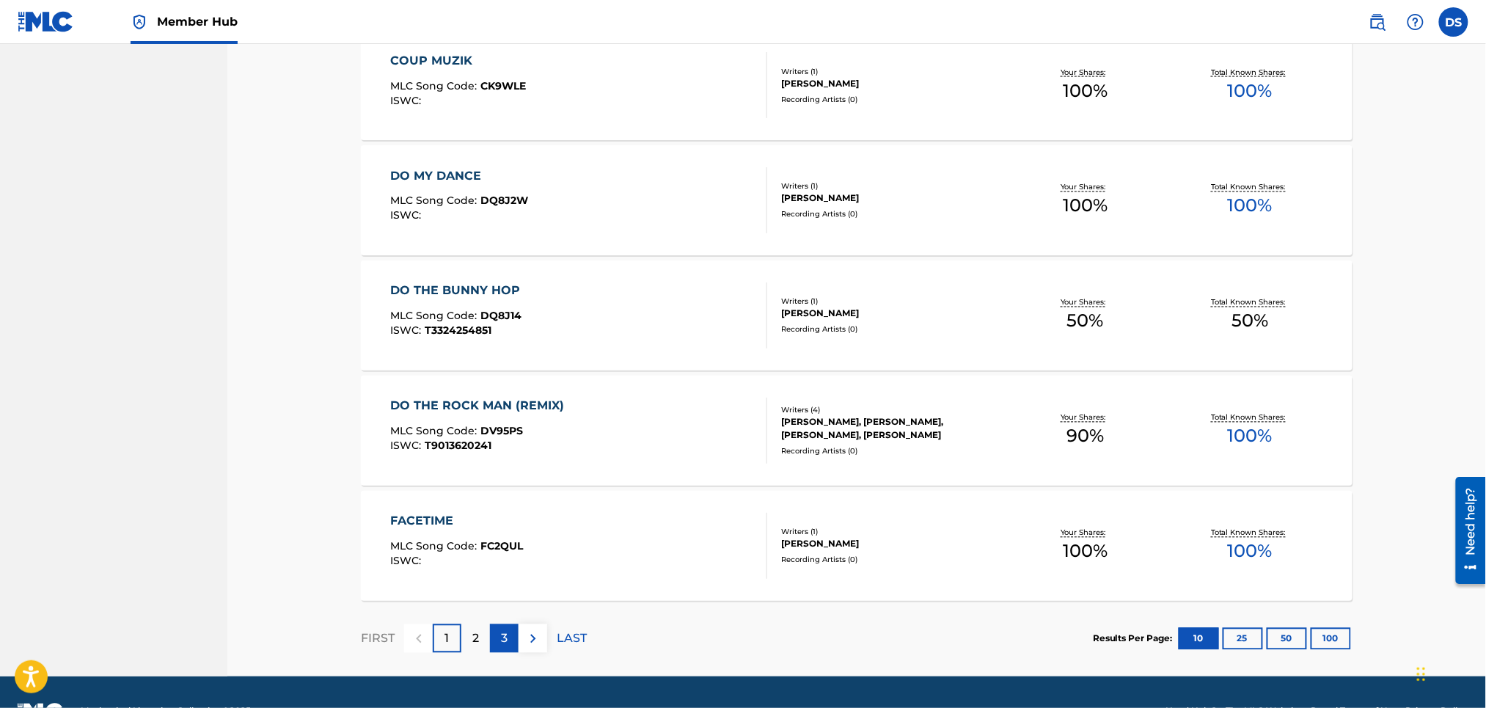
click at [505, 636] on p "3" at bounding box center [504, 639] width 7 height 18
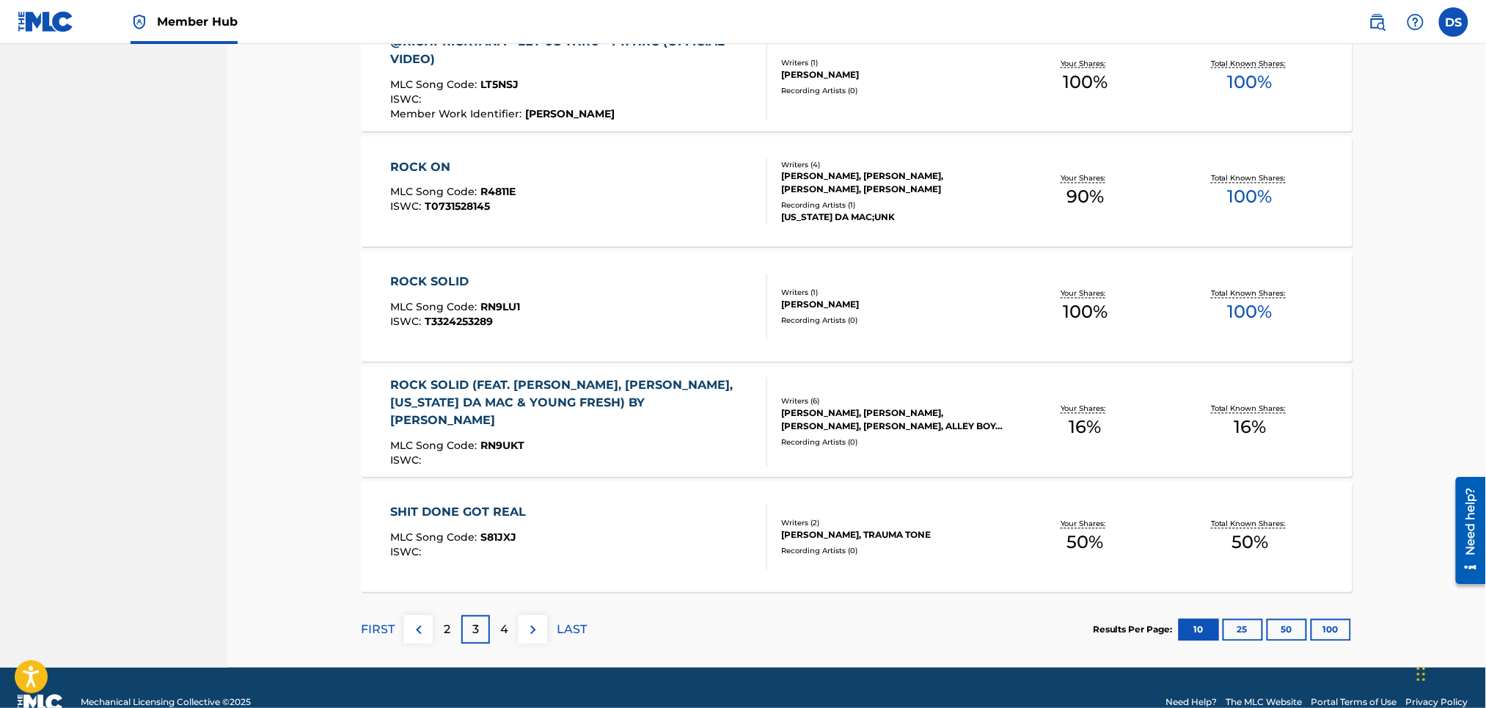
scroll to position [971, 0]
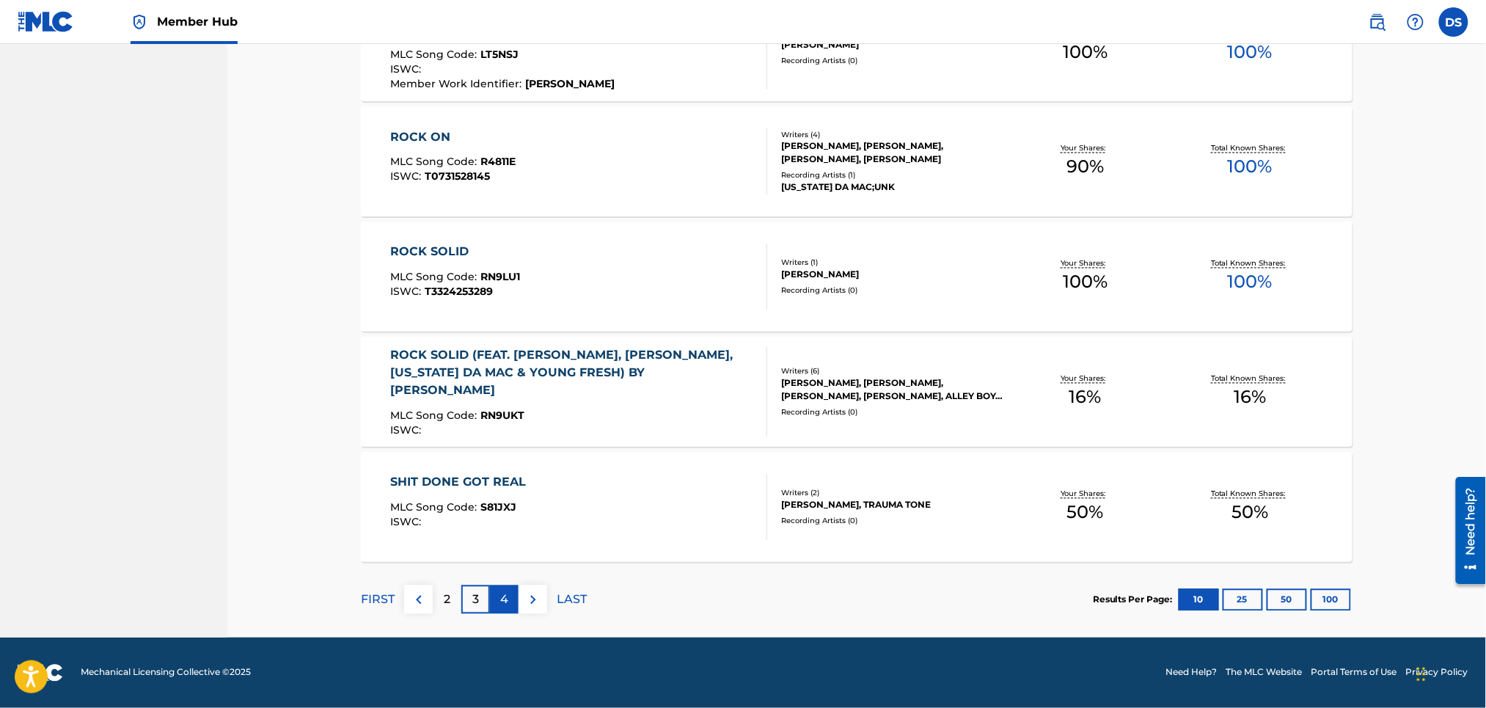
click at [502, 601] on p "4" at bounding box center [504, 600] width 8 height 18
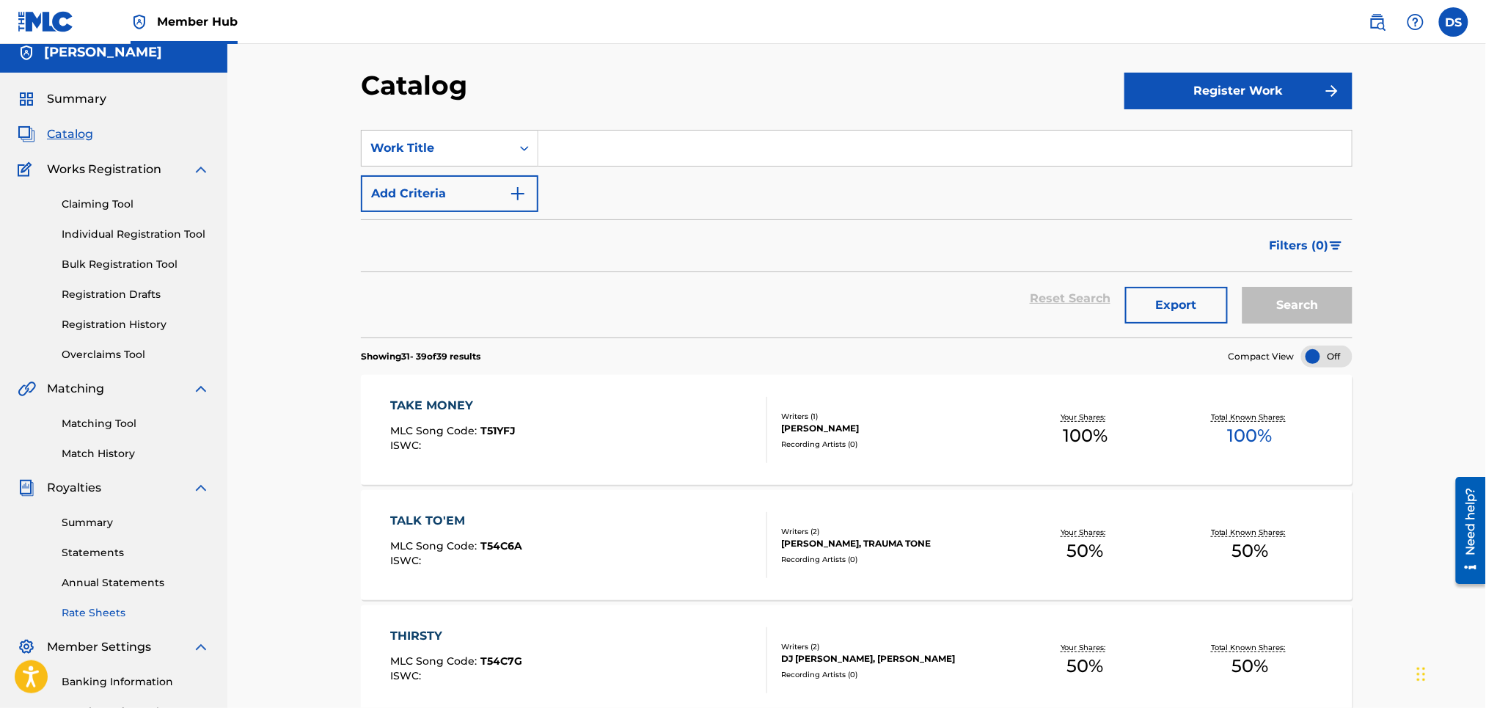
scroll to position [0, 0]
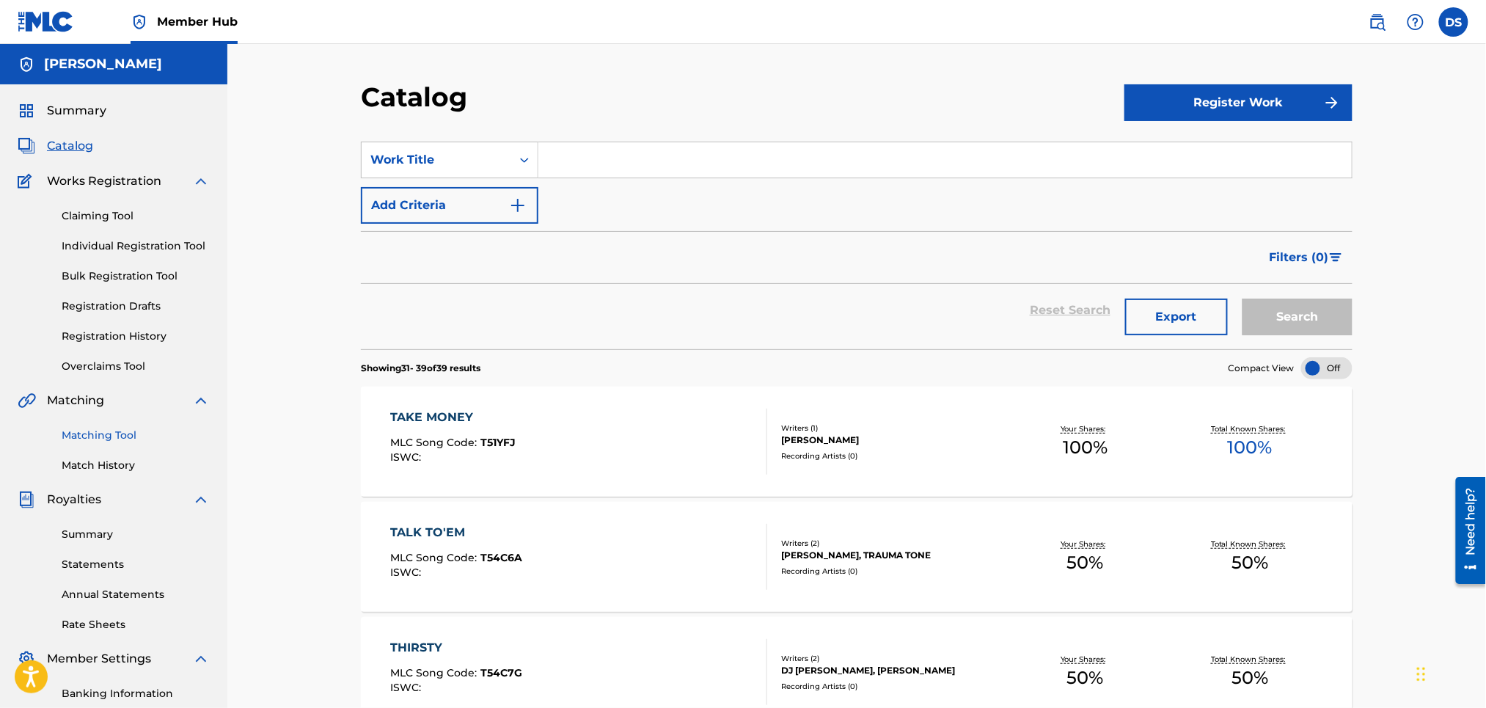
click at [90, 436] on link "Matching Tool" at bounding box center [136, 435] width 148 height 15
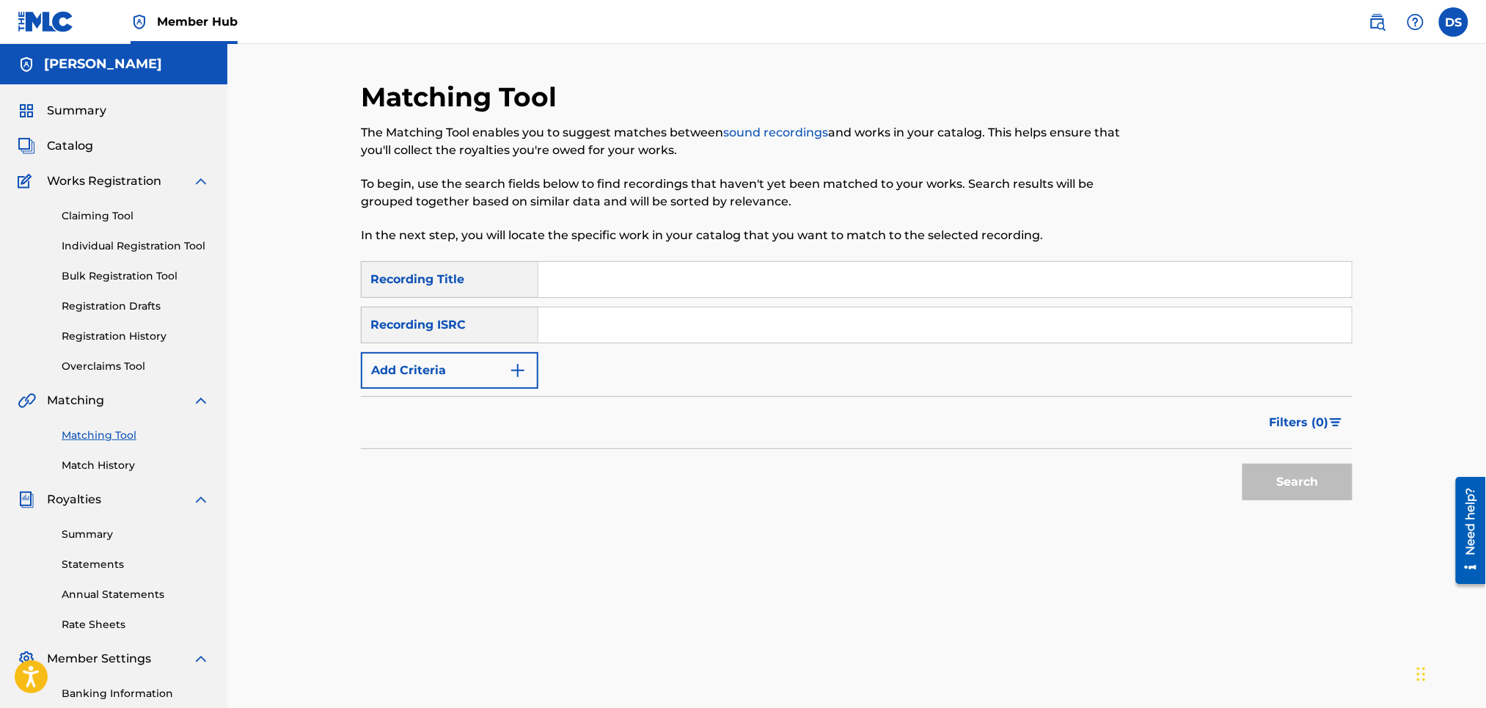
click at [570, 283] on input "Search Form" at bounding box center [944, 279] width 813 height 35
type input "$TUFF HOGAN"
click at [636, 316] on input "Search Form" at bounding box center [944, 324] width 813 height 35
paste input "QZNMV2567498"
type input "QZNMV2567498"
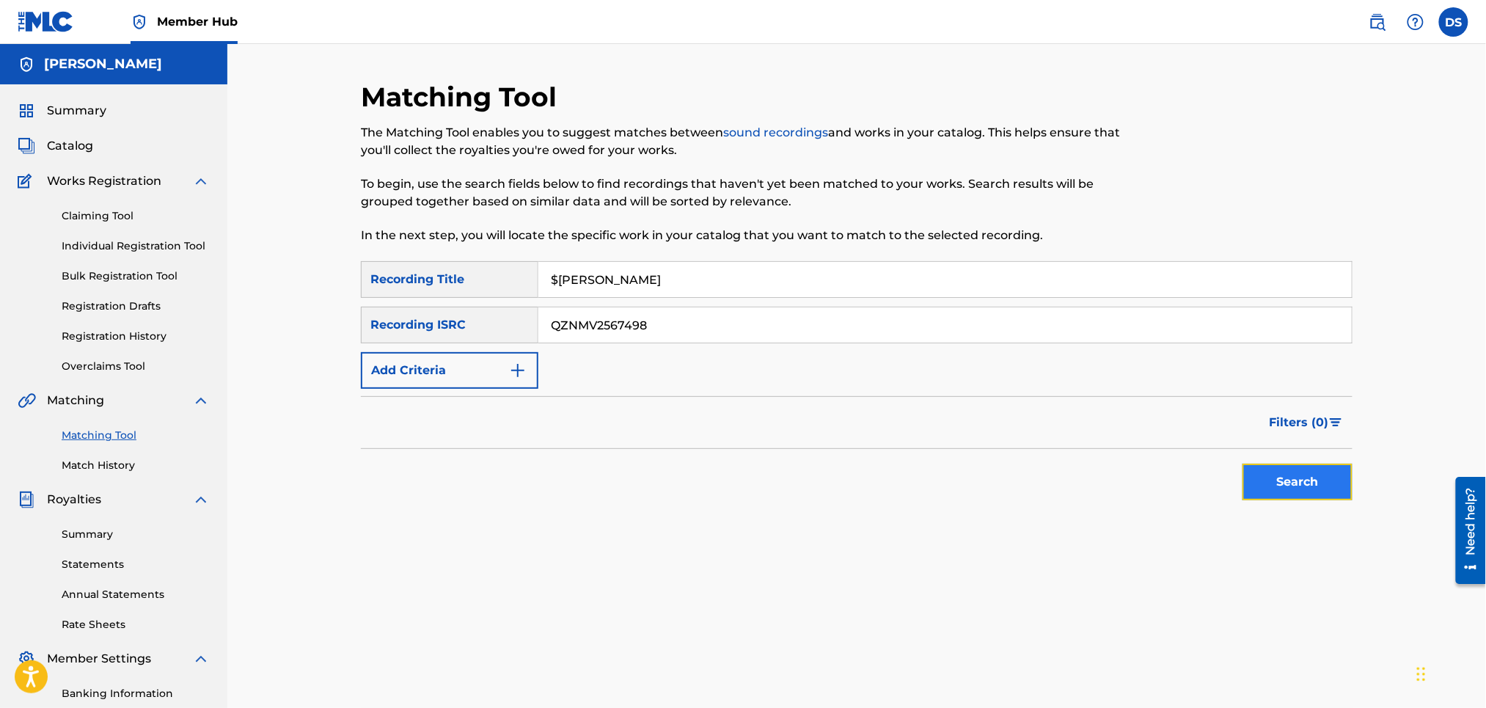
click at [1283, 481] on button "Search" at bounding box center [1297, 482] width 110 height 37
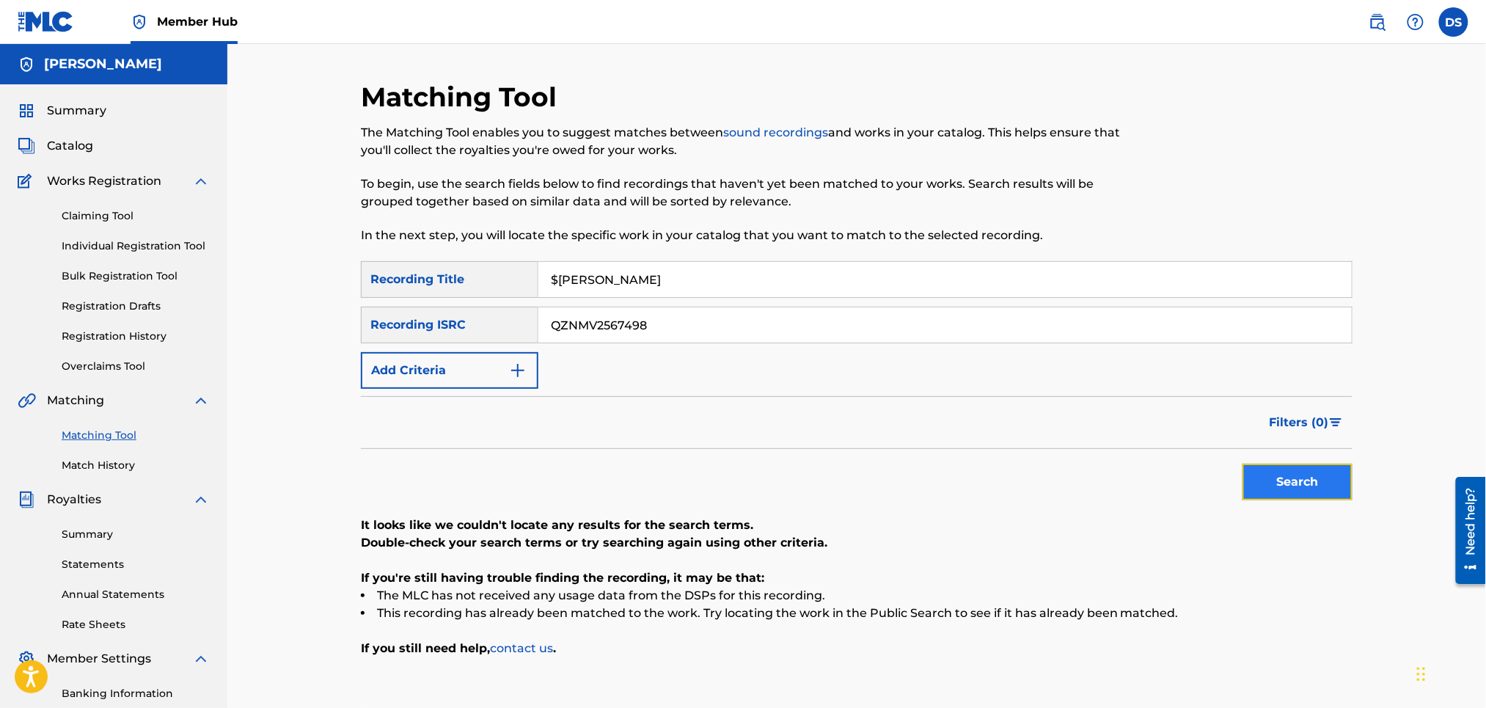
click at [1283, 481] on button "Search" at bounding box center [1297, 482] width 110 height 37
click at [68, 142] on span "Catalog" at bounding box center [70, 146] width 46 height 18
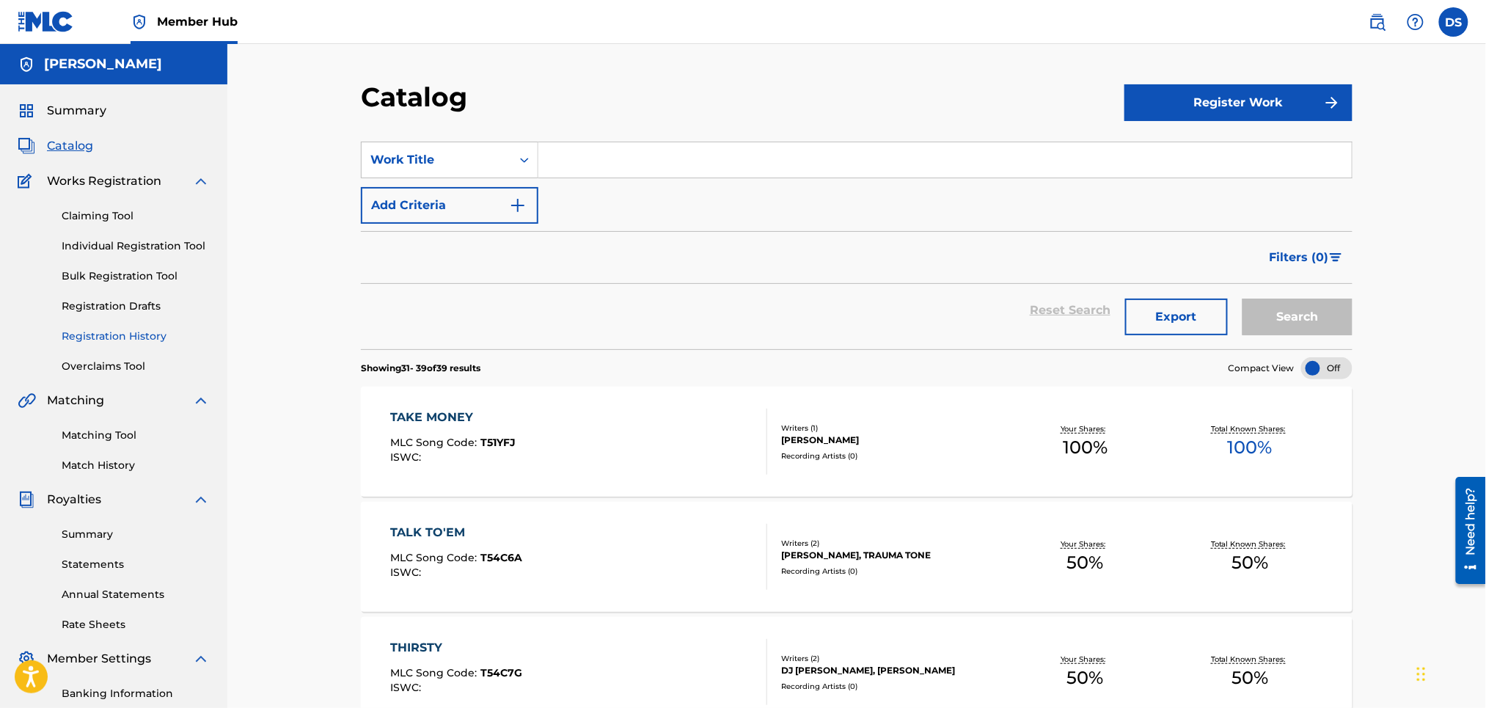
click at [128, 335] on link "Registration History" at bounding box center [136, 336] width 148 height 15
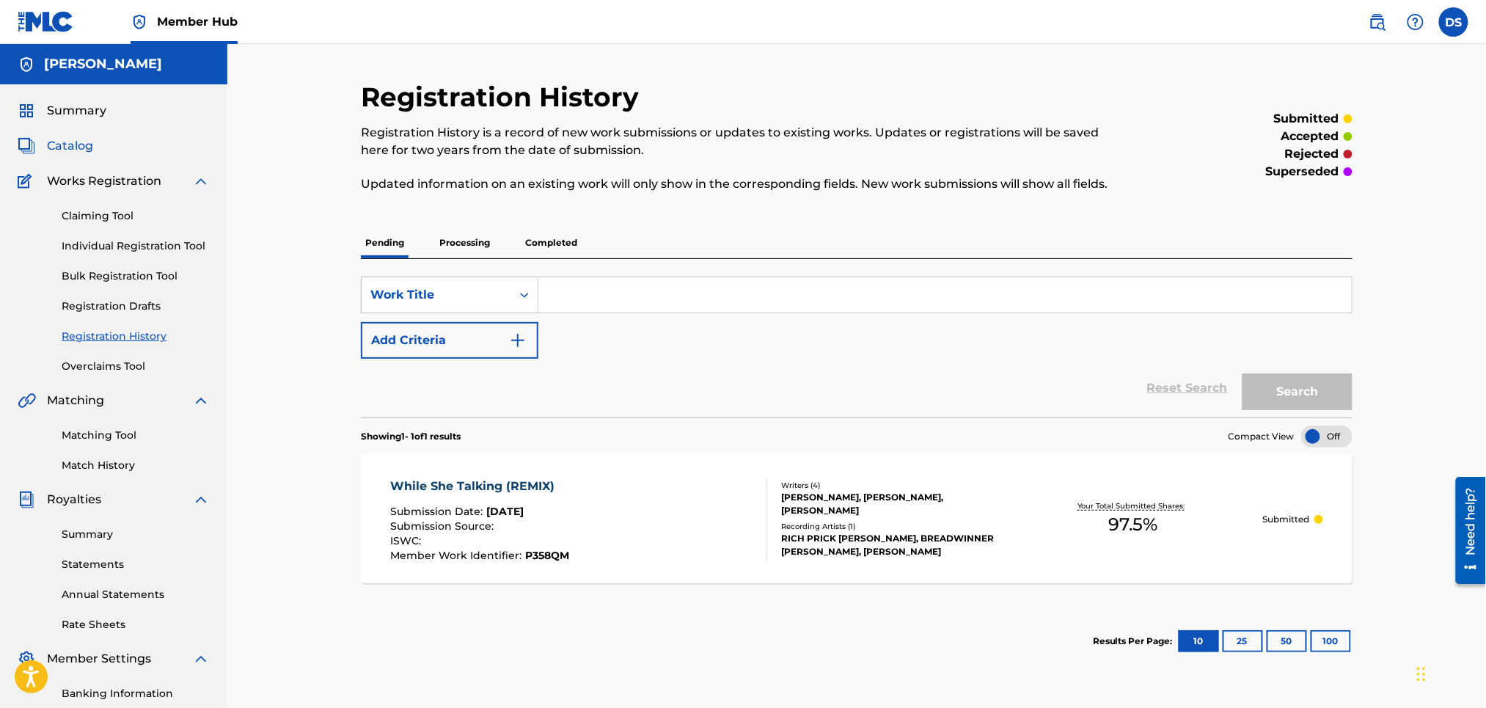
click at [81, 146] on span "Catalog" at bounding box center [70, 146] width 46 height 18
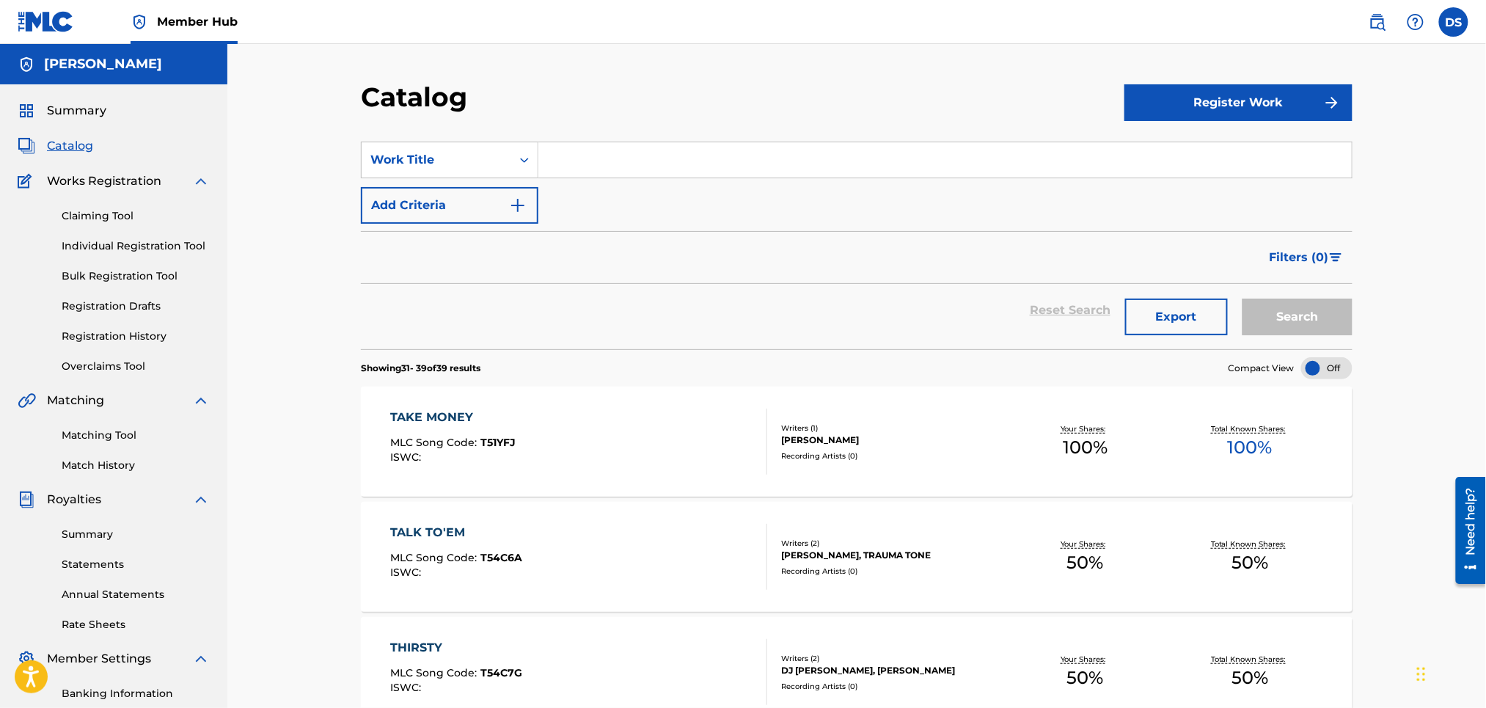
click at [936, 162] on input "Search Form" at bounding box center [944, 159] width 813 height 35
type input "PUT IT ON $TREET"
click at [1242, 298] on button "Search" at bounding box center [1297, 316] width 110 height 37
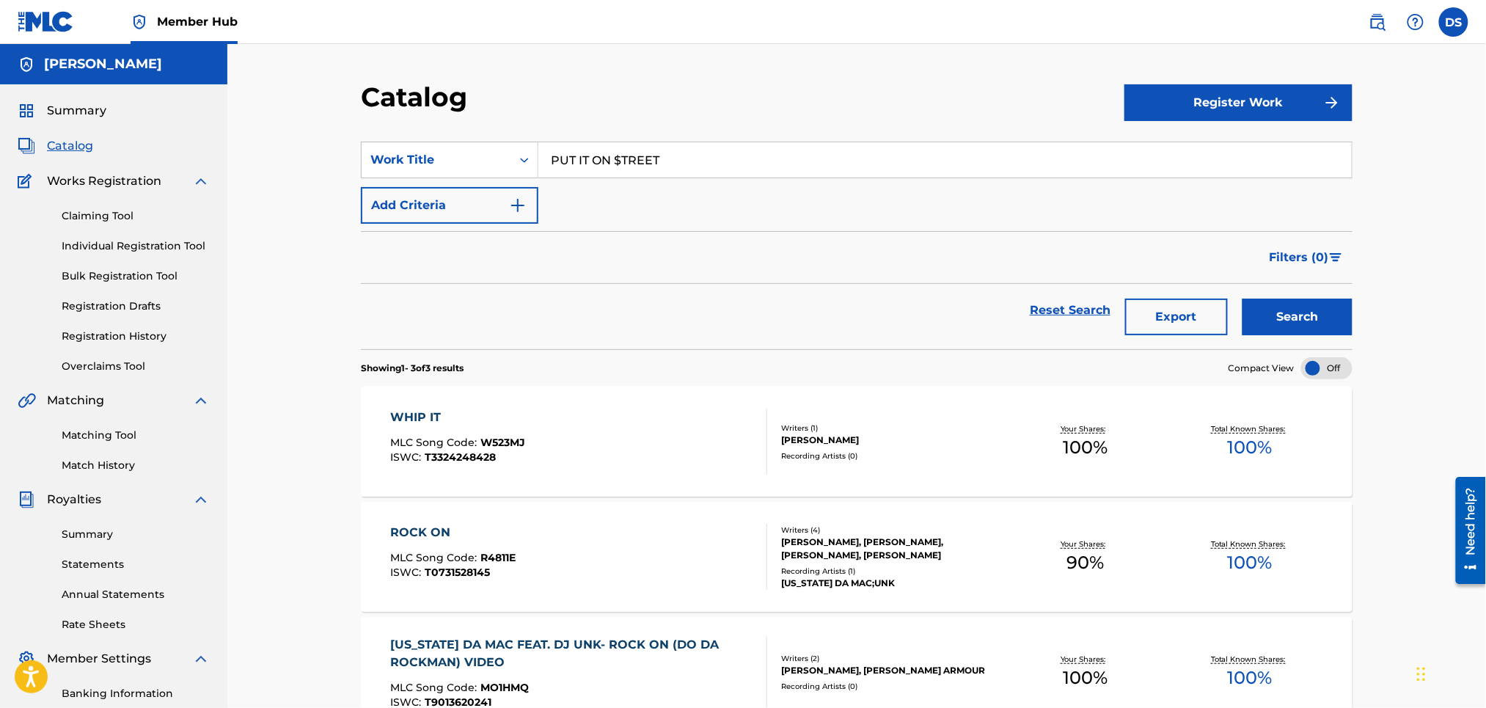
click at [1412, 292] on div "Catalog Register Work SearchWithCriteria8c8d9021-1144-4cc1-9a18-0bc5c11335f9 Wo…" at bounding box center [856, 441] width 1259 height 795
drag, startPoint x: 742, startPoint y: 152, endPoint x: 544, endPoint y: 197, distance: 203.2
click at [544, 197] on div "SearchWithCriteria8c8d9021-1144-4cc1-9a18-0bc5c11335f9 Work Title PUT IT ON $TR…" at bounding box center [857, 183] width 992 height 82
click at [1091, 306] on div "Reset Search Export Search" at bounding box center [857, 310] width 992 height 53
click at [1055, 311] on div "Reset Search Export Search" at bounding box center [857, 310] width 992 height 53
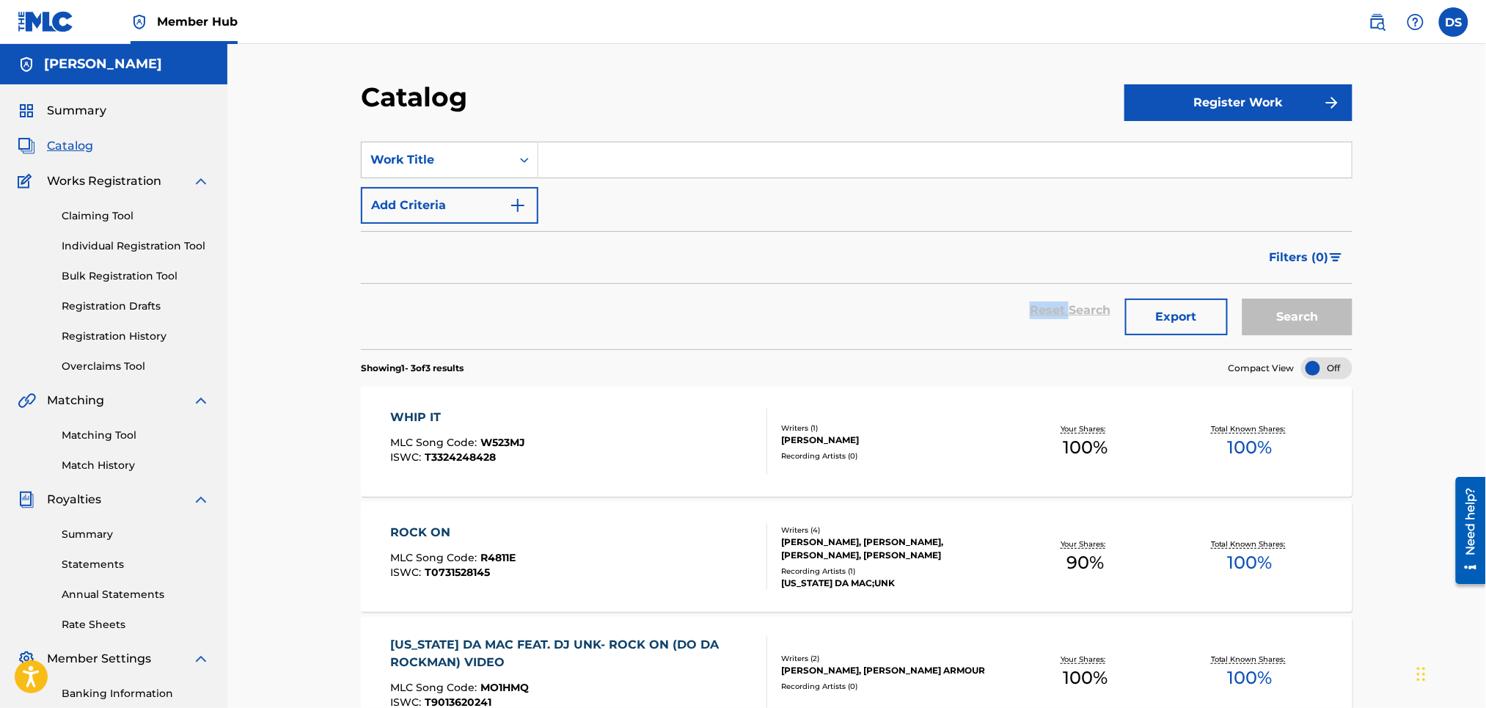
click at [1055, 311] on div "Reset Search Export Search" at bounding box center [857, 310] width 992 height 53
click at [770, 156] on input "Search Form" at bounding box center [944, 159] width 813 height 35
click at [59, 143] on span "Catalog" at bounding box center [70, 146] width 46 height 18
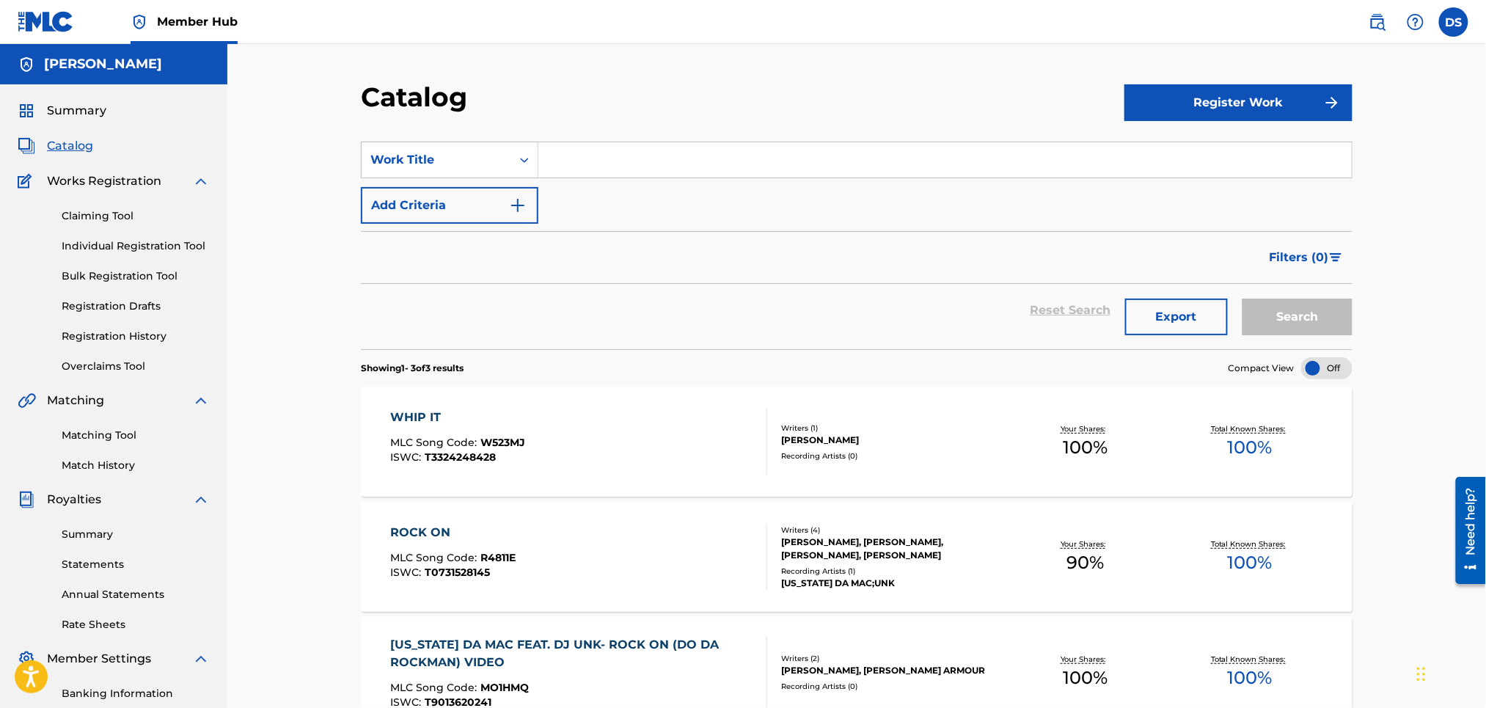
click at [59, 143] on span "Catalog" at bounding box center [70, 146] width 46 height 18
click at [62, 108] on span "Summary" at bounding box center [76, 111] width 59 height 18
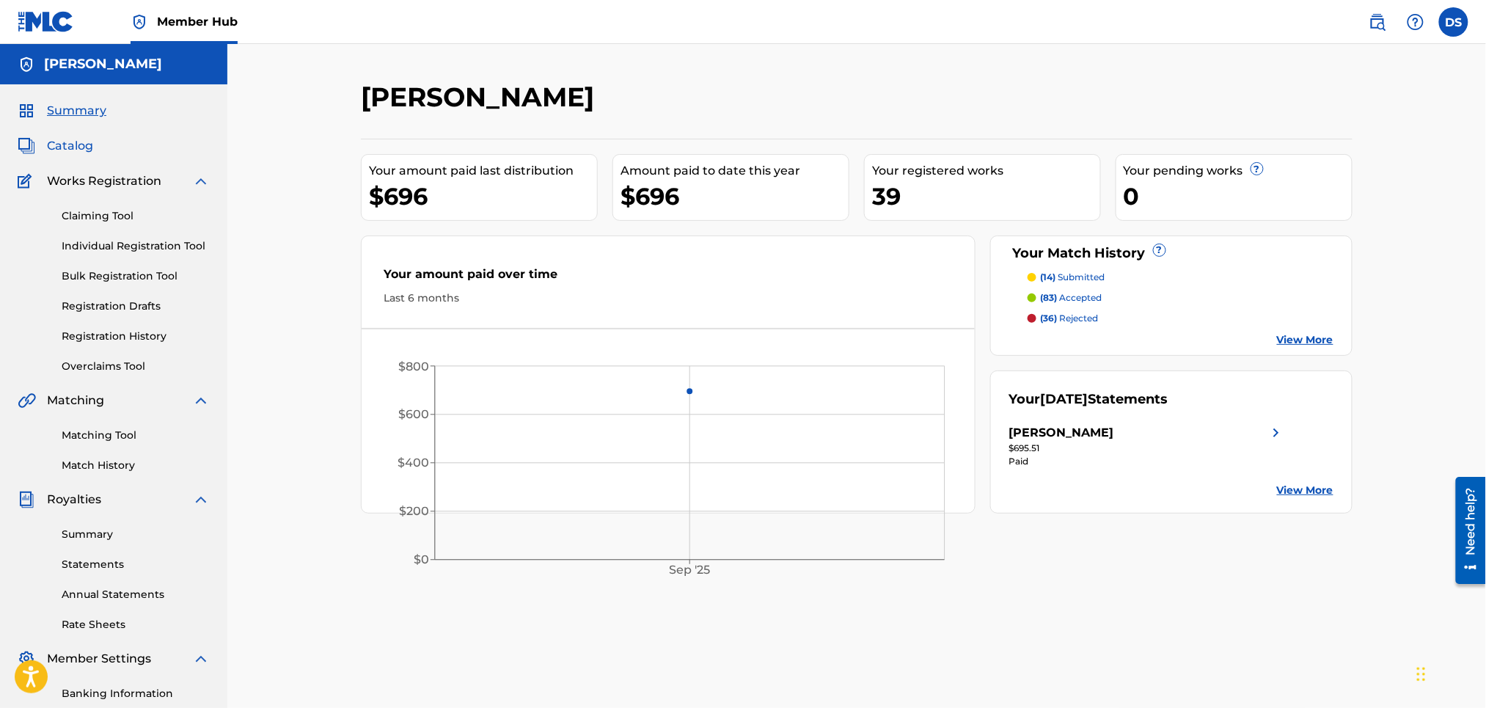
click at [60, 143] on span "Catalog" at bounding box center [70, 146] width 46 height 18
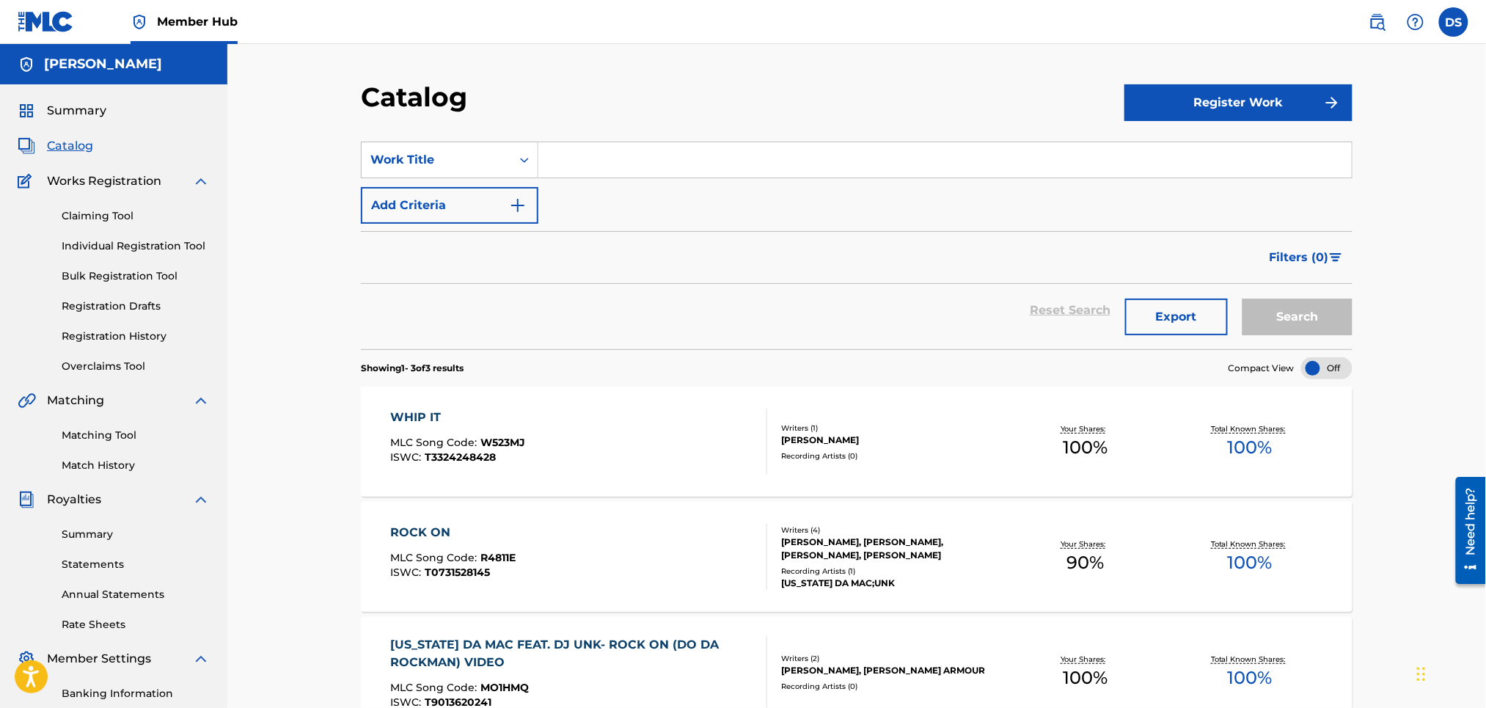
click at [60, 143] on span "Catalog" at bounding box center [70, 146] width 46 height 18
click at [522, 161] on icon "Search Form" at bounding box center [524, 160] width 15 height 15
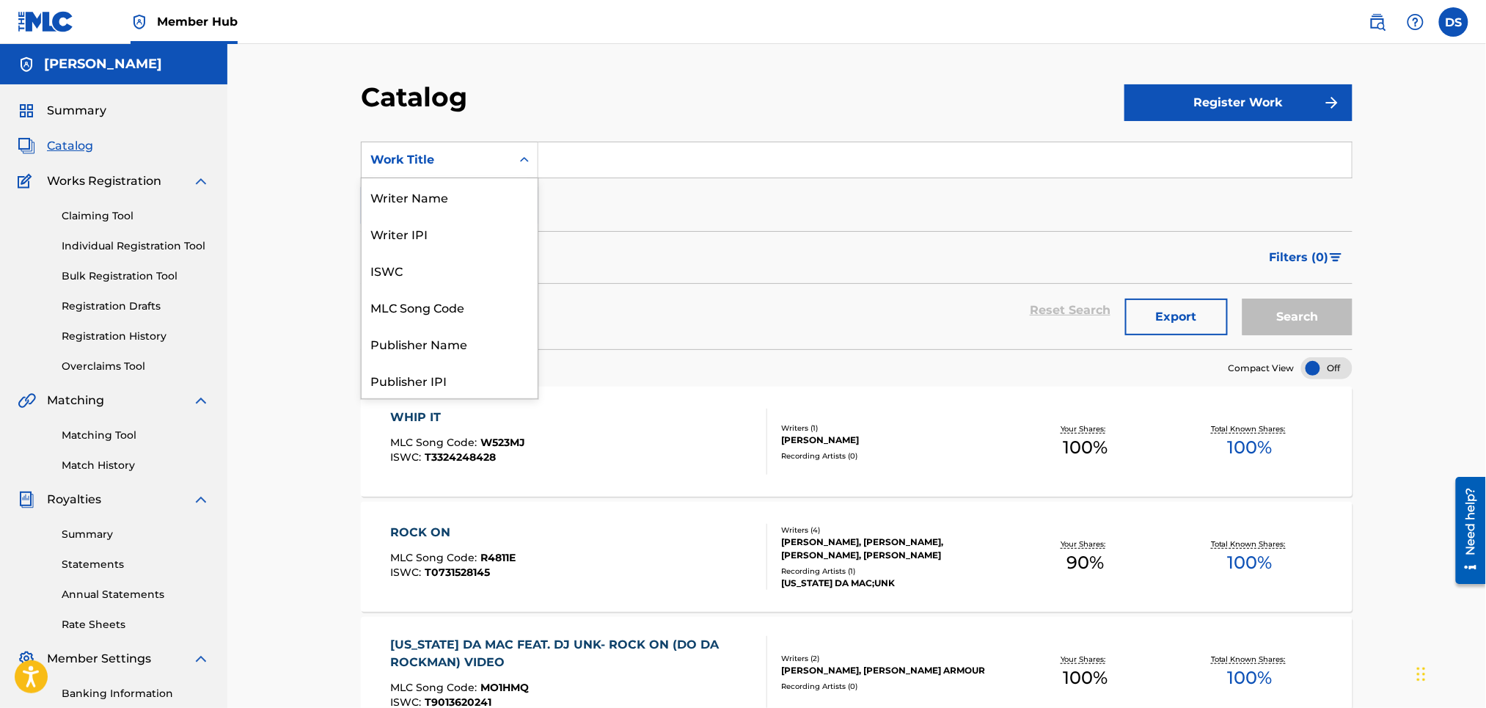
scroll to position [237, 0]
click at [382, 305] on div "Artist" at bounding box center [450, 306] width 176 height 37
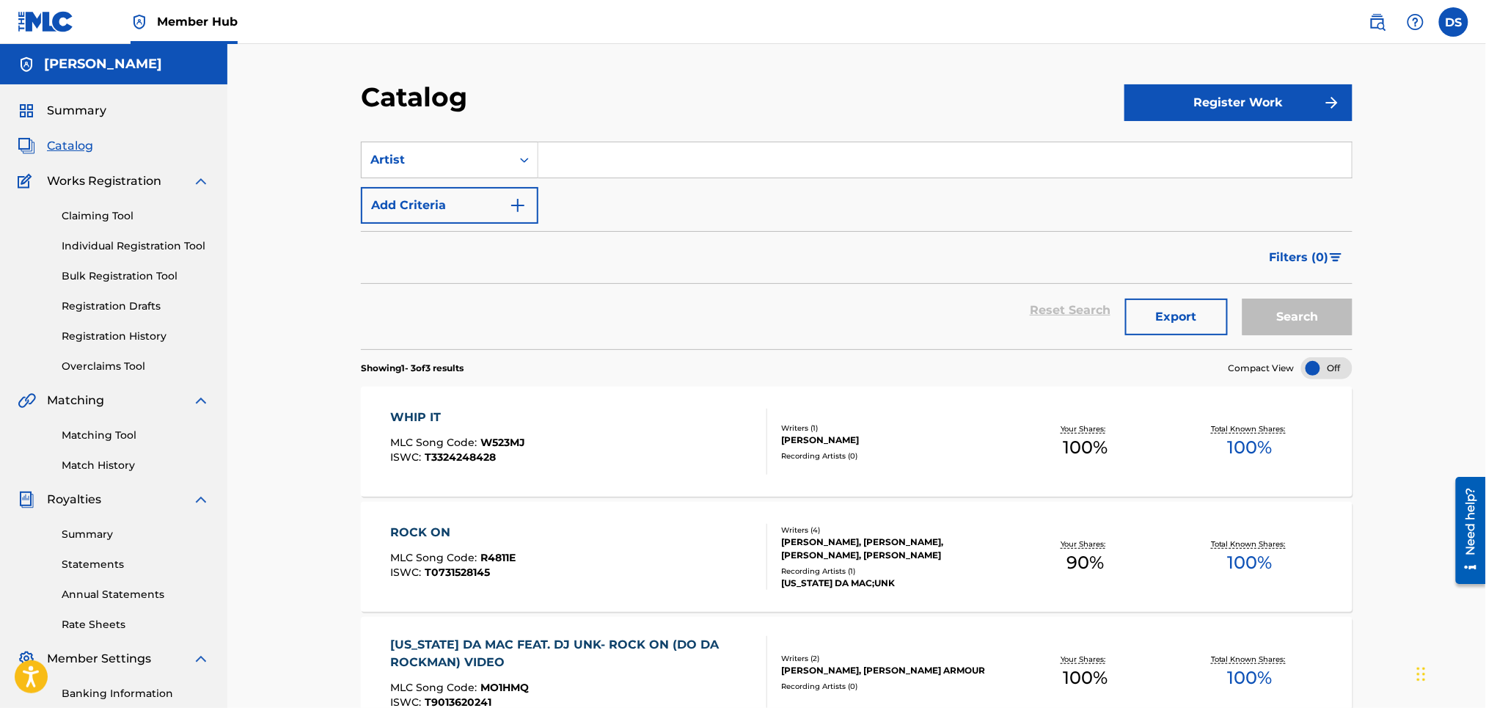
click at [577, 150] on input "Search Form" at bounding box center [944, 159] width 813 height 35
type input "Rich Prick Tana"
click at [1271, 318] on button "Search" at bounding box center [1297, 316] width 110 height 37
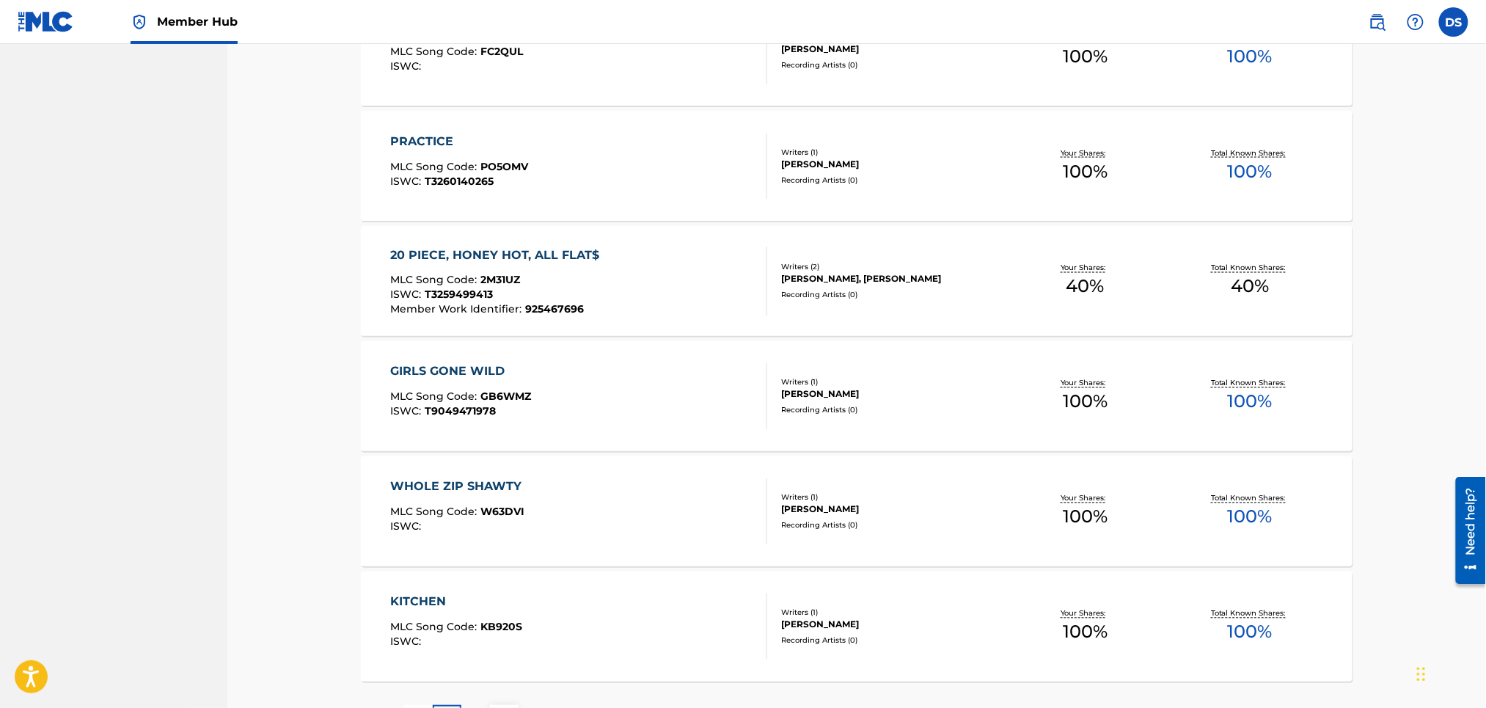
scroll to position [971, 0]
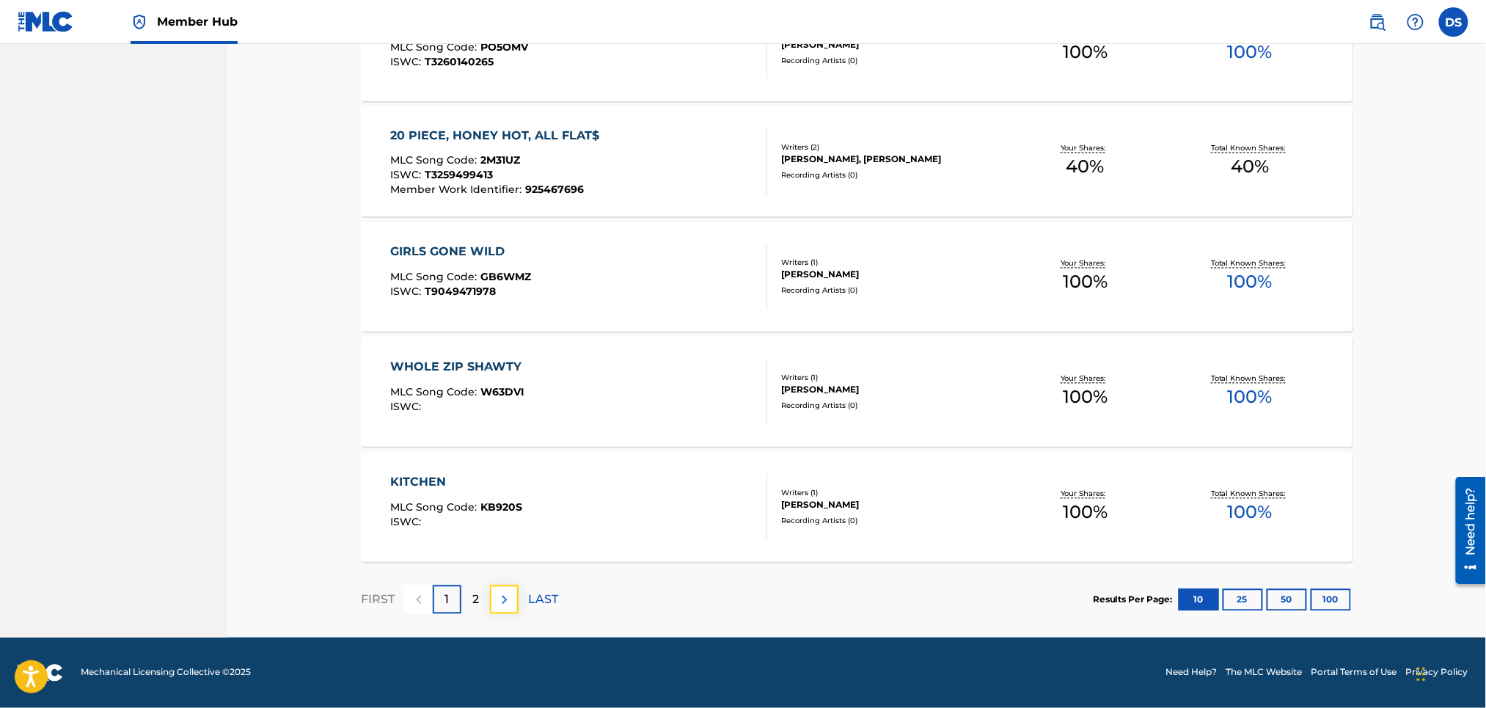
click at [508, 598] on img at bounding box center [505, 600] width 18 height 18
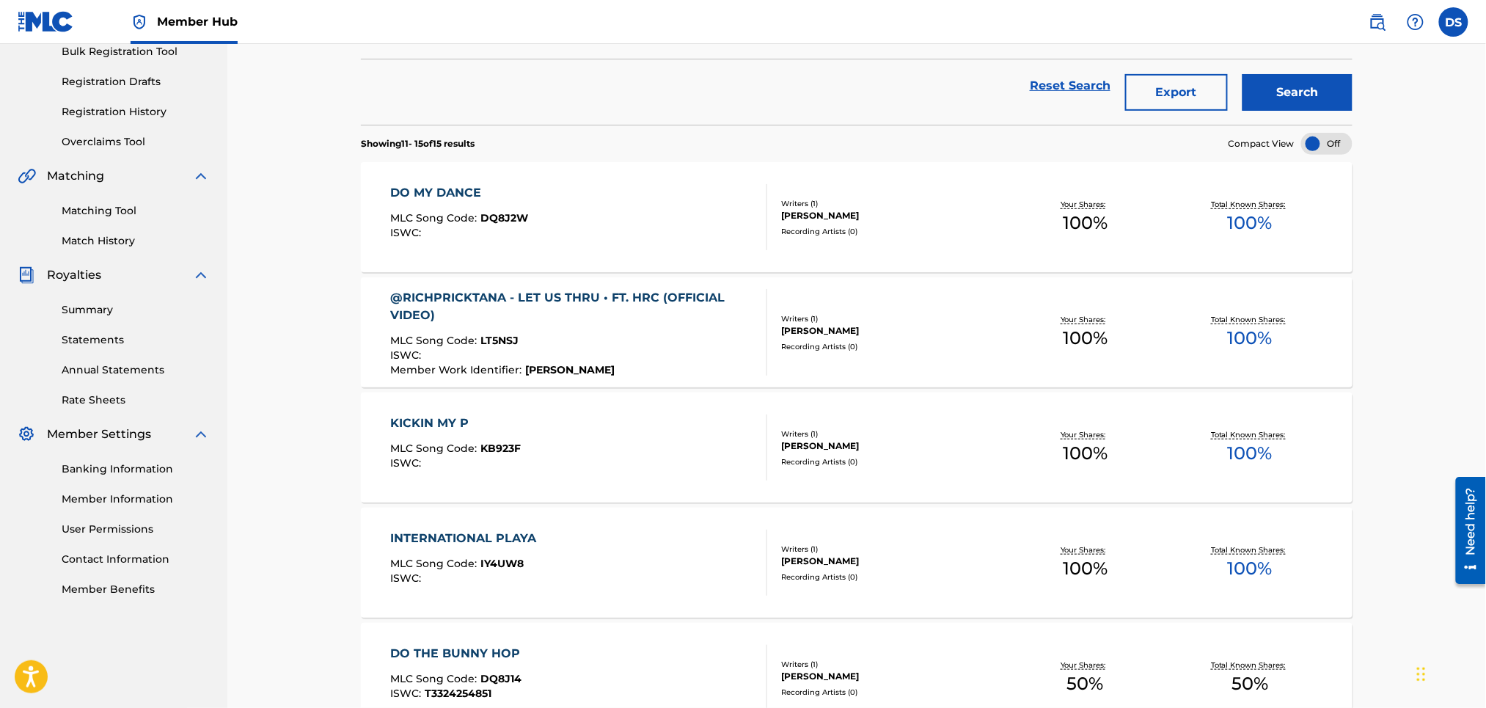
scroll to position [395, 0]
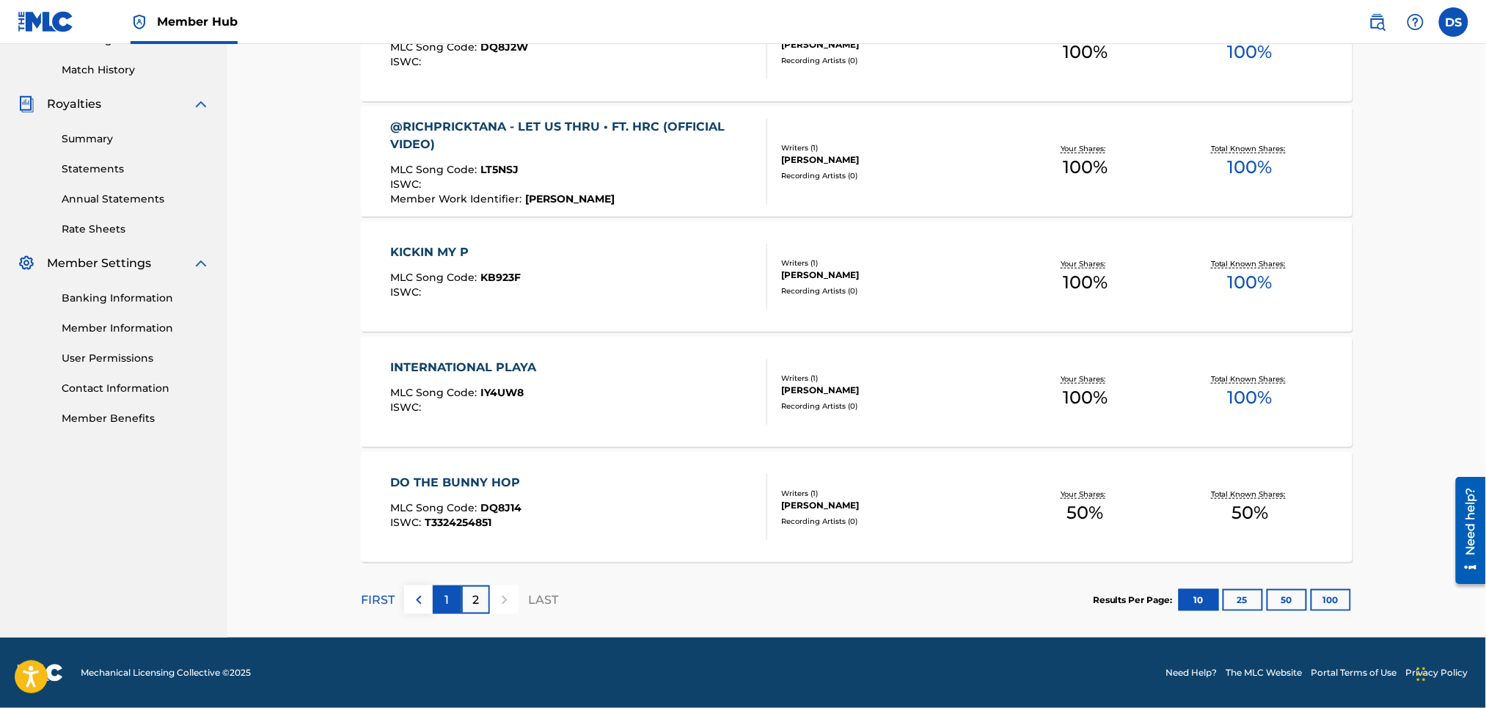
click at [447, 596] on p "1" at bounding box center [447, 600] width 4 height 18
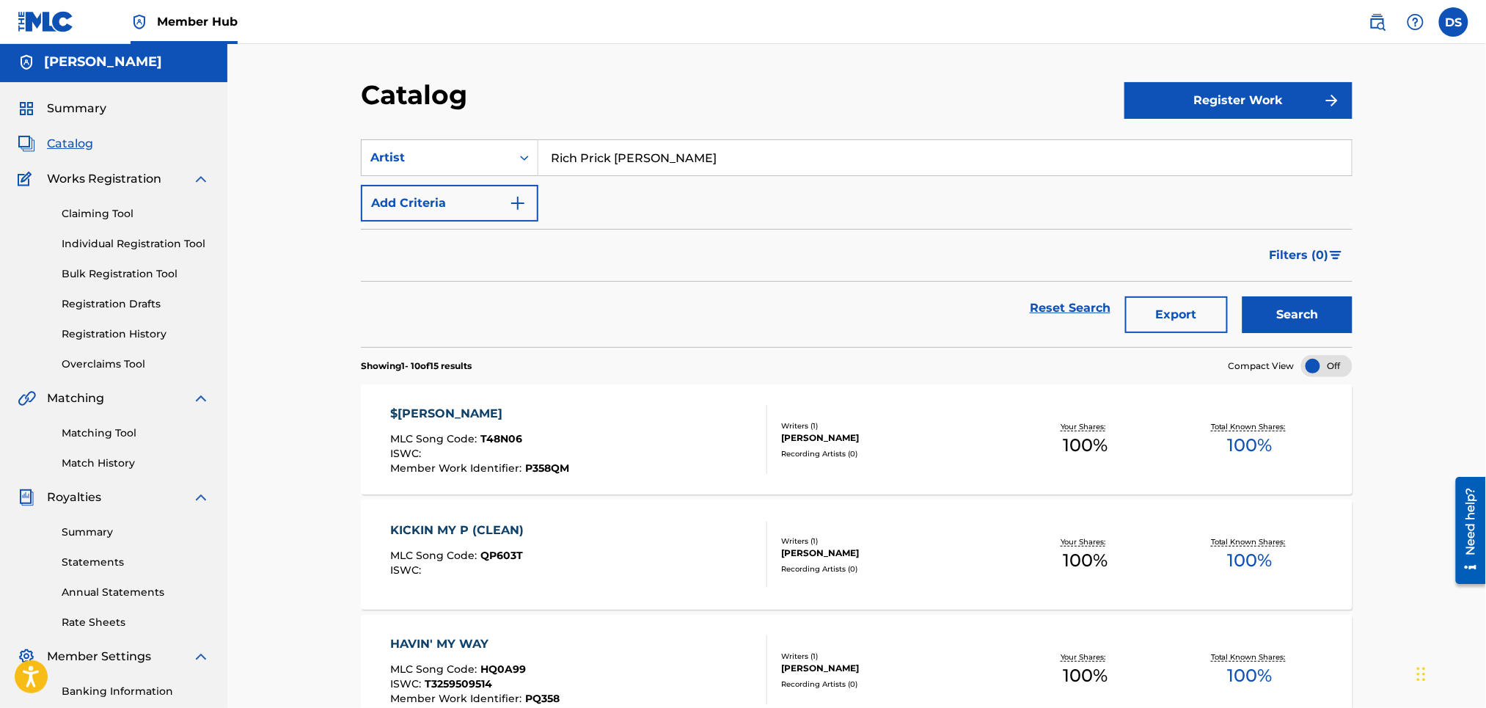
scroll to position [0, 0]
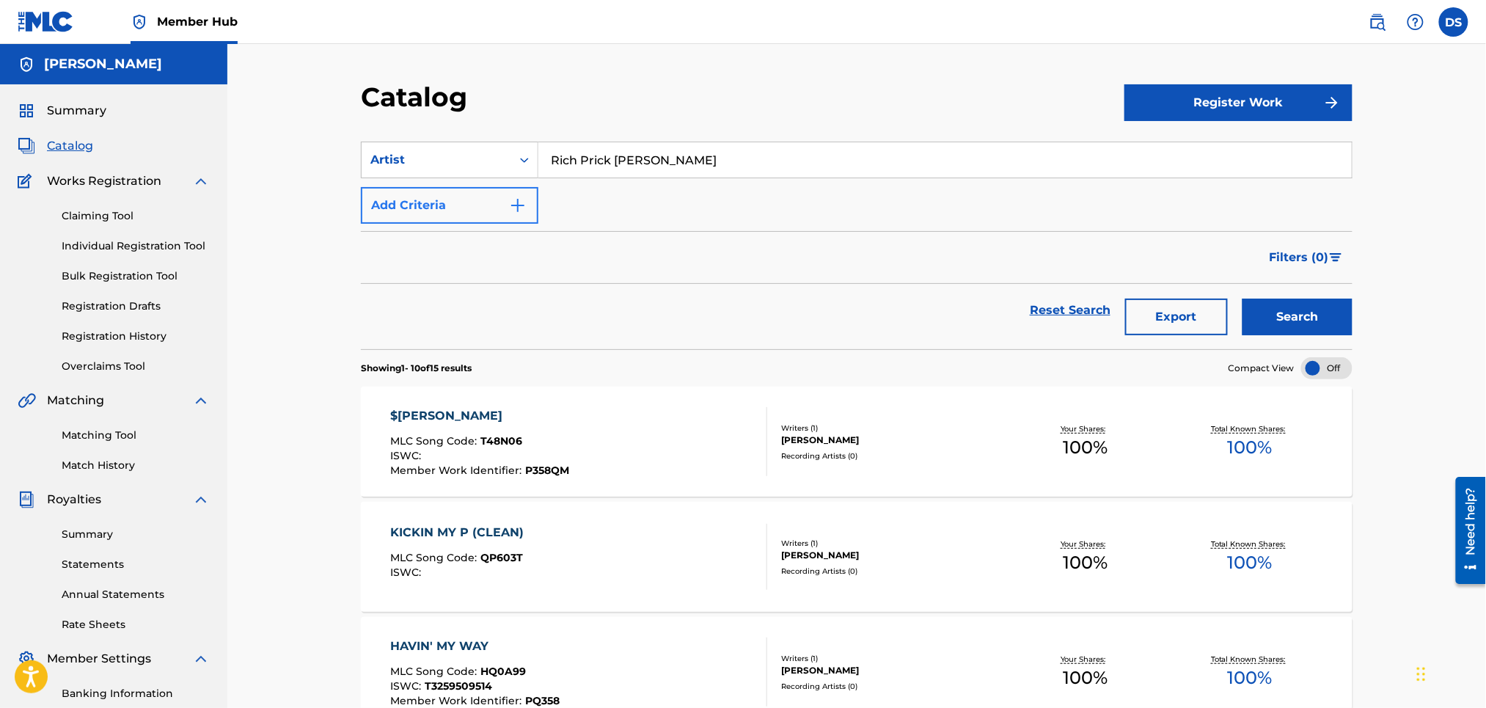
drag, startPoint x: 673, startPoint y: 163, endPoint x: 530, endPoint y: 208, distance: 149.8
click at [530, 208] on div "SearchWithCriteriae3f0d895-96f1-49c3-b155-c82a3b66bea3 Artist Rich Prick Tana A…" at bounding box center [857, 183] width 992 height 82
type input "Montana Da Mac"
click at [1279, 312] on button "Search" at bounding box center [1297, 316] width 110 height 37
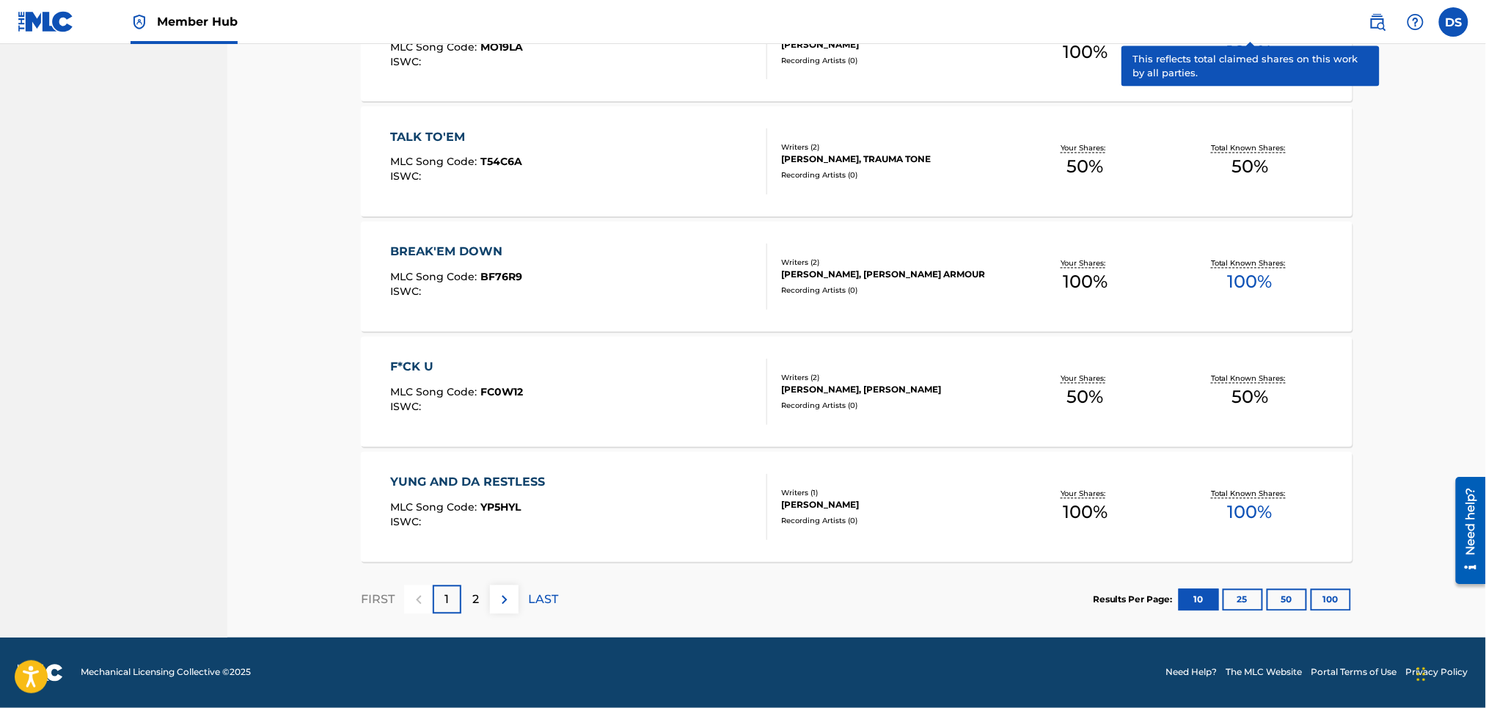
scroll to position [932, 0]
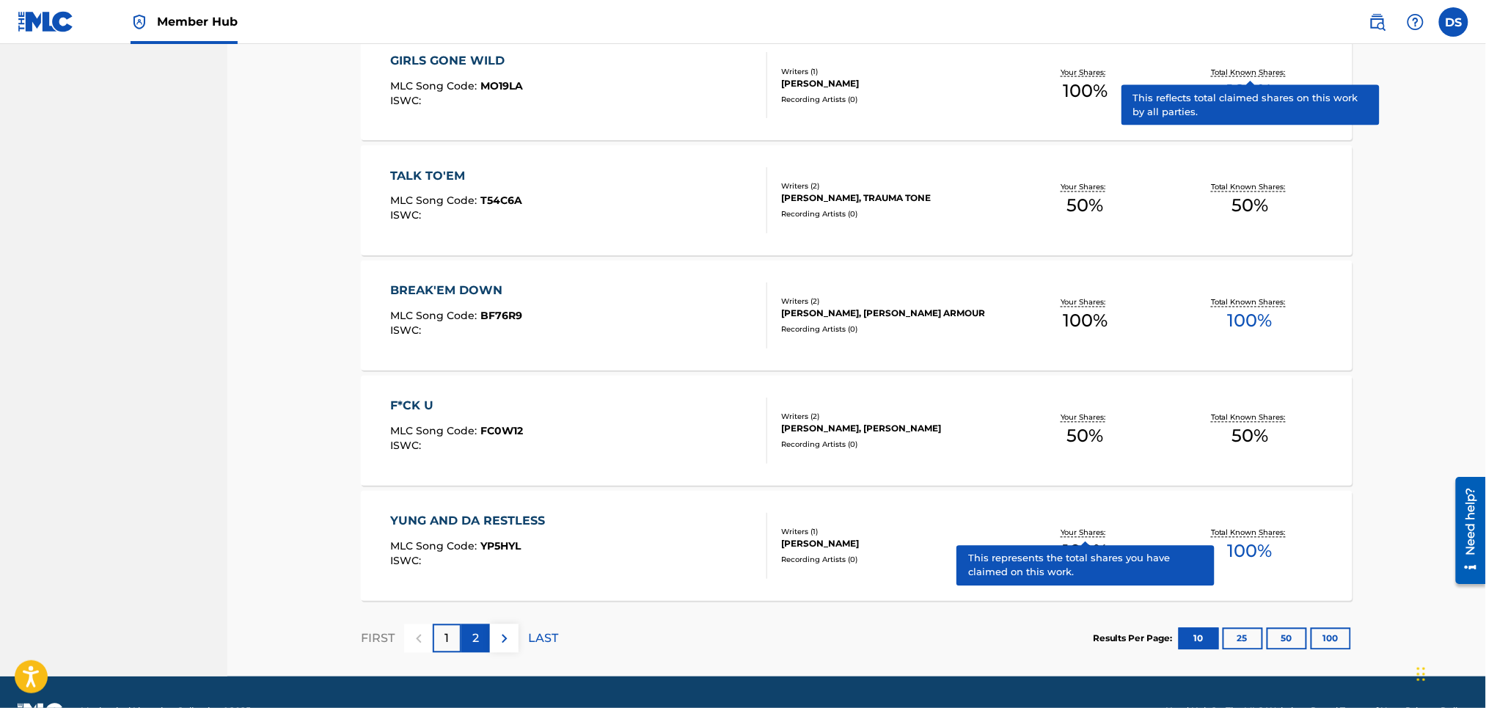
click at [480, 635] on div "2" at bounding box center [475, 638] width 29 height 29
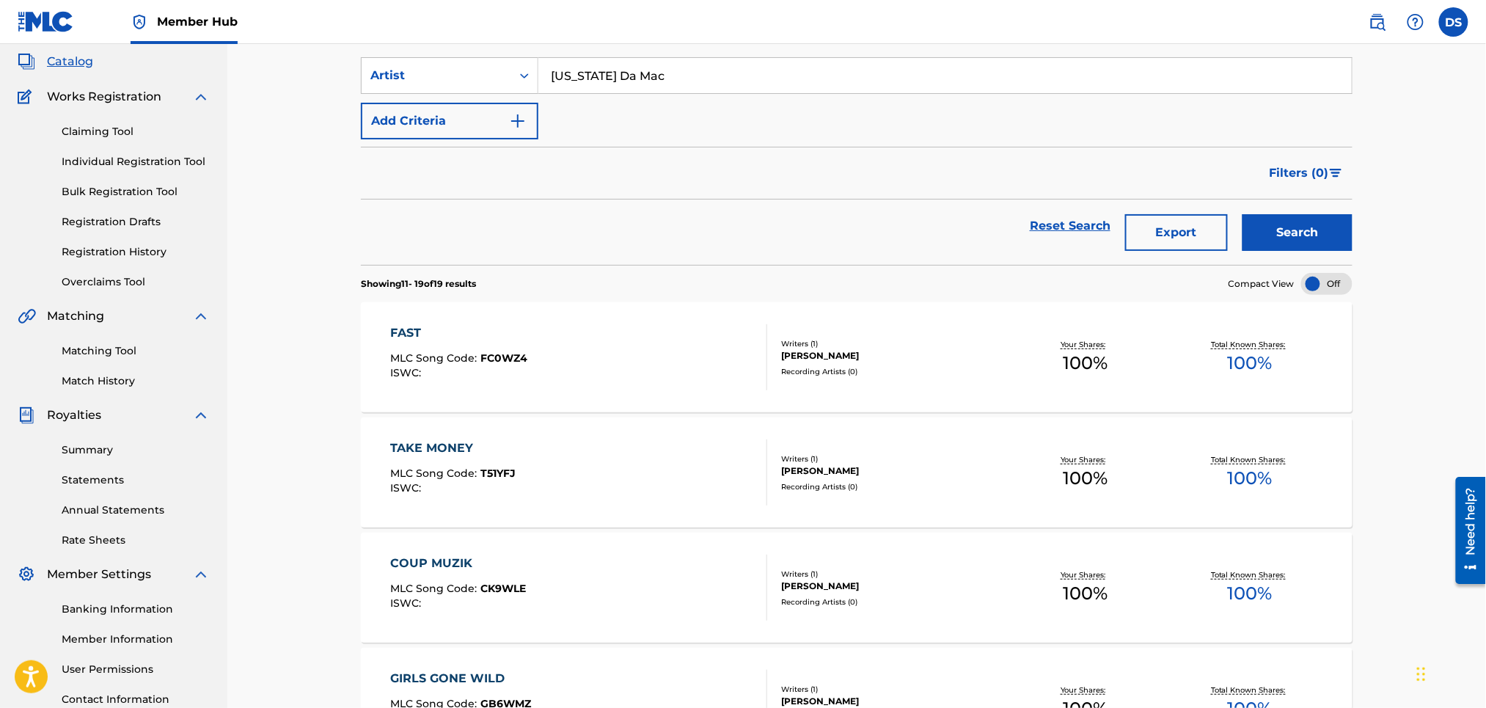
scroll to position [0, 0]
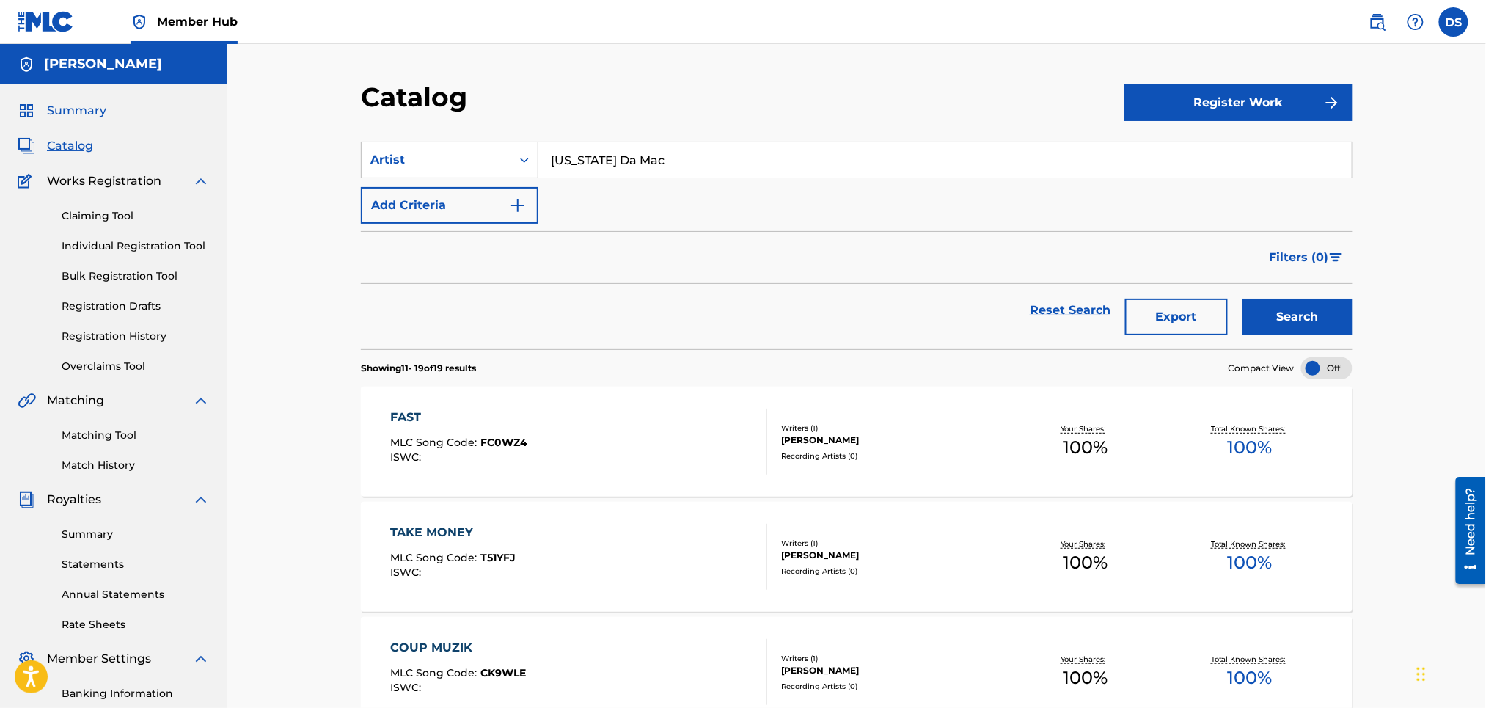
click at [64, 111] on span "Summary" at bounding box center [76, 111] width 59 height 18
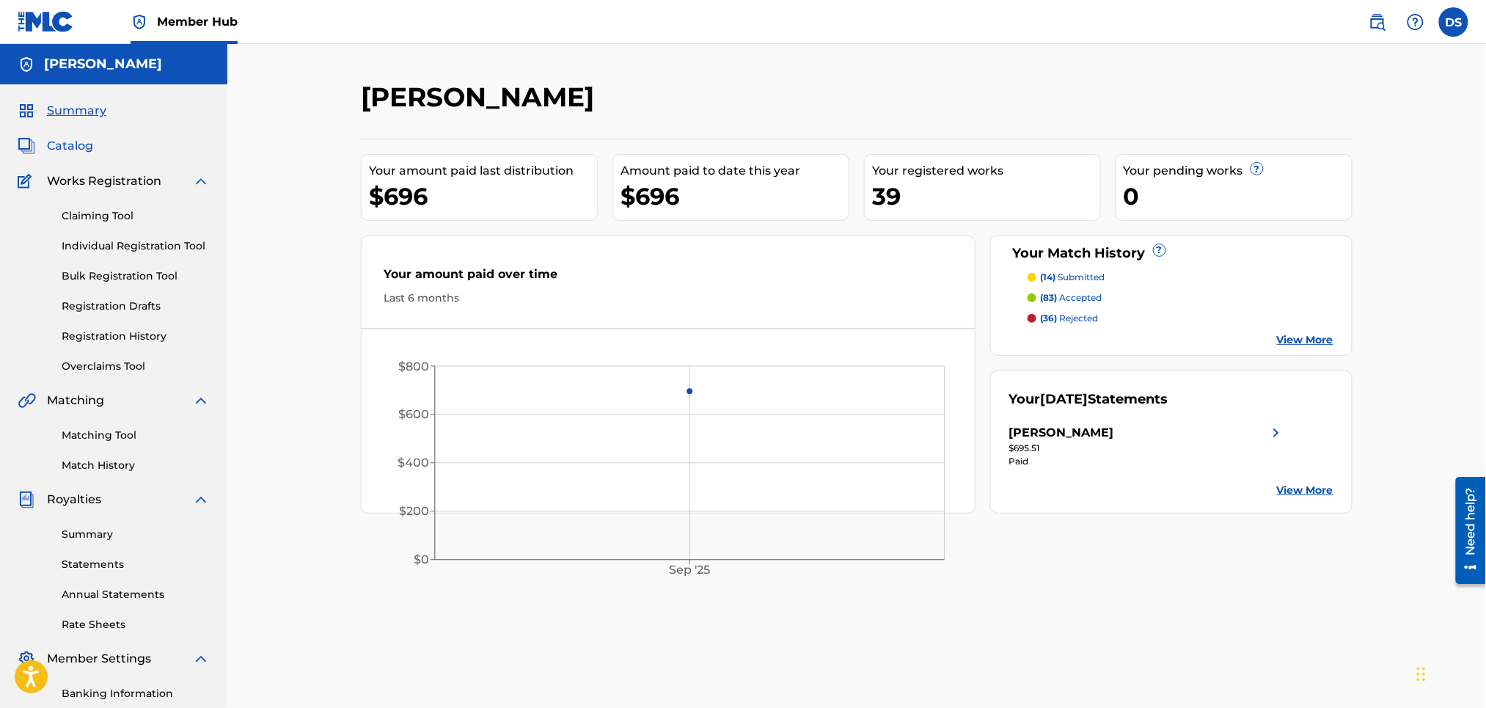
click at [80, 138] on span "Catalog" at bounding box center [70, 146] width 46 height 18
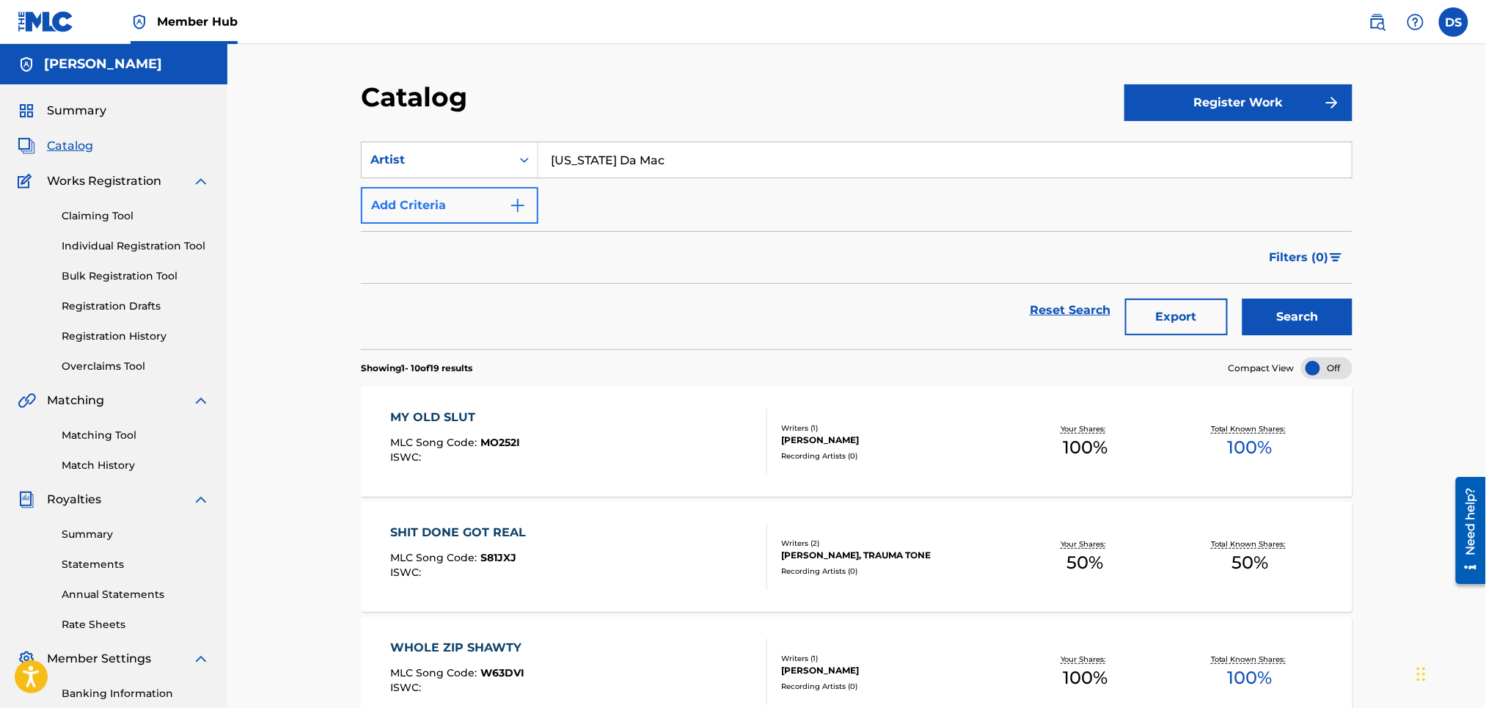
drag, startPoint x: 726, startPoint y: 164, endPoint x: 501, endPoint y: 191, distance: 226.9
click at [501, 191] on div "SearchWithCriteriae3f0d895-96f1-49c3-b155-c82a3b66bea3 Artist Montana Da Mac Ad…" at bounding box center [857, 183] width 992 height 82
click at [522, 153] on icon "Search Form" at bounding box center [524, 160] width 15 height 15
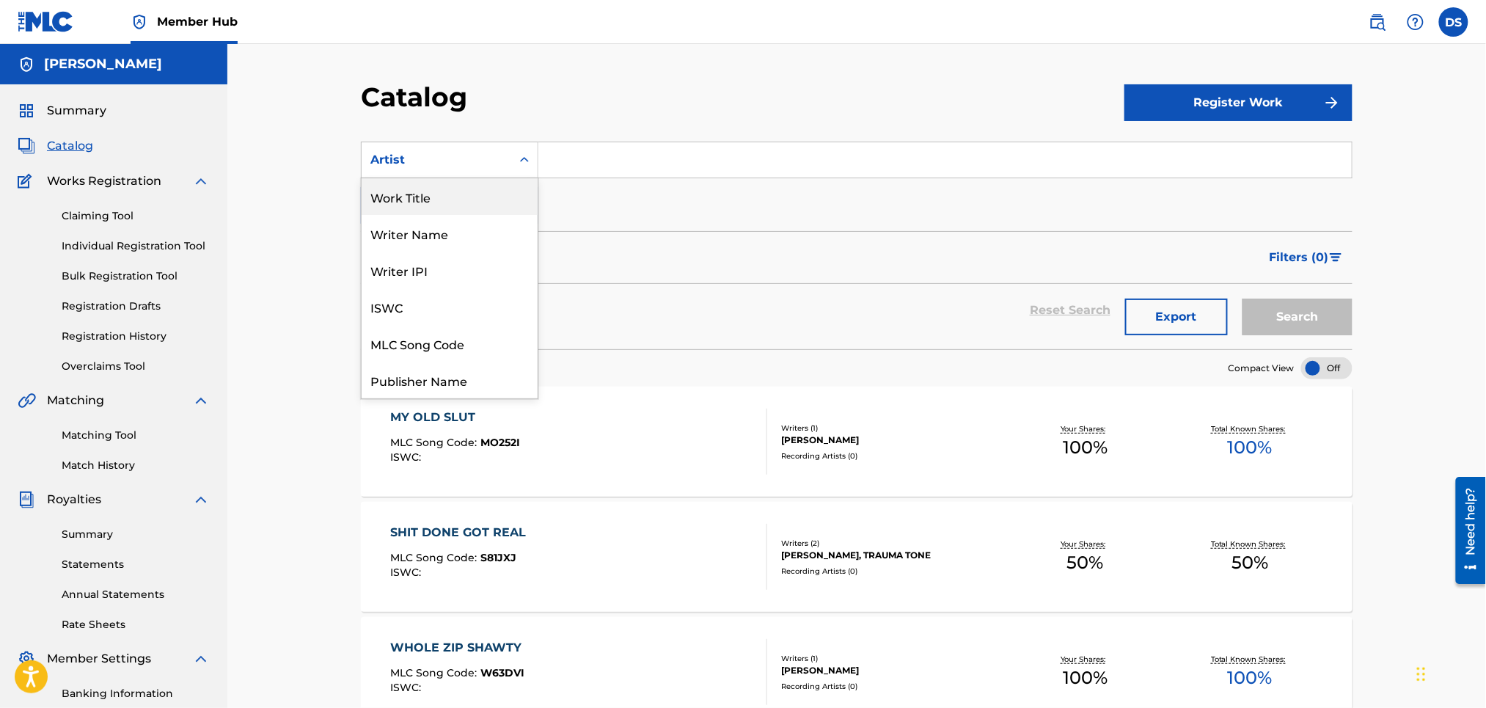
click at [395, 199] on div "Work Title" at bounding box center [450, 196] width 176 height 37
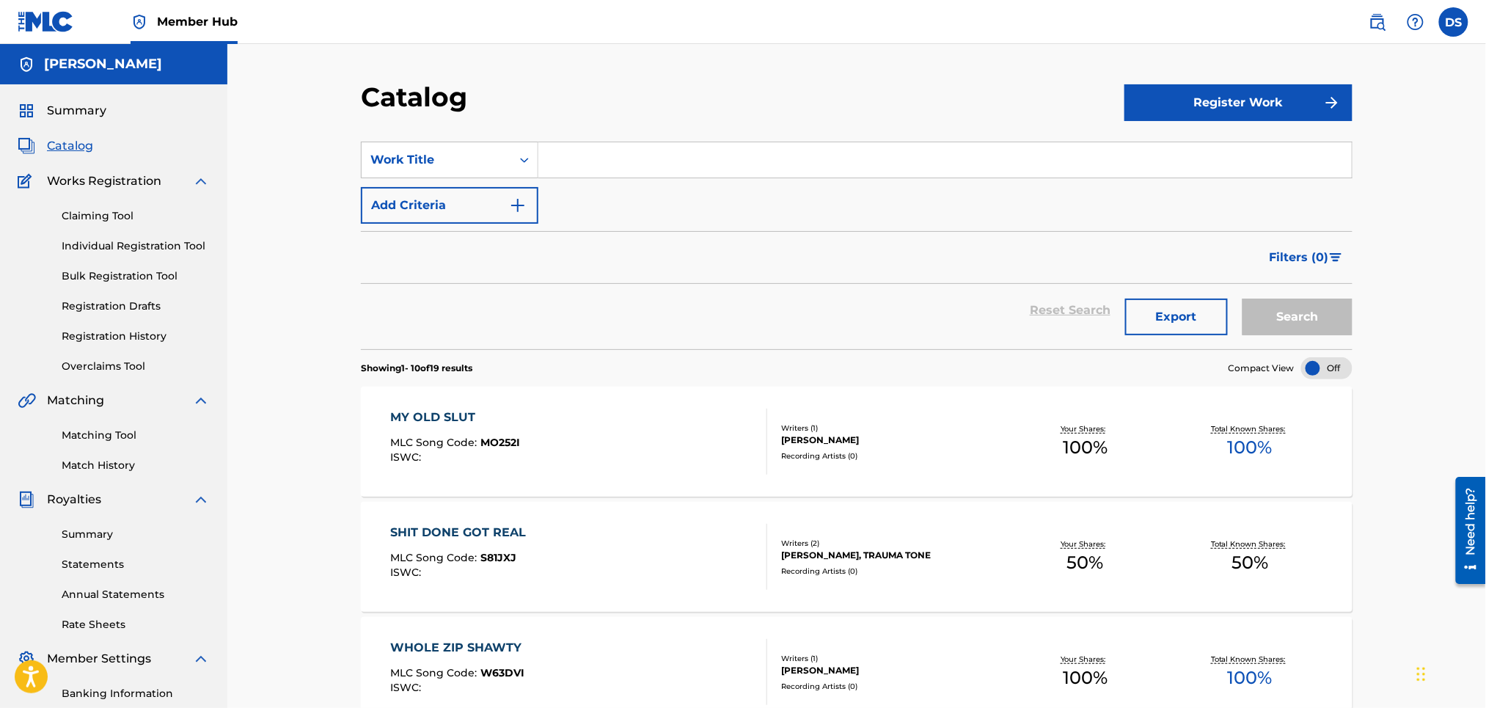
click at [71, 139] on span "Catalog" at bounding box center [70, 146] width 46 height 18
click at [67, 112] on span "Summary" at bounding box center [76, 111] width 59 height 18
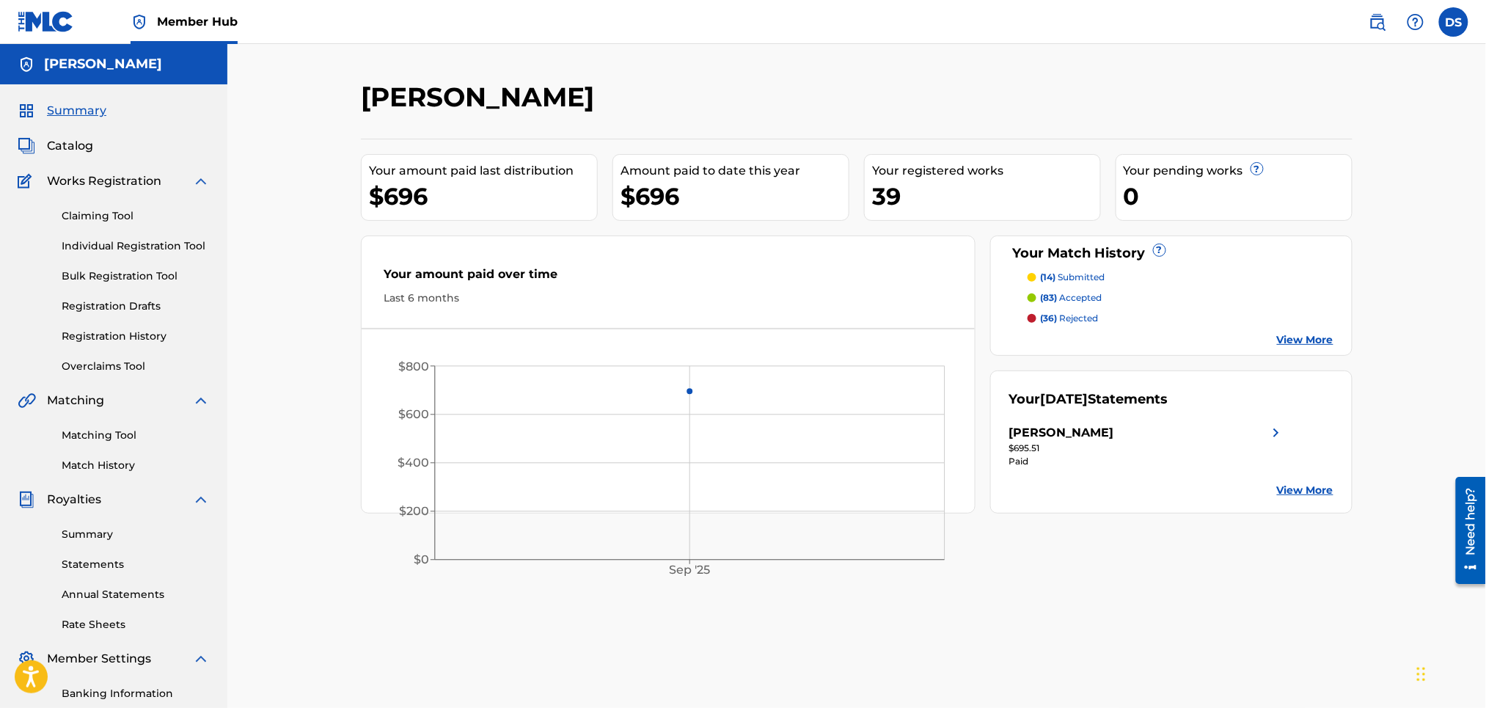
click at [1068, 276] on p "(14) submitted" at bounding box center [1073, 277] width 65 height 13
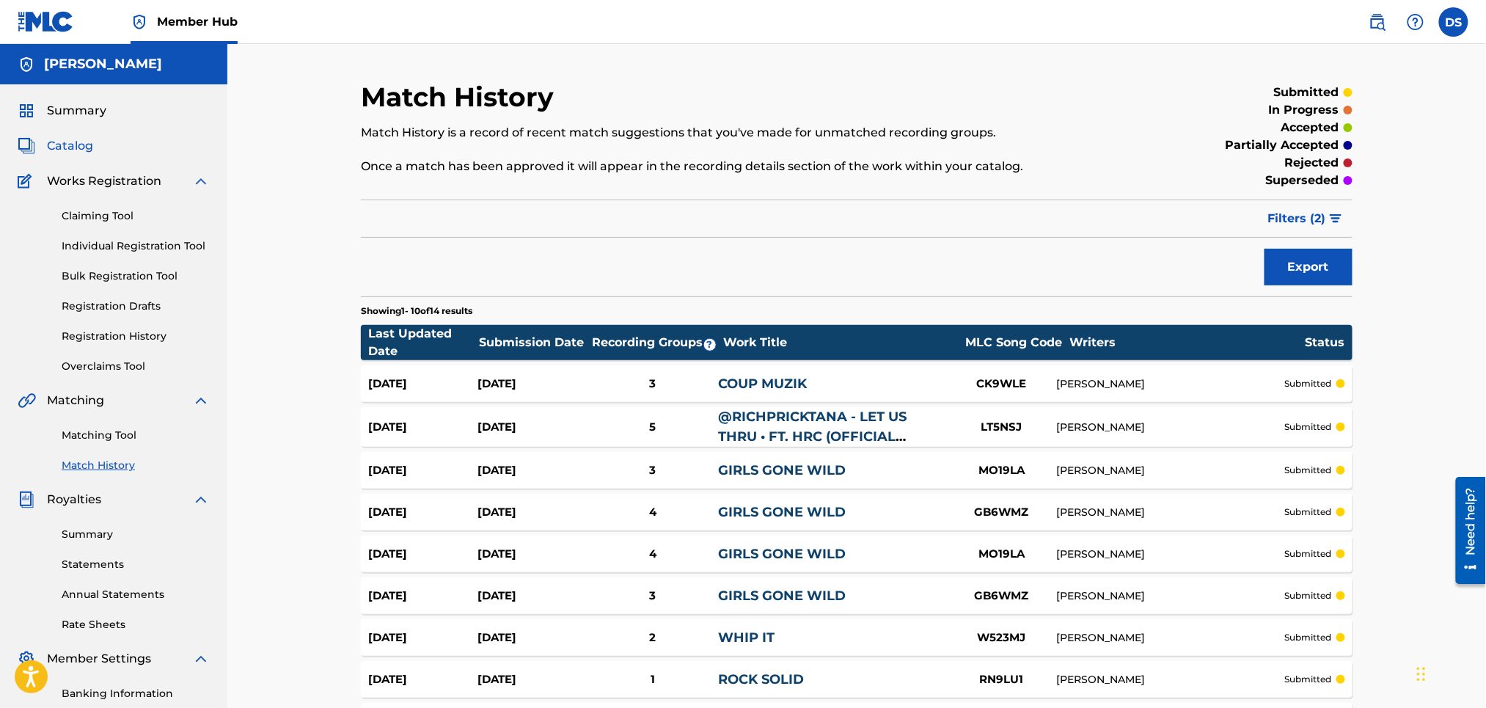
click at [57, 150] on span "Catalog" at bounding box center [70, 146] width 46 height 18
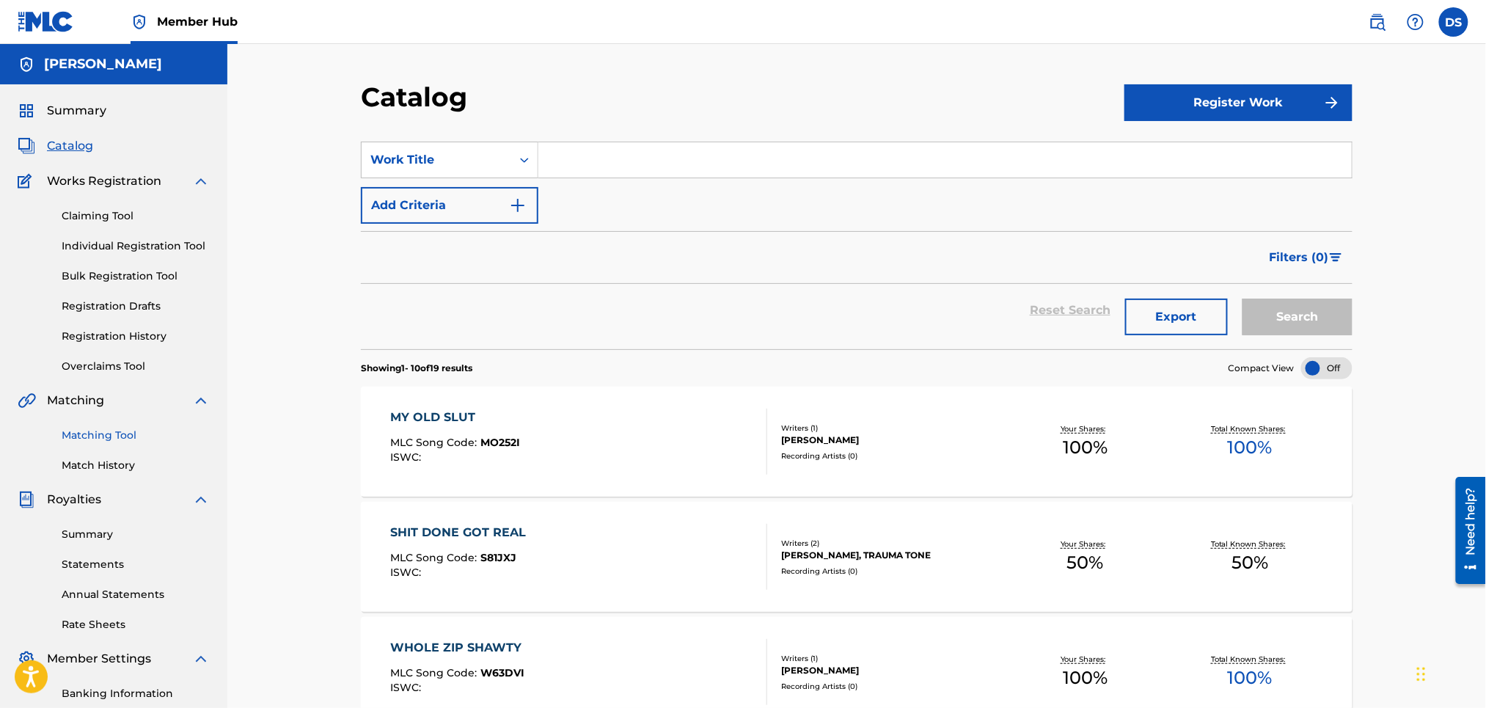
click at [107, 433] on link "Matching Tool" at bounding box center [136, 435] width 148 height 15
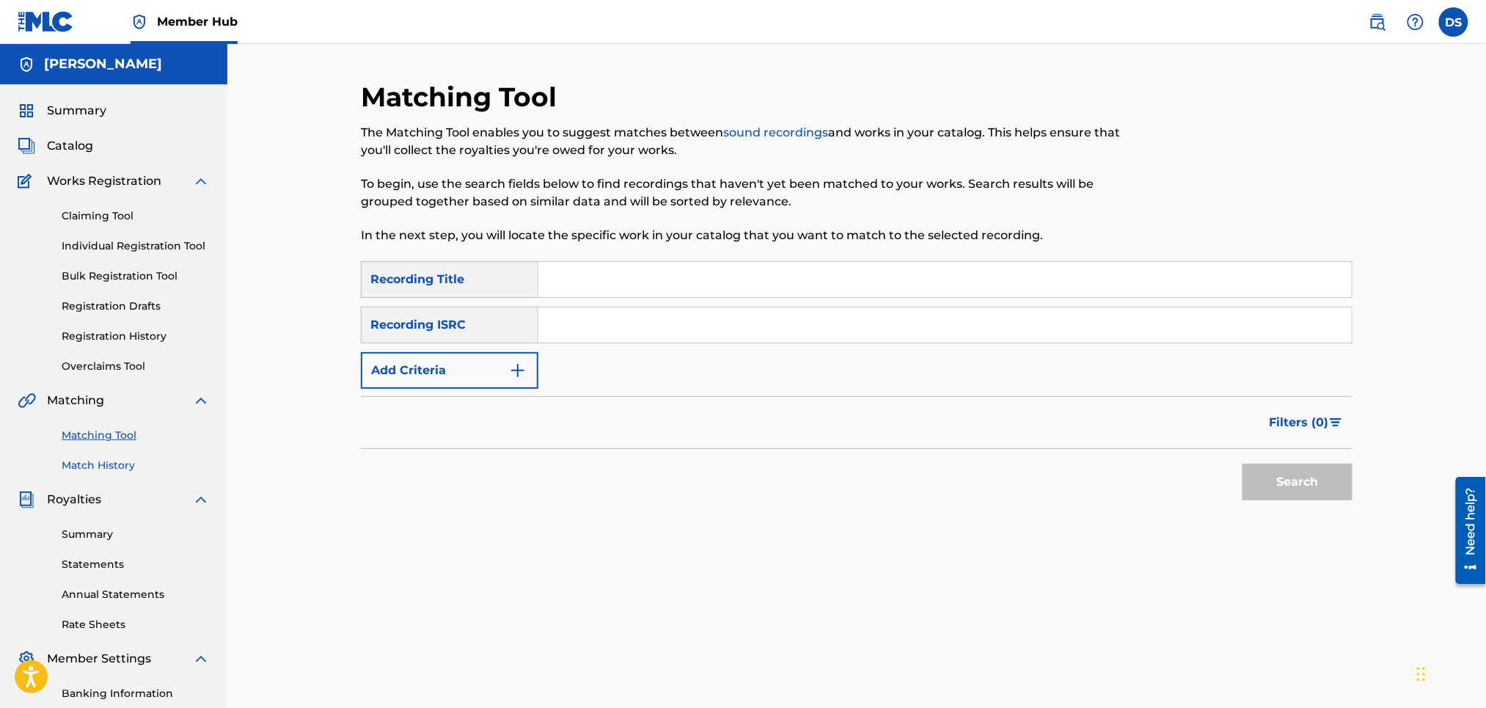
click at [85, 466] on link "Match History" at bounding box center [136, 465] width 148 height 15
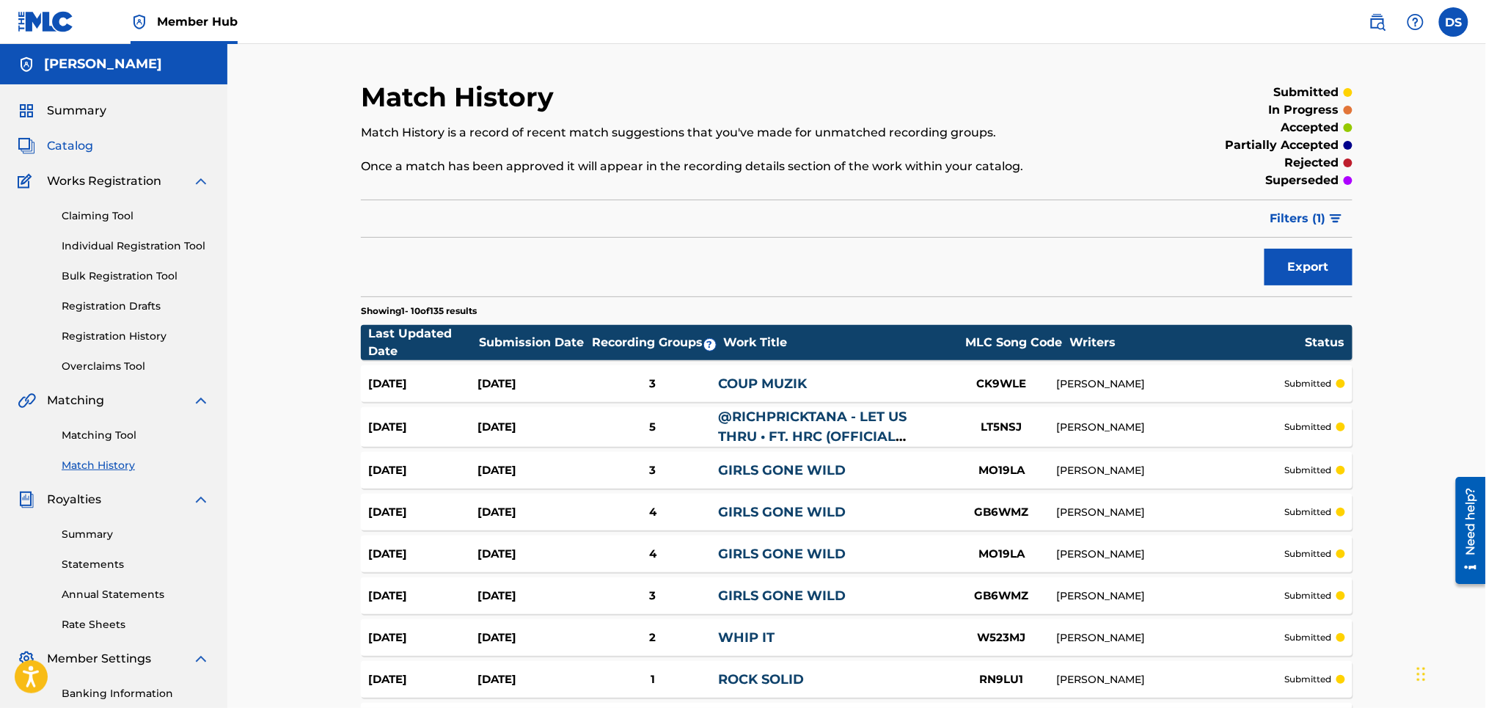
click at [56, 142] on span "Catalog" at bounding box center [70, 146] width 46 height 18
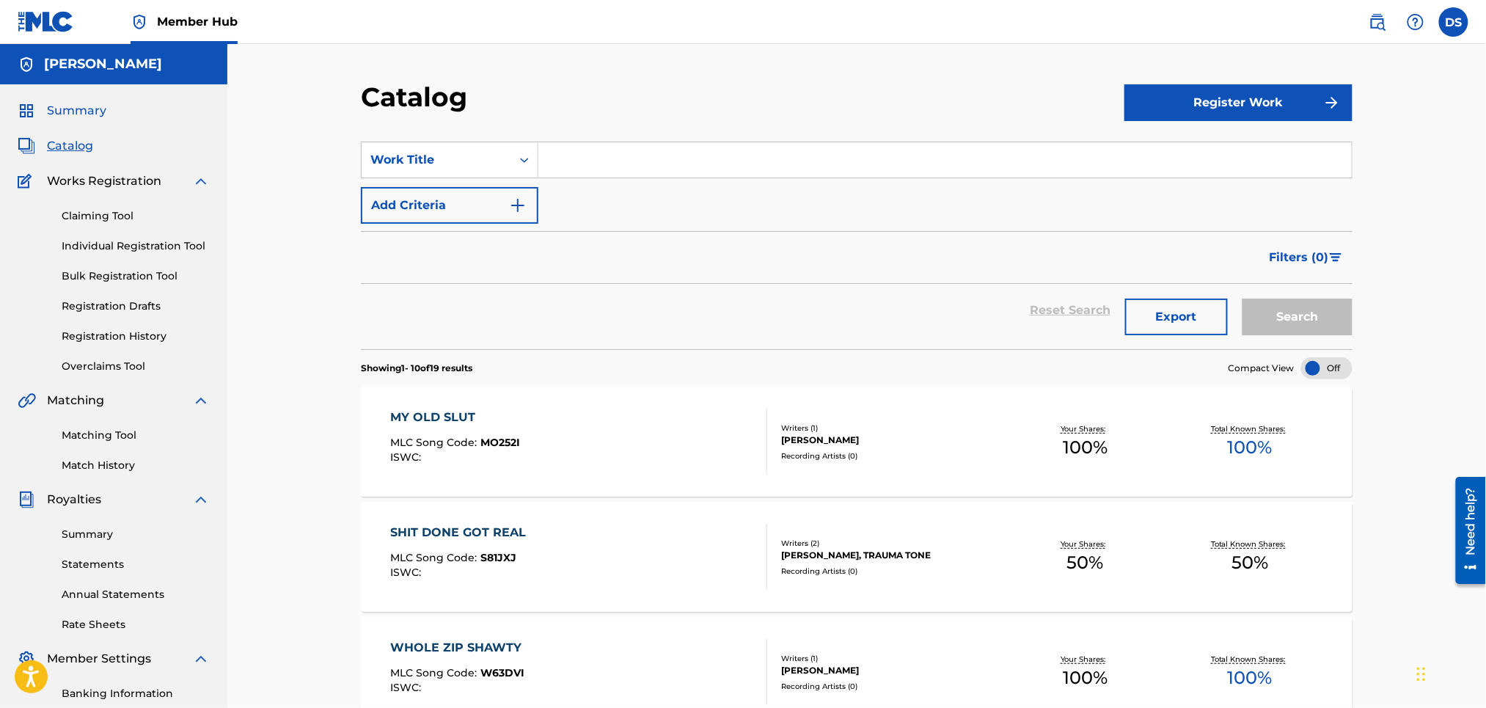
click at [70, 107] on span "Summary" at bounding box center [76, 111] width 59 height 18
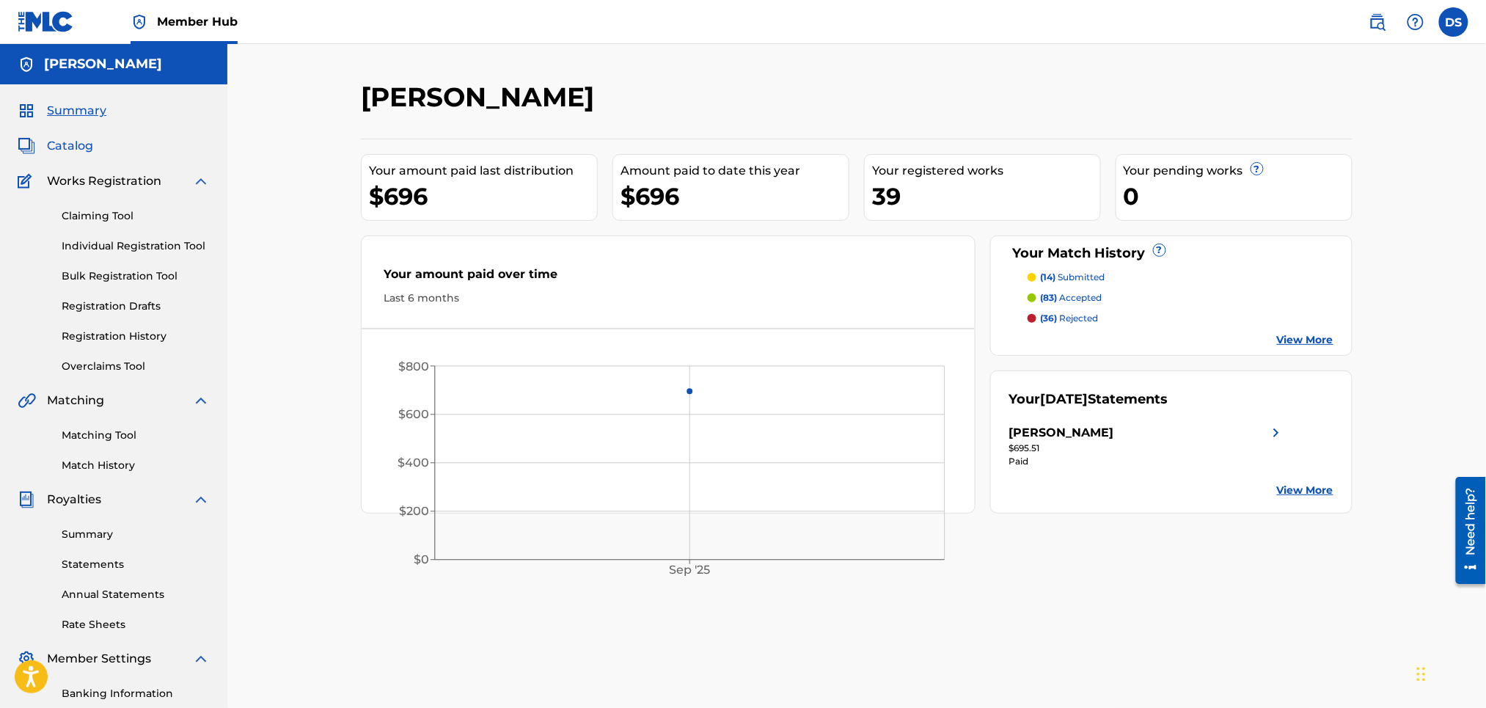
click at [67, 148] on span "Catalog" at bounding box center [70, 146] width 46 height 18
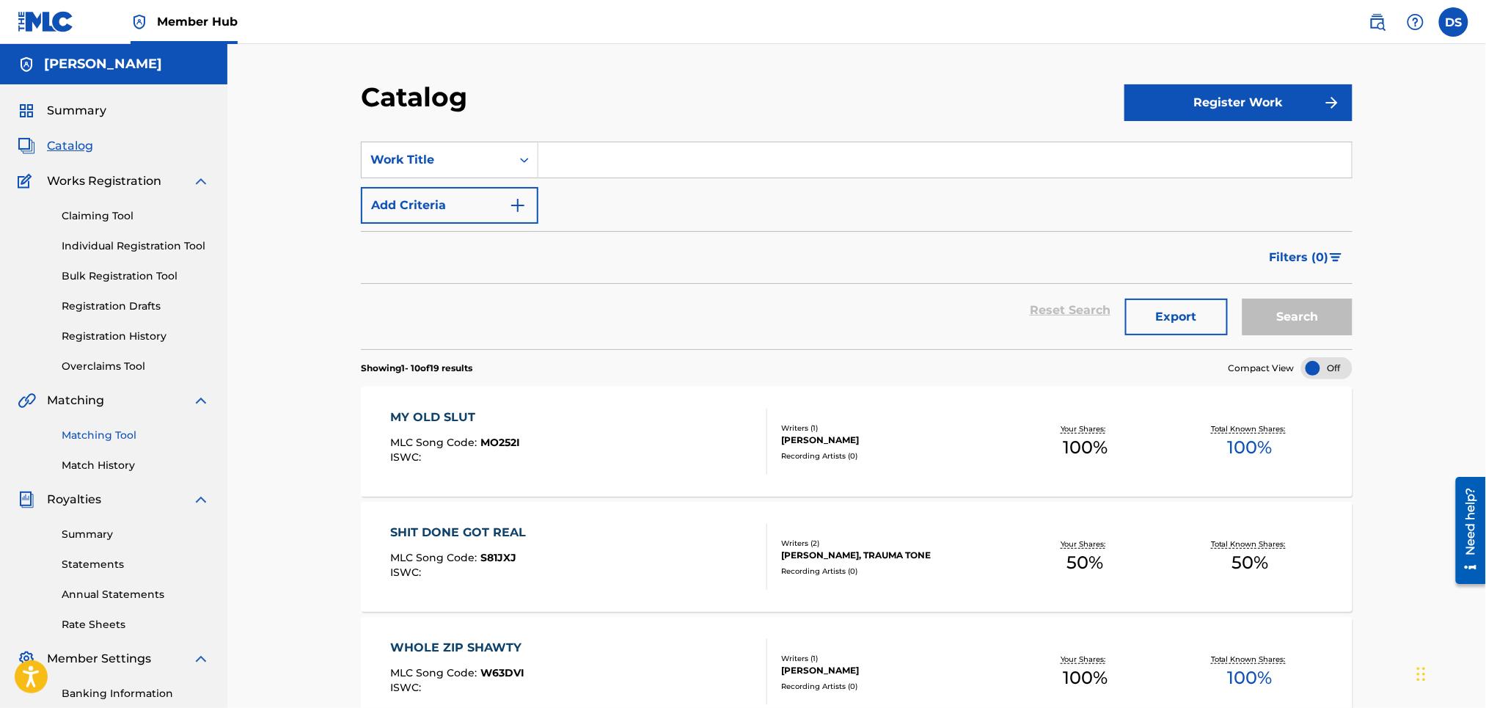
click at [97, 432] on link "Matching Tool" at bounding box center [136, 435] width 148 height 15
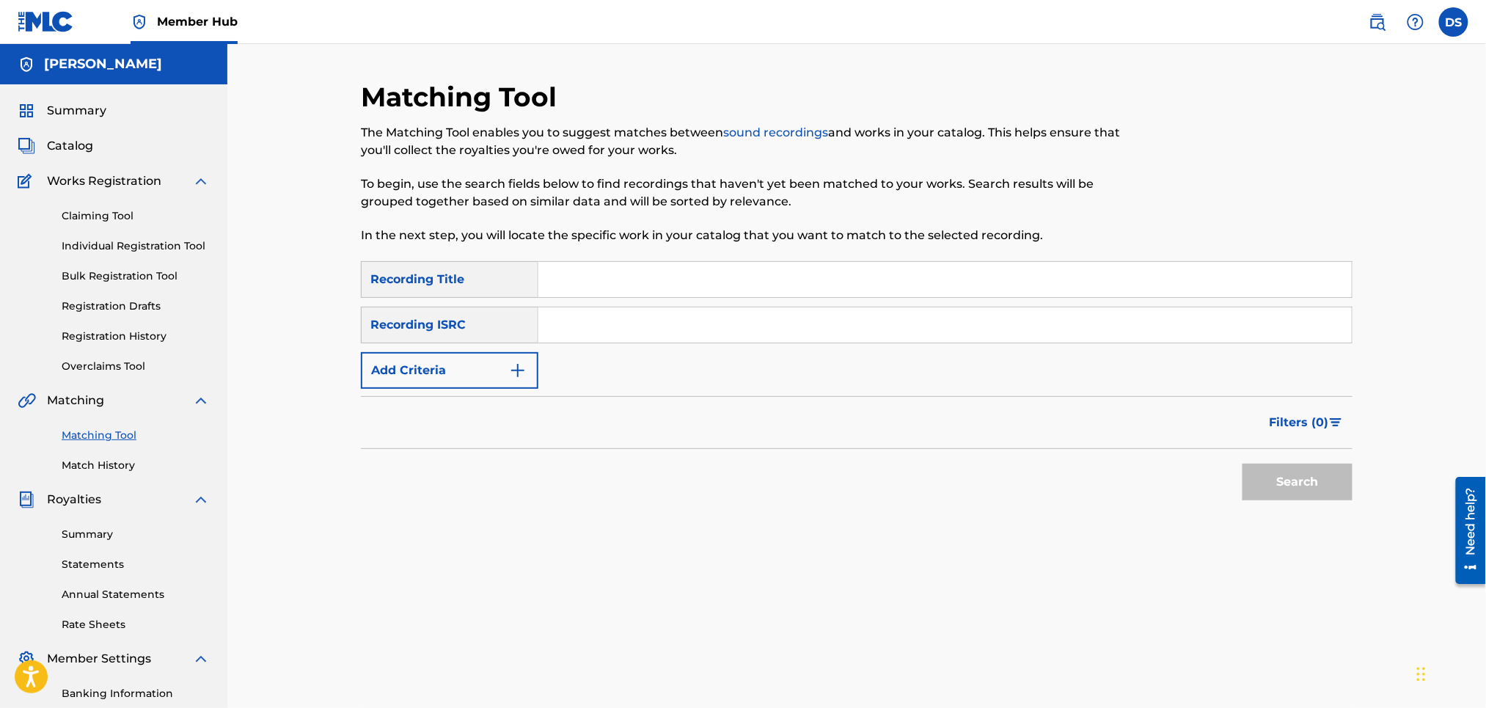
click at [577, 278] on input "Search Form" at bounding box center [944, 279] width 813 height 35
click at [552, 271] on input "Put It On Street" at bounding box center [944, 279] width 813 height 35
type input "INTRO - Put It On Street"
click at [546, 331] on input "Search Form" at bounding box center [944, 324] width 813 height 35
paste input "QZNB82390359"
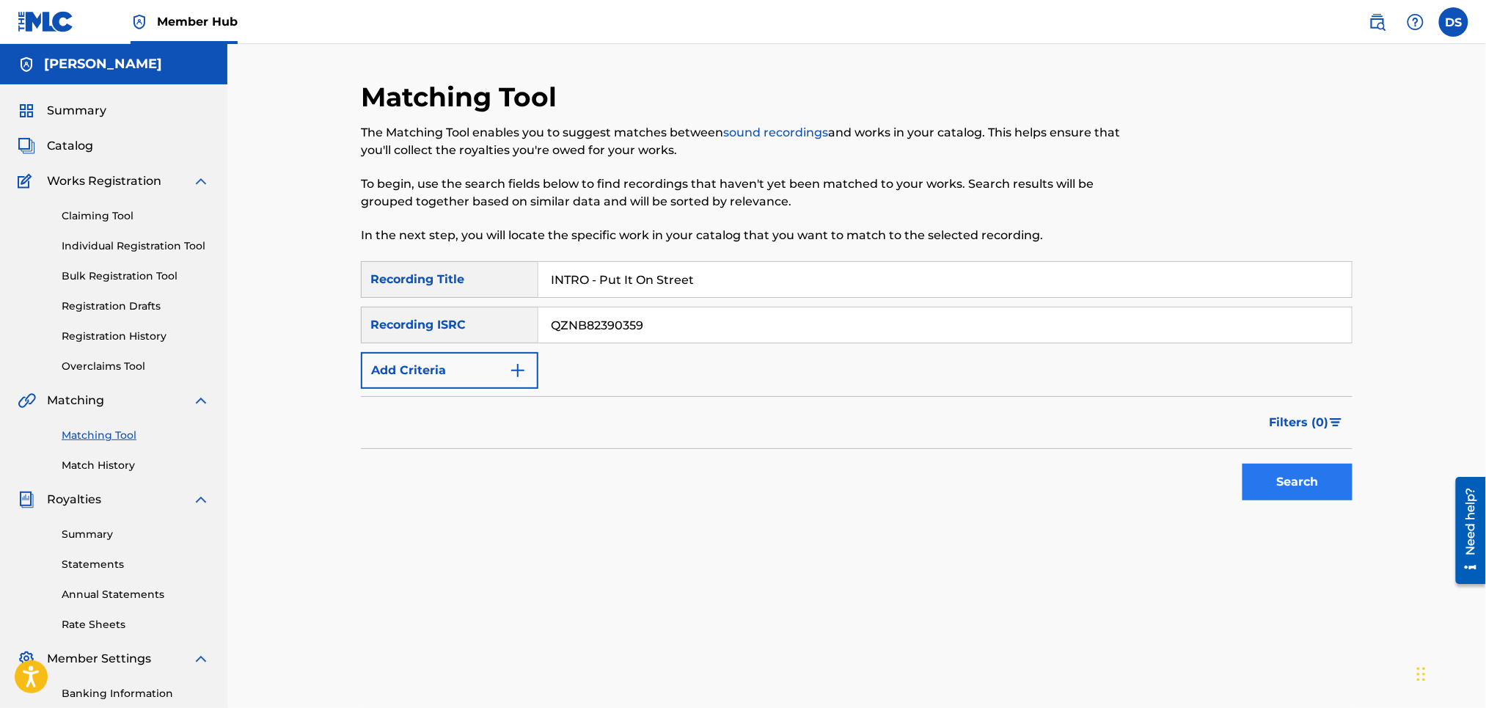
type input "QZNB82390359"
click at [1291, 481] on button "Search" at bounding box center [1297, 482] width 110 height 37
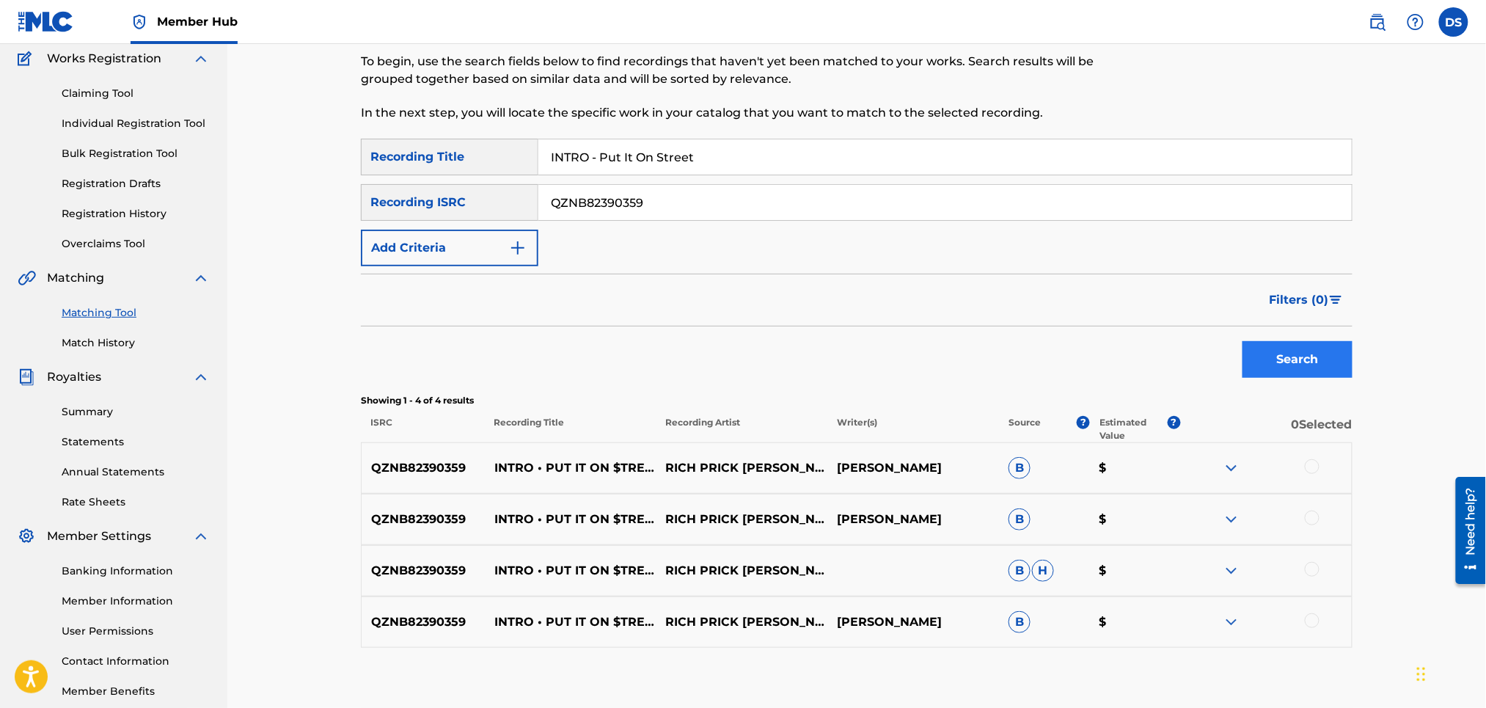
scroll to position [205, 0]
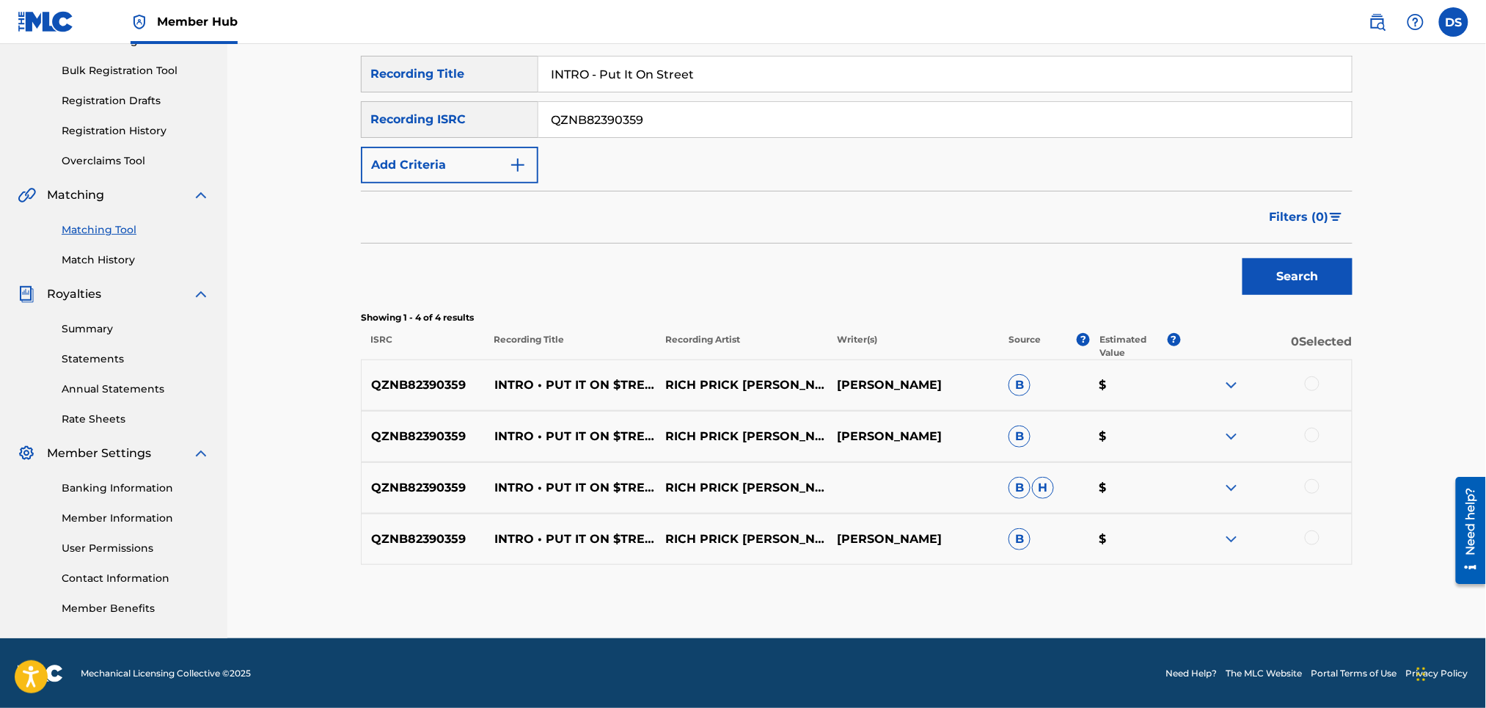
click at [1310, 388] on div at bounding box center [1312, 383] width 15 height 15
click at [1309, 433] on div at bounding box center [1312, 435] width 15 height 15
click at [1310, 488] on div at bounding box center [1312, 486] width 15 height 15
click at [1310, 538] on div at bounding box center [1312, 537] width 15 height 15
click at [1027, 585] on button "Match 4 Groups" at bounding box center [1031, 588] width 162 height 37
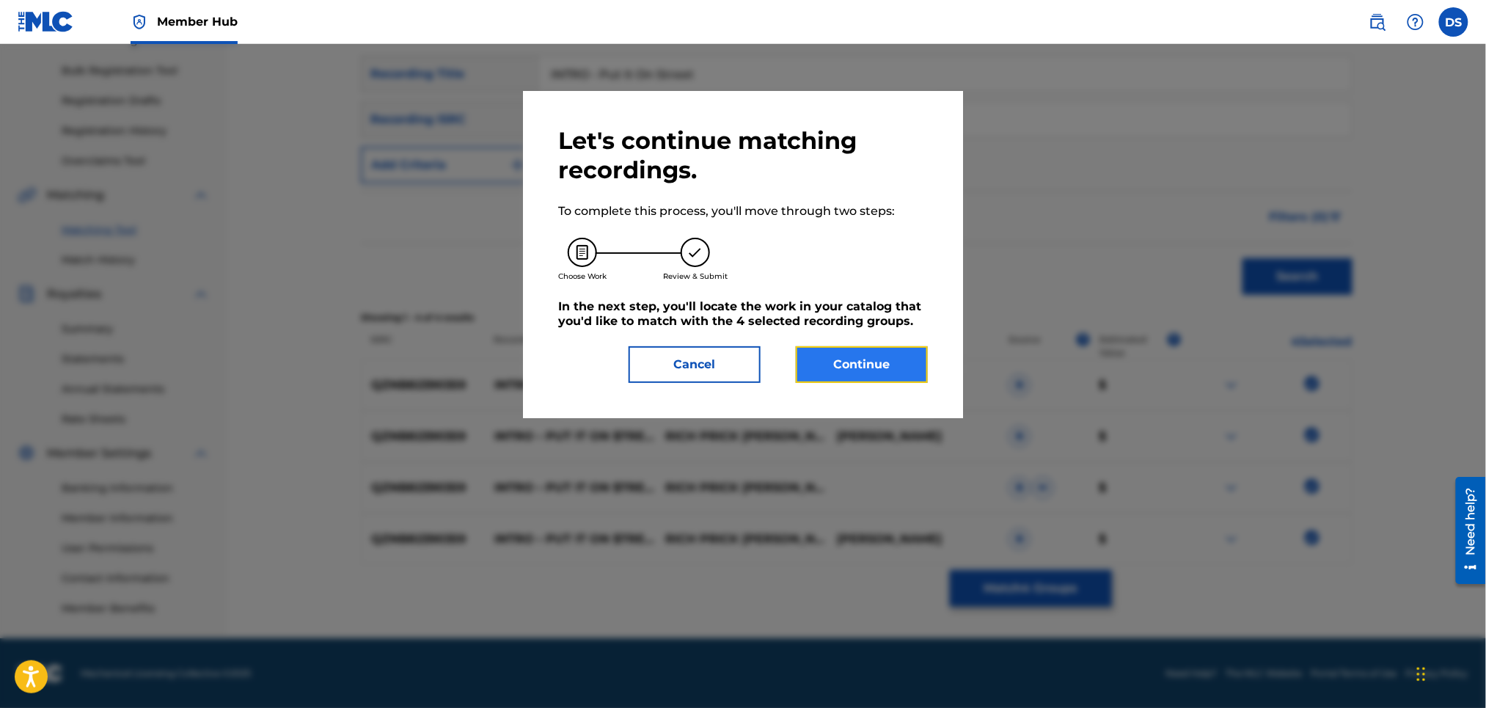
click at [851, 365] on button "Continue" at bounding box center [862, 364] width 132 height 37
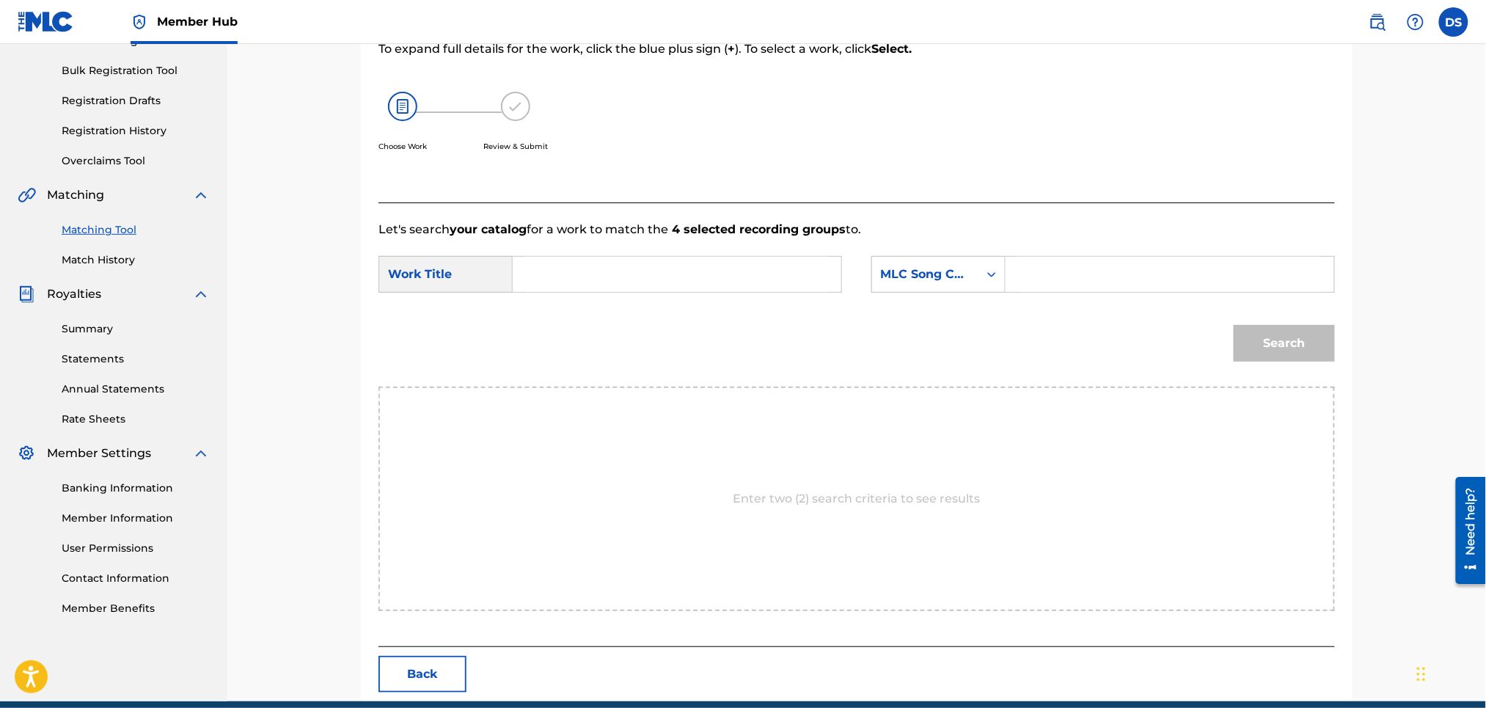
click at [671, 276] on input "Search Form" at bounding box center [677, 274] width 304 height 35
type input "I"
drag, startPoint x: 612, startPoint y: 292, endPoint x: 526, endPoint y: 264, distance: 90.9
click at [526, 264] on div "Search Form" at bounding box center [677, 274] width 329 height 37
click at [530, 274] on input "Search Form" at bounding box center [677, 274] width 304 height 35
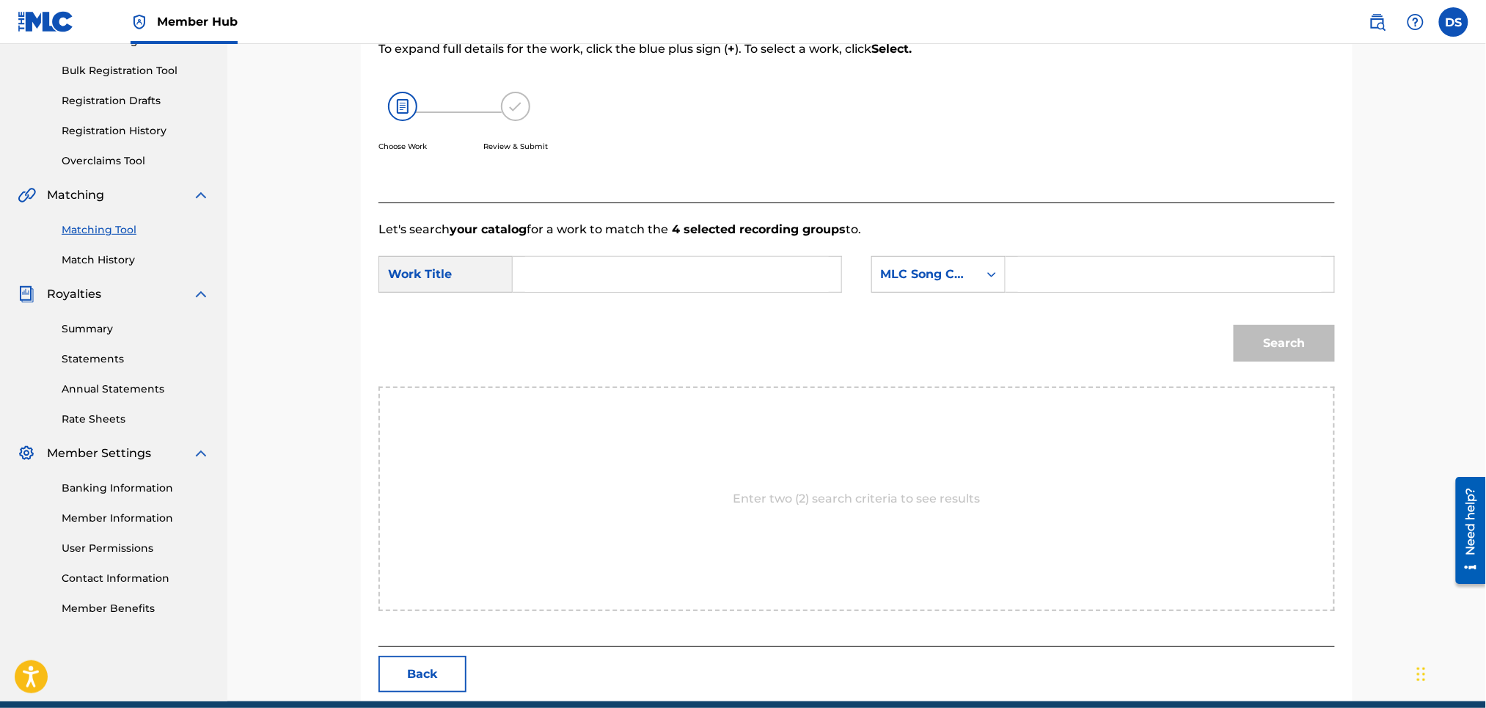
paste input "Intro • Put It On $treet"
type input "Intro • Put It On $treet"
click at [1053, 270] on input "Search Form" at bounding box center [1170, 274] width 304 height 35
click at [997, 268] on icon "Search Form" at bounding box center [991, 274] width 15 height 15
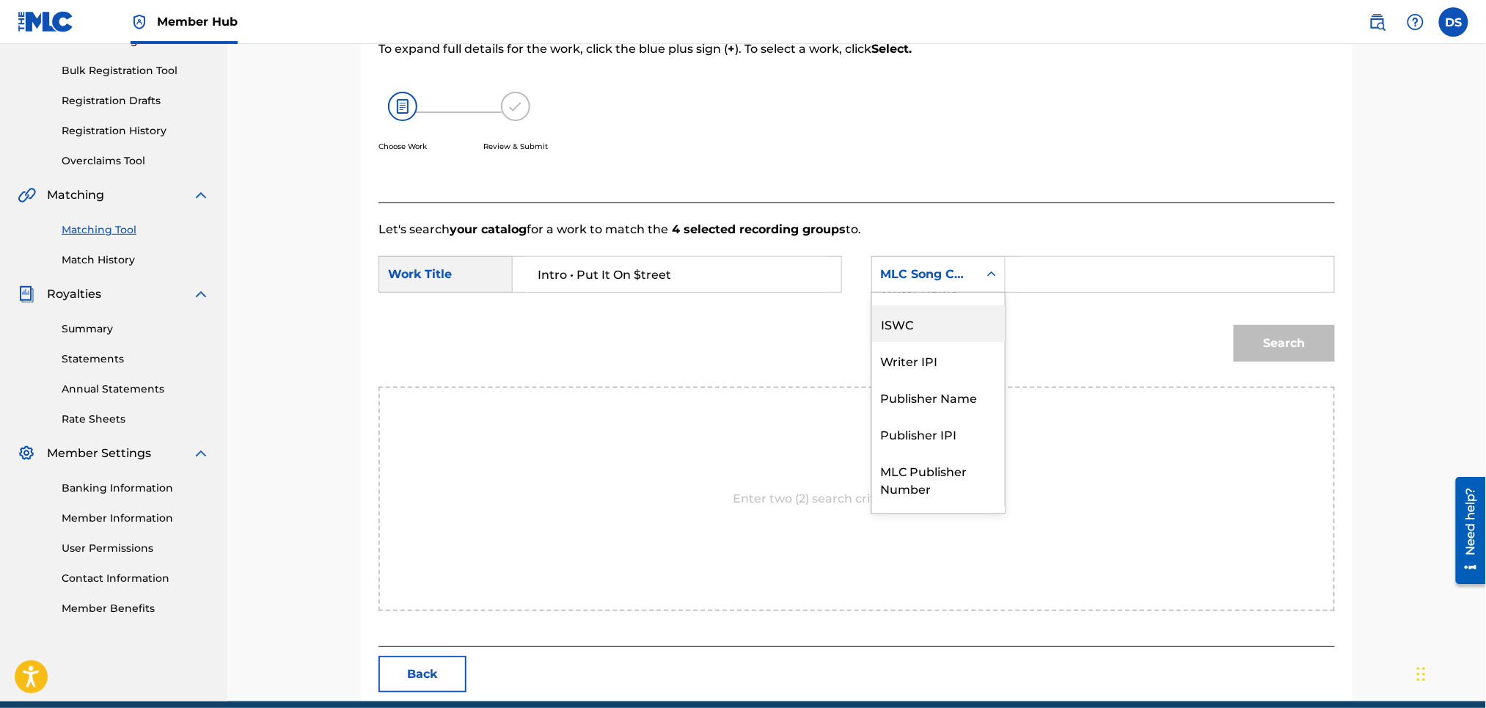
scroll to position [0, 0]
click at [953, 311] on div "Writer Name" at bounding box center [938, 311] width 133 height 37
click at [1044, 278] on input "Search Form" at bounding box center [1170, 274] width 304 height 35
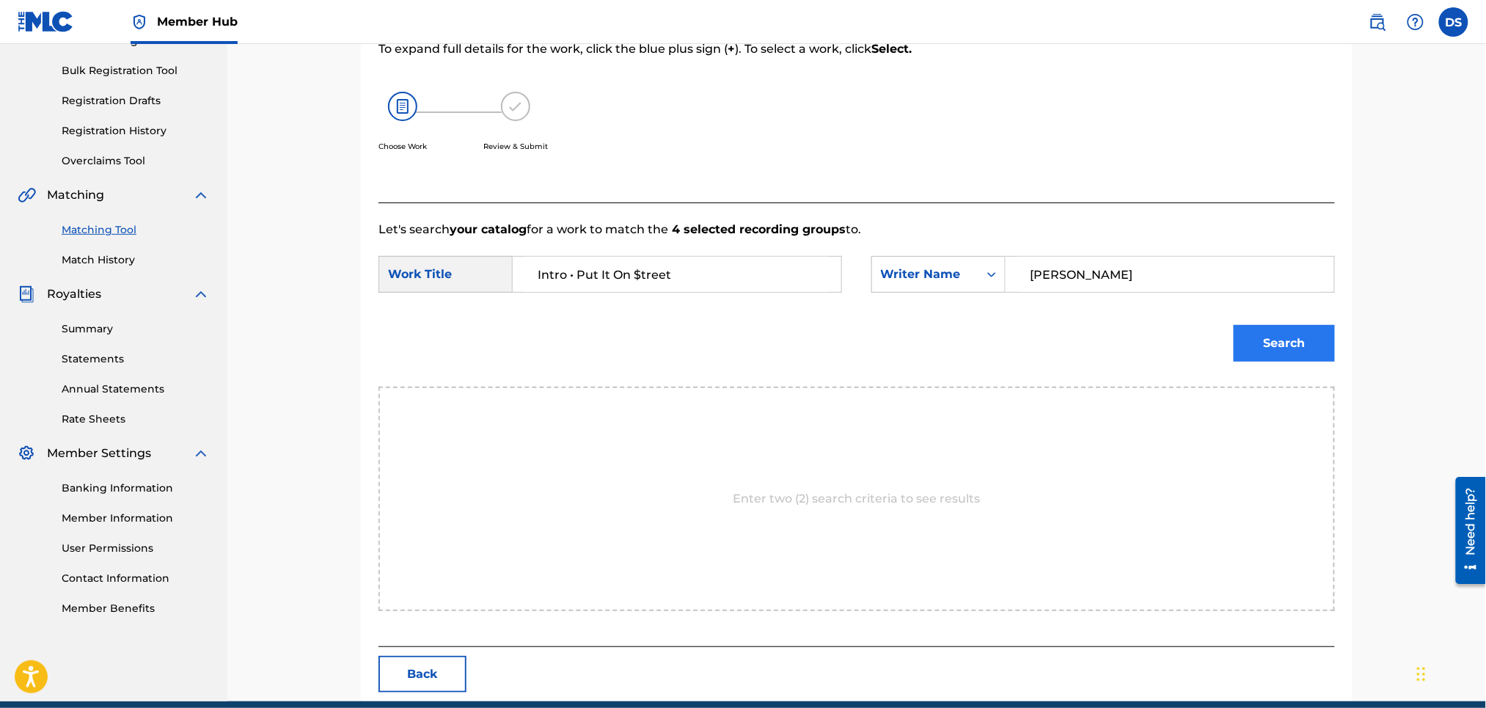
type input "[PERSON_NAME]"
click at [1276, 338] on button "Search" at bounding box center [1284, 343] width 101 height 37
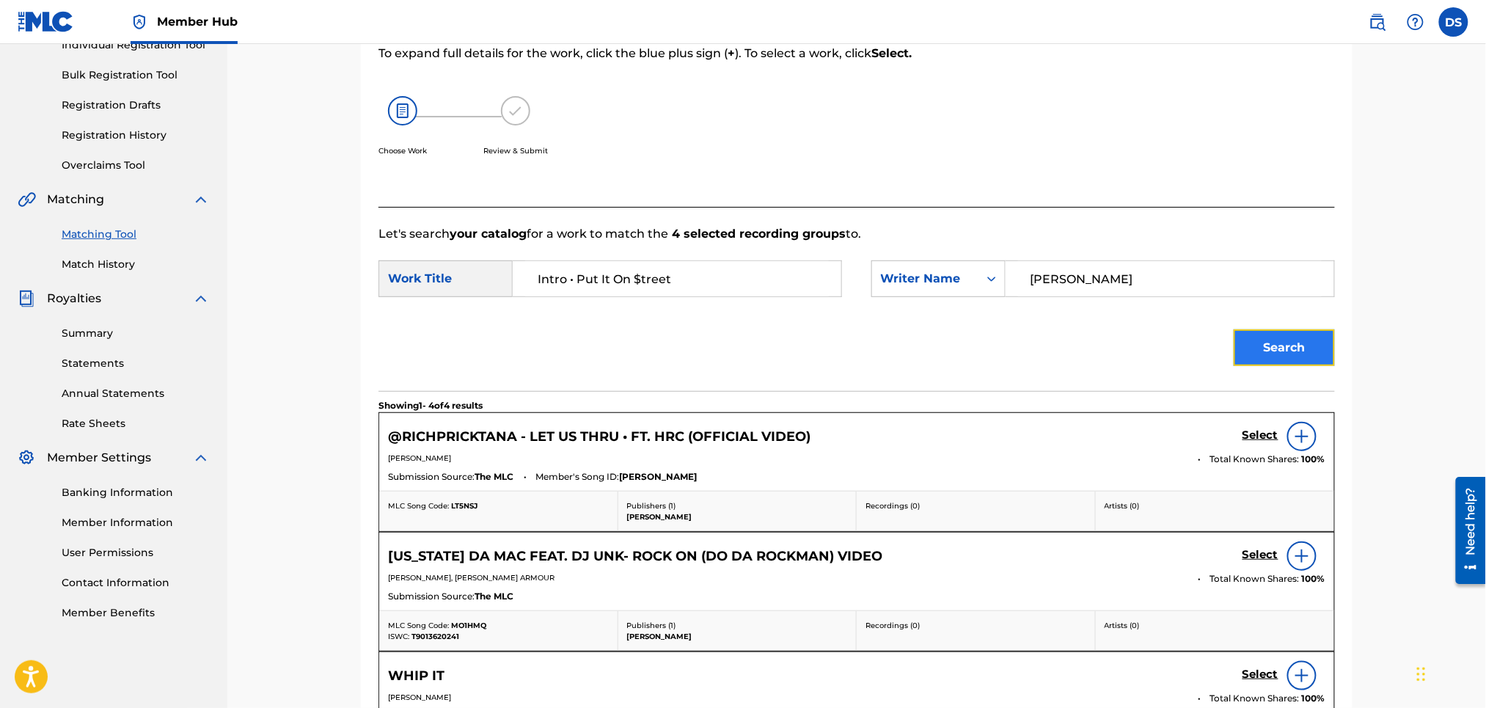
scroll to position [205, 0]
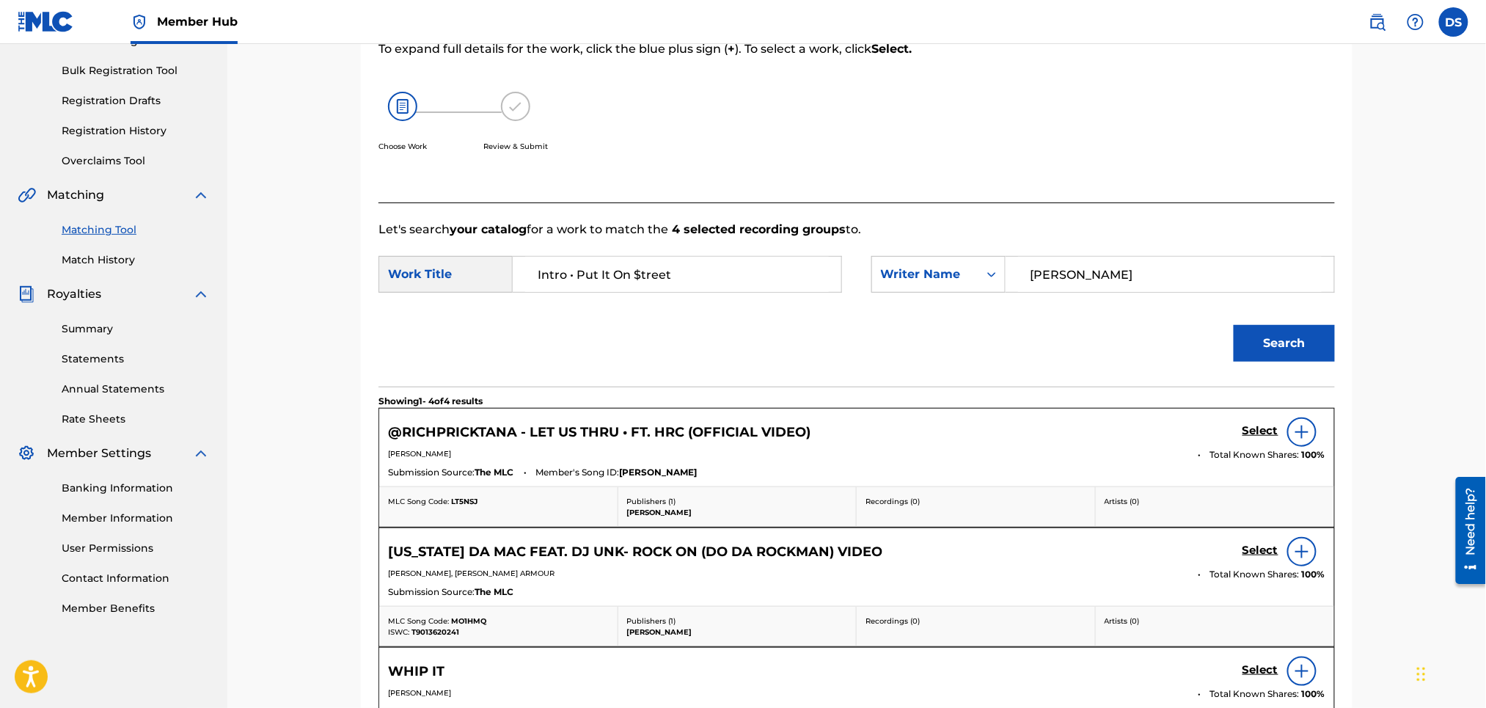
click at [1415, 400] on div "Match Usage - Select Work In this step, you will locate the work you'd like to …" at bounding box center [856, 428] width 1259 height 1178
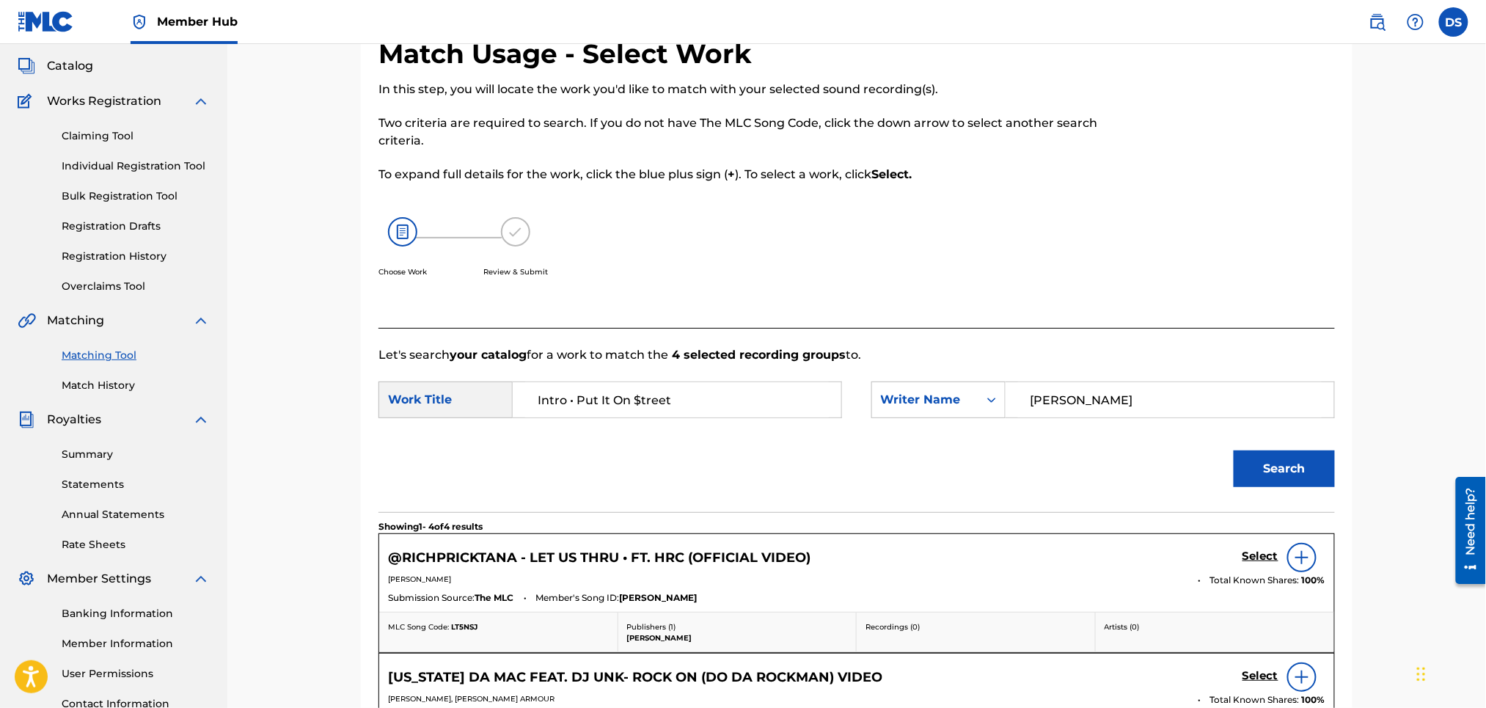
scroll to position [49, 0]
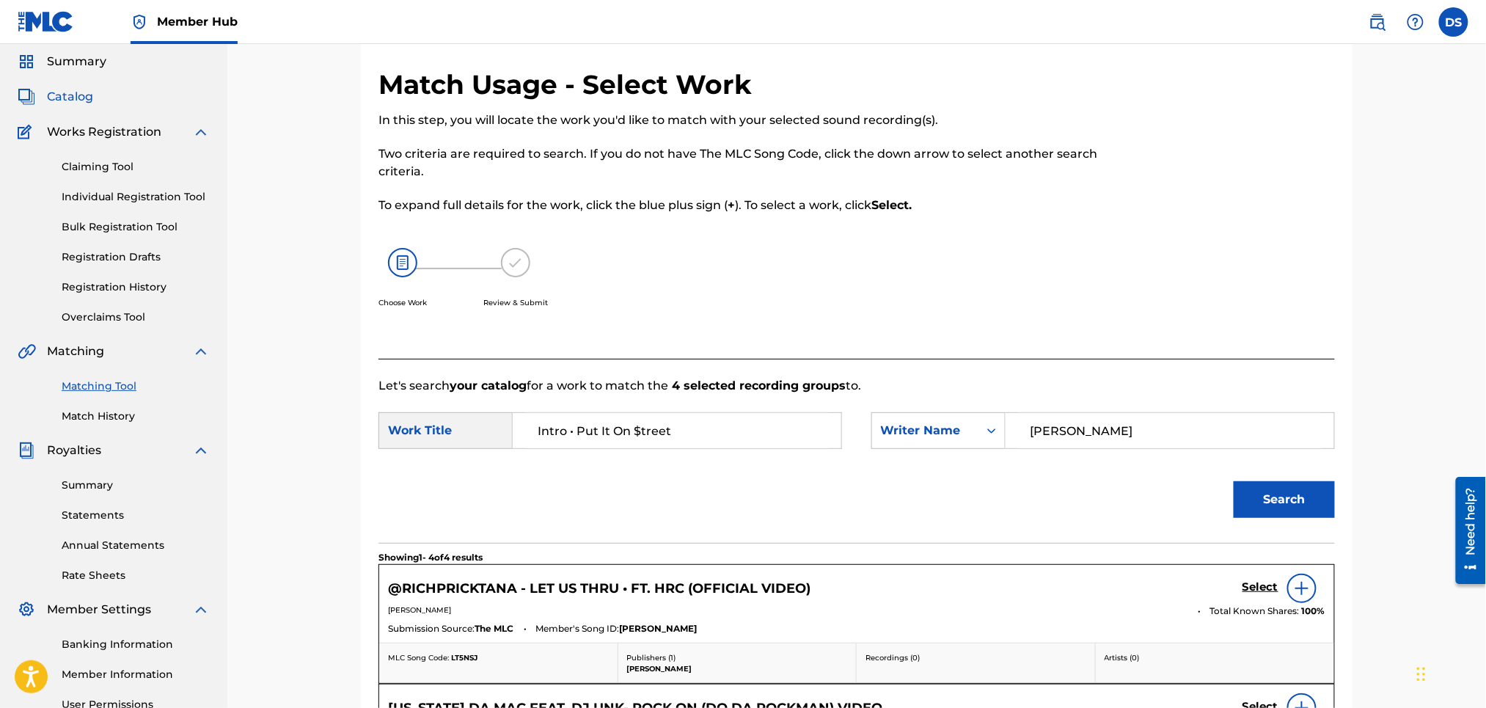
click at [62, 95] on span "Catalog" at bounding box center [70, 97] width 46 height 18
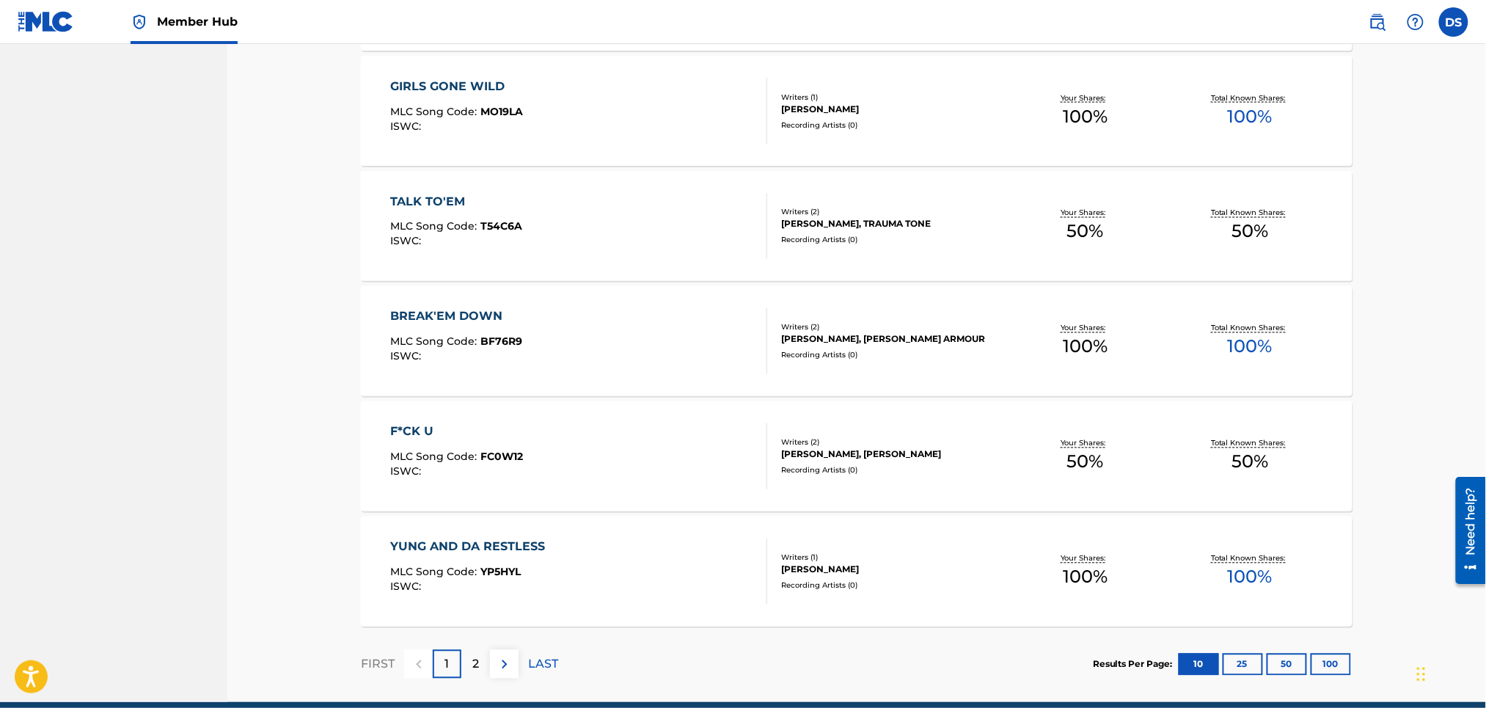
scroll to position [971, 0]
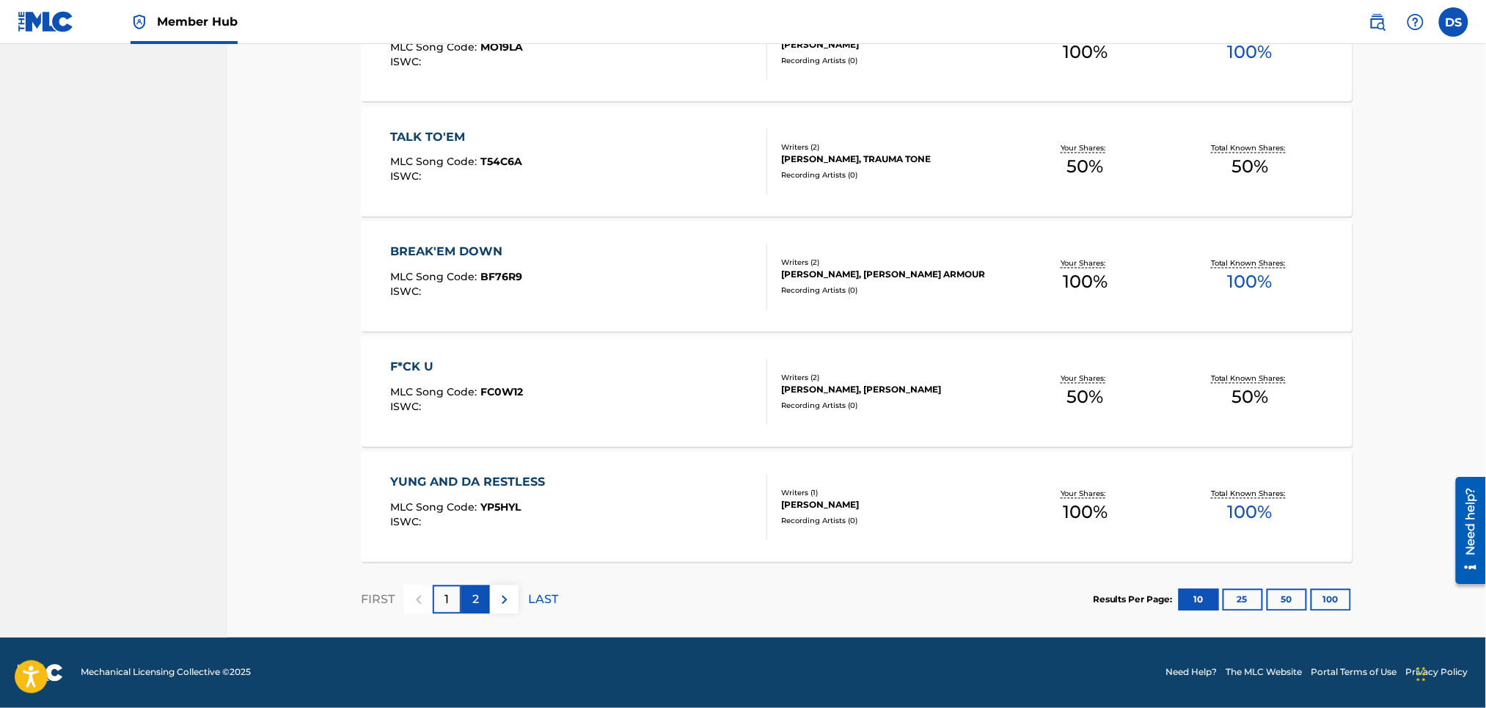
click at [479, 599] on div "2" at bounding box center [475, 599] width 29 height 29
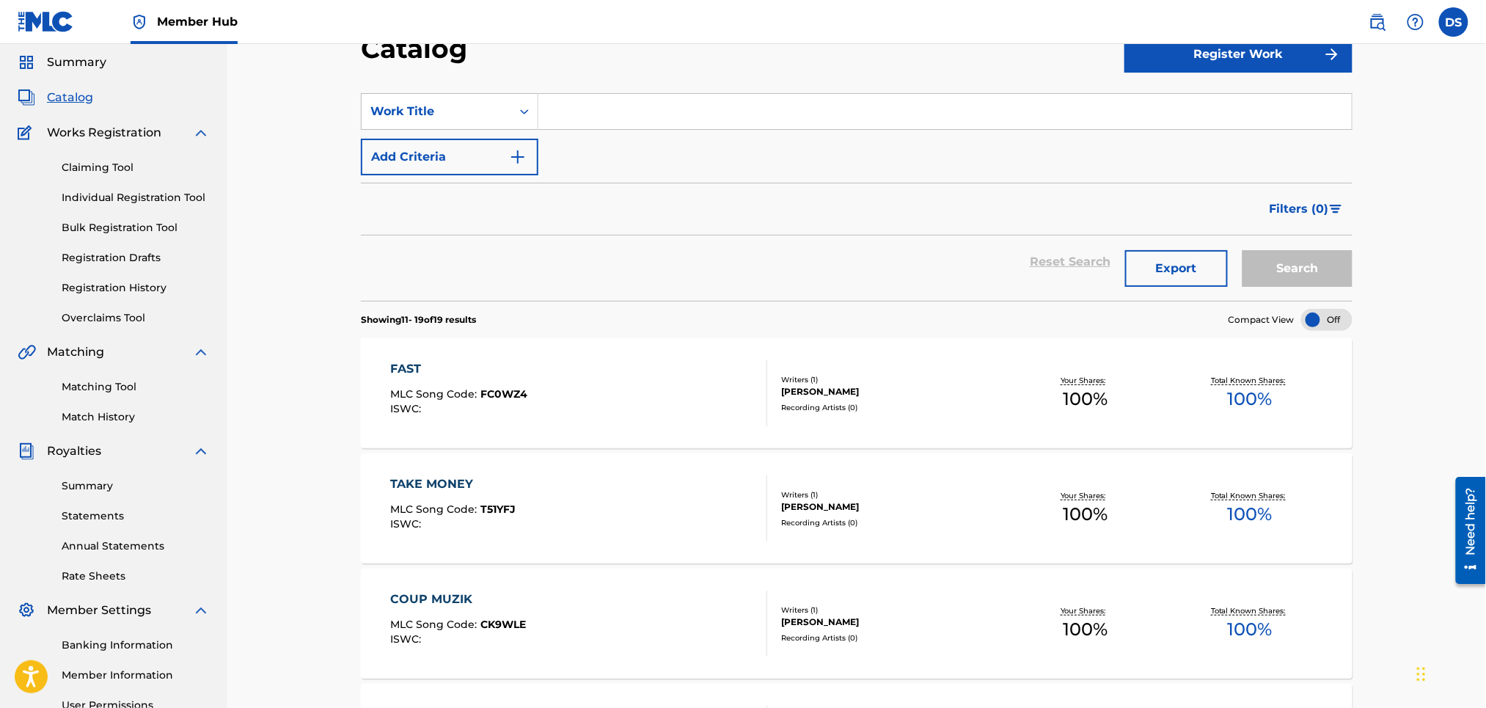
scroll to position [34, 0]
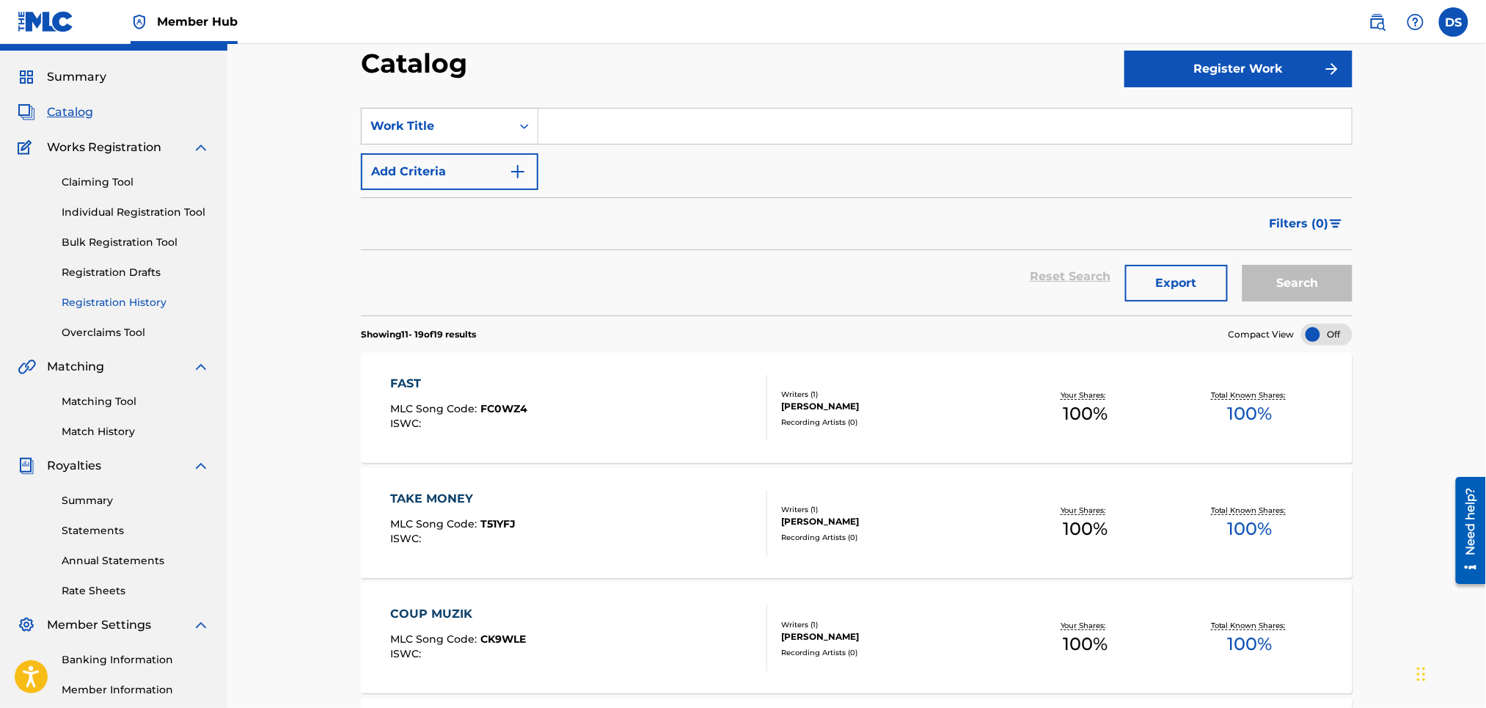
click at [106, 301] on link "Registration History" at bounding box center [136, 302] width 148 height 15
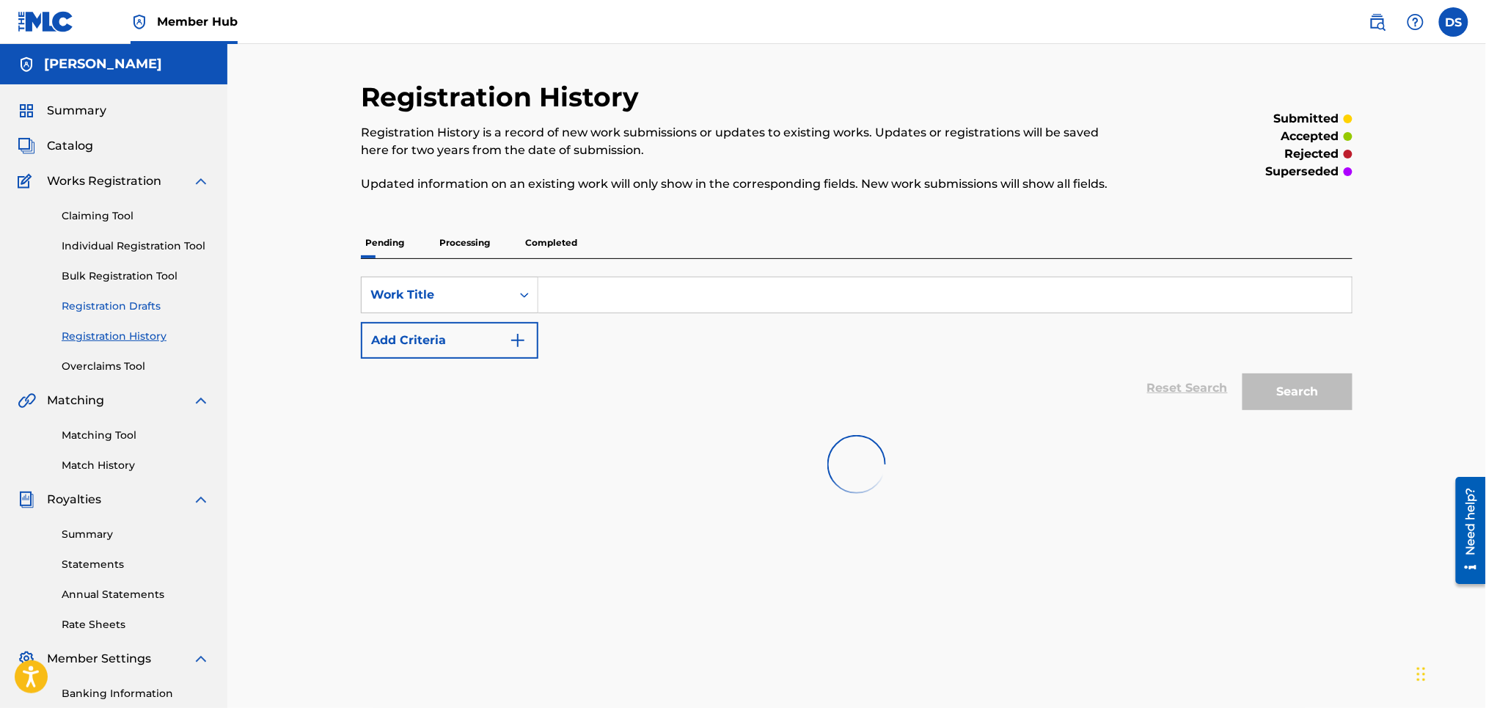
click at [106, 301] on link "Registration Drafts" at bounding box center [136, 305] width 148 height 15
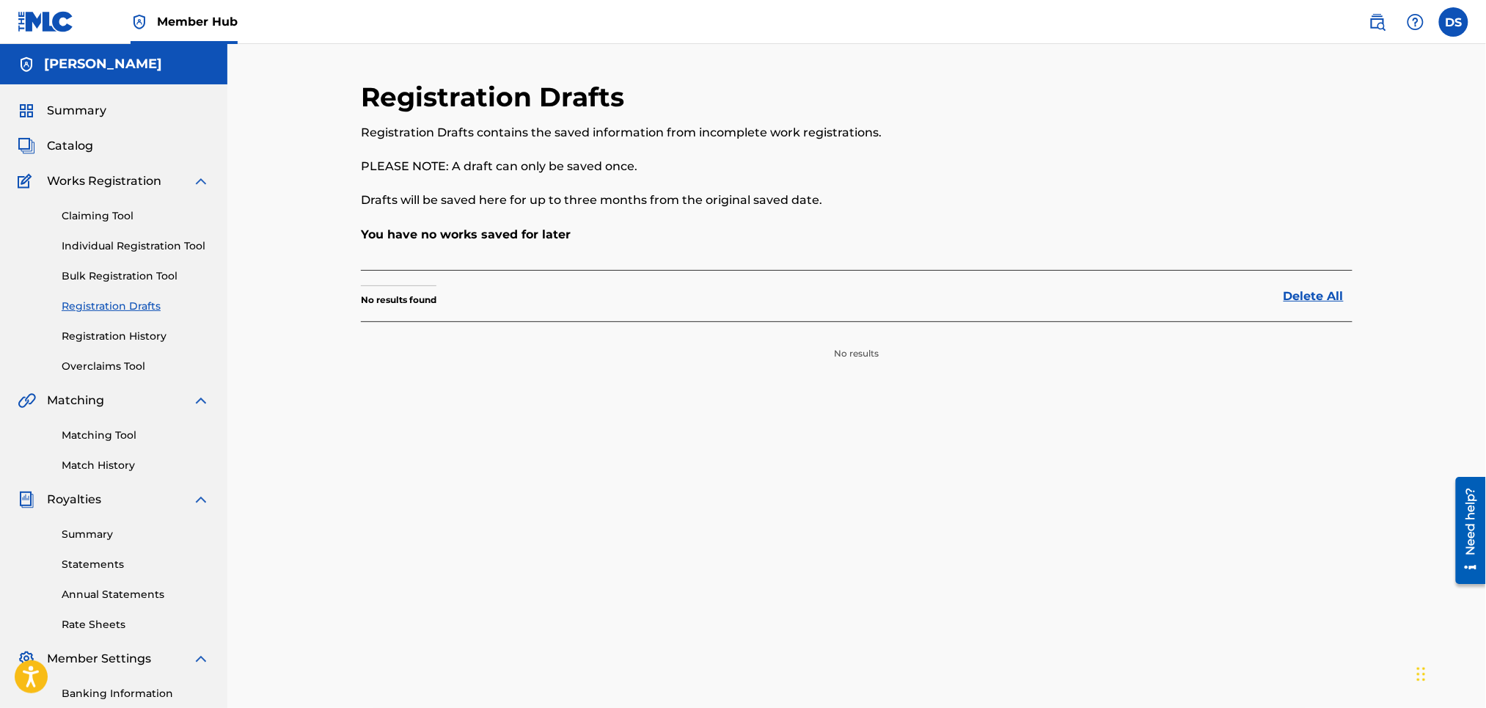
click at [106, 301] on link "Registration Drafts" at bounding box center [136, 305] width 148 height 15
click at [105, 336] on link "Registration History" at bounding box center [136, 336] width 148 height 15
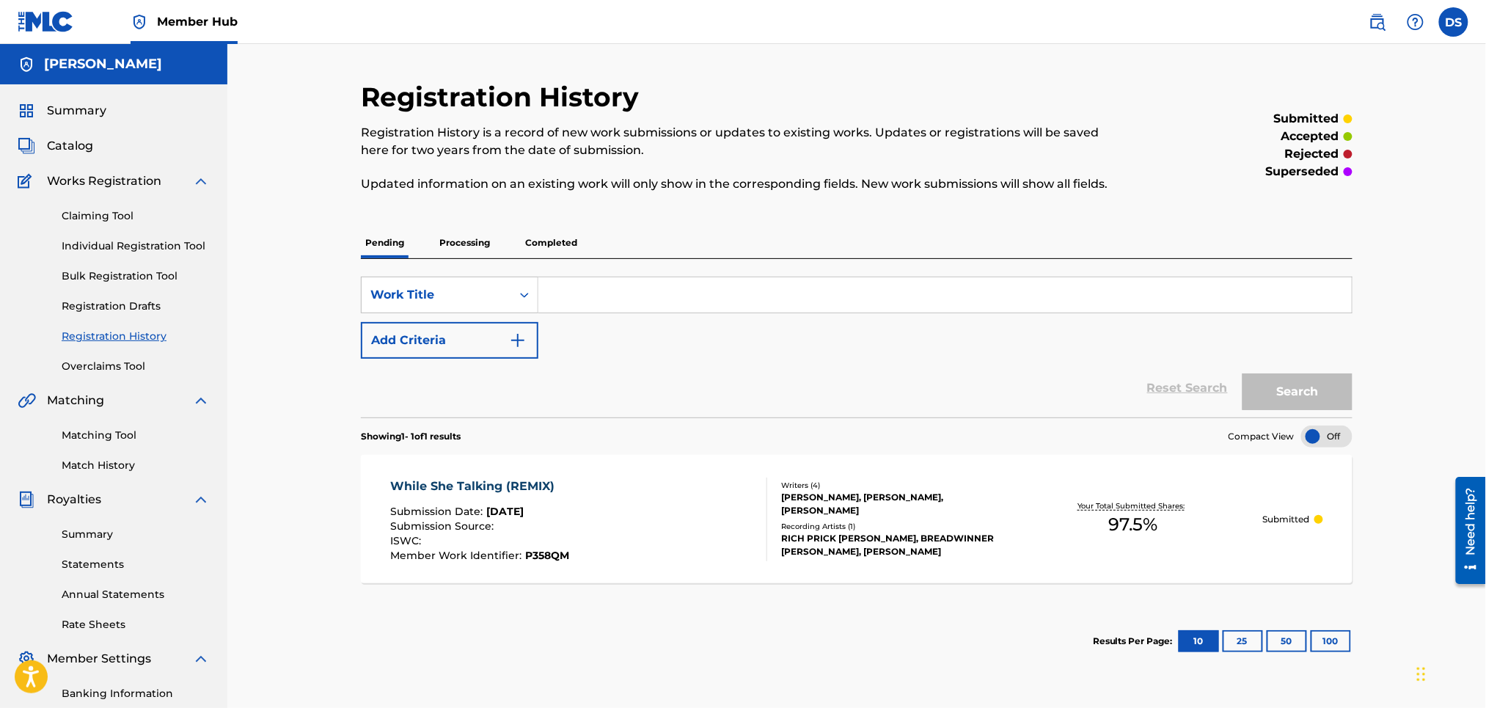
click at [105, 336] on link "Registration History" at bounding box center [136, 336] width 148 height 15
click at [382, 238] on p "Pending" at bounding box center [385, 242] width 48 height 31
click at [73, 147] on span "Catalog" at bounding box center [70, 146] width 46 height 18
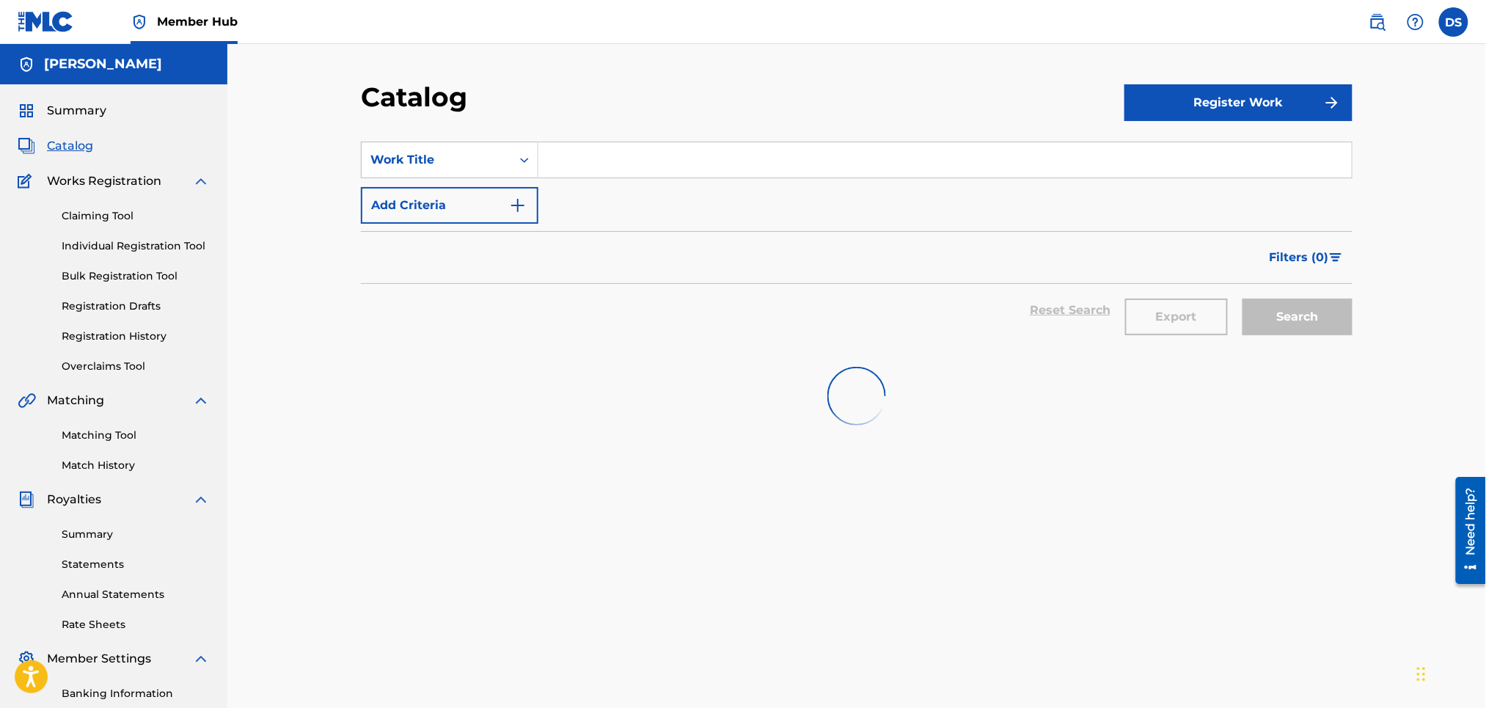
click at [73, 147] on span "Catalog" at bounding box center [70, 146] width 46 height 18
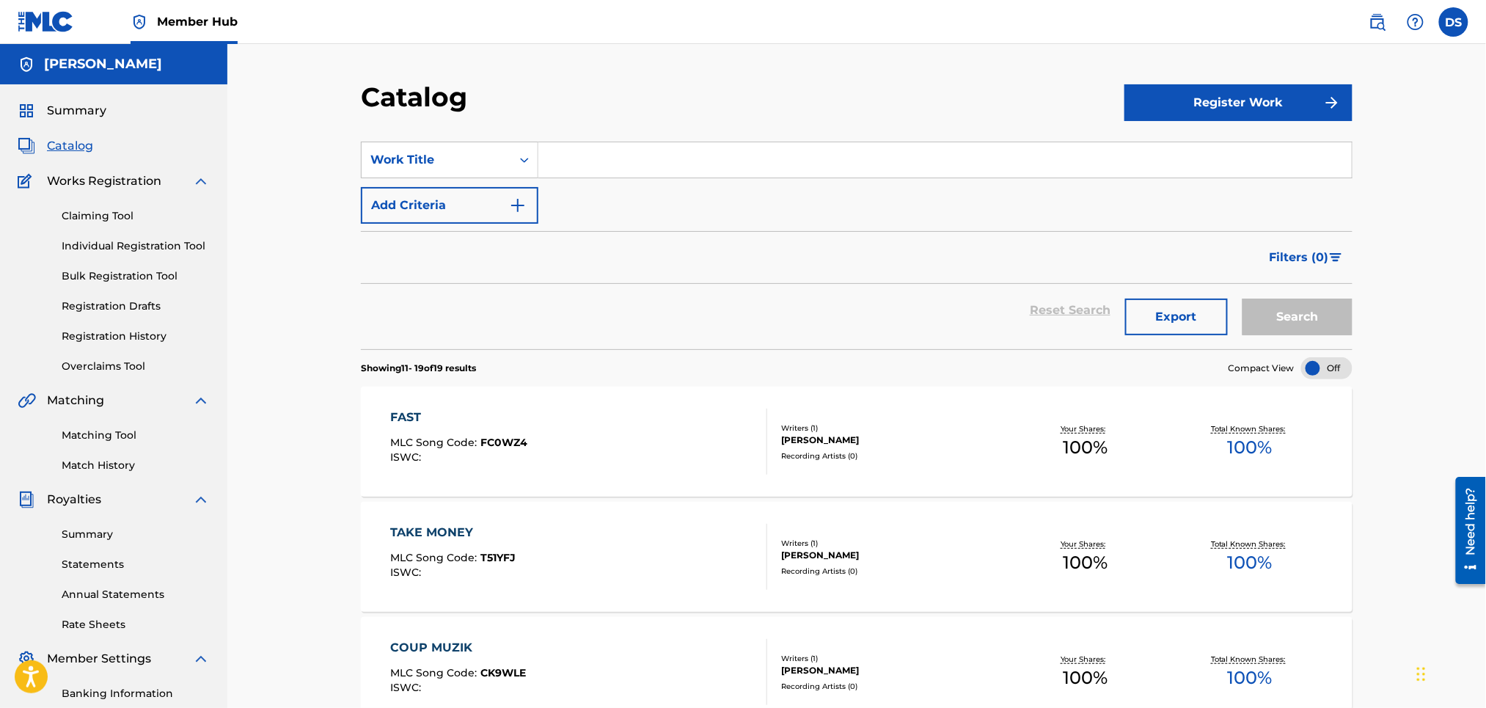
click at [1331, 373] on div at bounding box center [1326, 368] width 51 height 22
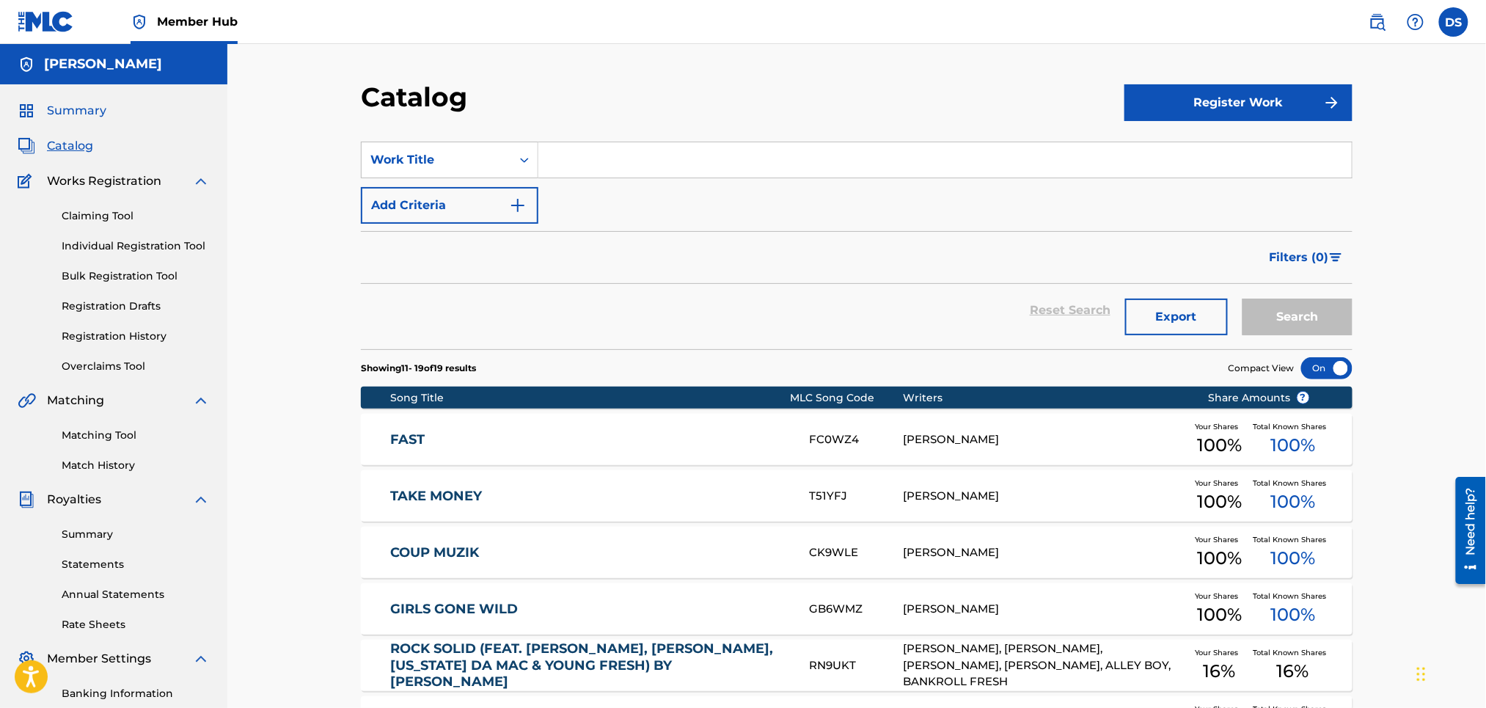
click at [80, 109] on span "Summary" at bounding box center [76, 111] width 59 height 18
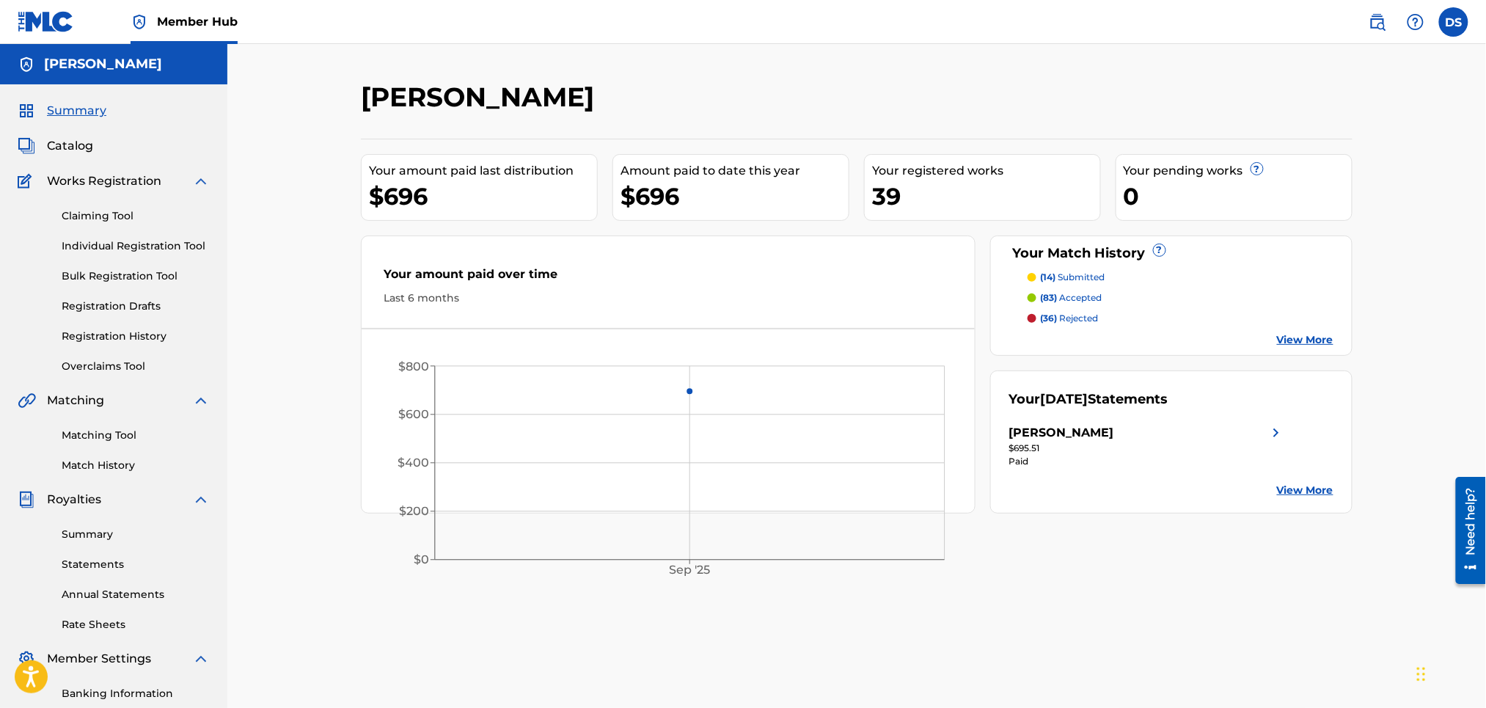
click at [1083, 277] on p "(14) submitted" at bounding box center [1073, 277] width 65 height 13
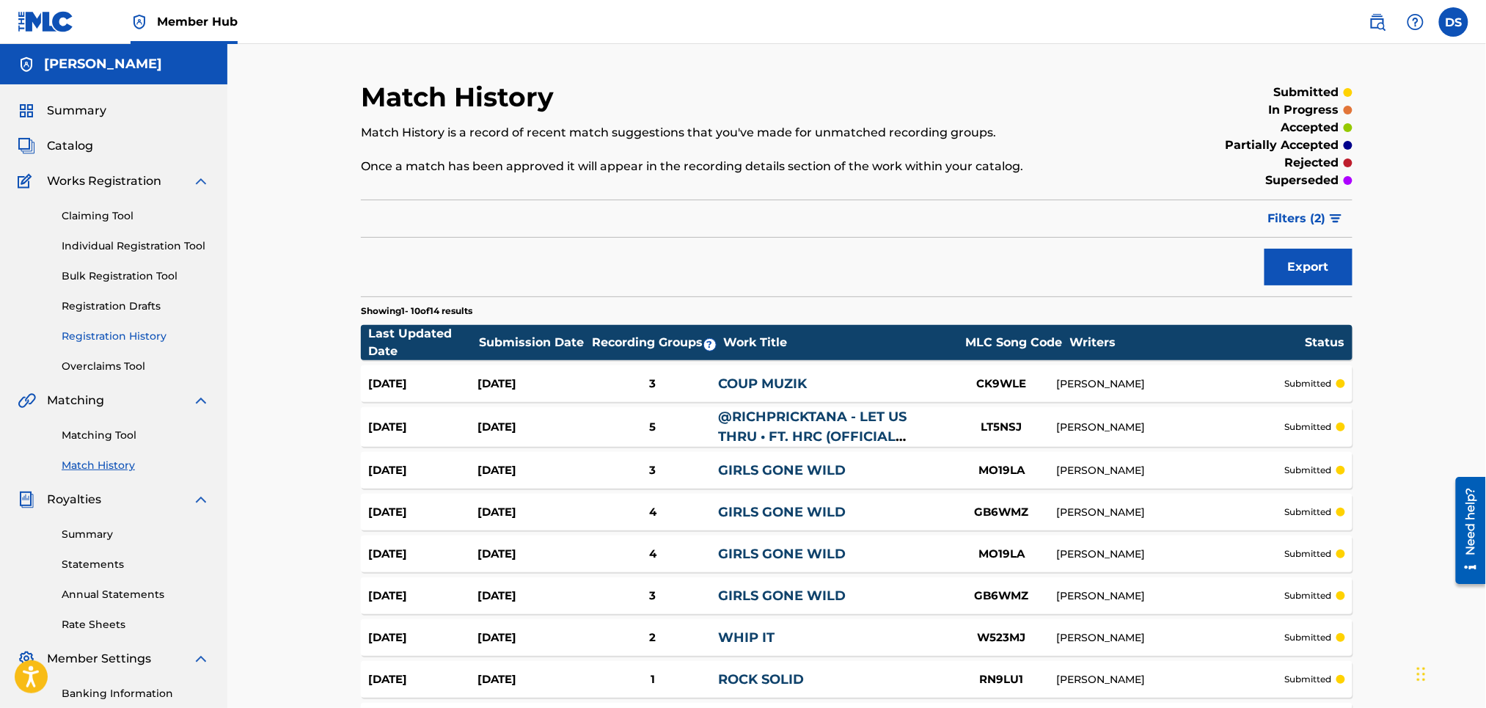
click at [80, 332] on link "Registration History" at bounding box center [136, 336] width 148 height 15
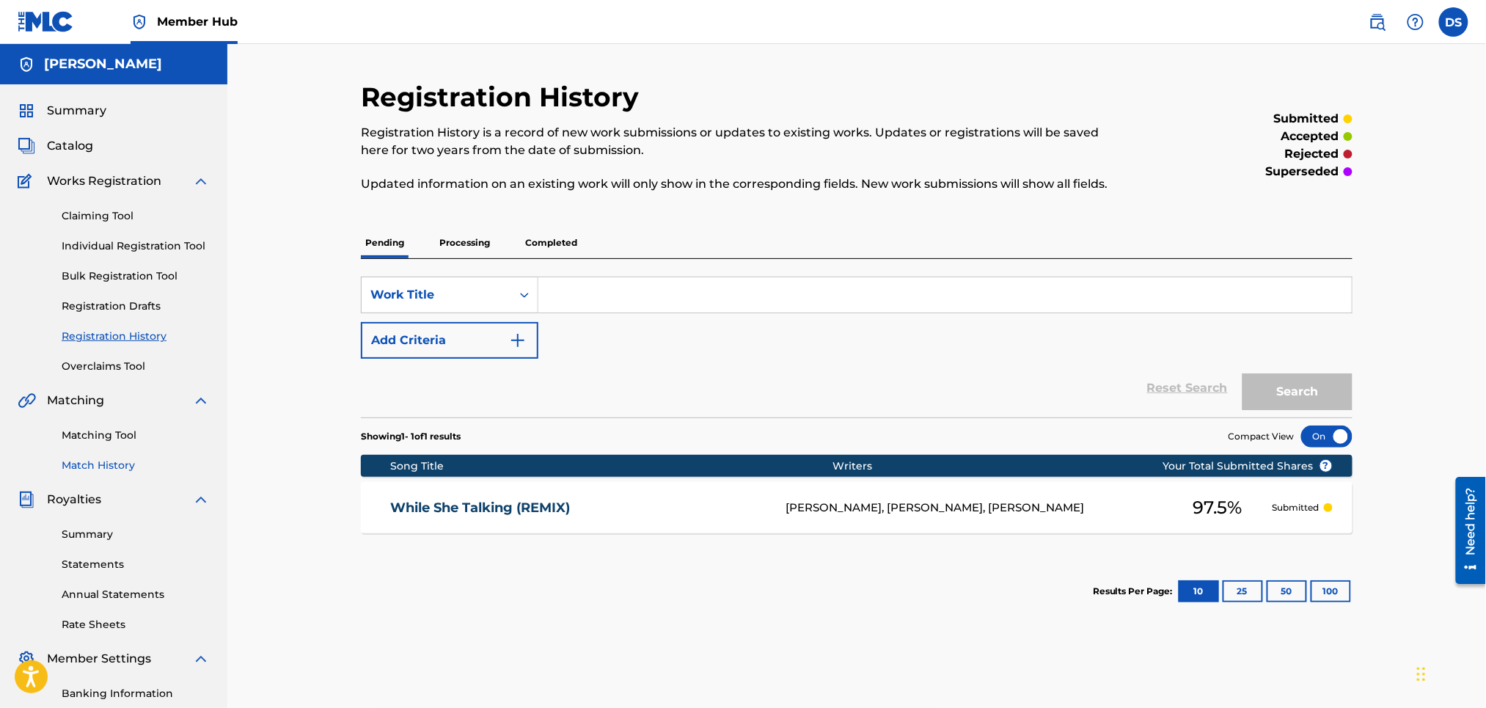
click at [106, 463] on link "Match History" at bounding box center [136, 465] width 148 height 15
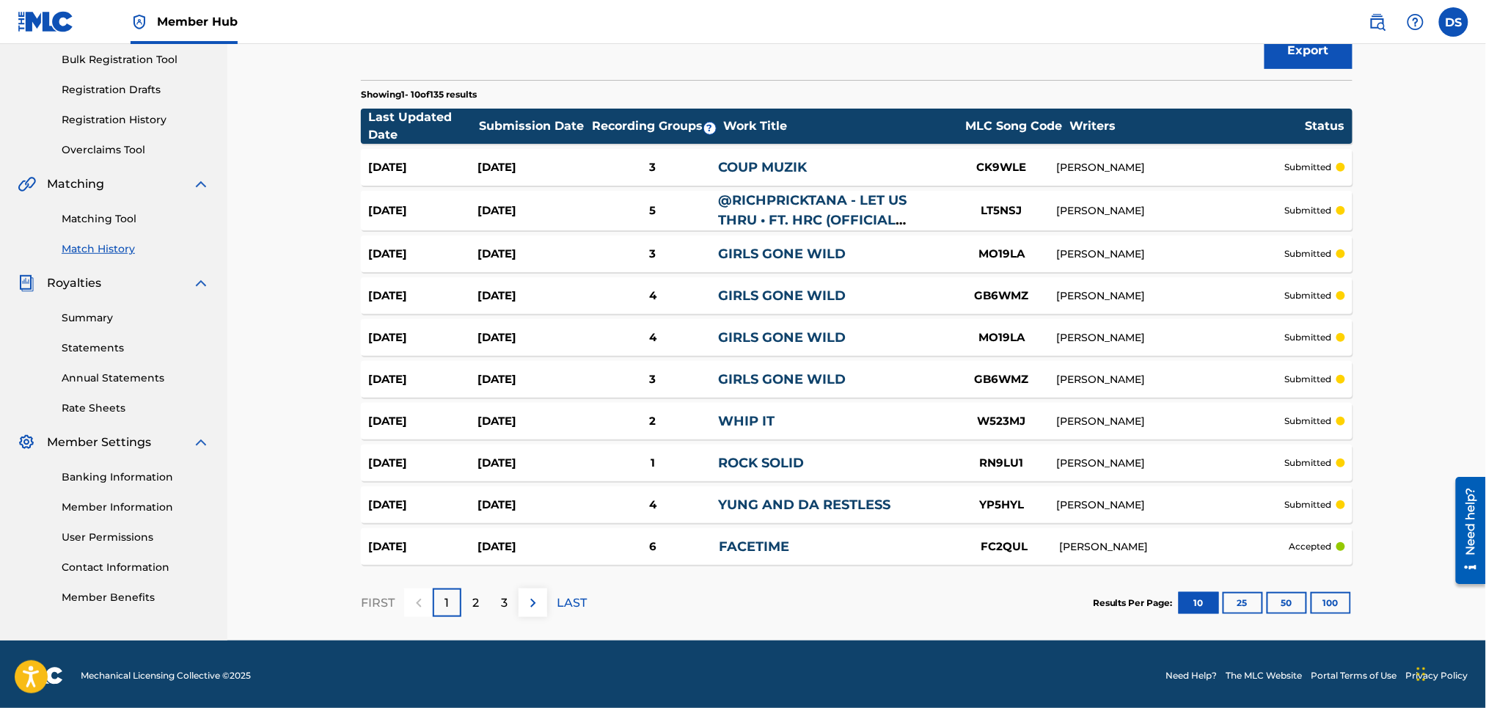
scroll to position [219, 0]
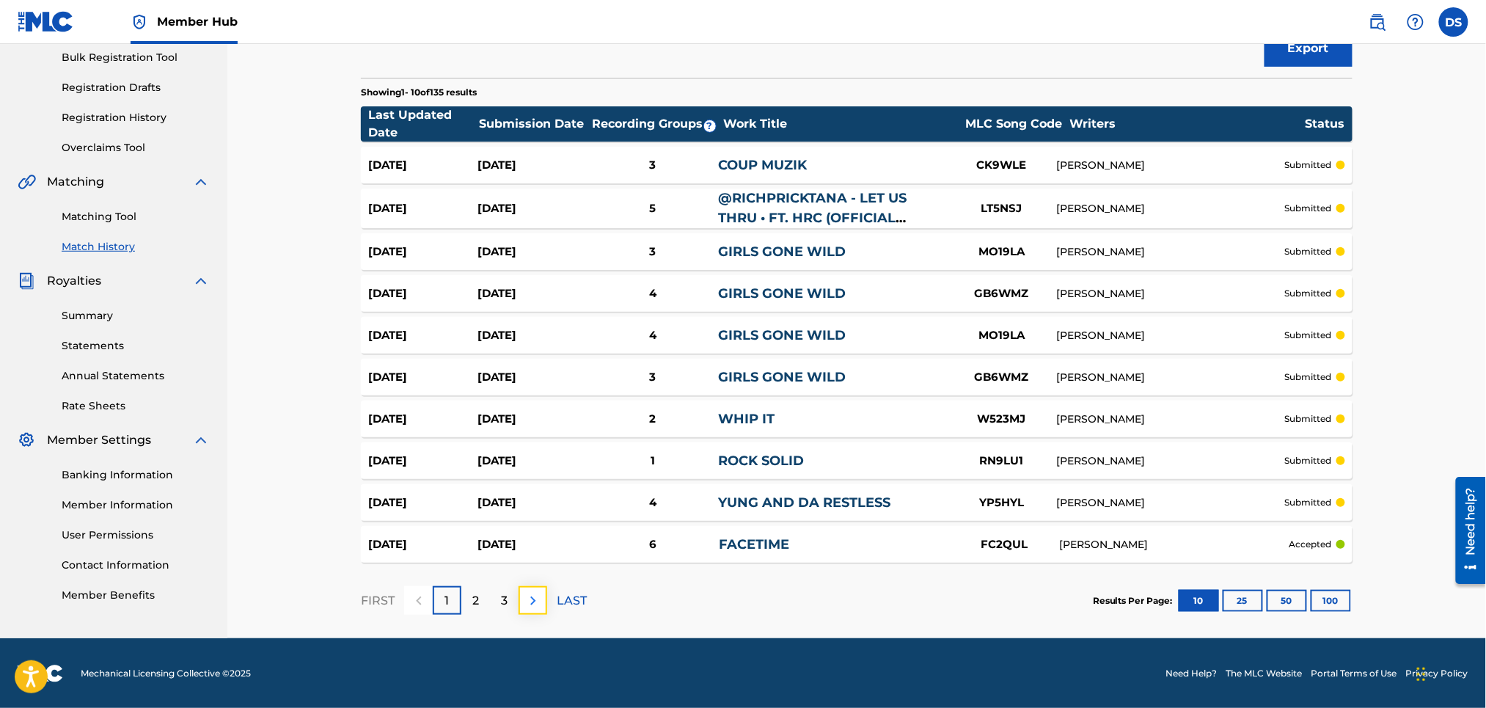
click at [527, 596] on img at bounding box center [533, 601] width 18 height 18
click at [499, 599] on div "3" at bounding box center [504, 600] width 29 height 29
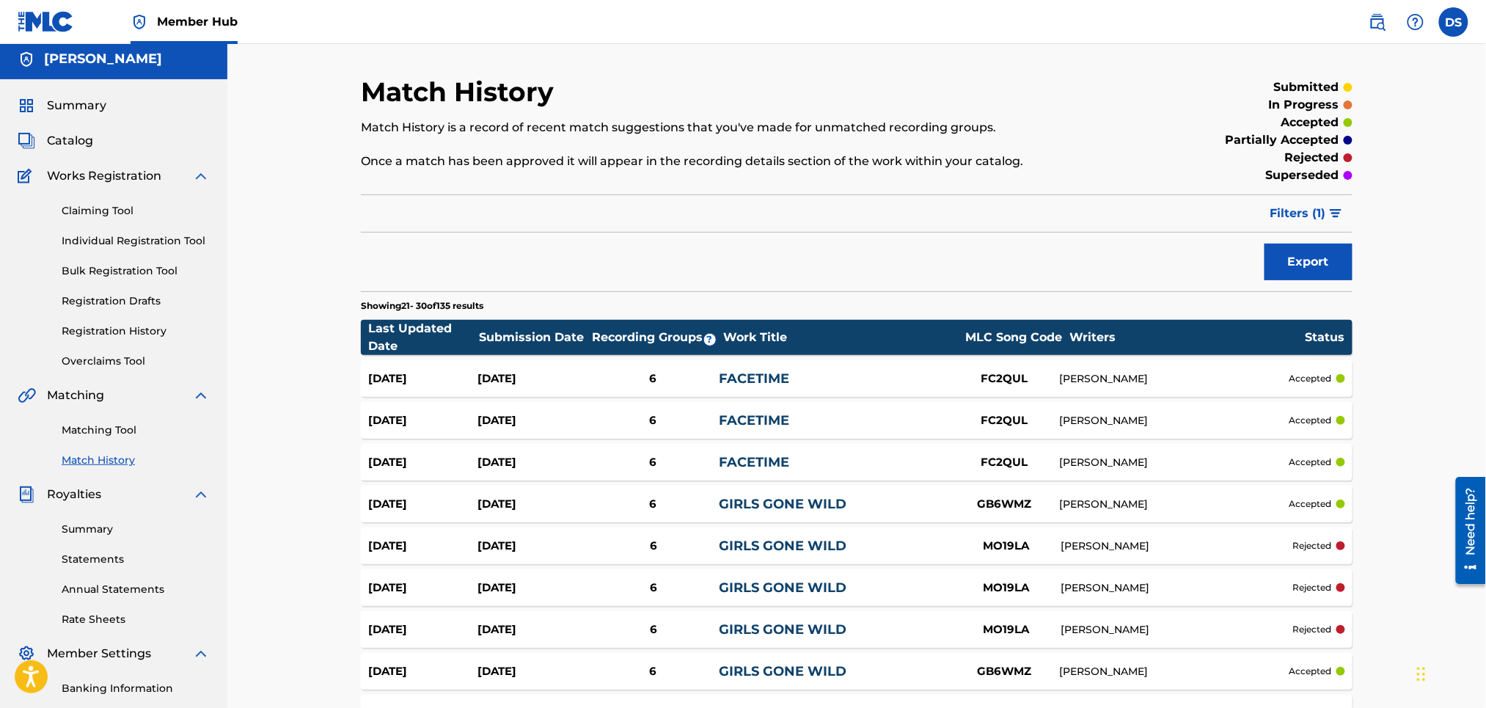
scroll to position [0, 0]
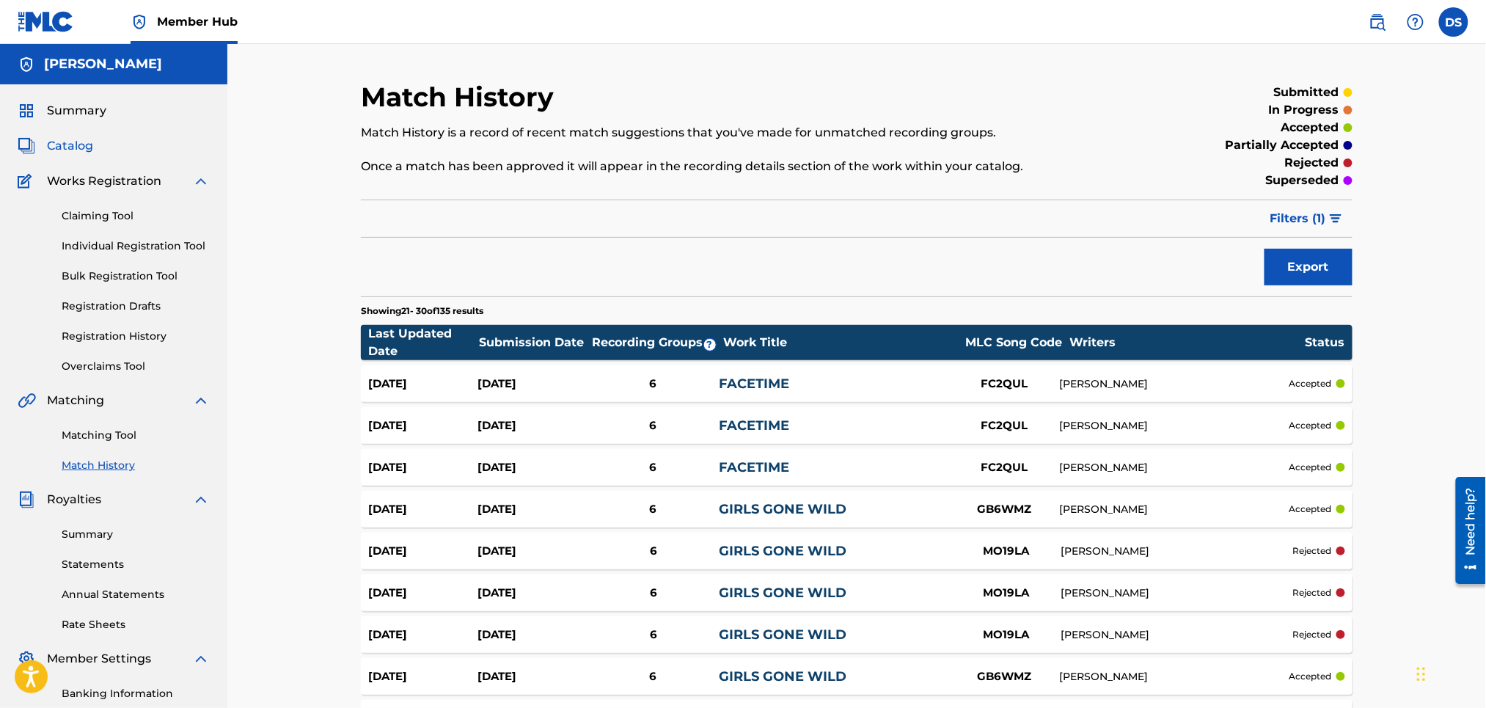
click at [73, 145] on span "Catalog" at bounding box center [70, 146] width 46 height 18
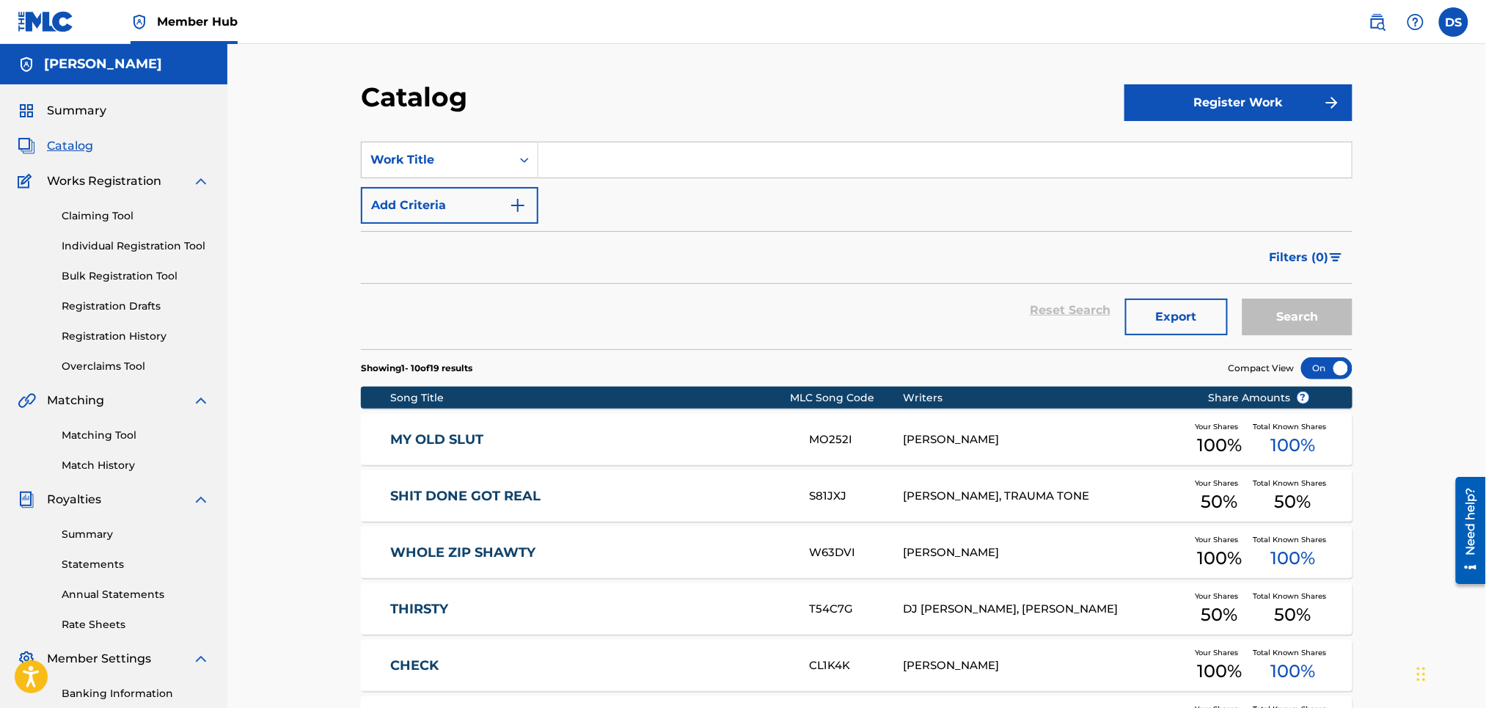
click at [73, 145] on span "Catalog" at bounding box center [70, 146] width 46 height 18
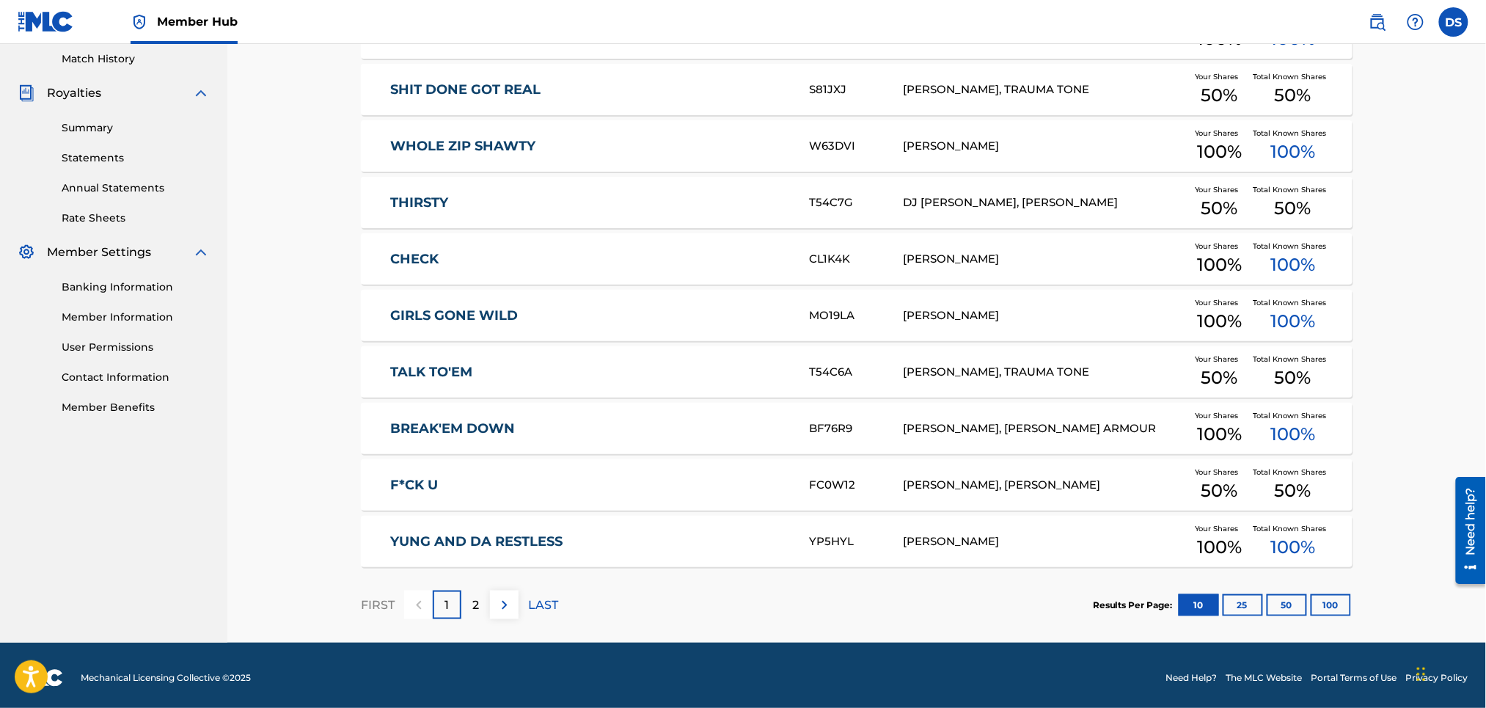
scroll to position [411, 0]
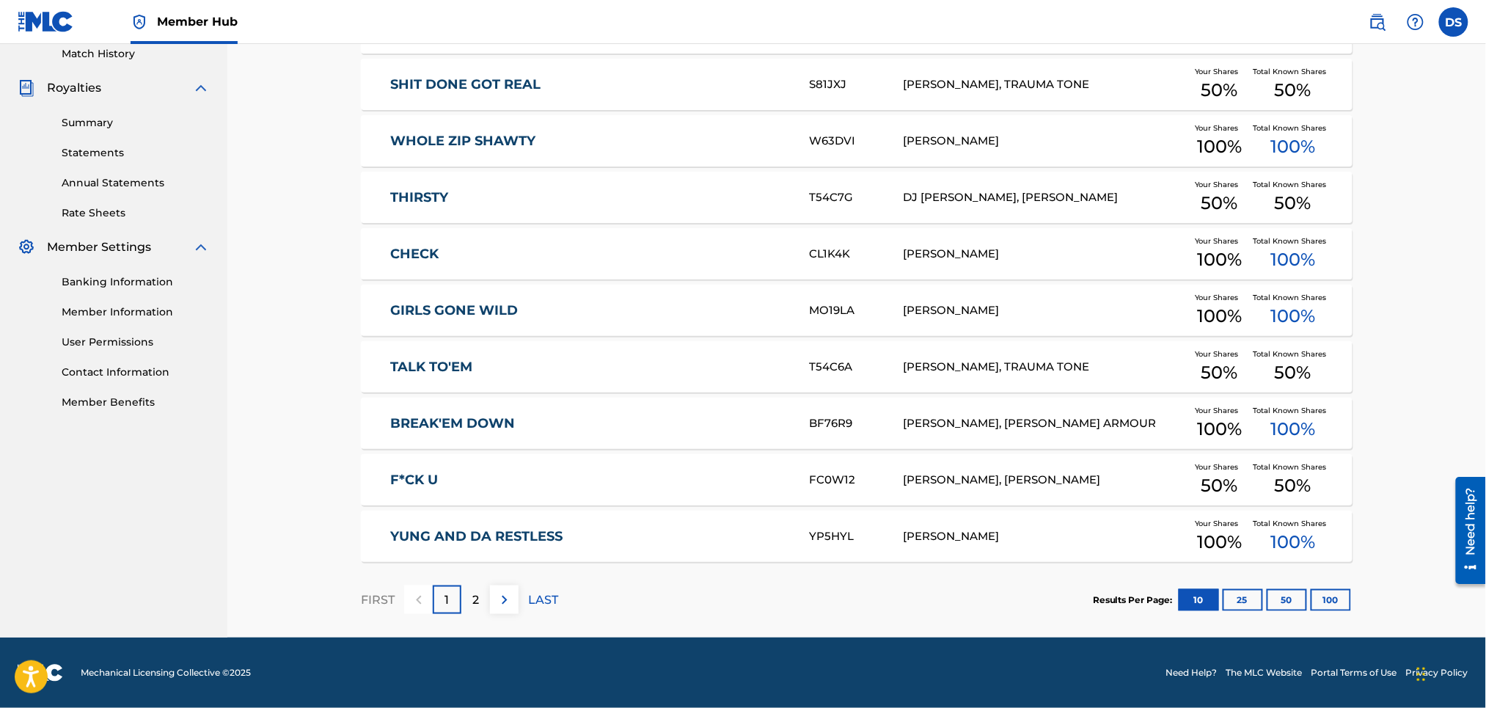
click at [491, 418] on link "BREAK'EM DOWN" at bounding box center [590, 423] width 399 height 17
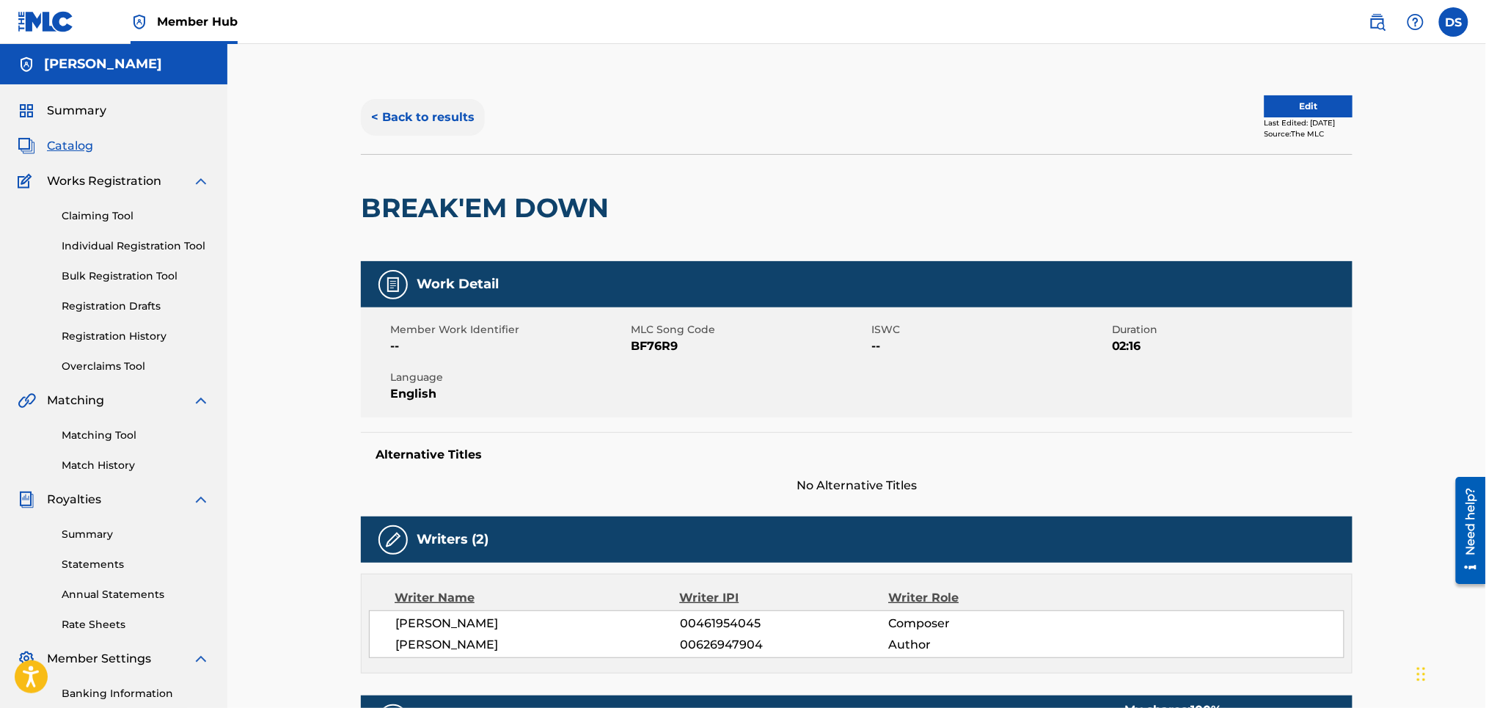
click at [378, 112] on button "< Back to results" at bounding box center [423, 117] width 124 height 37
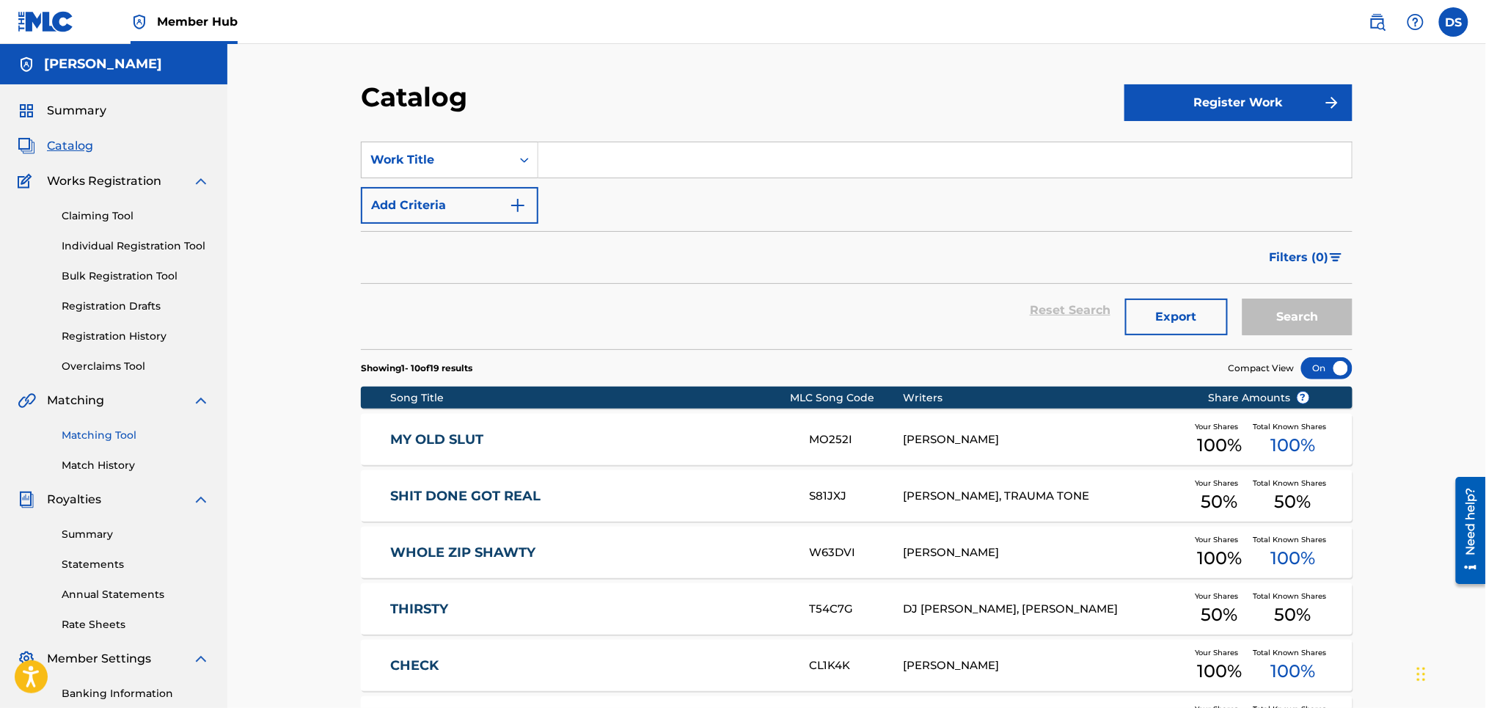
click at [90, 435] on link "Matching Tool" at bounding box center [136, 435] width 148 height 15
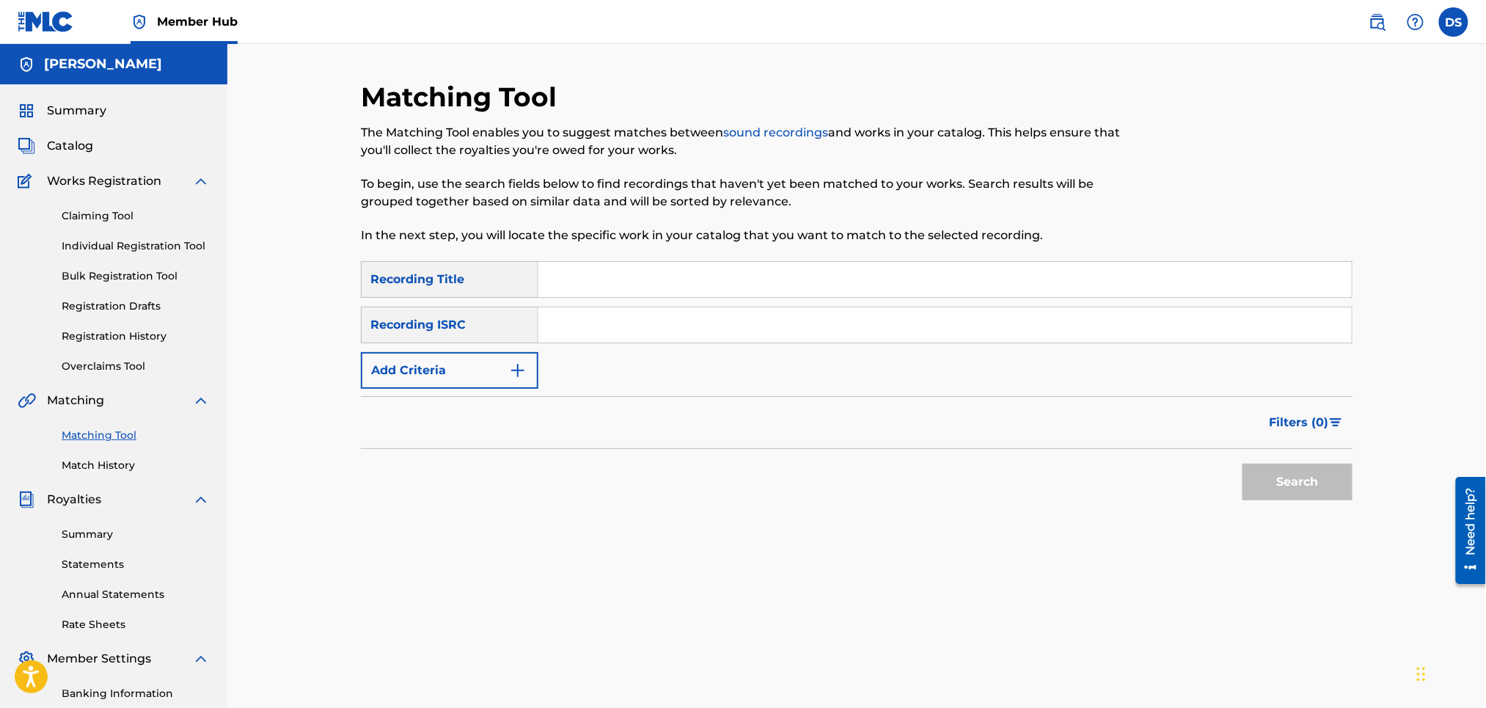
paste input "QZNB82390360"
type input "QZNB82390360"
click at [582, 280] on input "Search Form" at bounding box center [944, 279] width 813 height 35
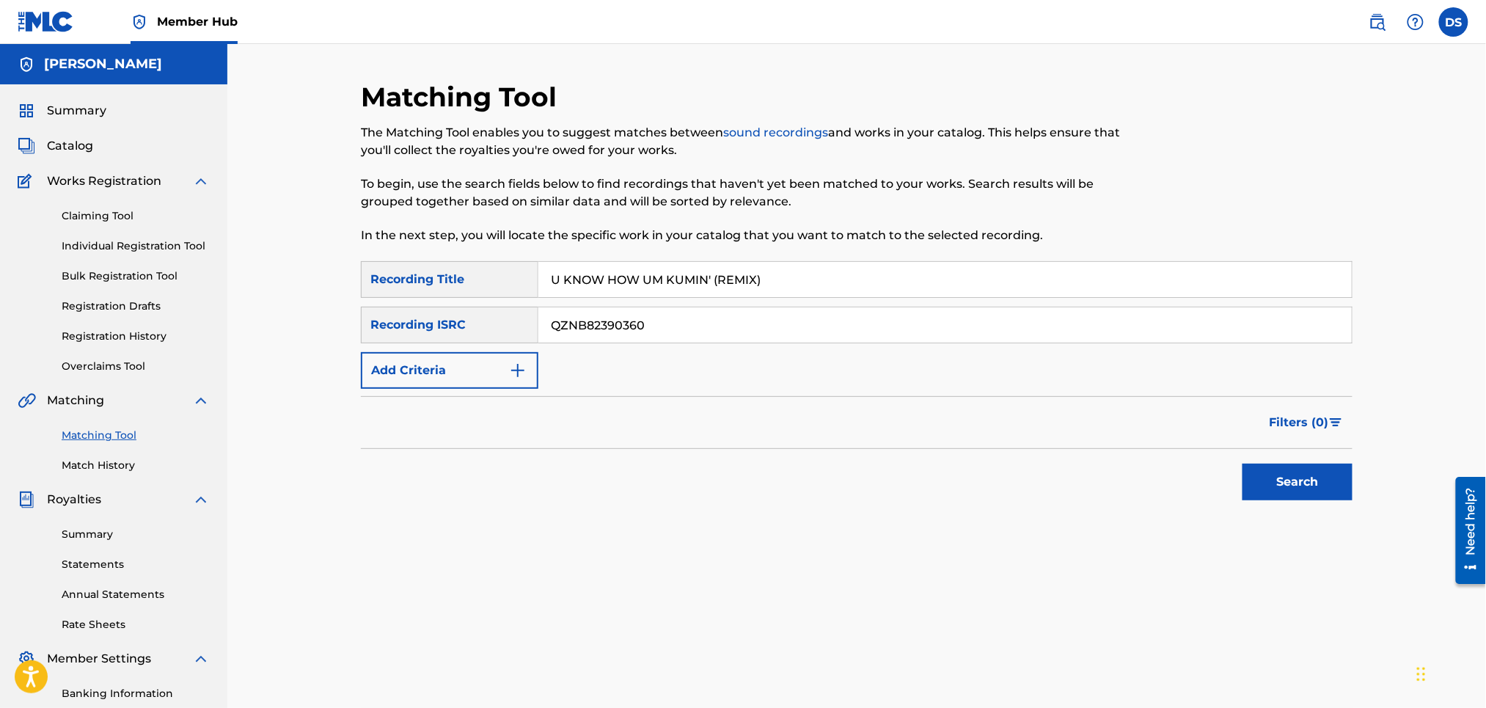
drag, startPoint x: 712, startPoint y: 276, endPoint x: 807, endPoint y: 284, distance: 95.0
click at [807, 284] on input "U KNOW HOW UM KUMIN' (REMIX)" at bounding box center [944, 279] width 813 height 35
type input "U KNOW HOW UM KUMIN'"
click at [1266, 488] on button "Search" at bounding box center [1297, 482] width 110 height 37
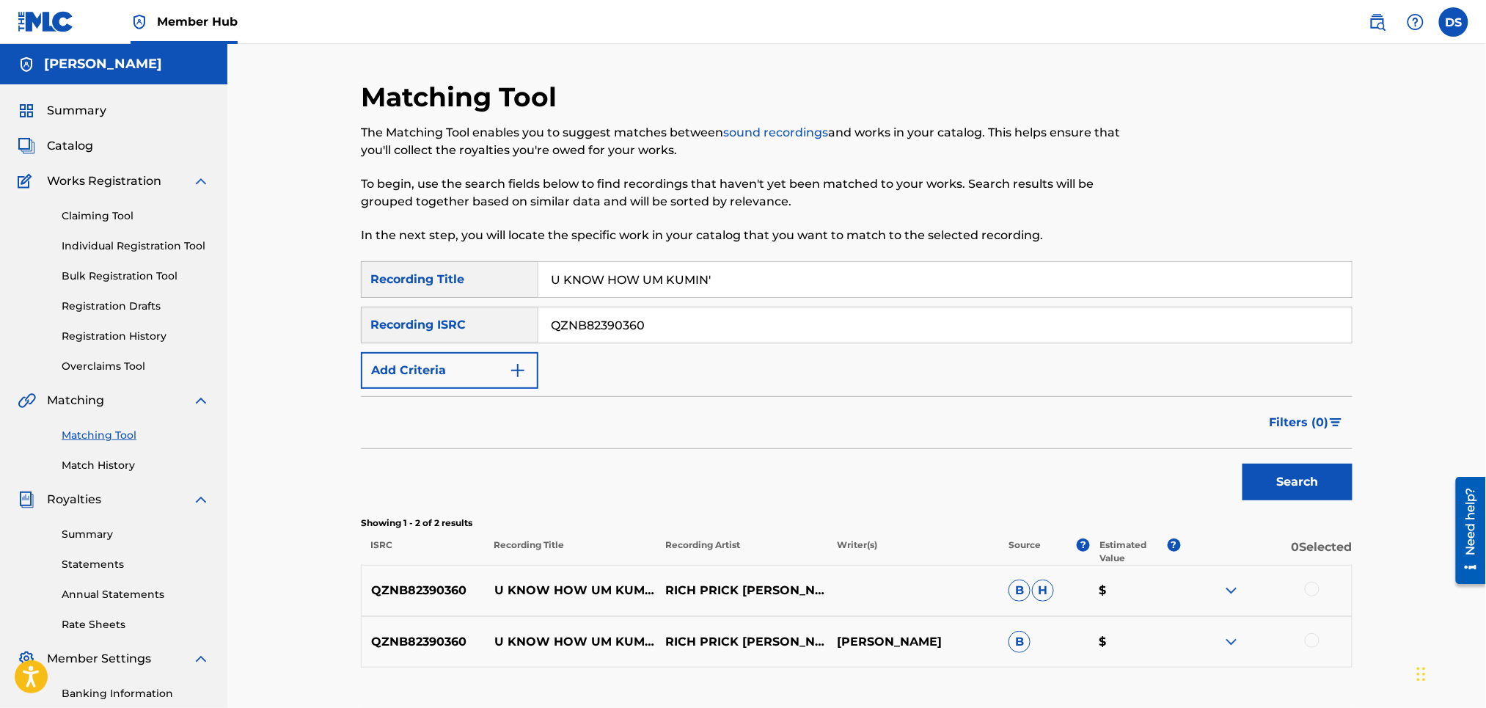
click at [1311, 588] on div at bounding box center [1312, 589] width 15 height 15
click at [1311, 638] on div at bounding box center [1312, 640] width 15 height 15
click at [1047, 583] on button "Match 2 Groups" at bounding box center [1031, 588] width 162 height 37
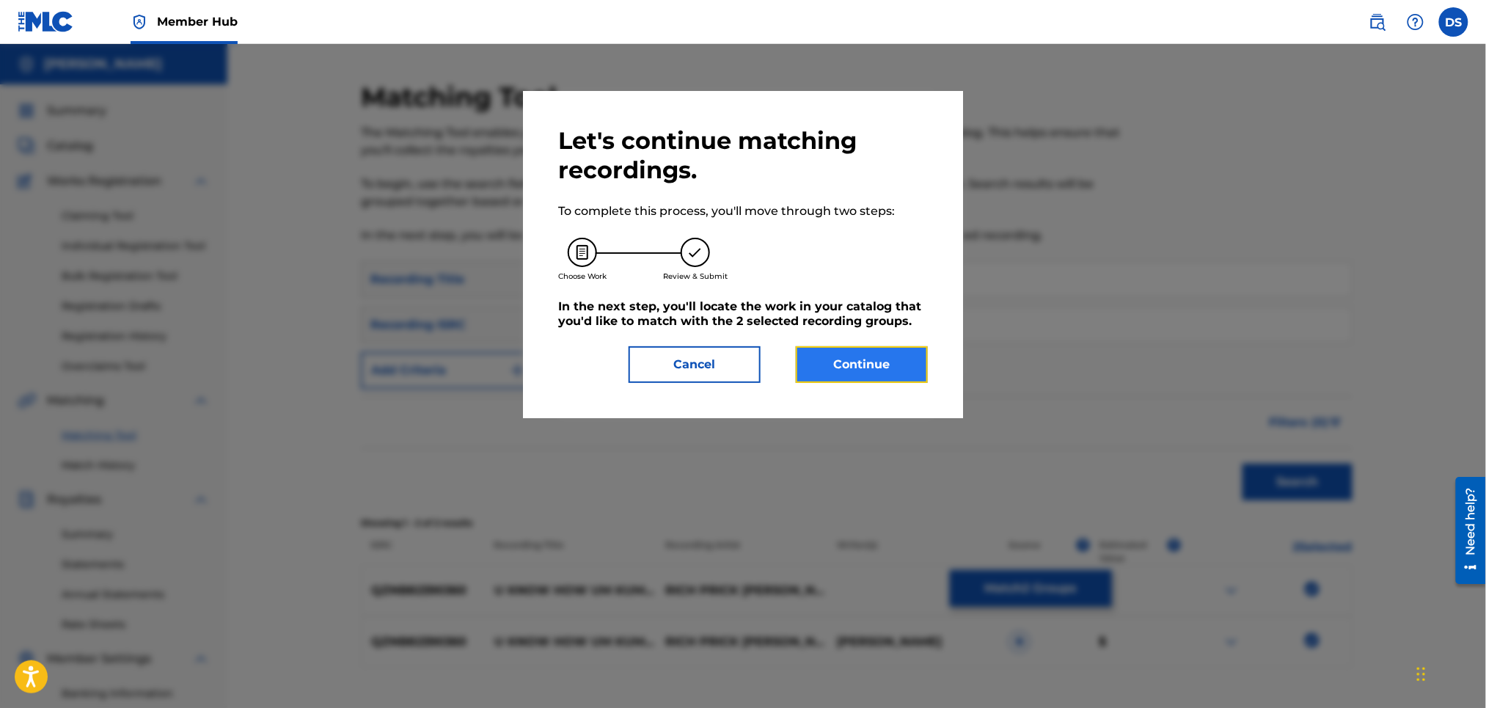
click at [850, 373] on button "Continue" at bounding box center [862, 364] width 132 height 37
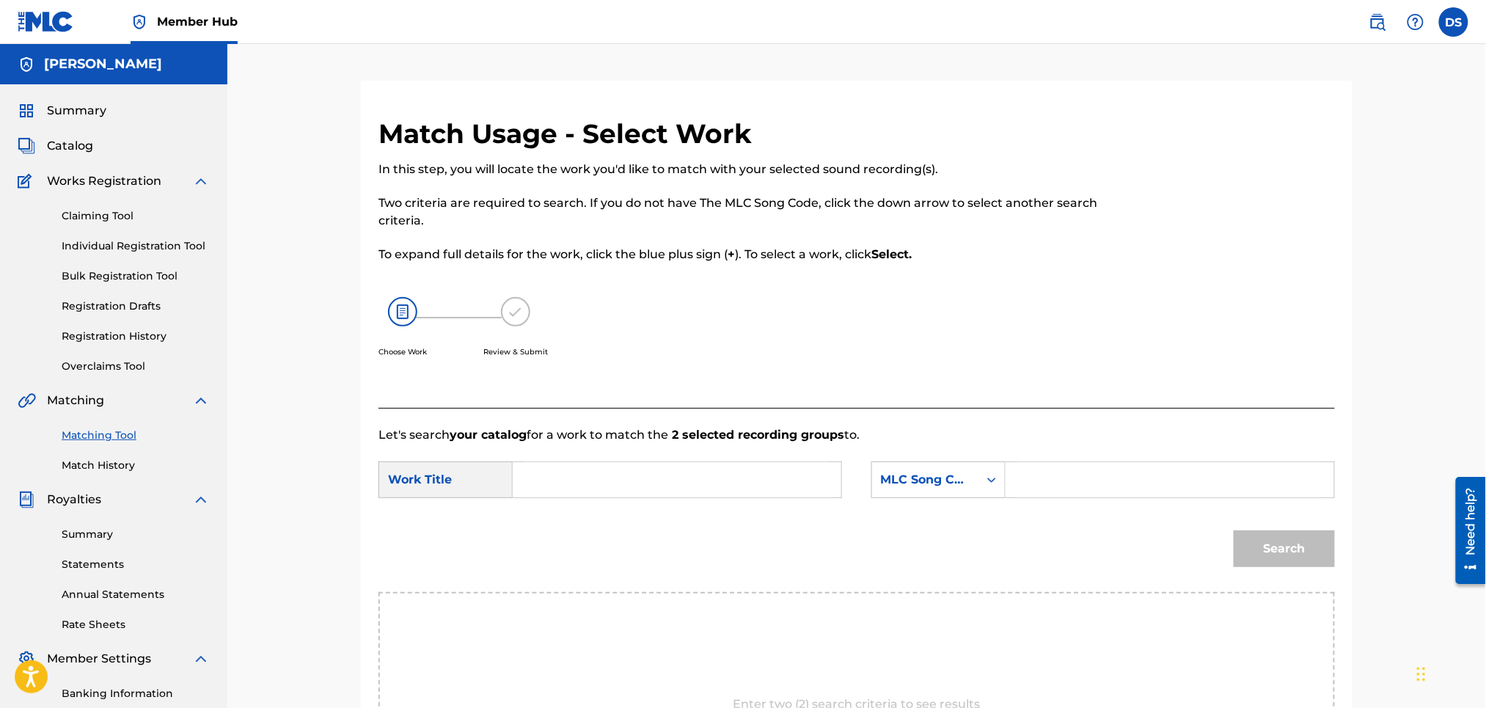
click at [717, 475] on input "Search Form" at bounding box center [677, 479] width 304 height 35
click at [561, 543] on span "now how um kumin’ (remix)" at bounding box center [562, 538] width 49 height 67
drag, startPoint x: 681, startPoint y: 478, endPoint x: 799, endPoint y: 509, distance: 122.0
click at [799, 509] on form "SearchWithCriteriadaeabc8b-1bba-4bee-b9f4-c202fe5c3ec4 Work Title u know how um…" at bounding box center [856, 518] width 956 height 148
type input "u know how um kumin’"
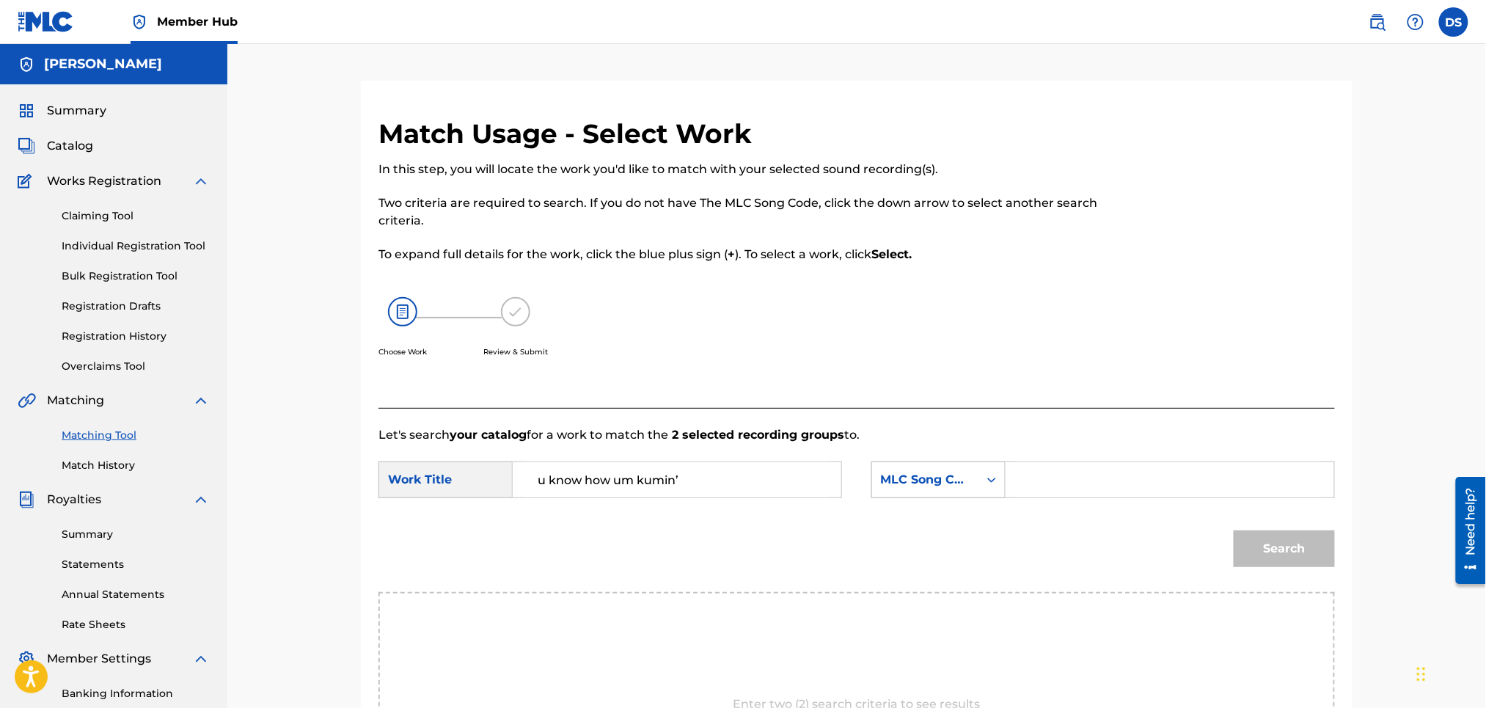
click at [987, 476] on icon "Search Form" at bounding box center [991, 479] width 15 height 15
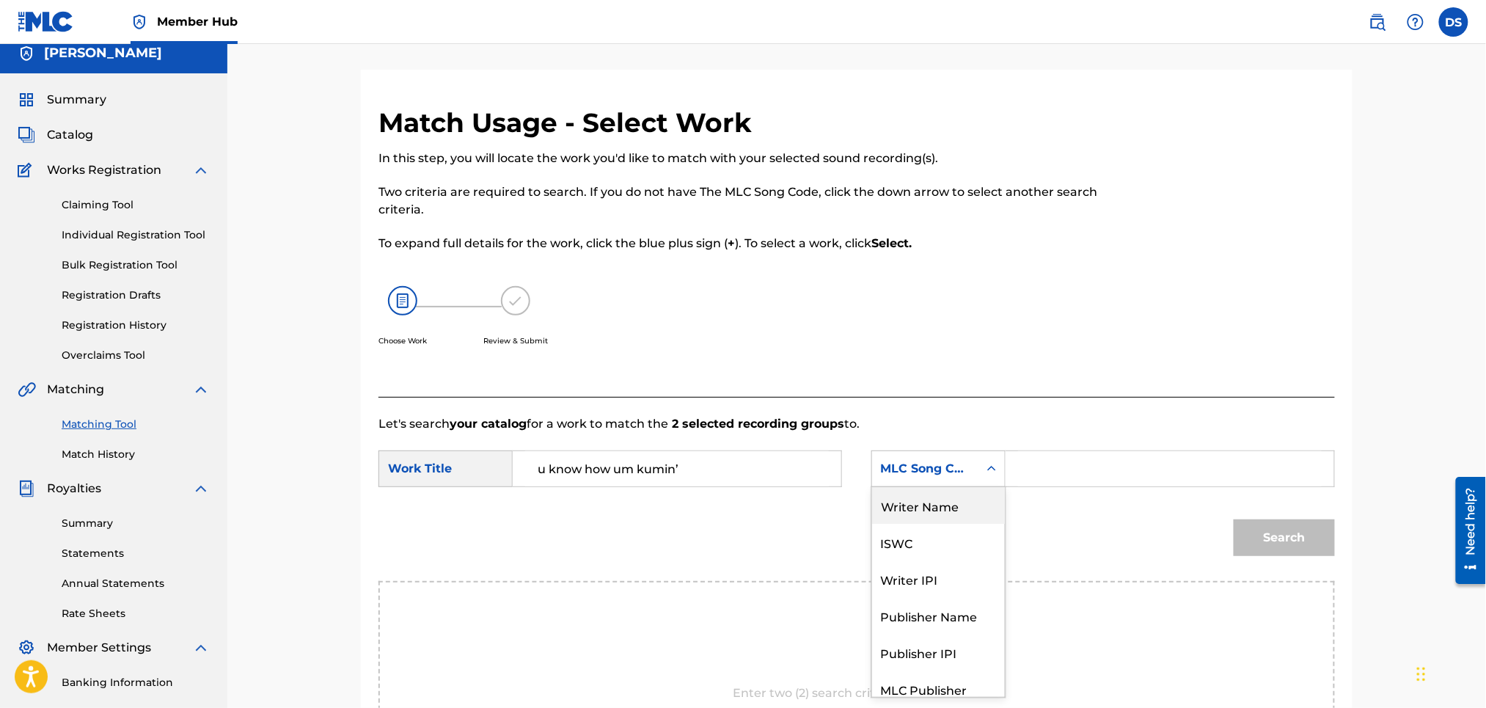
click at [950, 506] on div "Writer Name" at bounding box center [938, 505] width 133 height 37
click at [1047, 468] on input "Search Form" at bounding box center [1170, 468] width 304 height 35
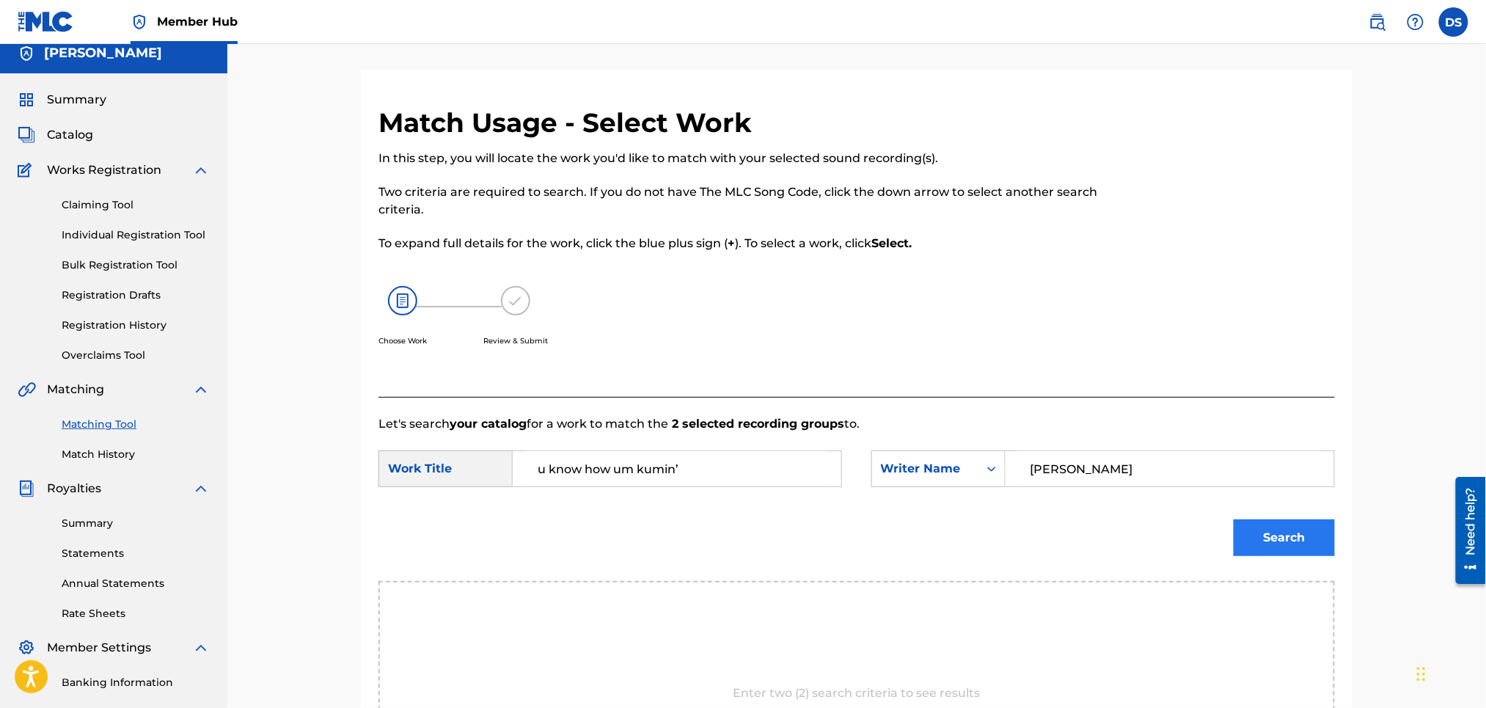
type input "[PERSON_NAME]"
click at [1278, 527] on button "Search" at bounding box center [1284, 537] width 101 height 37
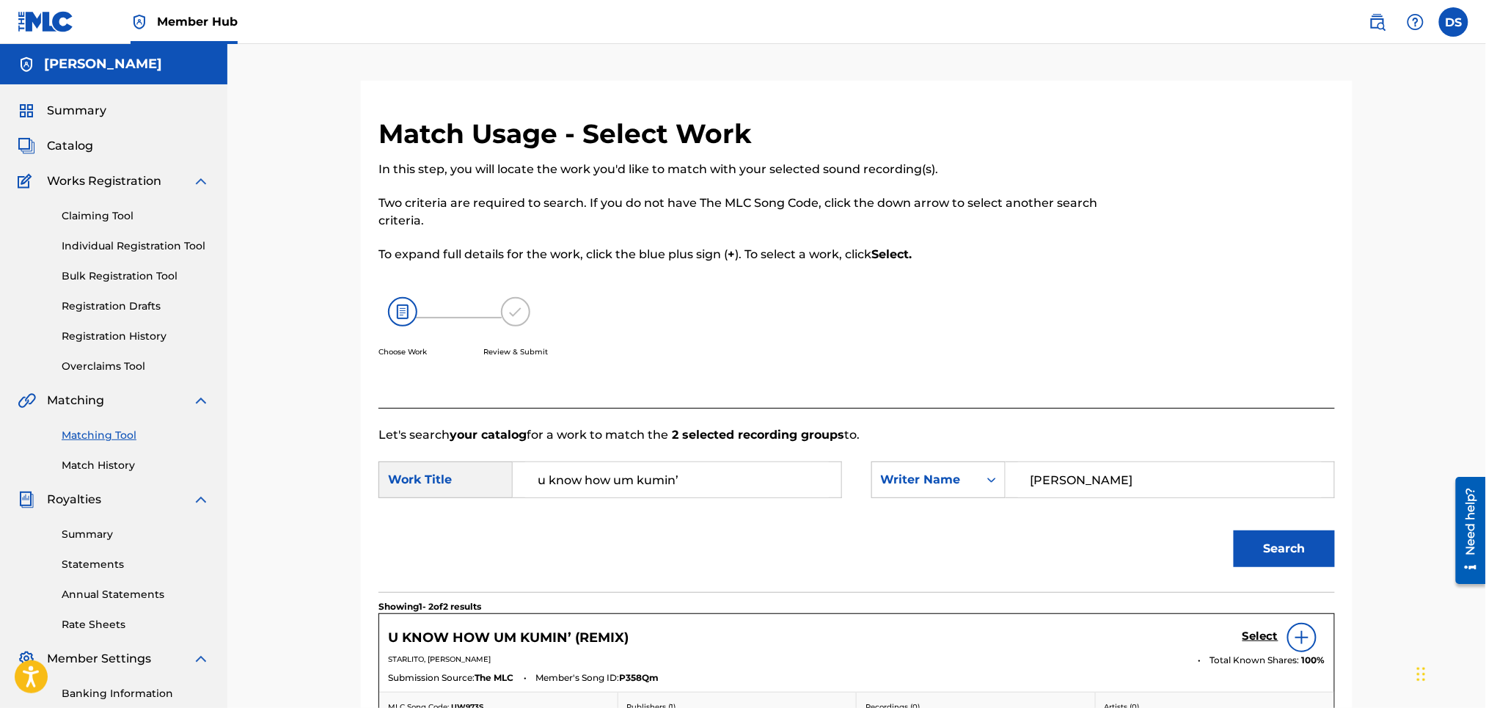
click at [81, 439] on link "Matching Tool" at bounding box center [136, 435] width 148 height 15
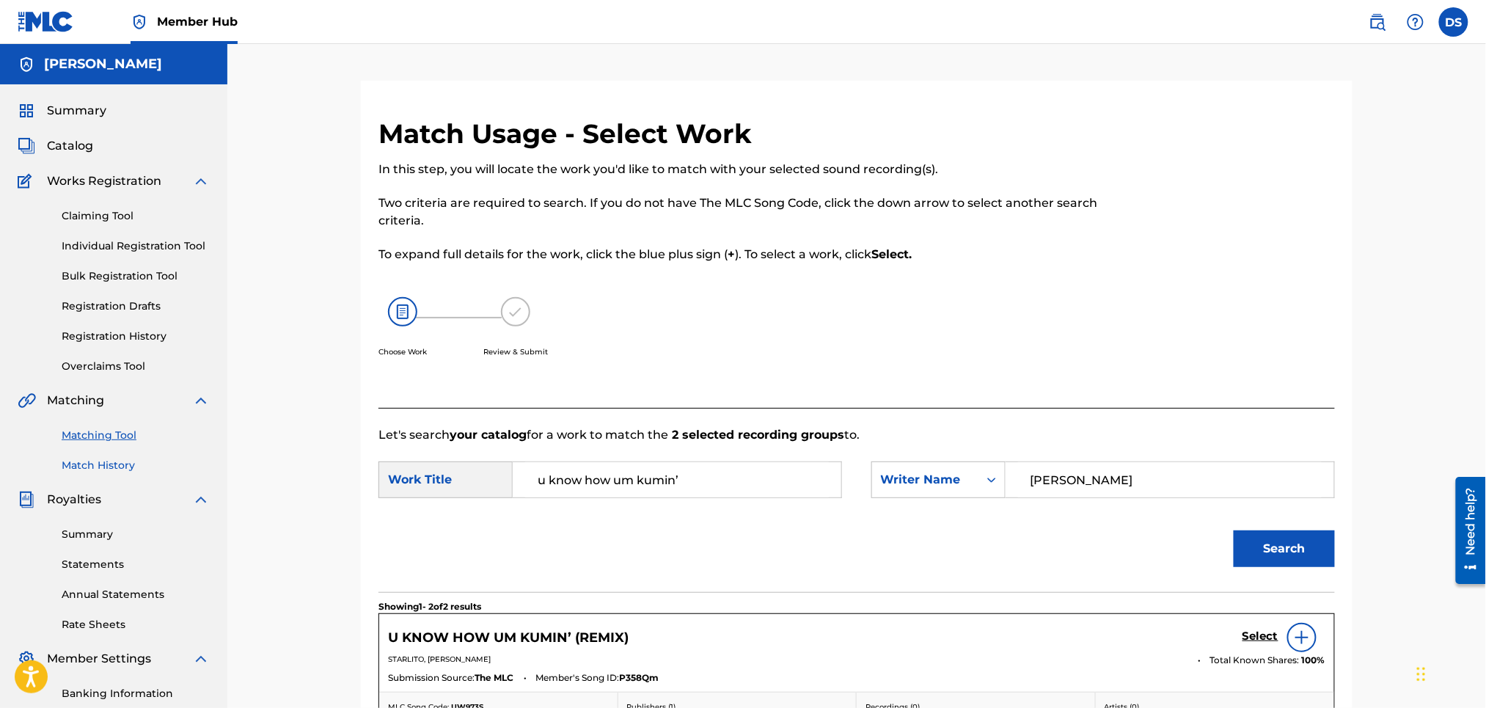
click at [80, 463] on link "Match History" at bounding box center [136, 465] width 148 height 15
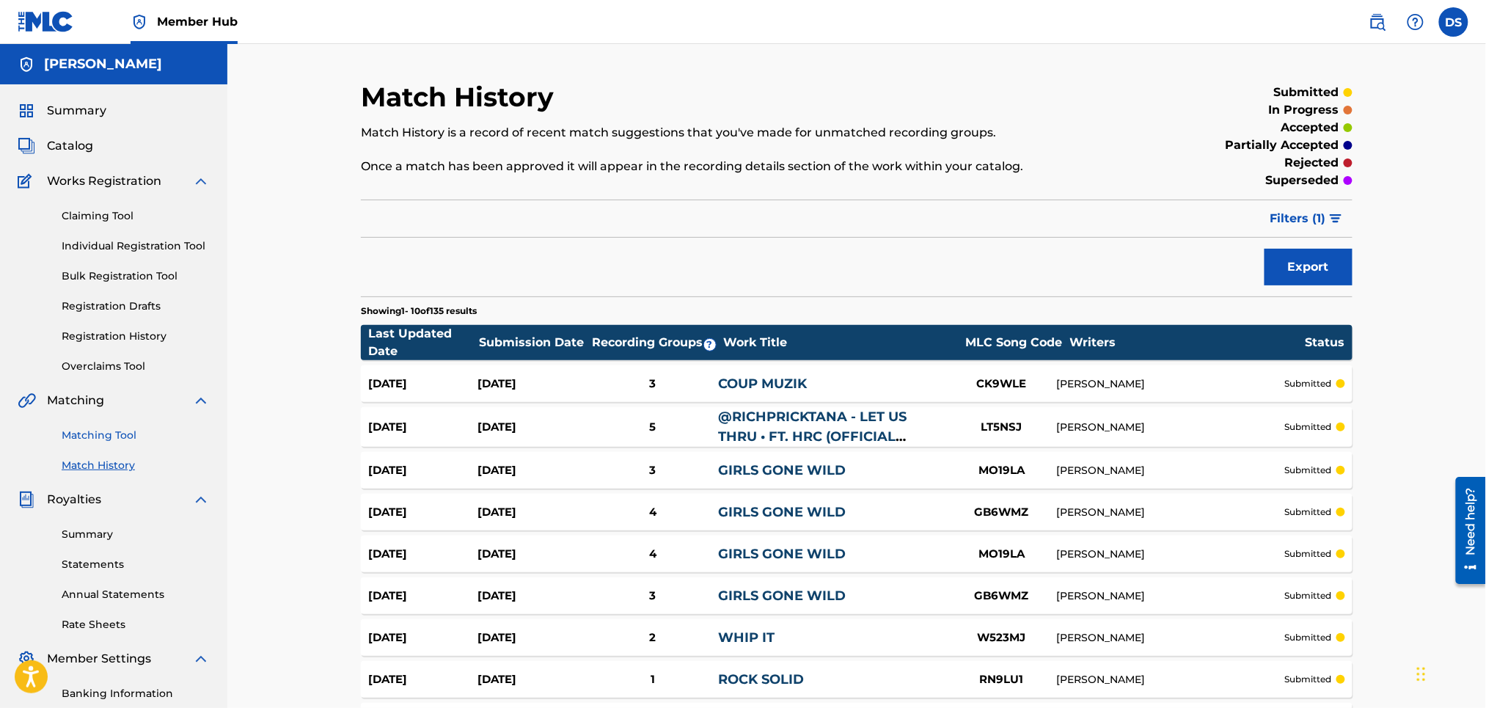
click at [78, 438] on link "Matching Tool" at bounding box center [136, 435] width 148 height 15
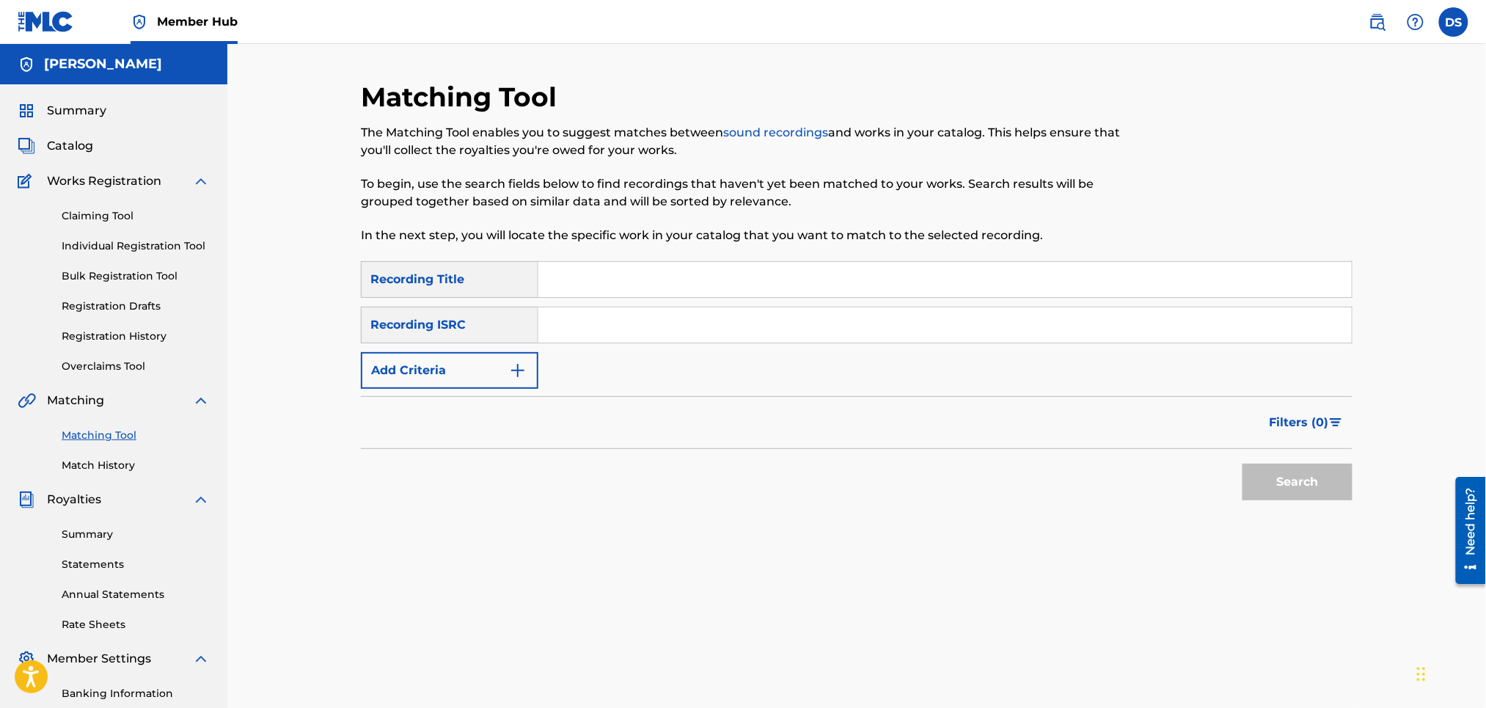
click at [582, 301] on div "SearchWithCriteriaf5cc73cf-1f0e-429f-b4db-0c32b9dc146c Recording Title SearchWi…" at bounding box center [857, 325] width 992 height 128
click at [581, 274] on input "Search Form" at bounding box center [944, 279] width 813 height 35
click at [699, 274] on input "Coup Muzik" at bounding box center [944, 279] width 813 height 35
type input "Coup Muzik FREESTYLE"
click at [684, 331] on input "Search Form" at bounding box center [944, 324] width 813 height 35
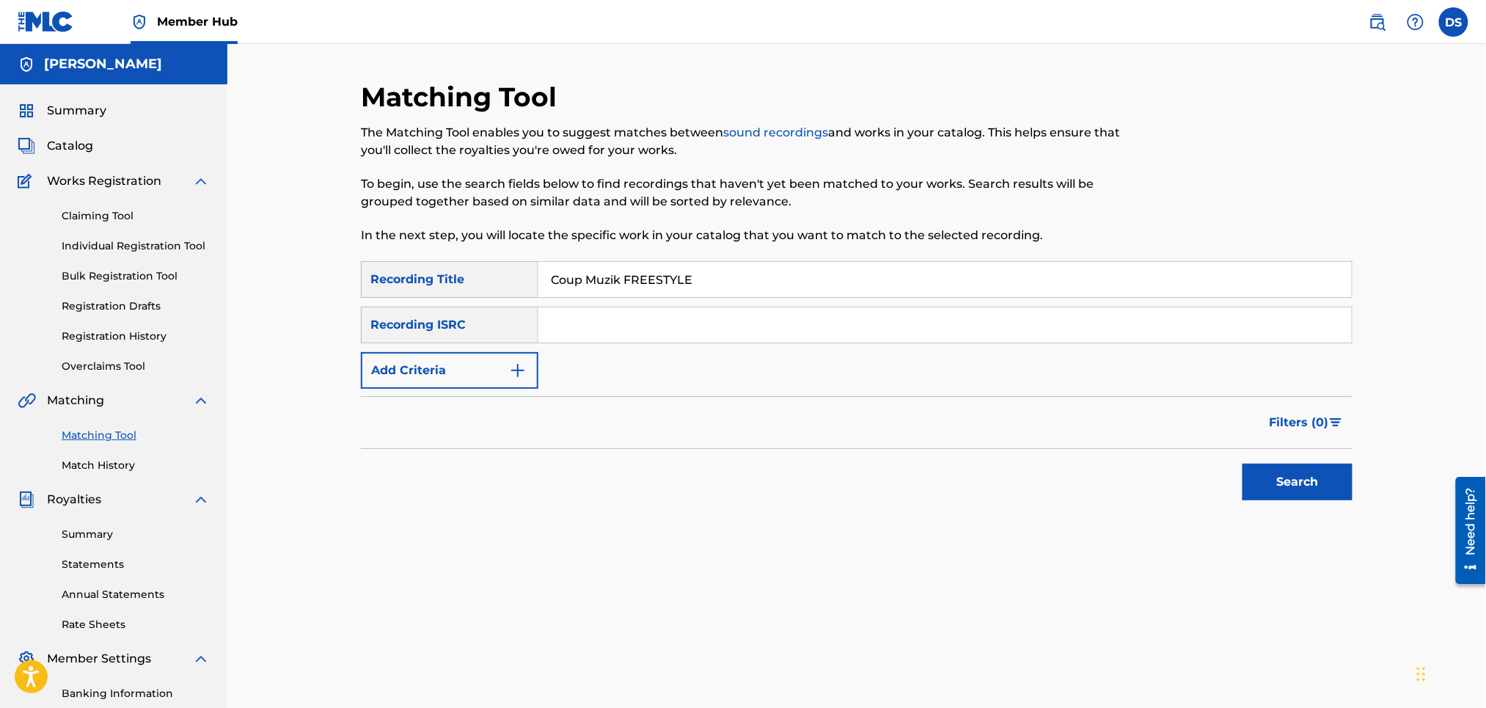
paste input "QZL382246798"
type input "QZL382246798"
click at [1285, 481] on button "Search" at bounding box center [1297, 482] width 110 height 37
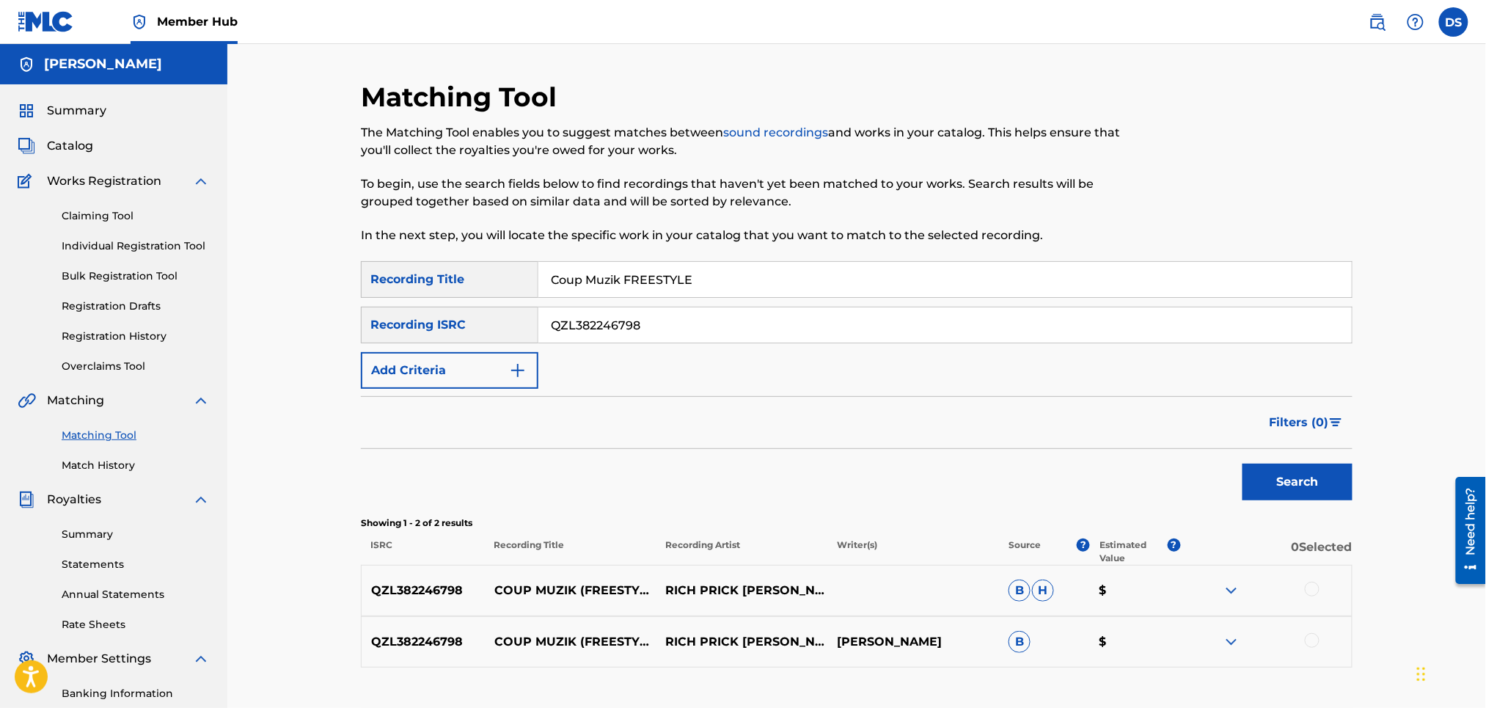
click at [1312, 593] on div at bounding box center [1312, 589] width 15 height 15
click at [1311, 635] on div at bounding box center [1312, 640] width 15 height 15
click at [1090, 587] on button "Match 2 Groups" at bounding box center [1031, 588] width 162 height 37
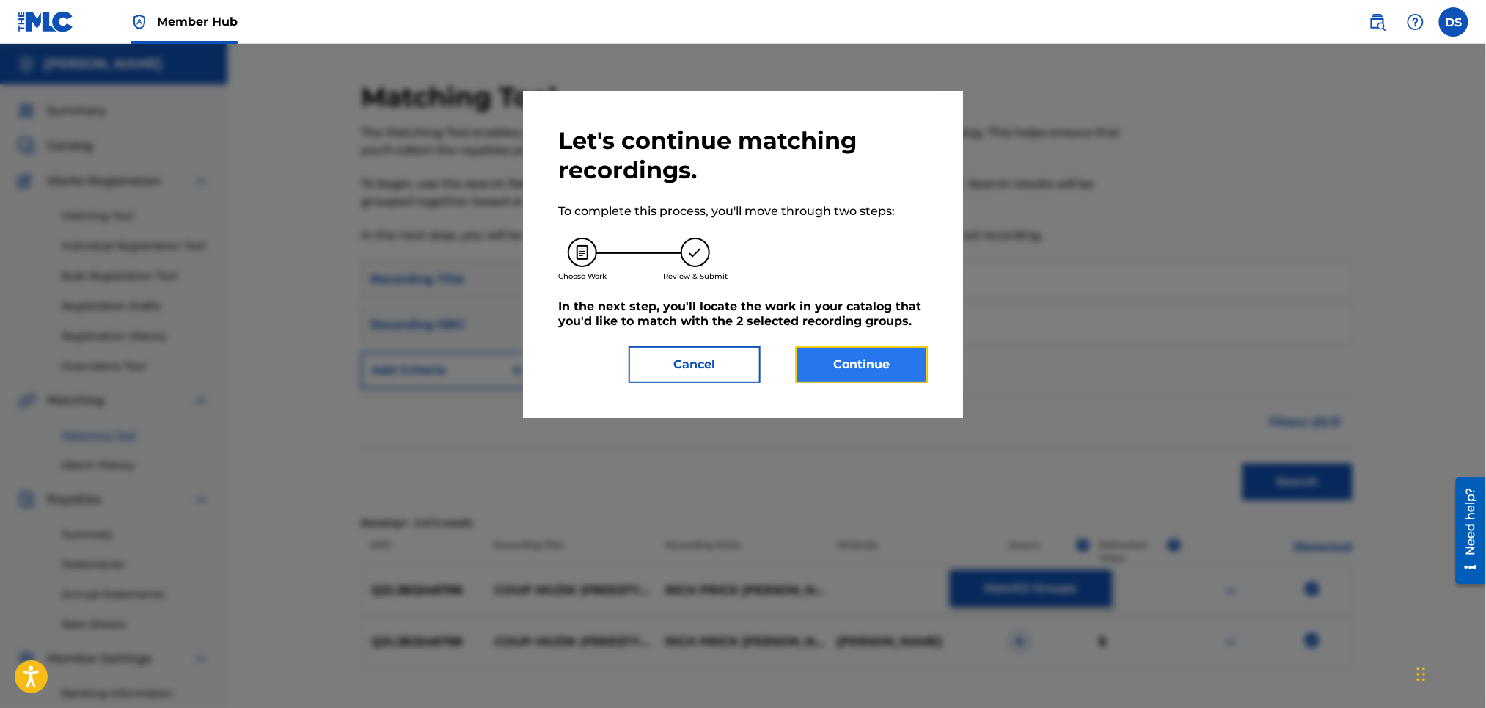
click at [857, 351] on button "Continue" at bounding box center [862, 364] width 132 height 37
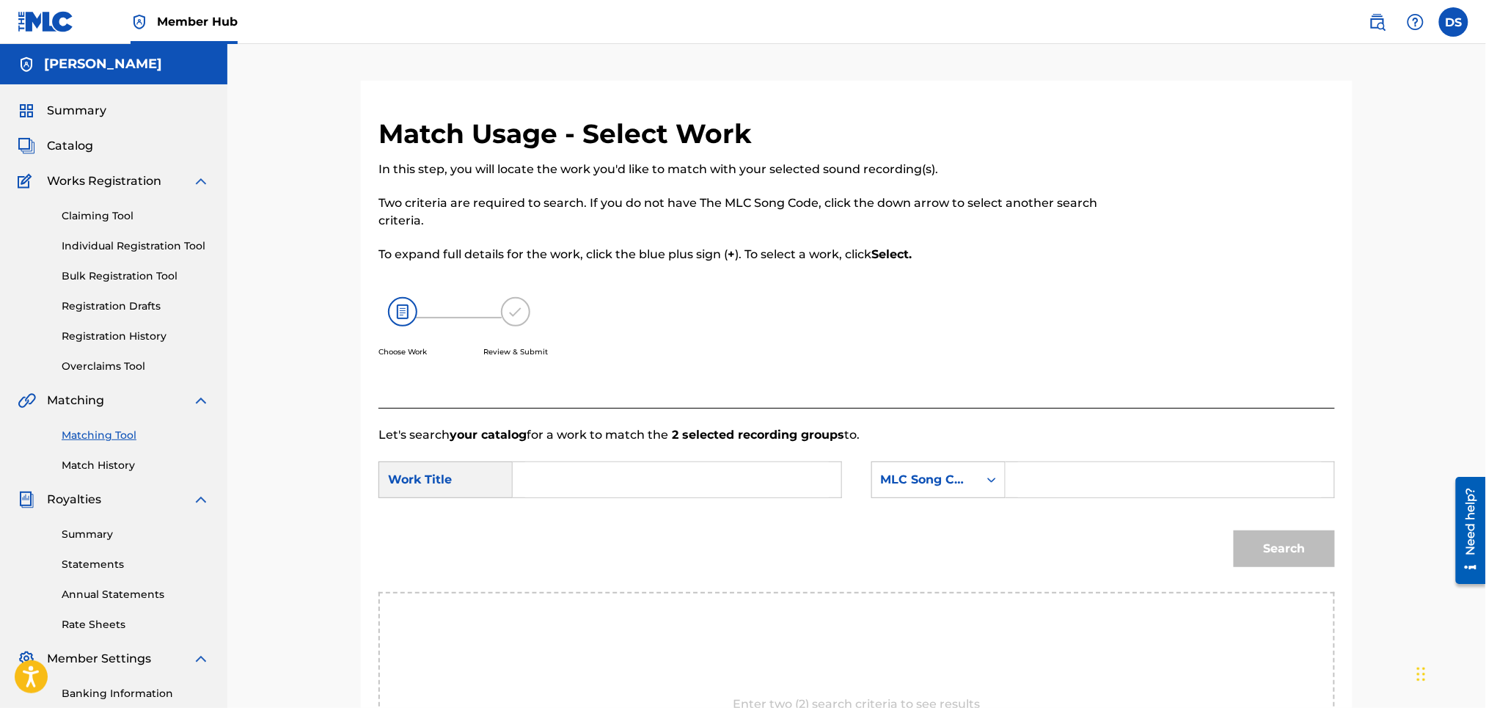
click at [649, 490] on input "Search Form" at bounding box center [677, 479] width 304 height 35
type input "COUP MUZIK FREESTYLE"
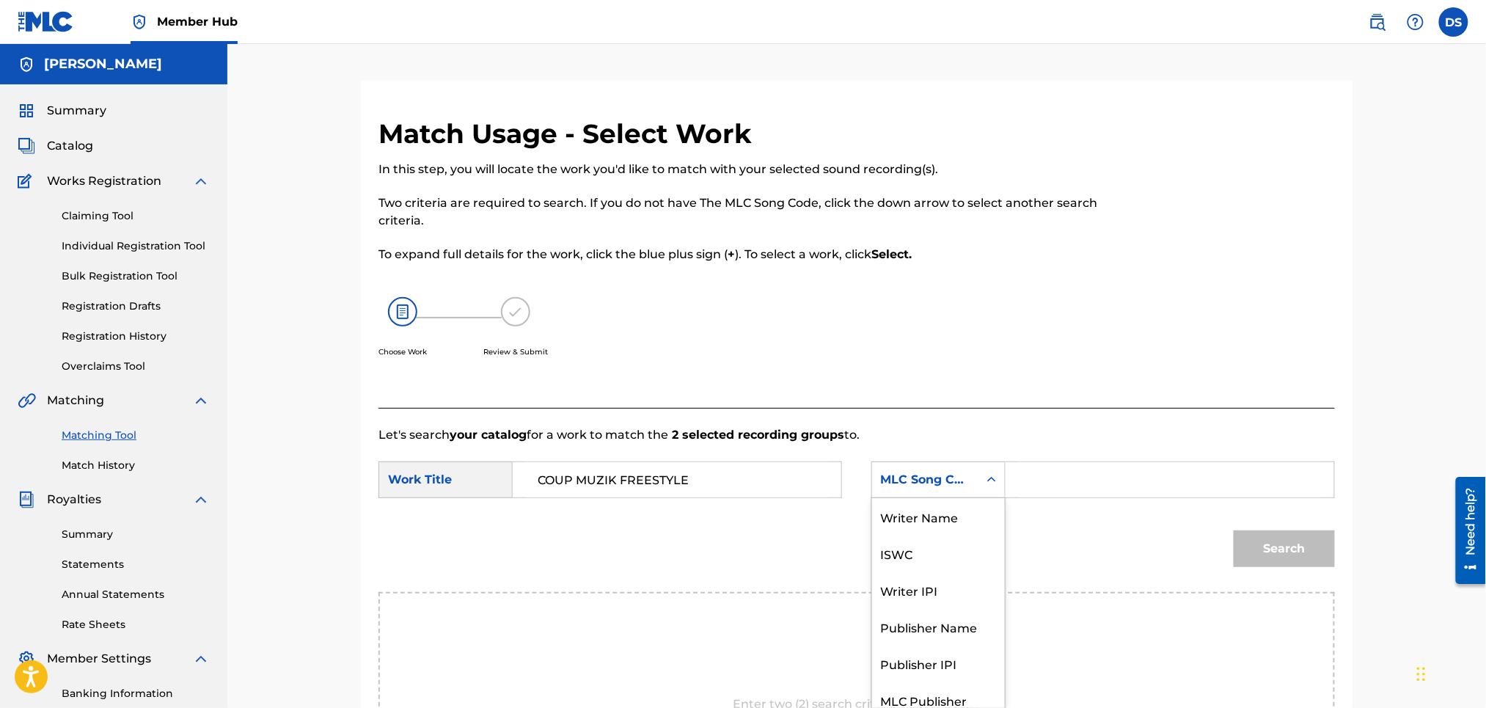
scroll to position [11, 0]
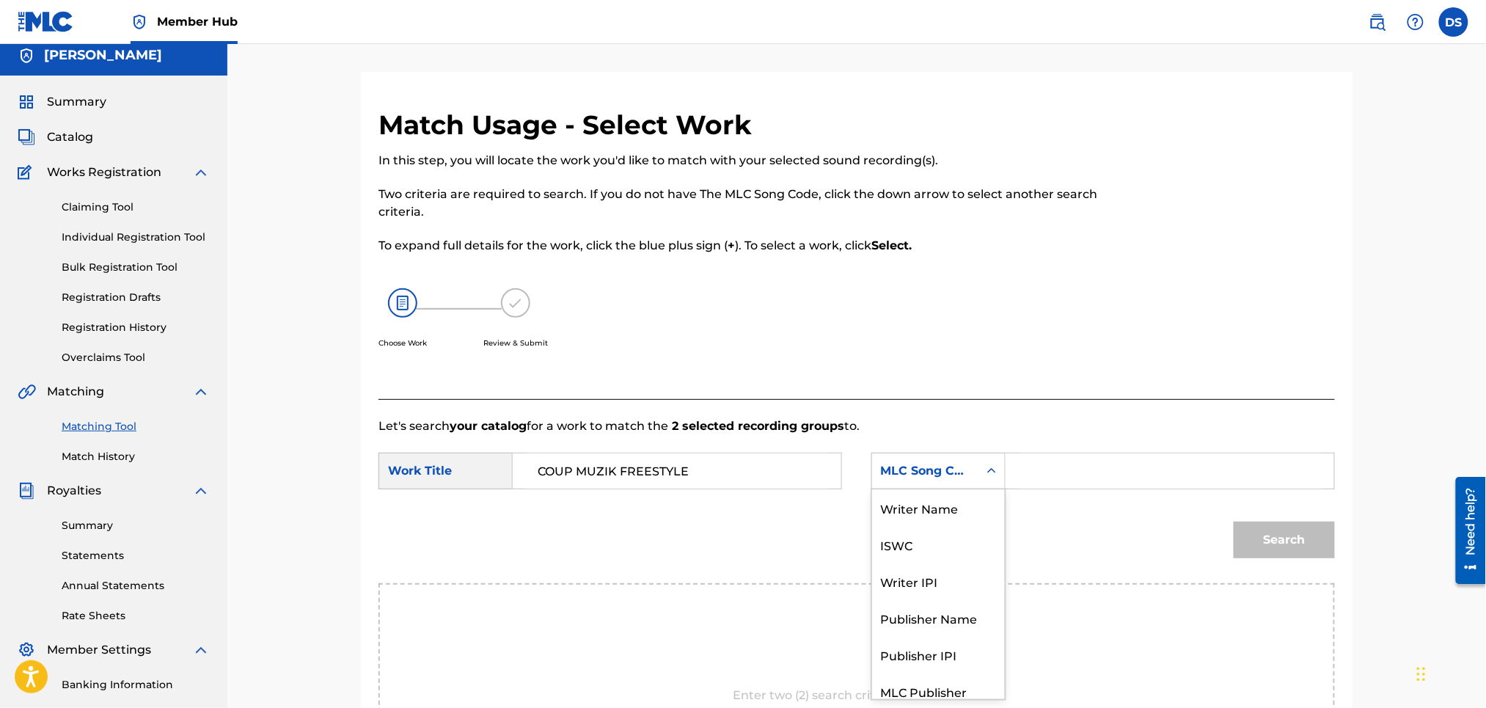
click at [992, 484] on div "Search Form" at bounding box center [991, 470] width 26 height 35
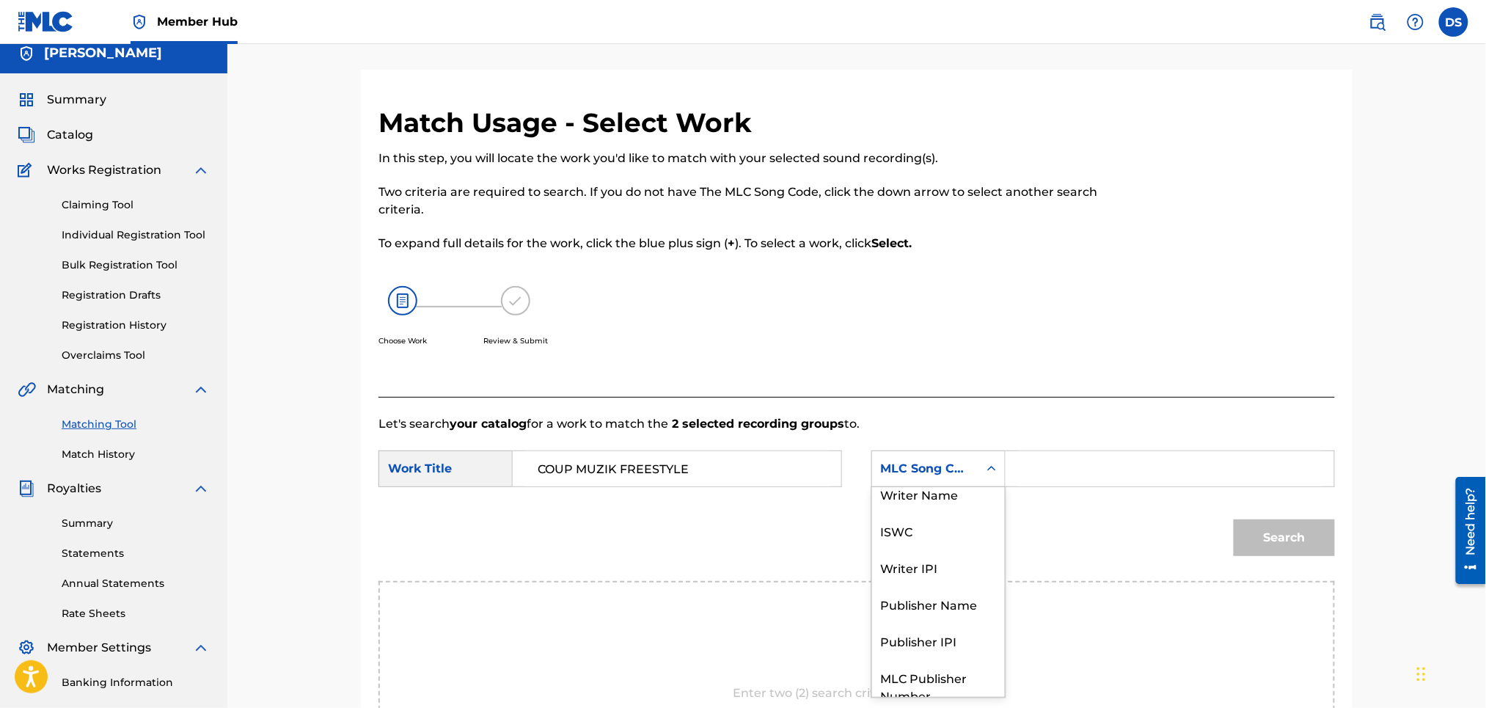
scroll to position [0, 0]
click at [946, 502] on div "Writer Name" at bounding box center [938, 505] width 133 height 37
click at [1036, 469] on input "Search Form" at bounding box center [1170, 468] width 304 height 35
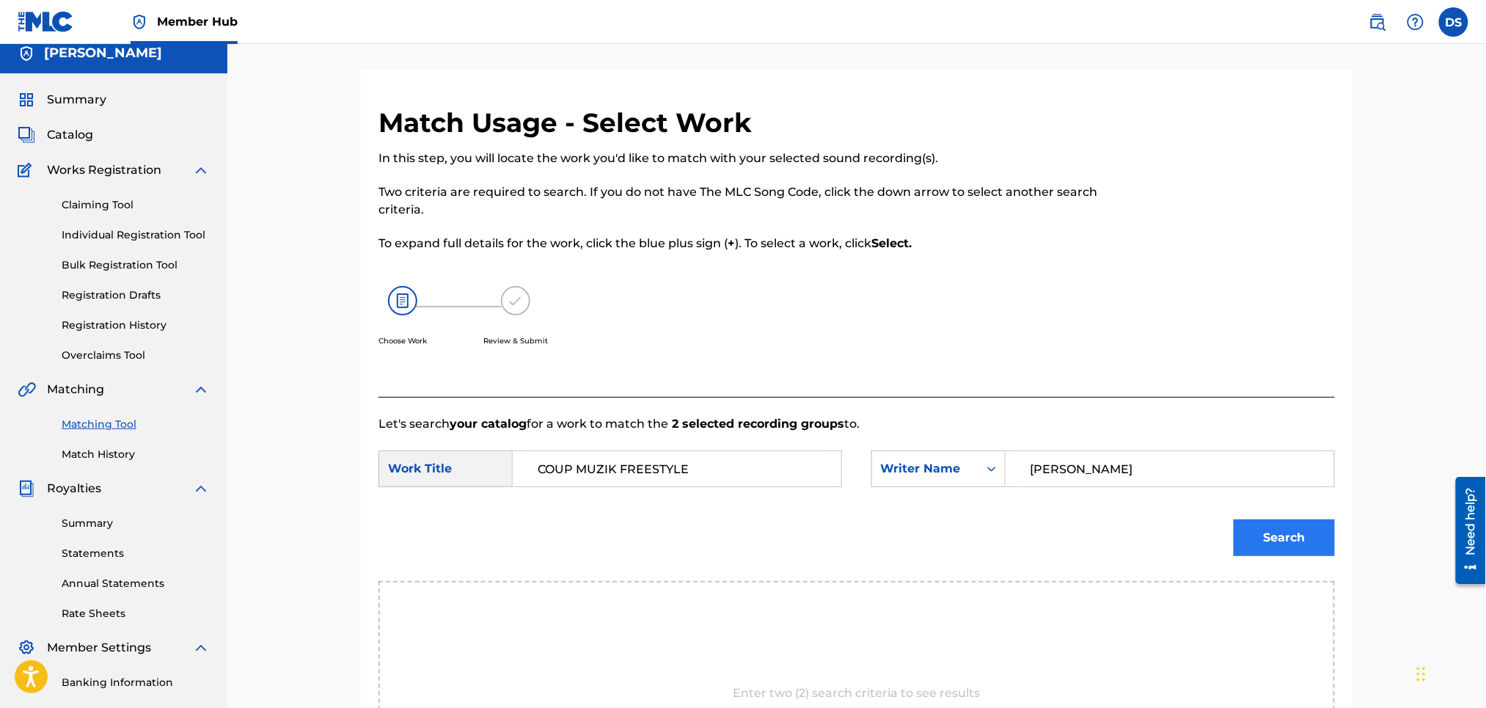
type input "[PERSON_NAME]"
click at [1278, 540] on button "Search" at bounding box center [1284, 537] width 101 height 37
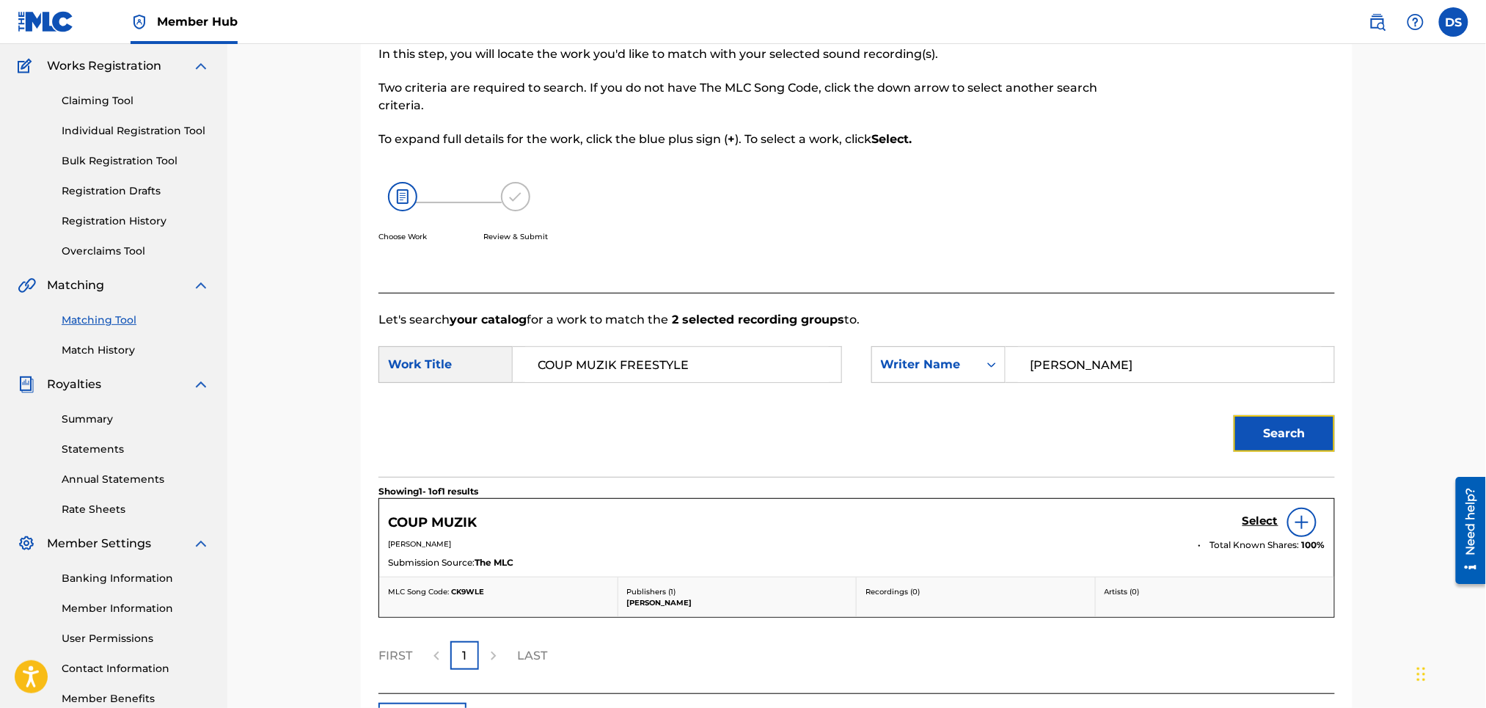
scroll to position [226, 0]
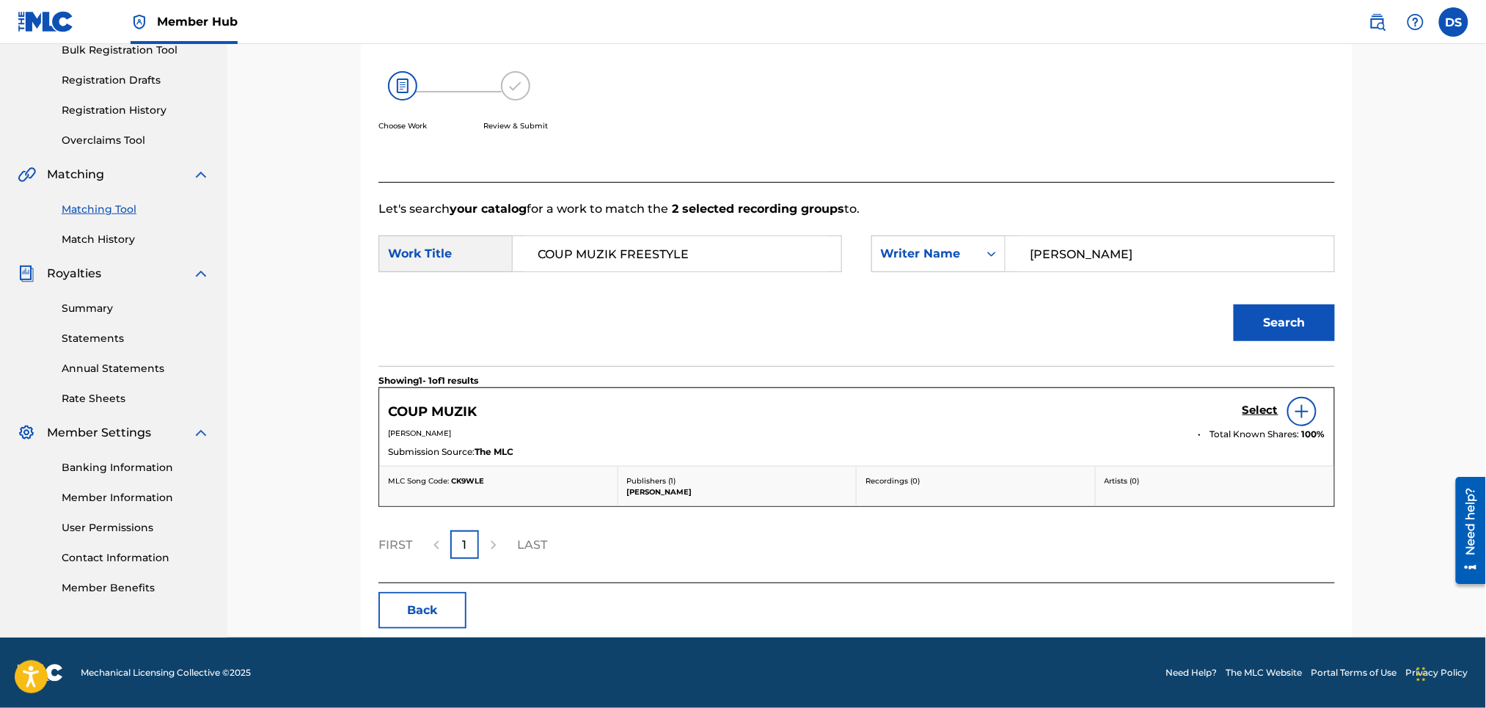
click at [87, 210] on link "Matching Tool" at bounding box center [136, 209] width 148 height 15
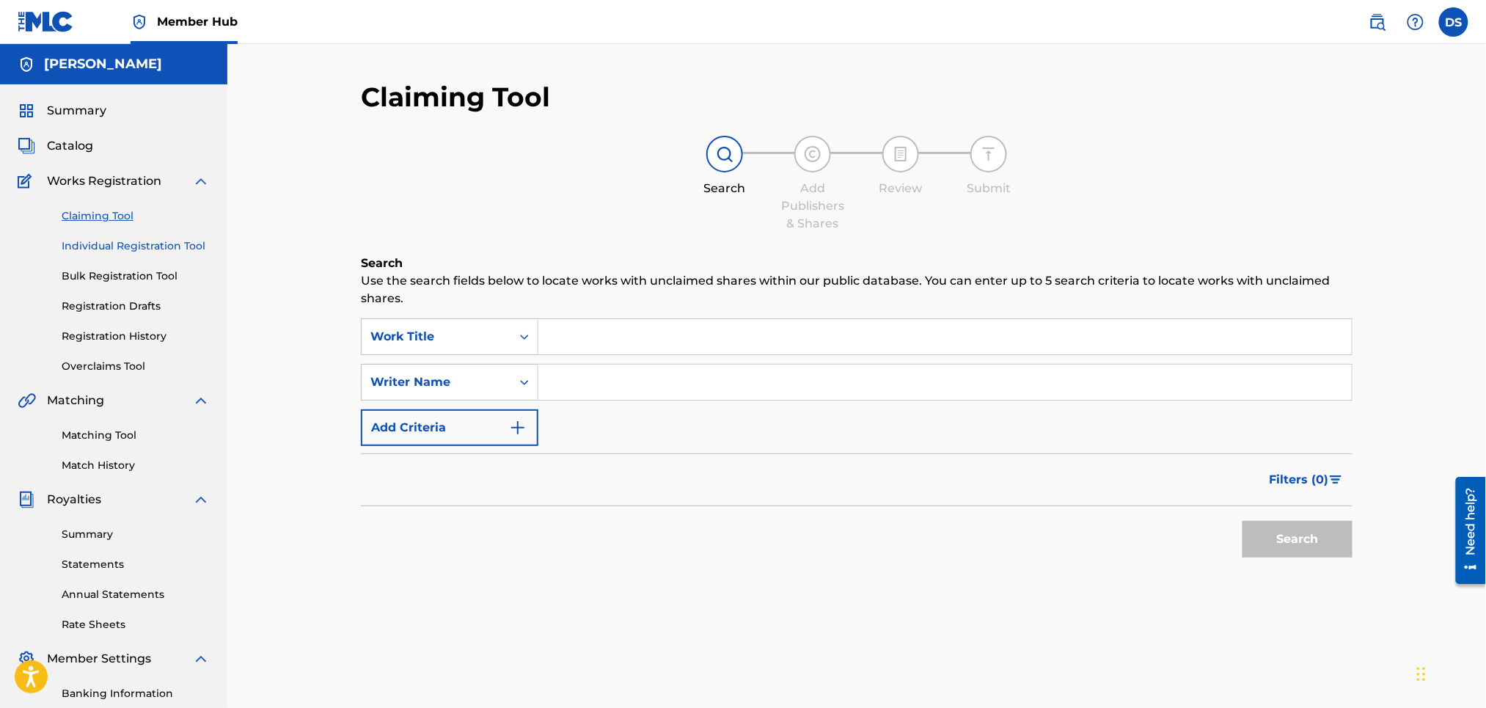
click at [77, 253] on link "Individual Registration Tool" at bounding box center [136, 245] width 148 height 15
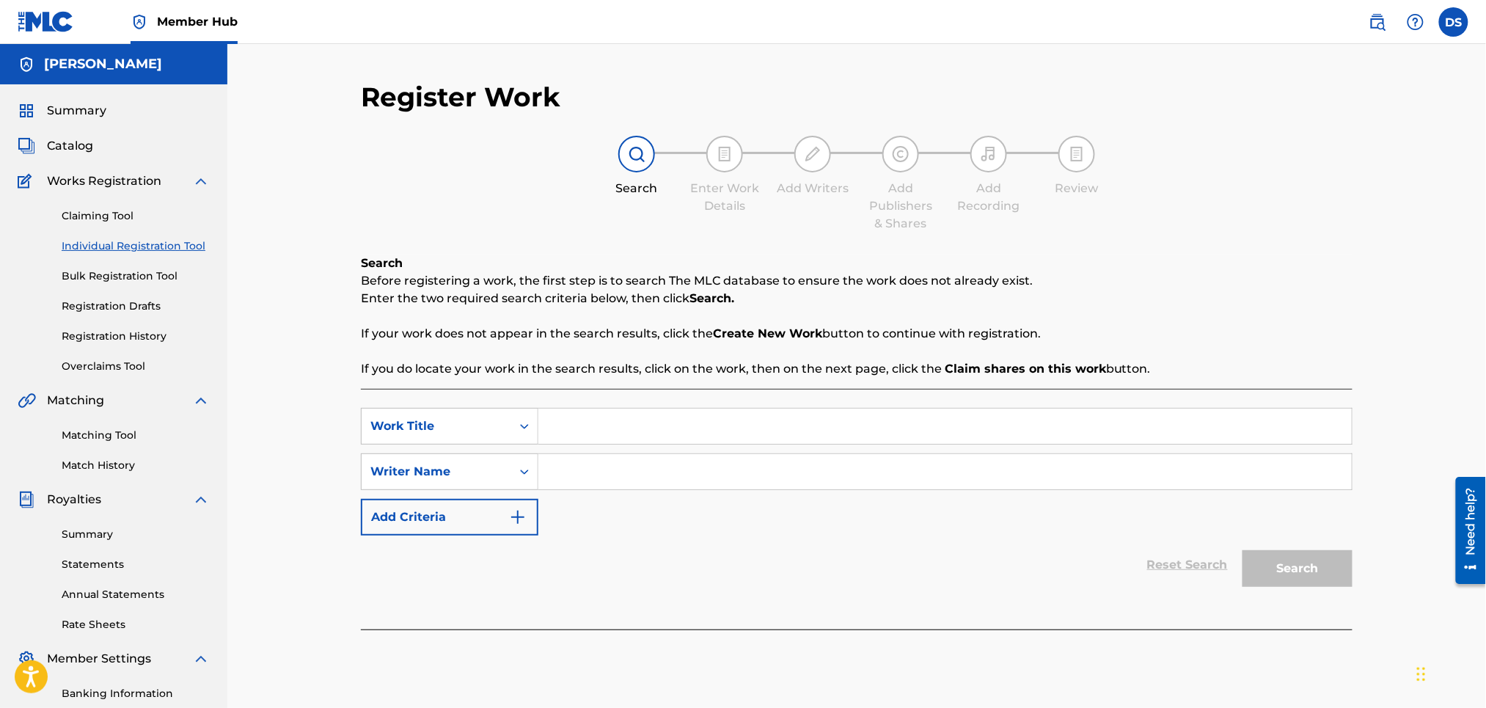
click at [71, 287] on div "Claiming Tool Individual Registration Tool Bulk Registration Tool Registration …" at bounding box center [114, 282] width 192 height 184
click at [74, 270] on link "Bulk Registration Tool" at bounding box center [136, 275] width 148 height 15
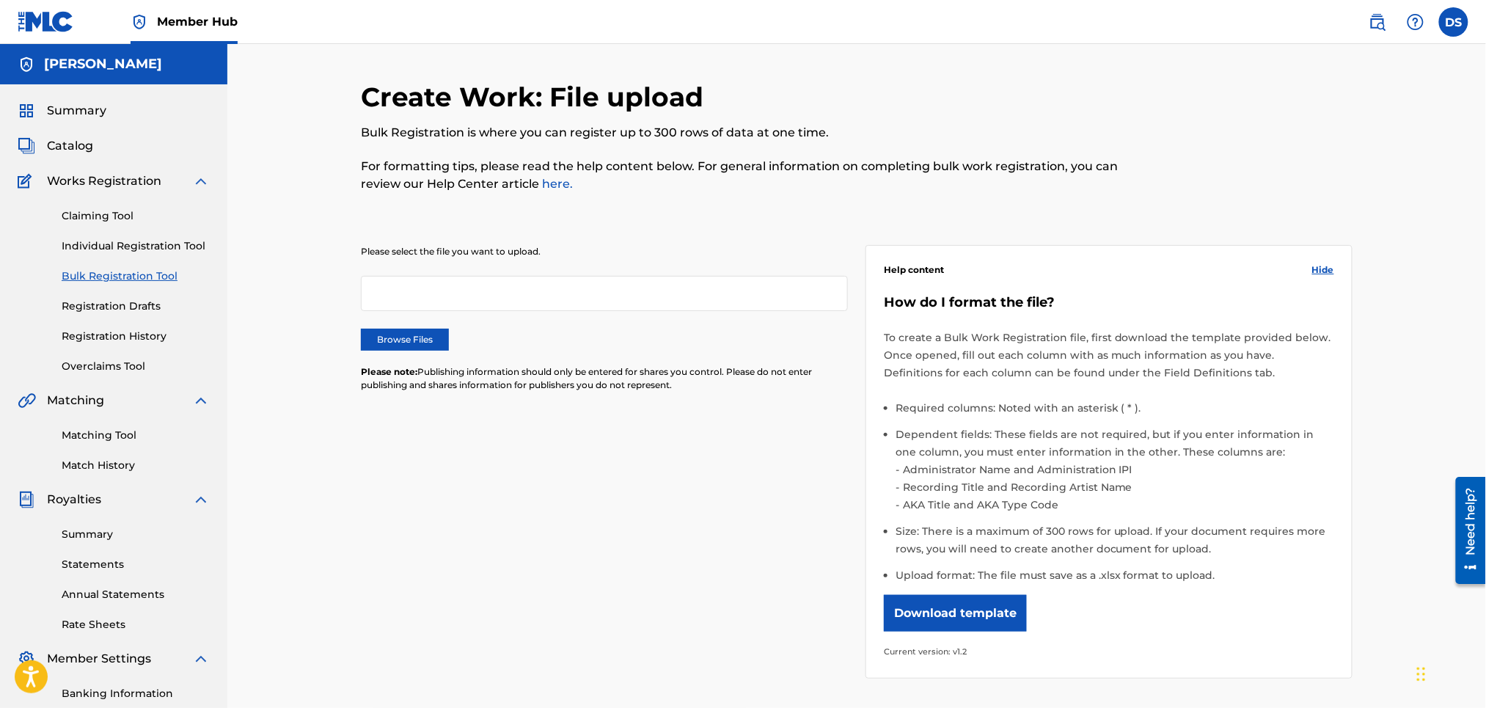
click at [76, 290] on div "Claiming Tool Individual Registration Tool Bulk Registration Tool Registration …" at bounding box center [114, 282] width 192 height 184
click at [76, 306] on link "Registration Drafts" at bounding box center [136, 305] width 148 height 15
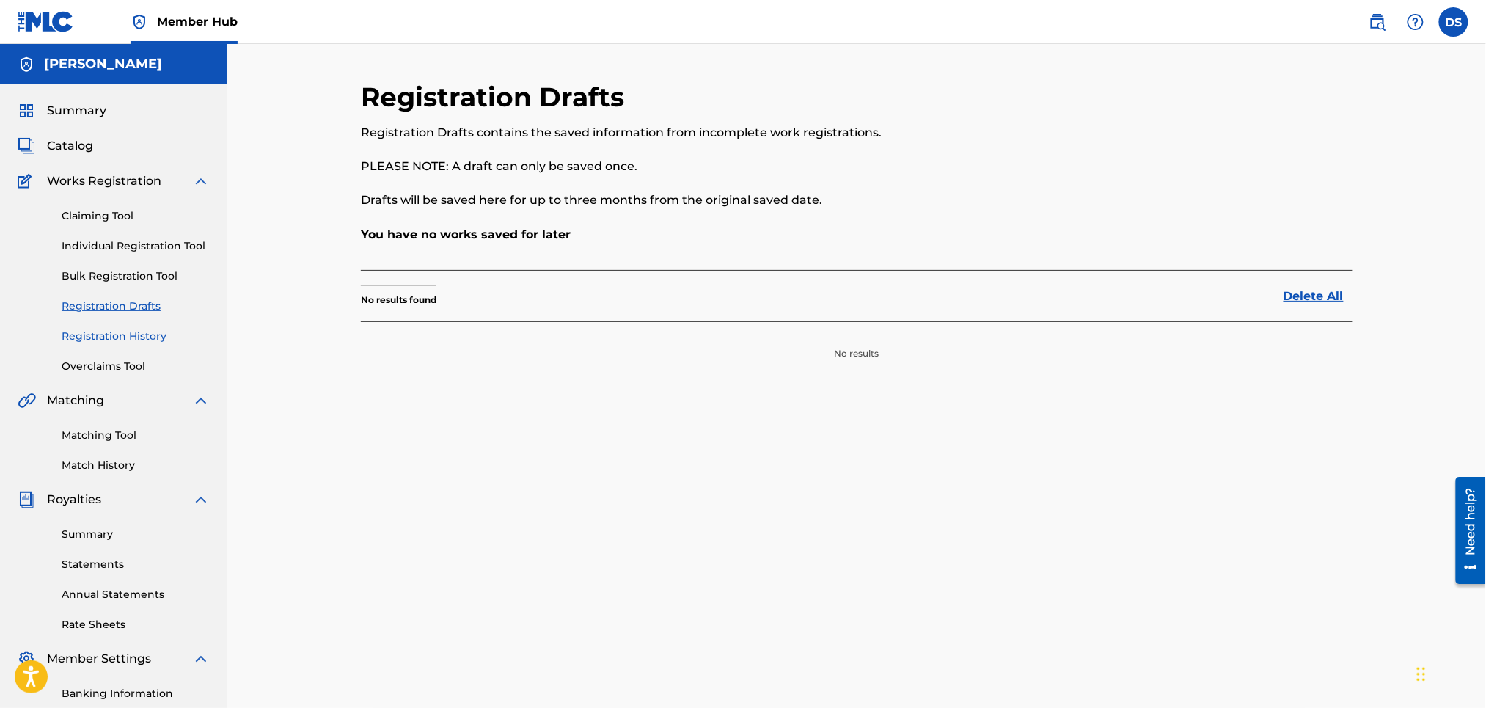
click at [75, 329] on link "Registration History" at bounding box center [136, 336] width 148 height 15
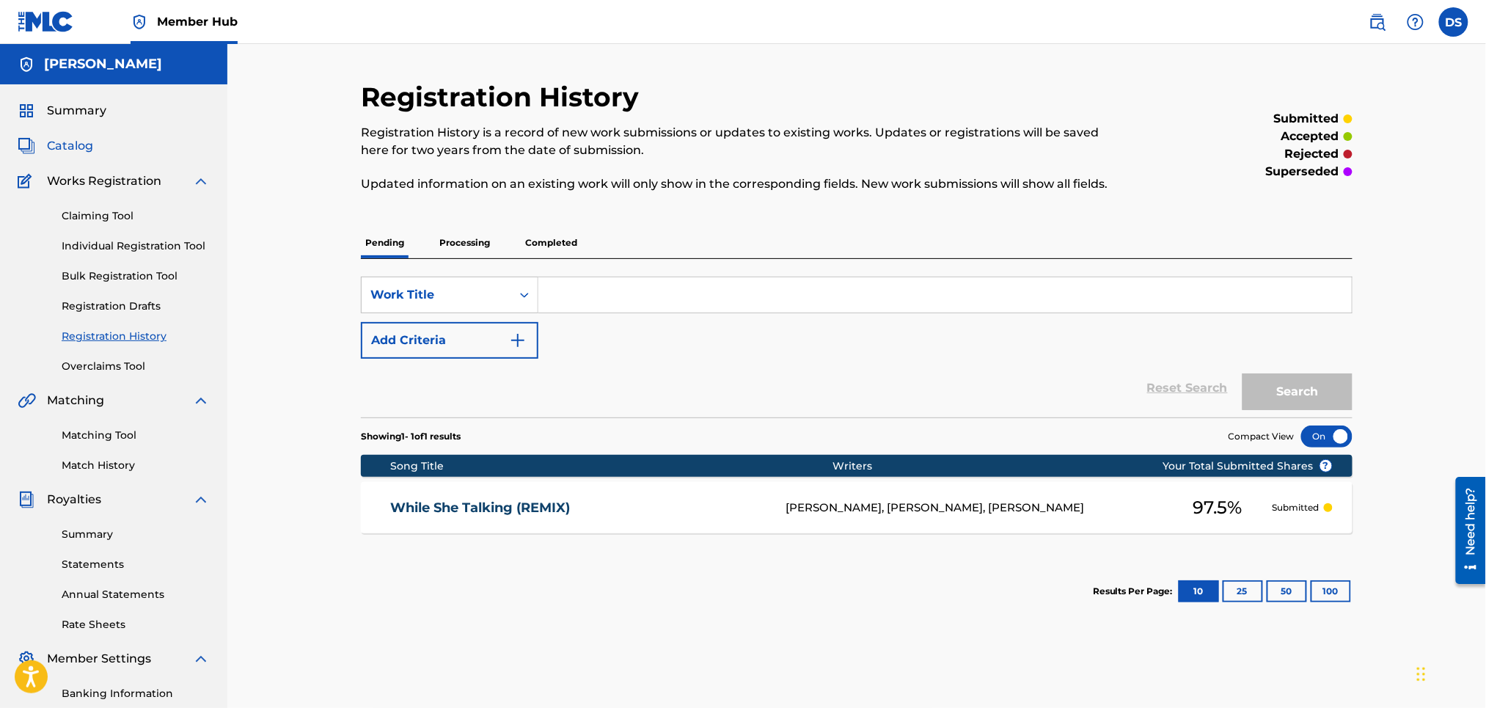
click at [67, 145] on span "Catalog" at bounding box center [70, 146] width 46 height 18
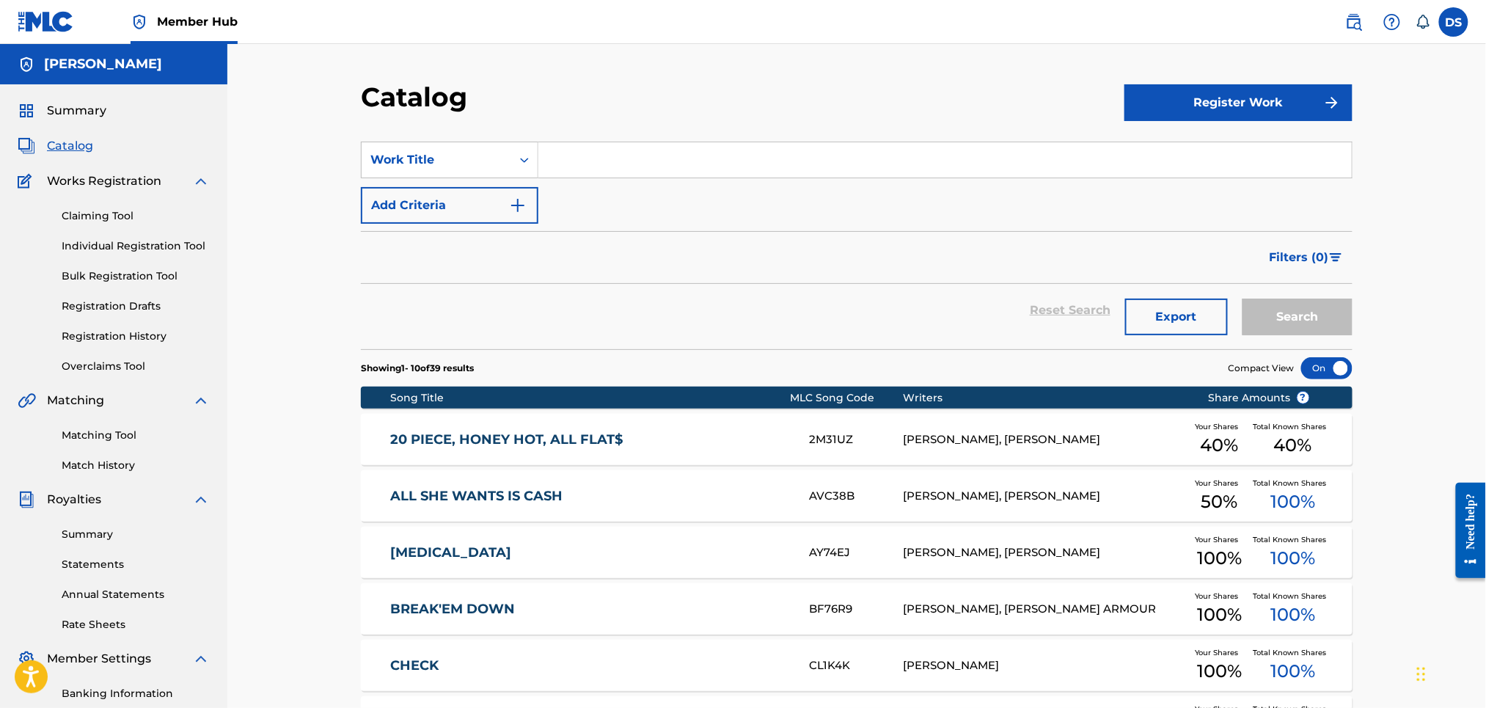
click at [764, 319] on div "Reset Search Export Search" at bounding box center [857, 310] width 992 height 53
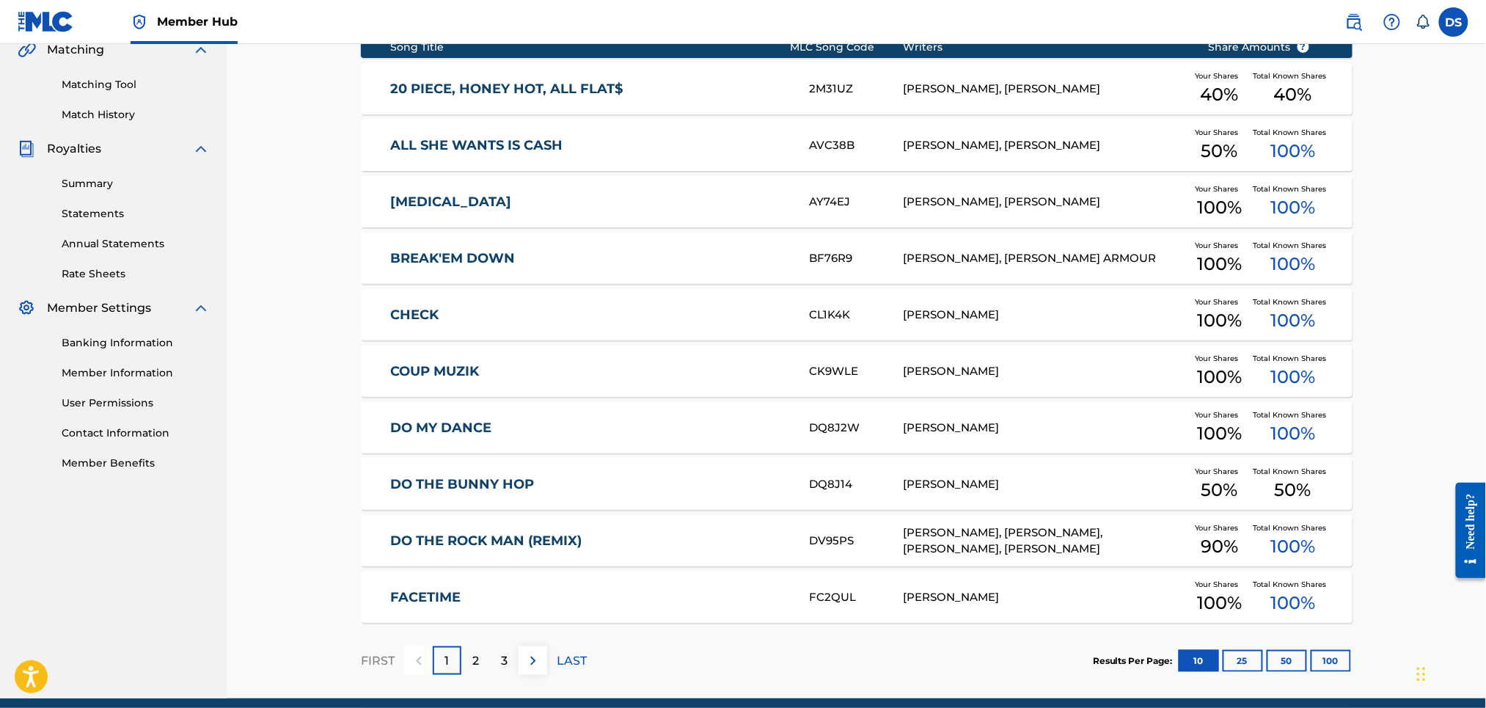
scroll to position [411, 0]
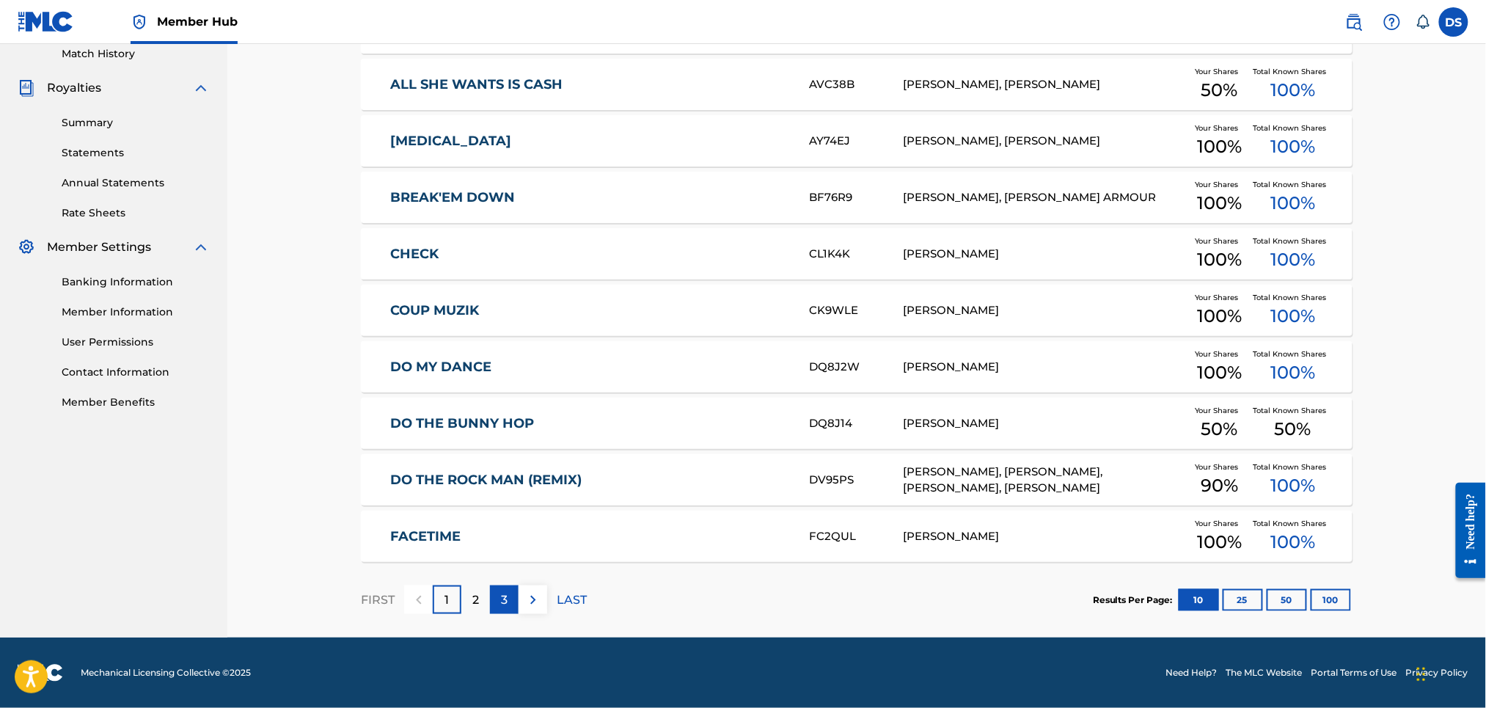
click at [501, 595] on p "3" at bounding box center [504, 600] width 7 height 18
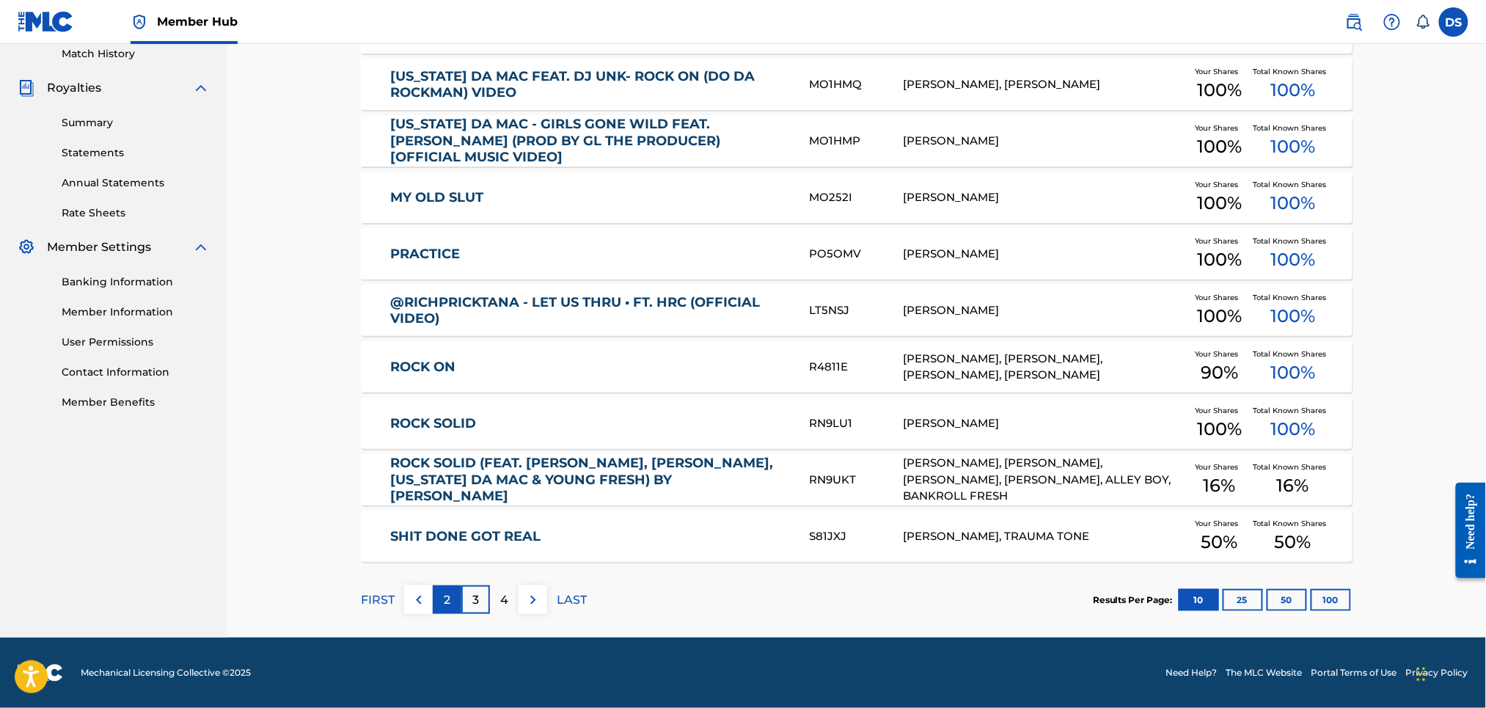
click at [444, 592] on p "2" at bounding box center [447, 600] width 7 height 18
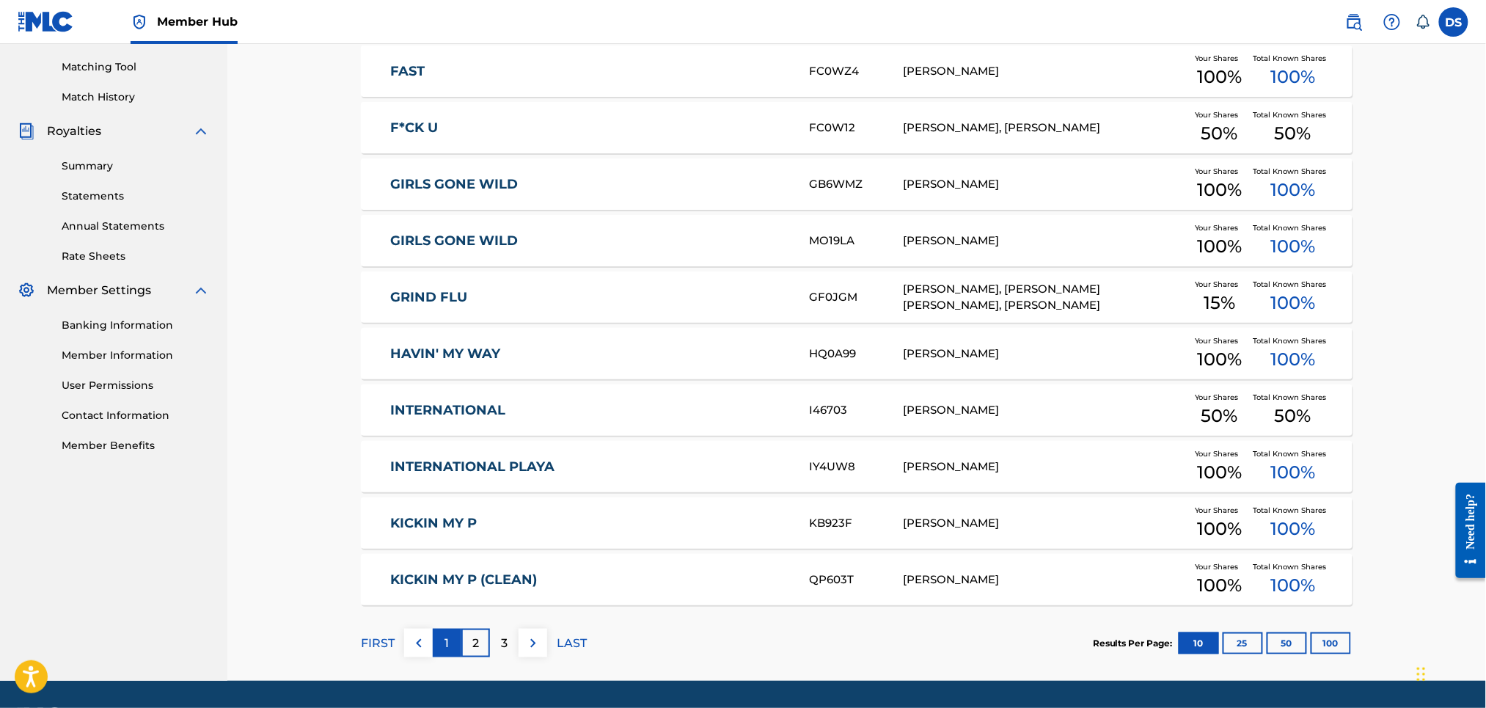
scroll to position [372, 0]
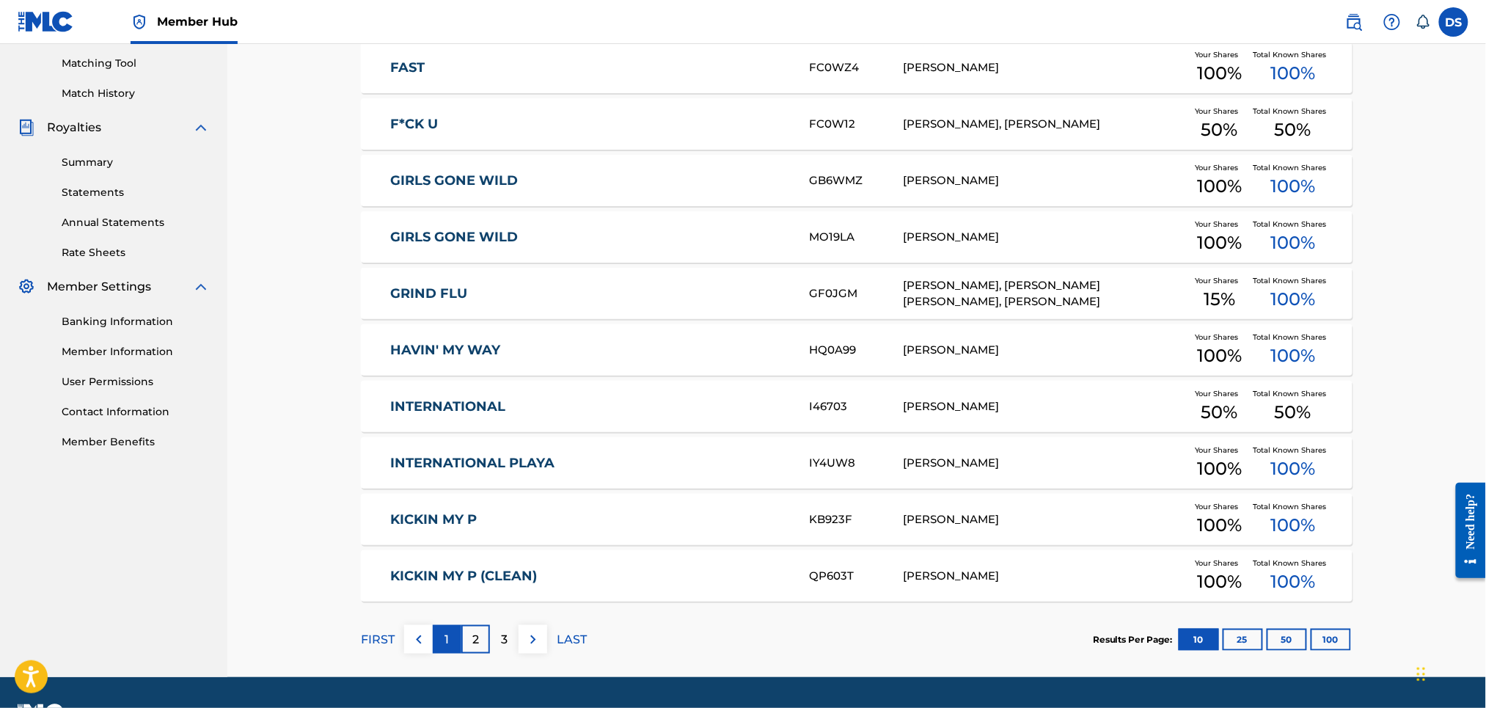
click at [442, 634] on div "1" at bounding box center [447, 639] width 29 height 29
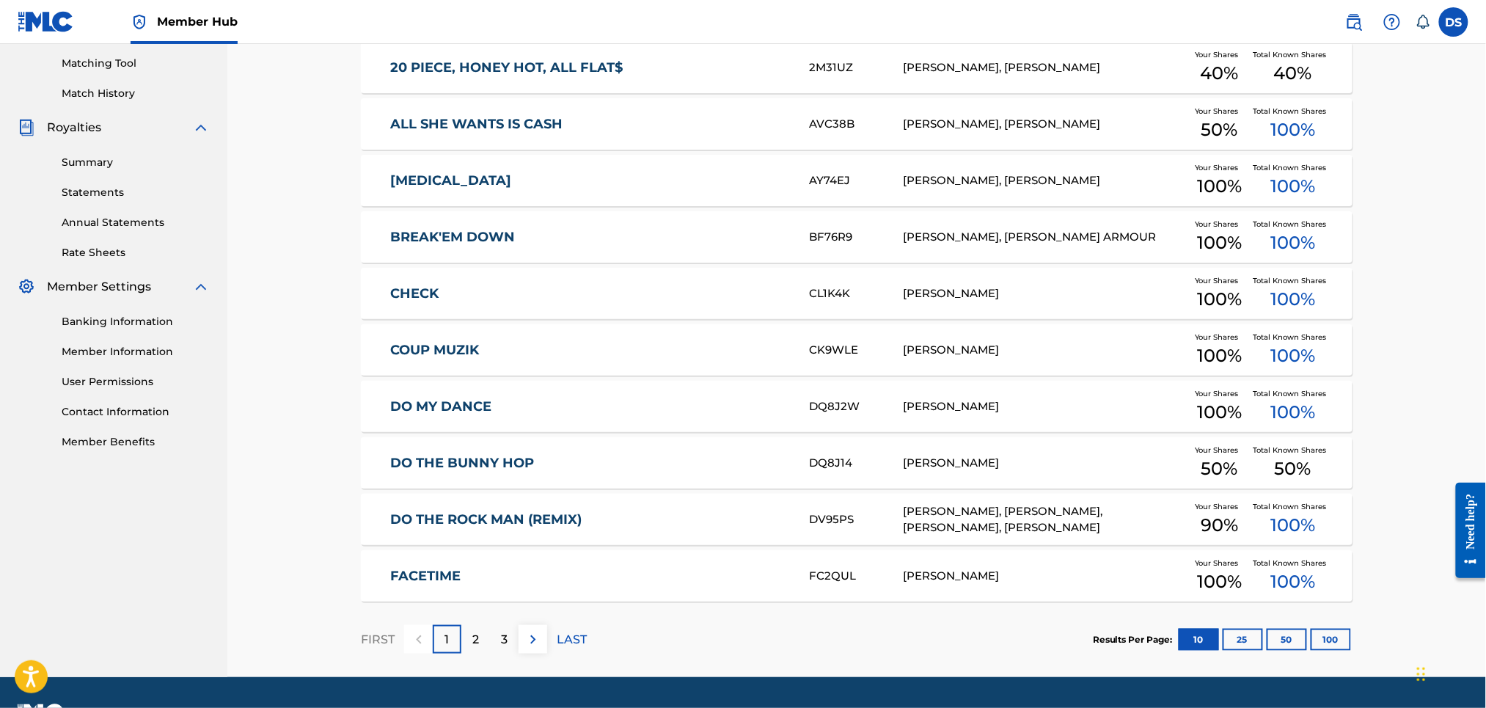
click at [503, 241] on link "BREAK'EM DOWN" at bounding box center [590, 237] width 399 height 17
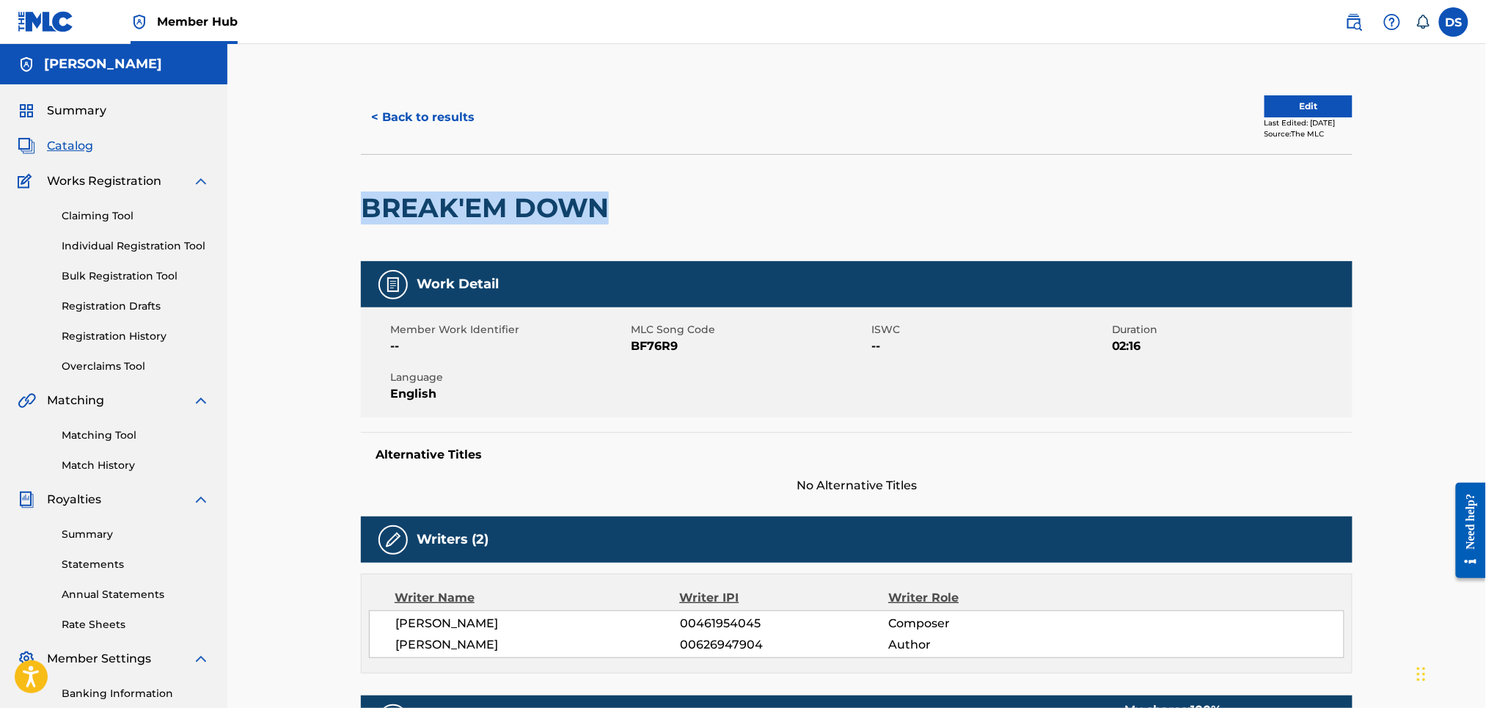
drag, startPoint x: 615, startPoint y: 204, endPoint x: 370, endPoint y: 230, distance: 246.3
click at [370, 230] on div "BREAK'EM DOWN" at bounding box center [488, 208] width 255 height 106
copy h2 "BREAK'EM DOWN"
click at [84, 438] on link "Matching Tool" at bounding box center [136, 435] width 148 height 15
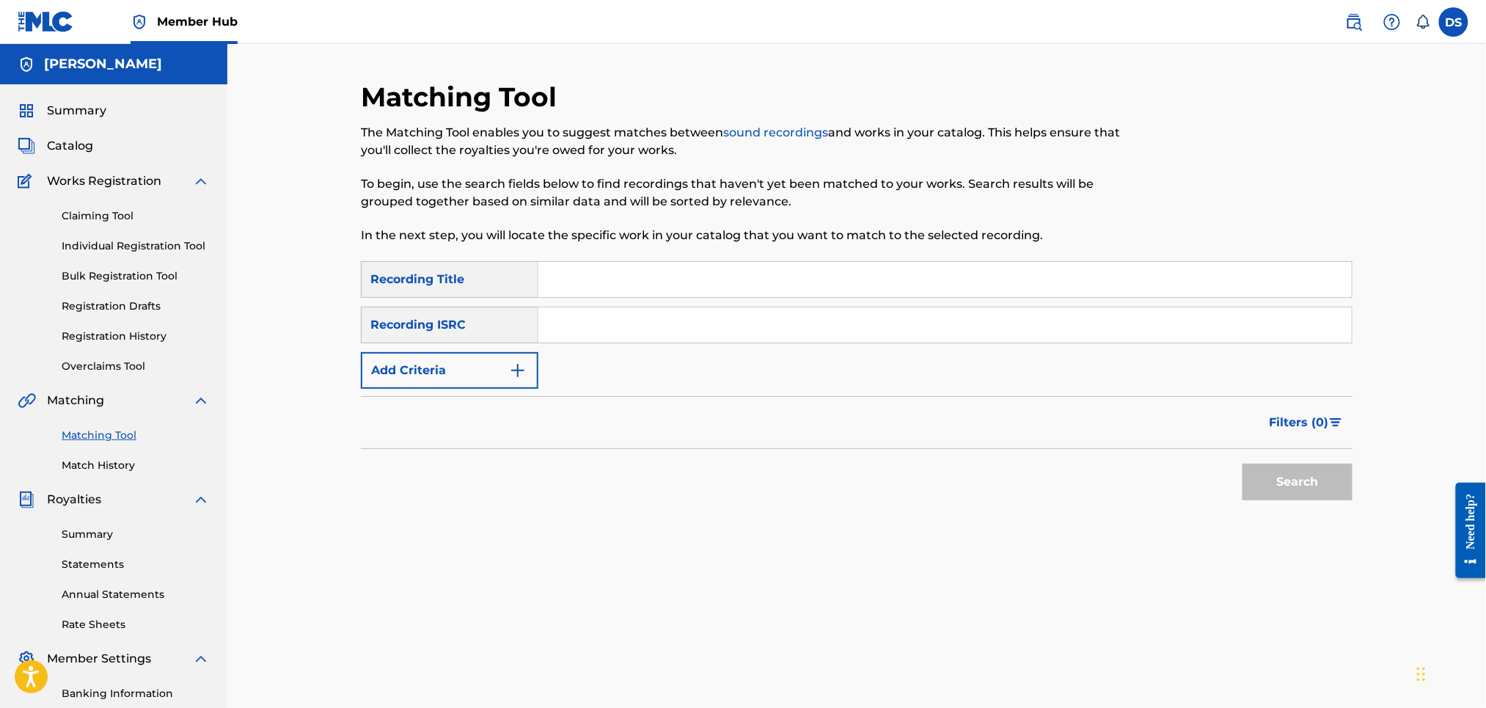
click at [577, 274] on input "Search Form" at bounding box center [944, 279] width 813 height 35
paste input "BREAK'EM DOWN"
type input "BREAK'EM DOWN"
click at [596, 334] on input "Search Form" at bounding box center [944, 324] width 813 height 35
paste input "USLD90818414"
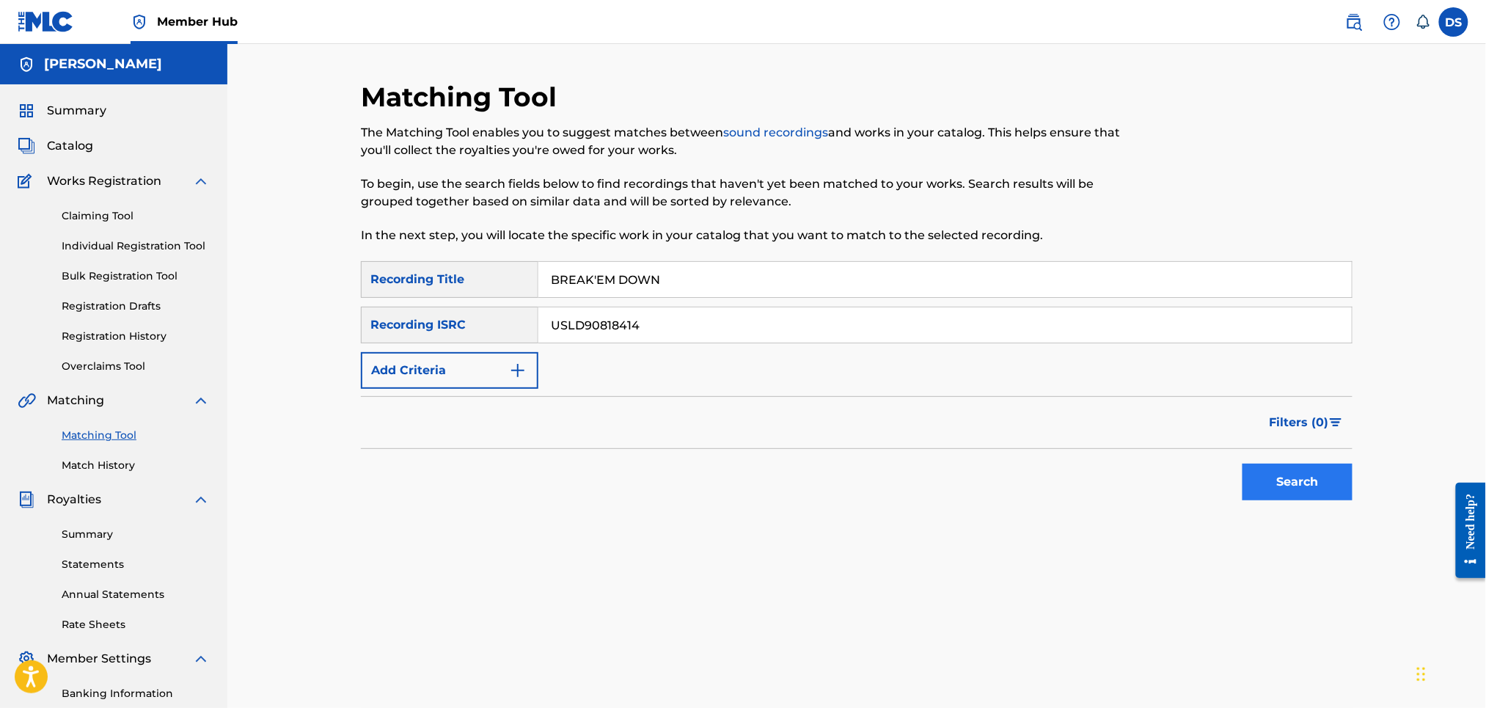
type input "USLD90818414"
click at [1281, 476] on button "Search" at bounding box center [1297, 482] width 110 height 37
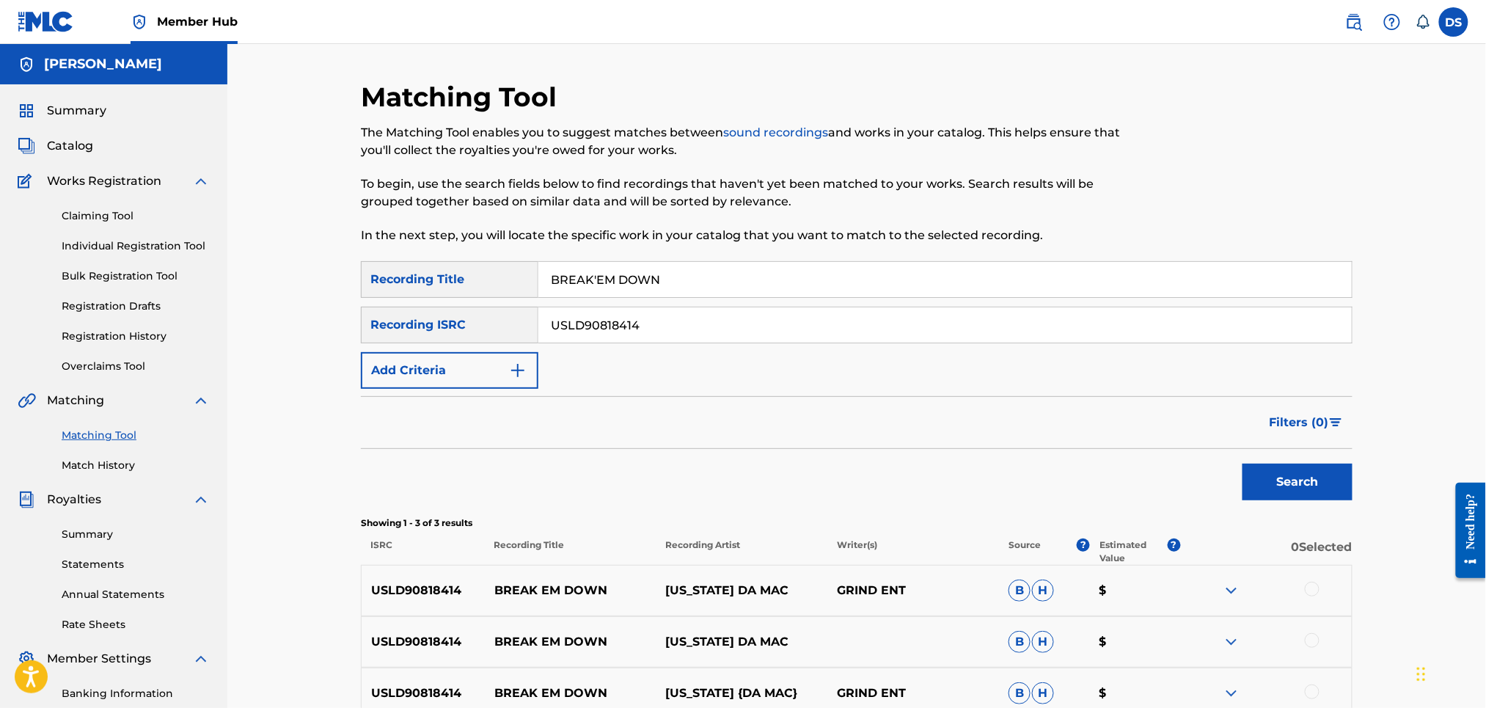
click at [1316, 585] on div at bounding box center [1312, 589] width 15 height 15
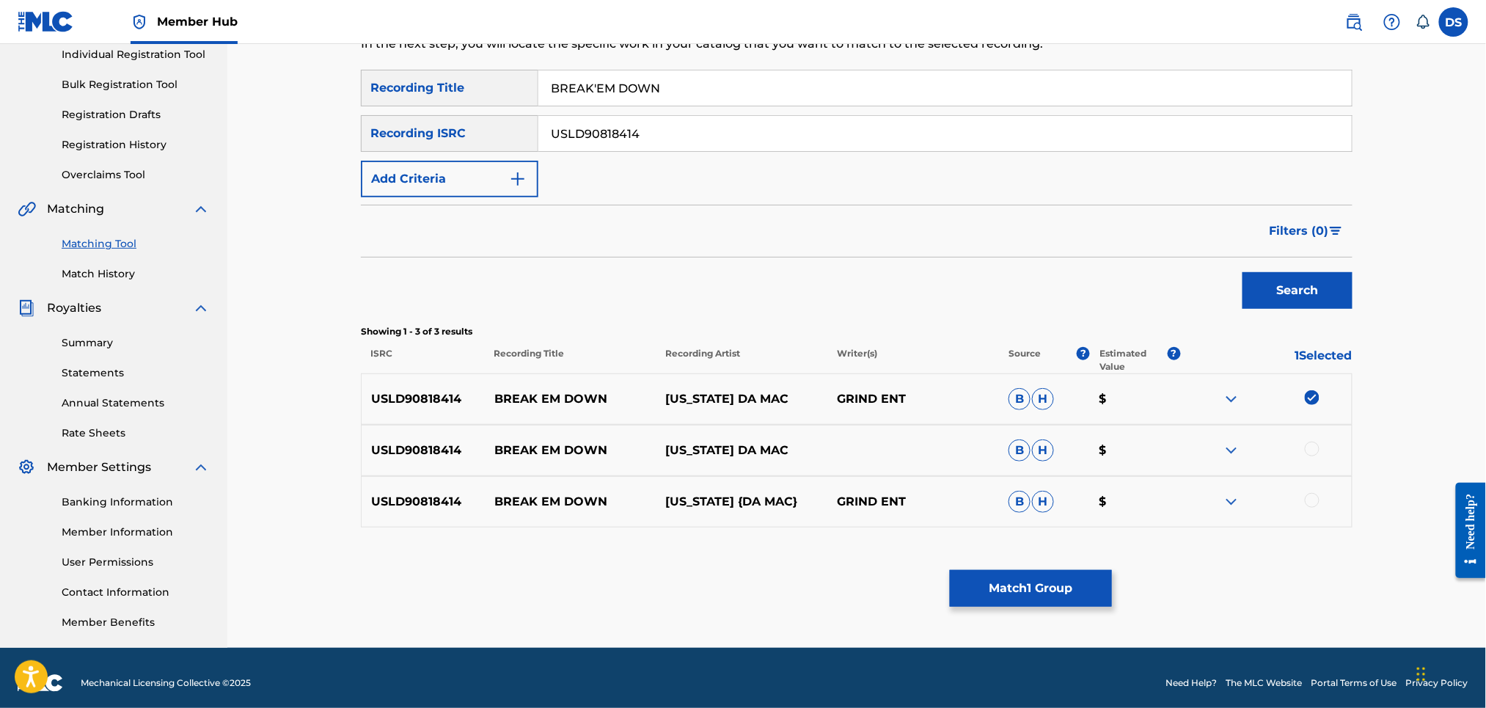
scroll to position [201, 0]
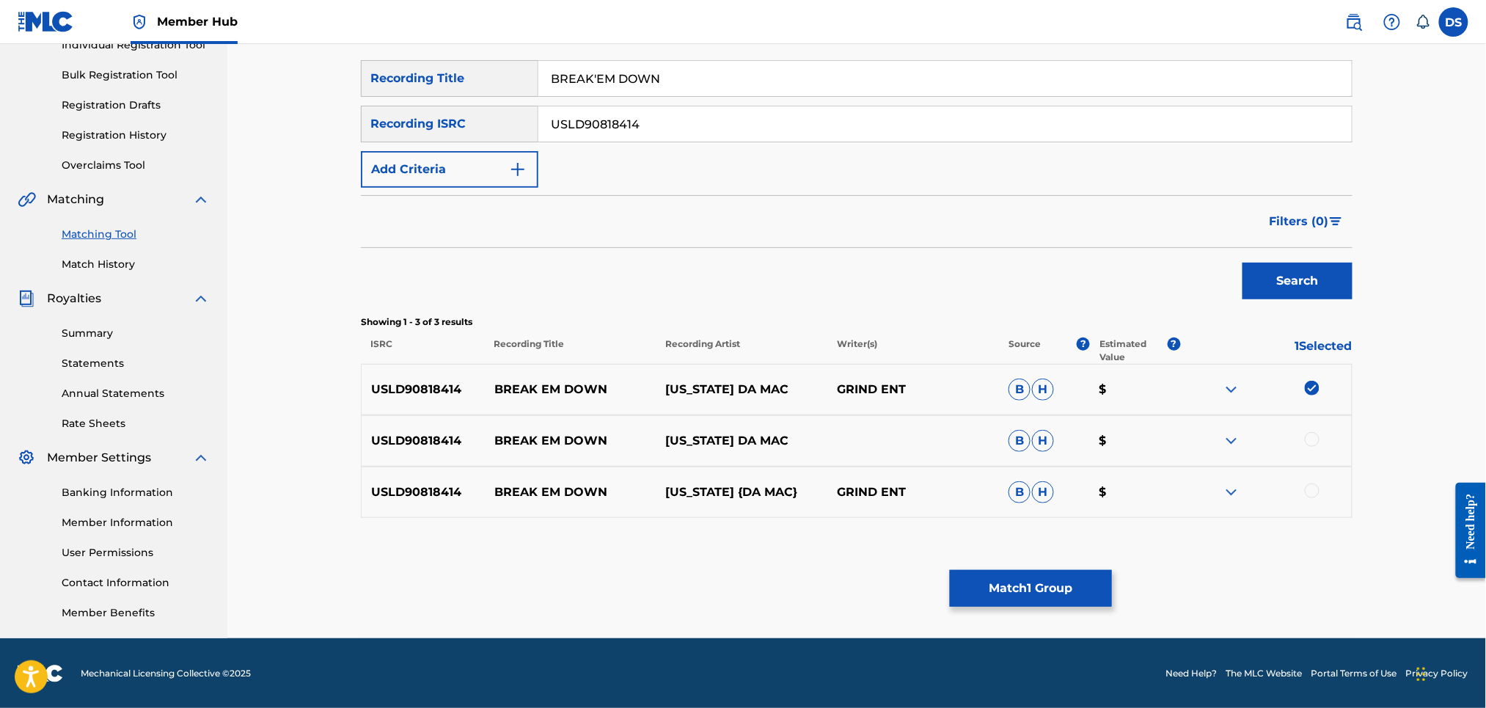
click at [1314, 480] on div "USLD90818414 BREAK EM DOWN [US_STATE] {DA MAC} GRIND ENT B H $" at bounding box center [857, 491] width 992 height 51
click at [1314, 488] on div at bounding box center [1312, 490] width 15 height 15
click at [1310, 439] on div at bounding box center [1312, 439] width 15 height 15
click at [1046, 582] on button "Match 3 Groups" at bounding box center [1031, 588] width 162 height 37
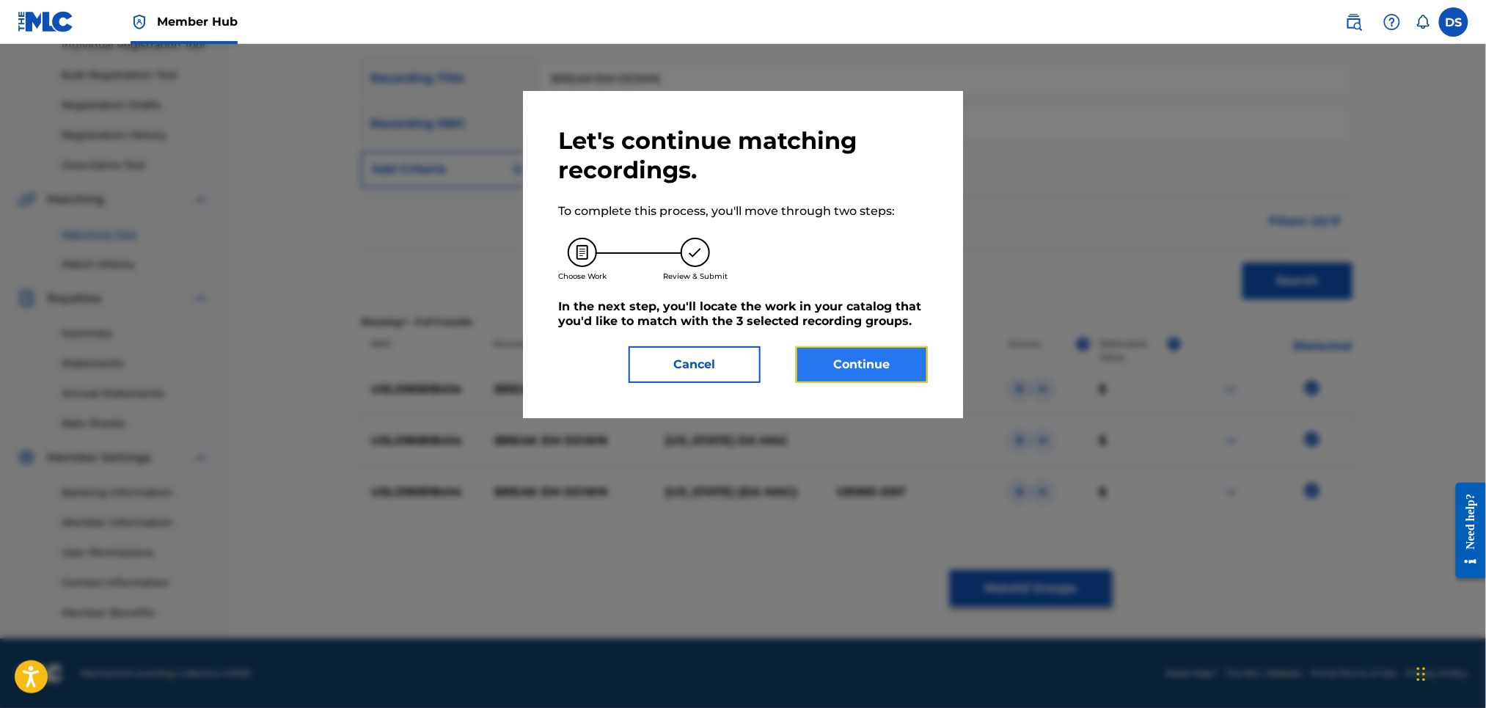
click at [860, 362] on button "Continue" at bounding box center [862, 364] width 132 height 37
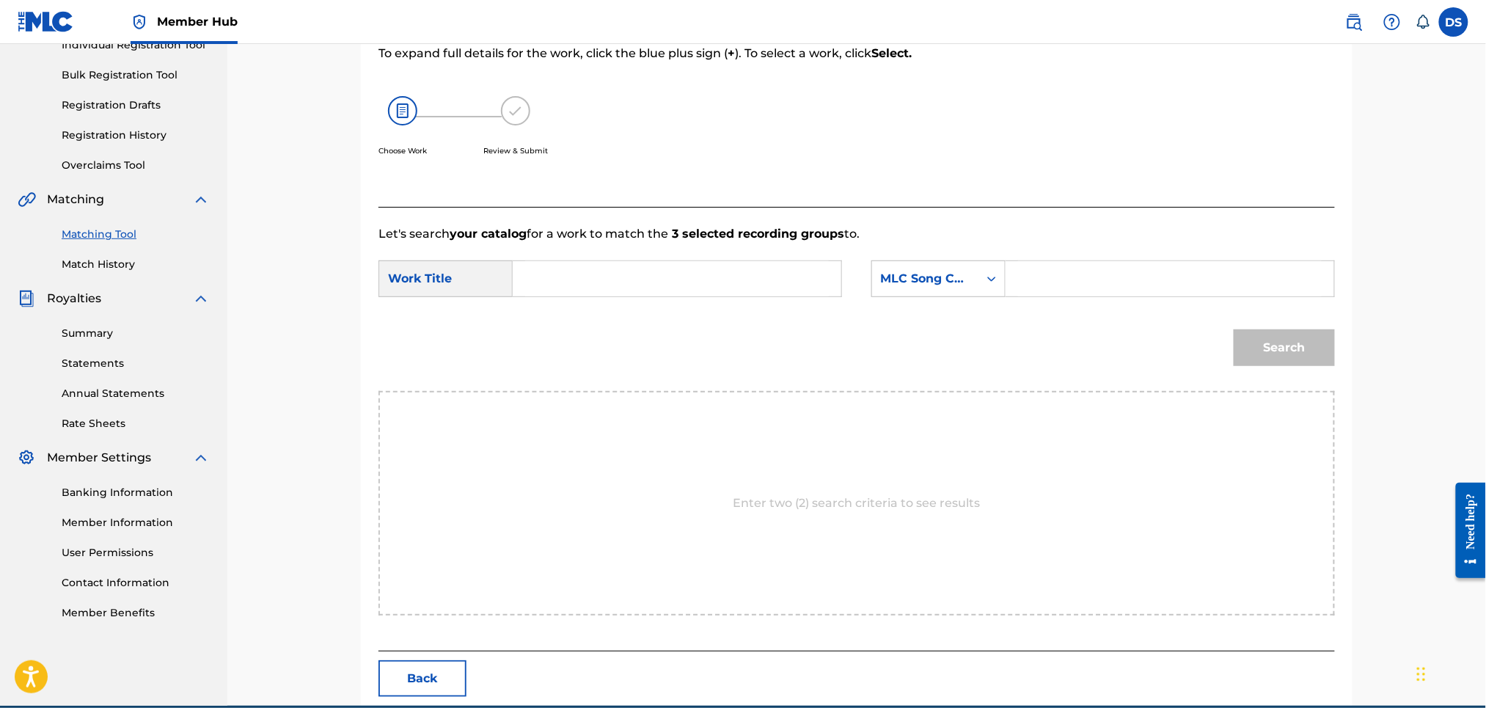
click at [596, 284] on input "Search Form" at bounding box center [677, 278] width 304 height 35
type input "BREAK EM DOWN"
click at [984, 282] on icon "Search Form" at bounding box center [991, 278] width 15 height 15
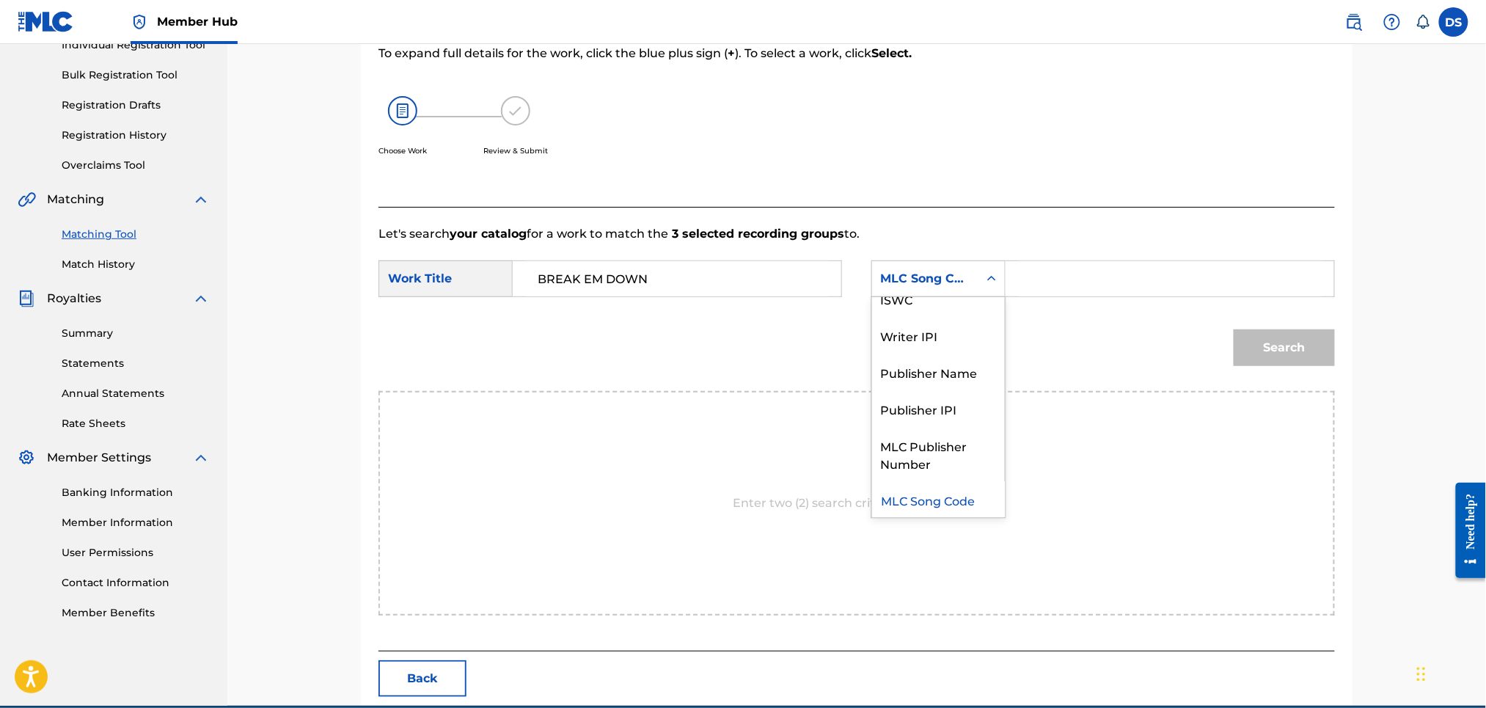
scroll to position [0, 0]
click at [934, 319] on div "Writer Name" at bounding box center [938, 315] width 133 height 37
click at [1041, 271] on input "Search Form" at bounding box center [1170, 278] width 304 height 35
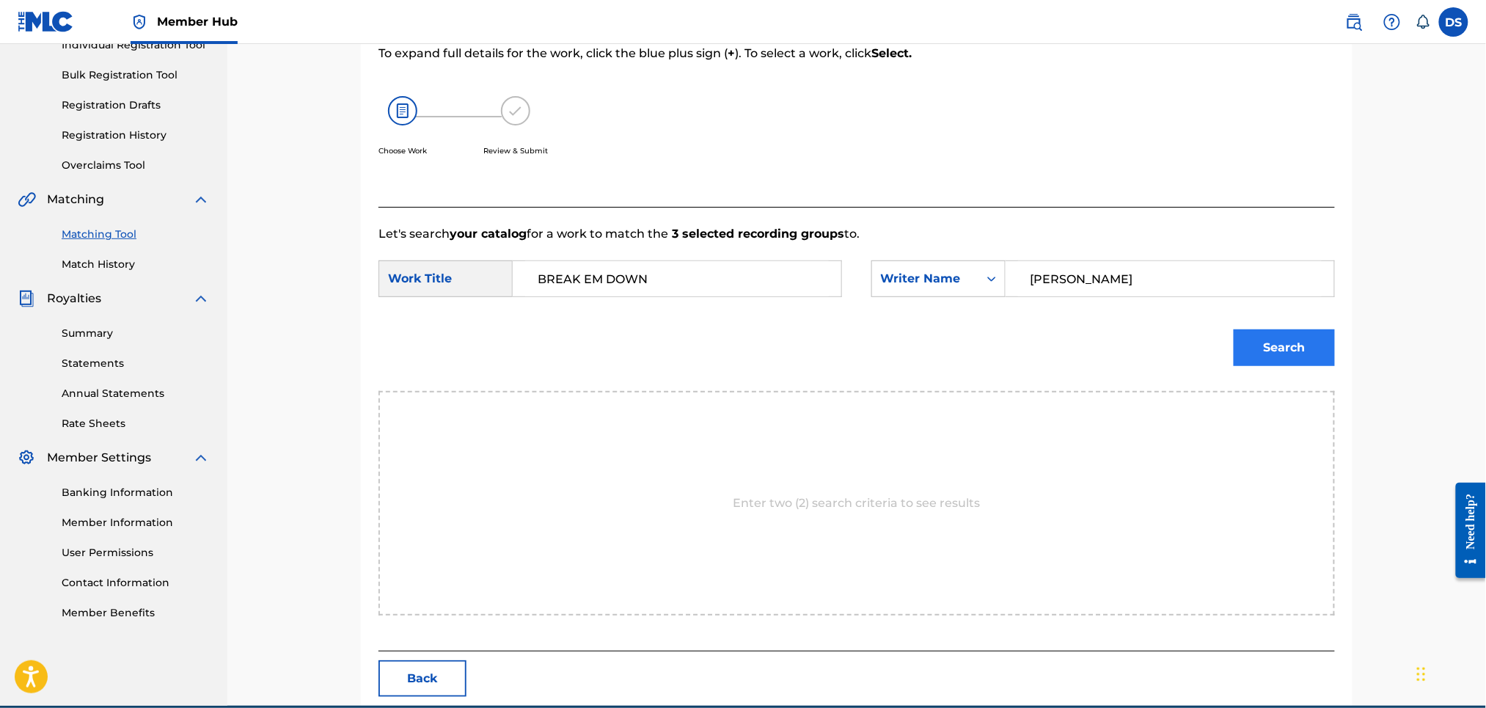
type input "[PERSON_NAME]"
click at [1271, 361] on button "Search" at bounding box center [1284, 347] width 101 height 37
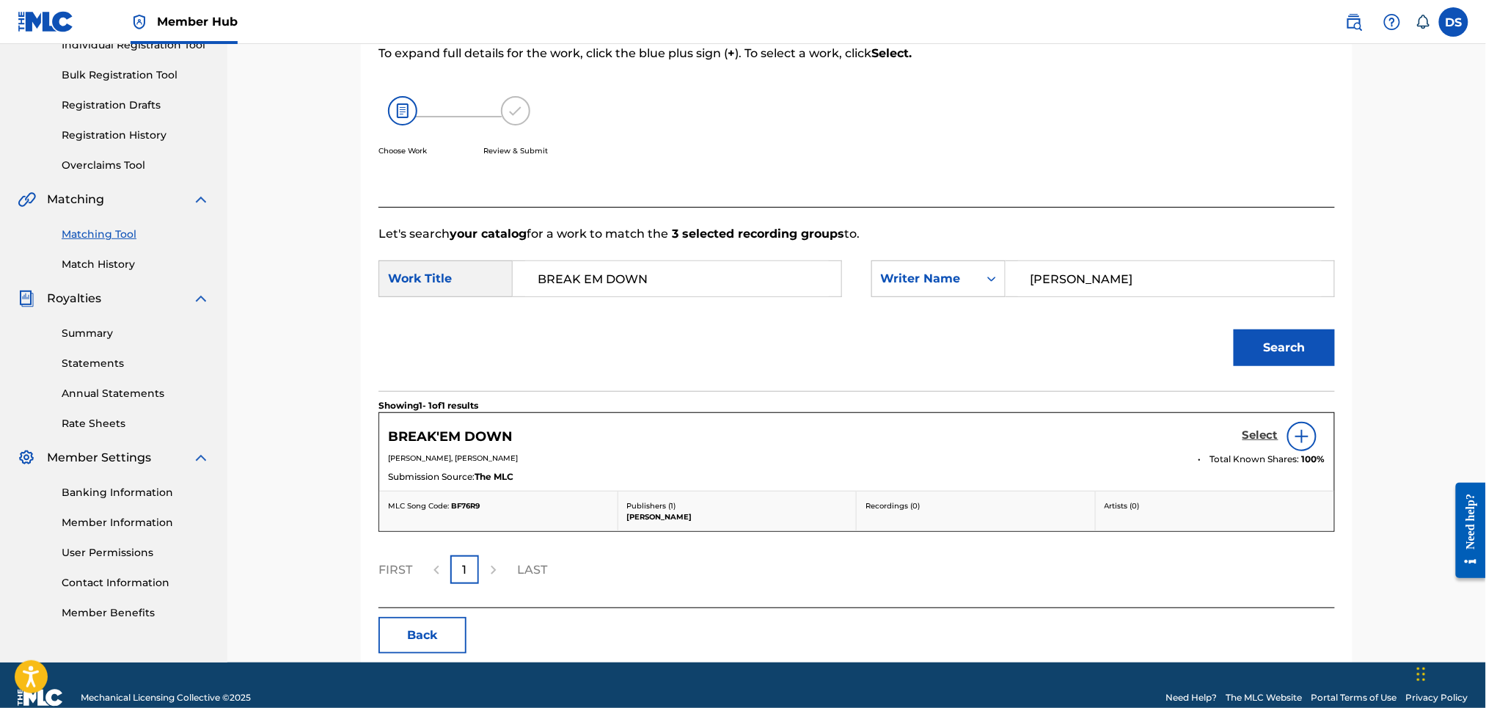
click at [1261, 435] on h5 "Select" at bounding box center [1260, 435] width 36 height 14
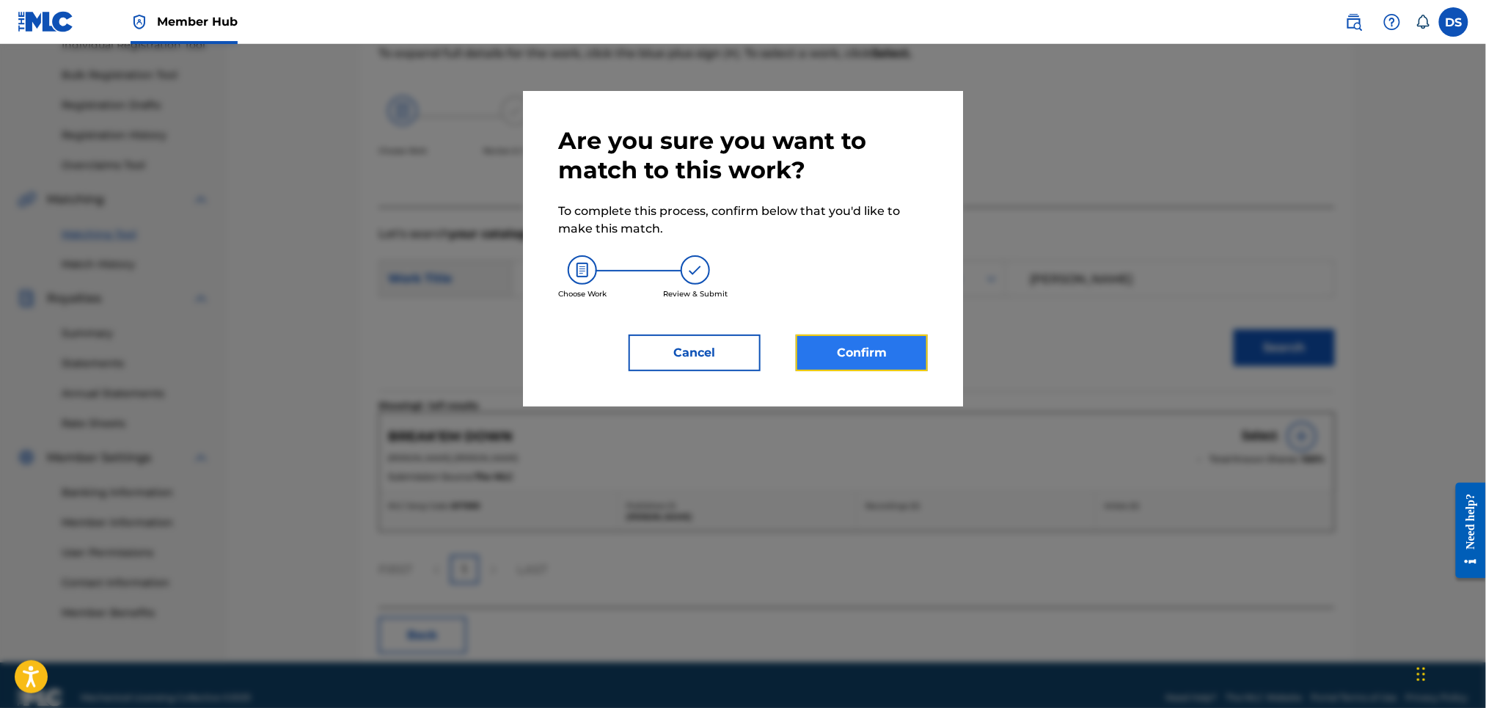
click at [868, 347] on button "Confirm" at bounding box center [862, 352] width 132 height 37
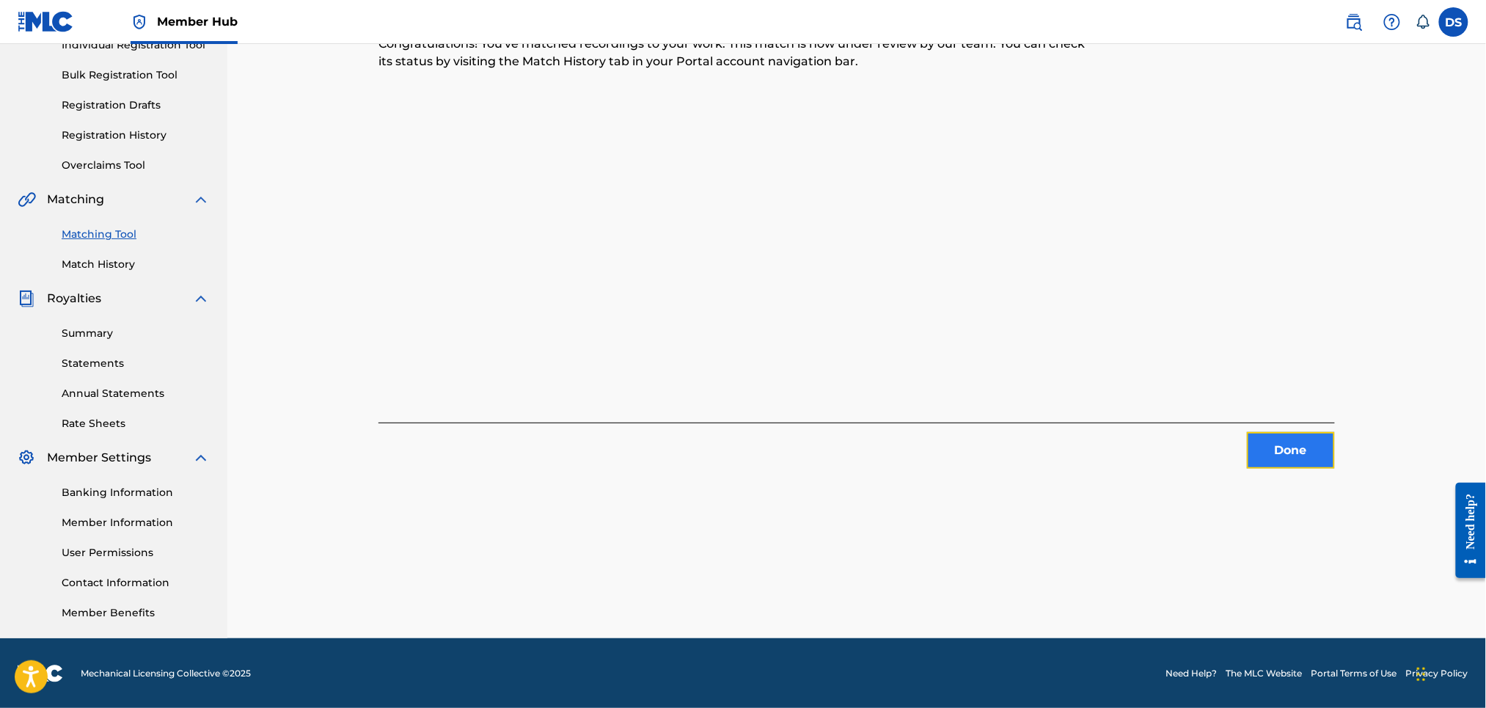
click at [1279, 444] on button "Done" at bounding box center [1291, 450] width 88 height 37
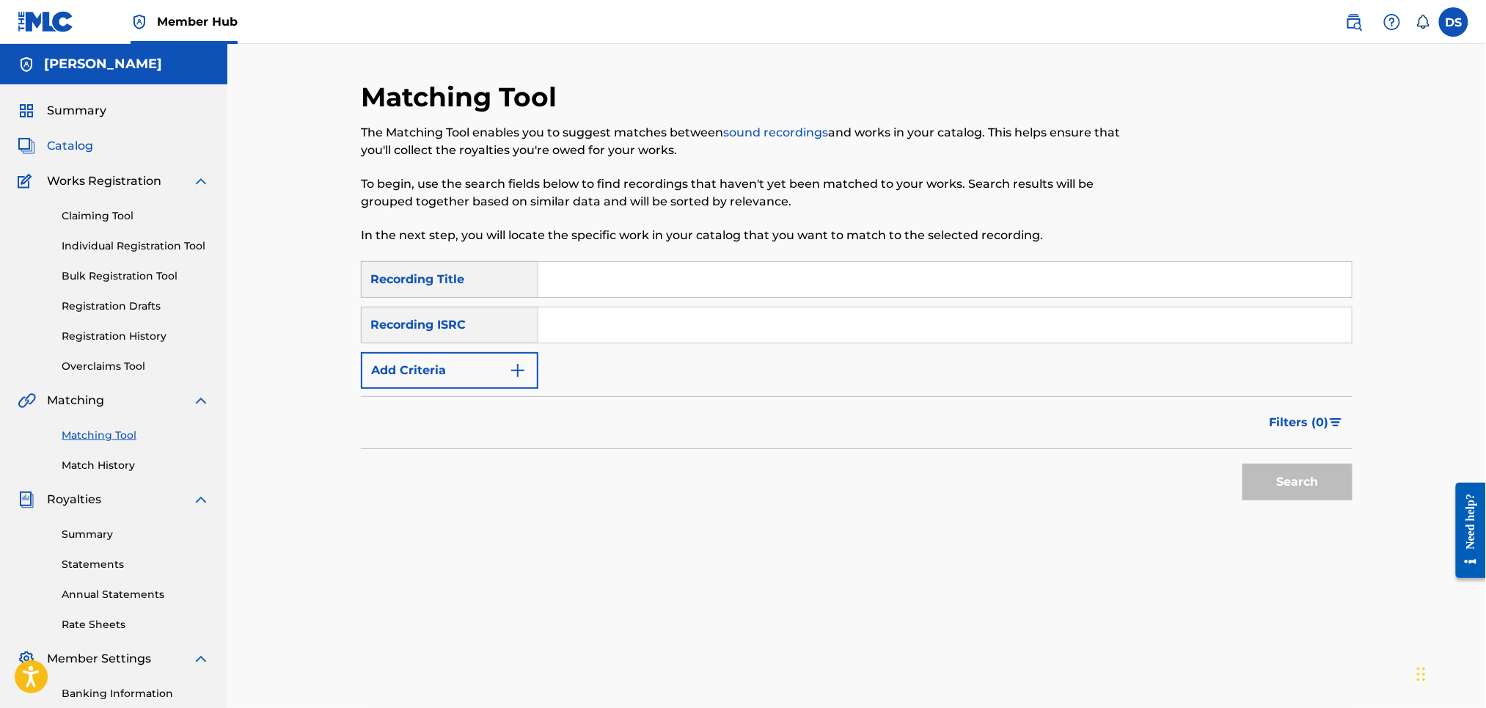
click at [78, 149] on span "Catalog" at bounding box center [70, 146] width 46 height 18
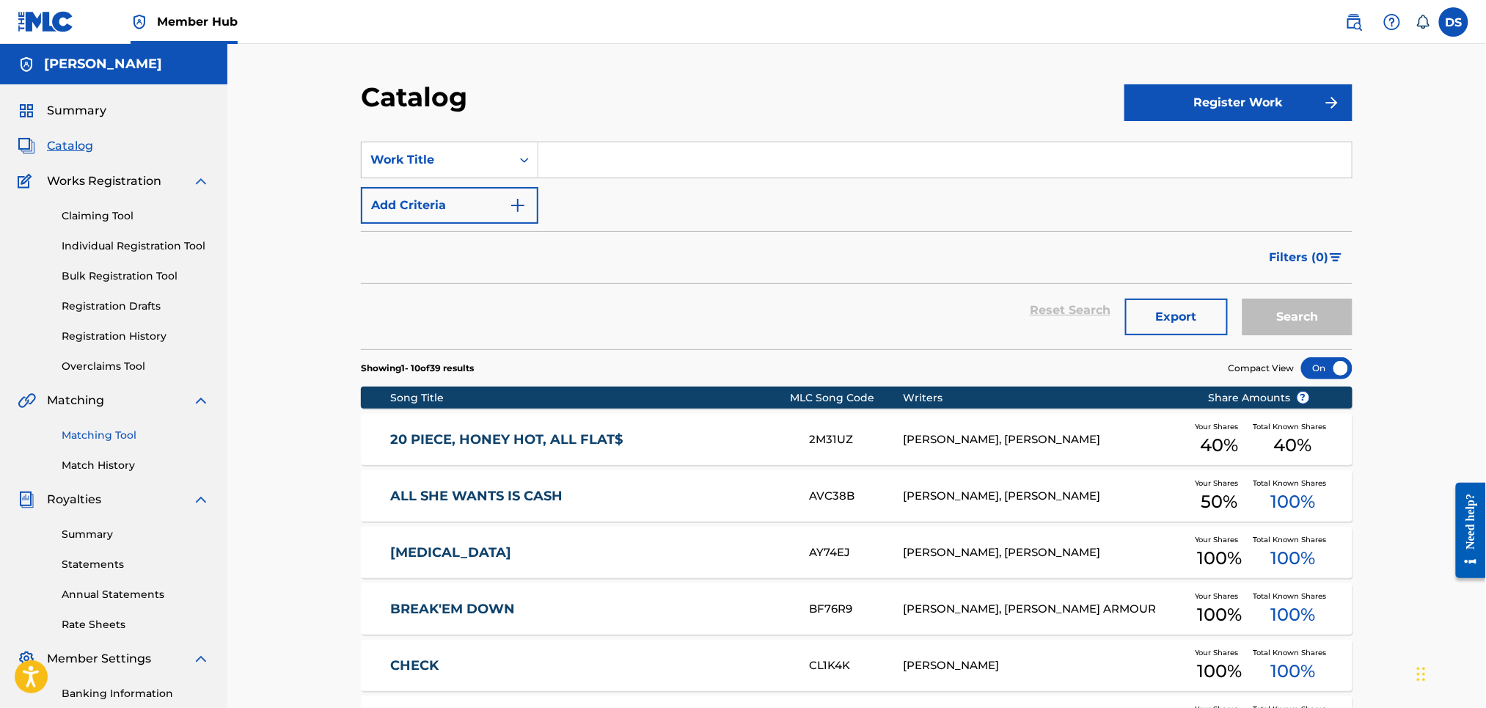
click at [99, 432] on link "Matching Tool" at bounding box center [136, 435] width 148 height 15
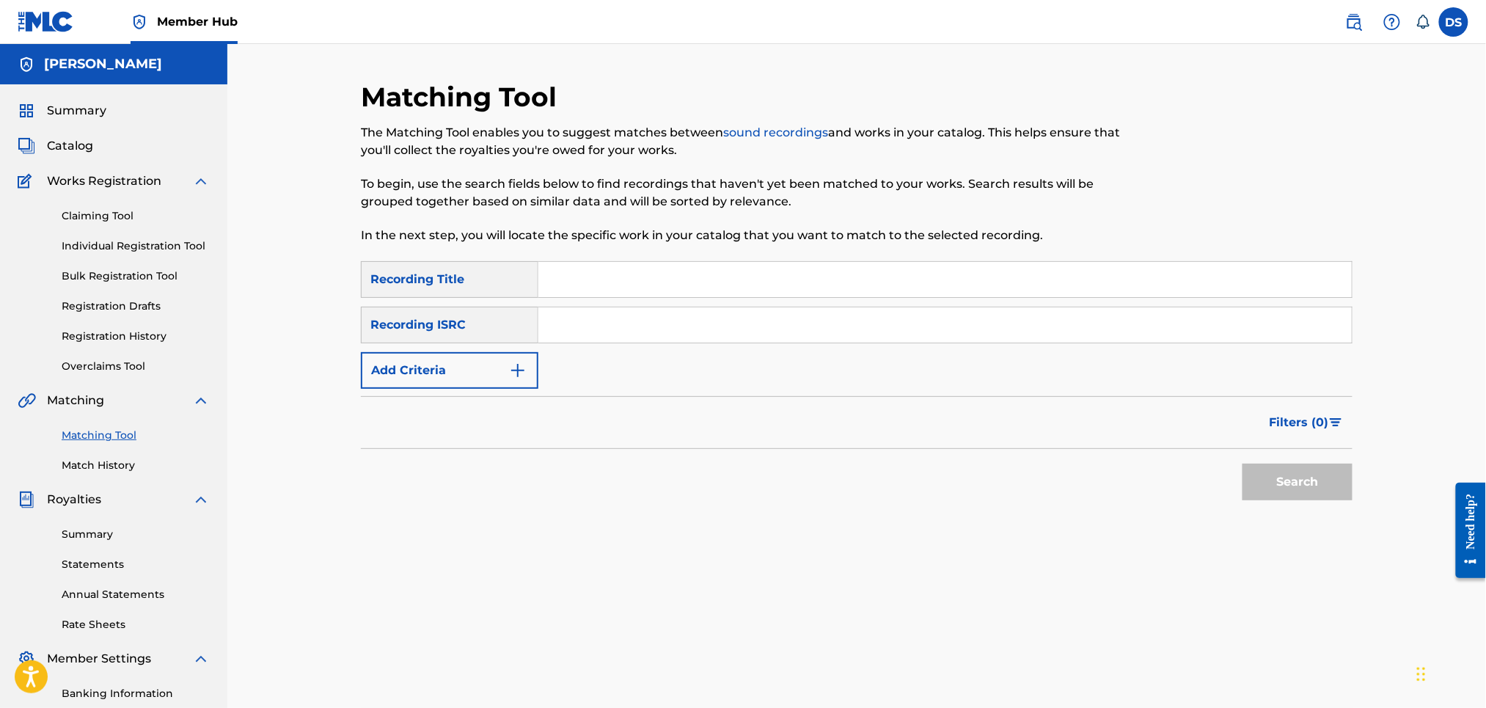
click at [585, 278] on input "Search Form" at bounding box center [944, 279] width 813 height 35
type input "do the bunny hop"
click at [566, 324] on input "Search Form" at bounding box center [944, 324] width 813 height 35
click at [1450, 15] on label at bounding box center [1453, 21] width 29 height 29
click at [1454, 22] on input "DS [PERSON_NAME] [EMAIL_ADDRESS][DOMAIN_NAME] Notification Preferences Profile …" at bounding box center [1454, 22] width 0 height 0
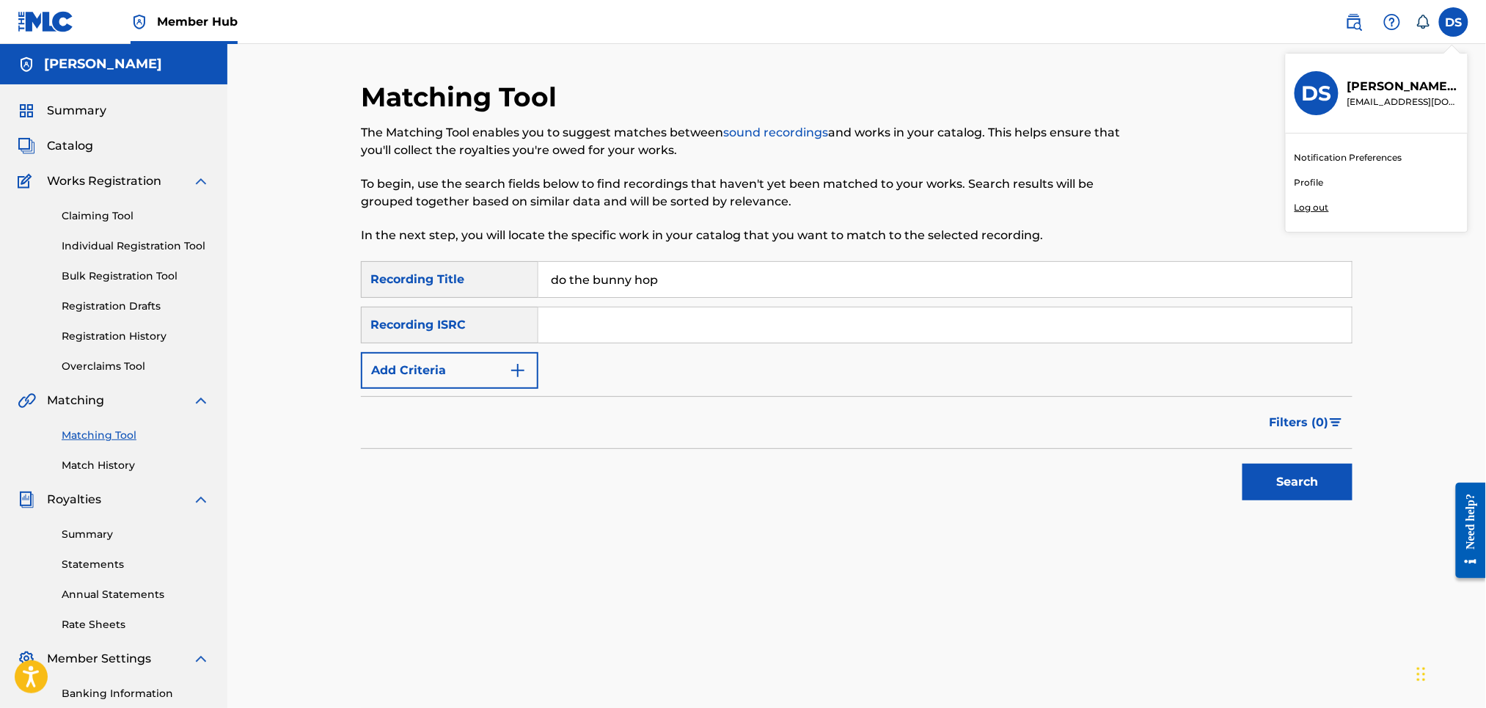
click at [1314, 205] on p "Log out" at bounding box center [1311, 207] width 34 height 13
click at [1454, 22] on input "DS [PERSON_NAME] [EMAIL_ADDRESS][DOMAIN_NAME] Notification Preferences Profile …" at bounding box center [1454, 22] width 0 height 0
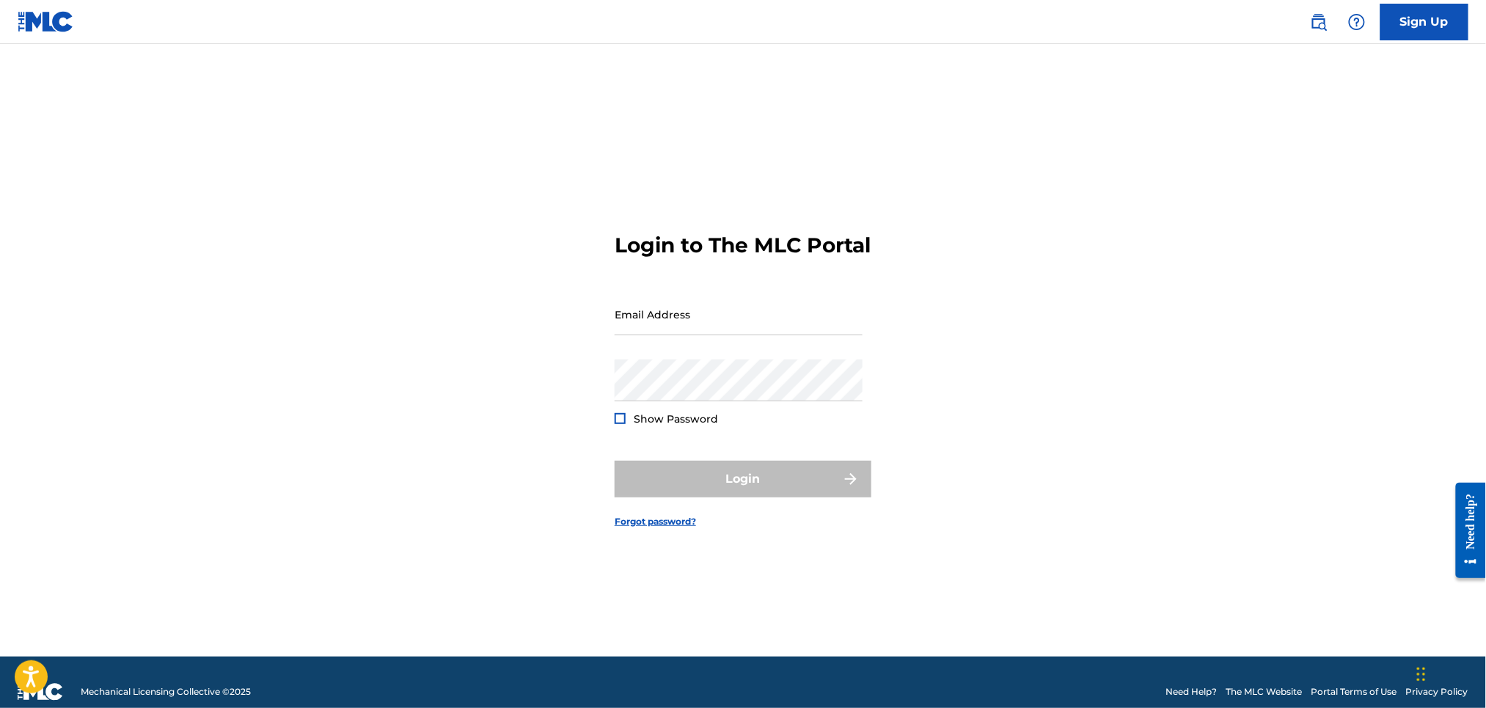
click at [1314, 205] on main "Login to The MLC Portal Email Address Password Show Password Login Forgot passw…" at bounding box center [743, 350] width 1486 height 612
